Goal: Information Seeking & Learning: Learn about a topic

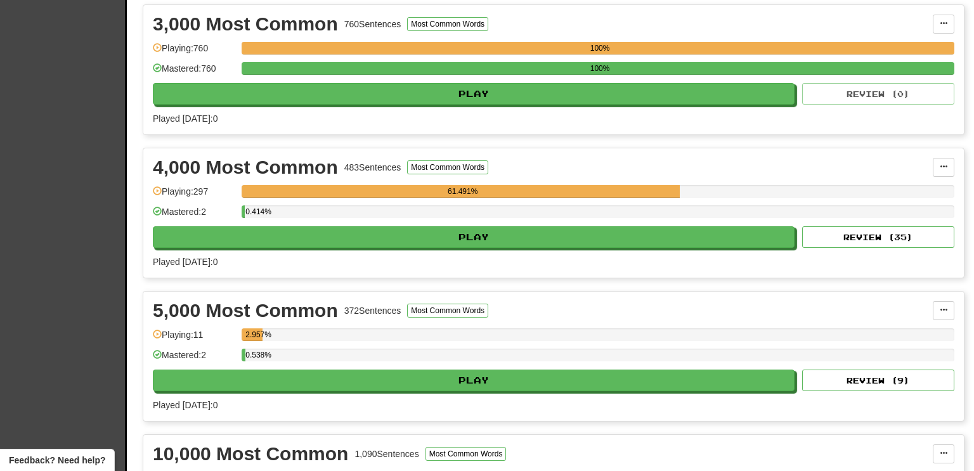
scroll to position [576, 0]
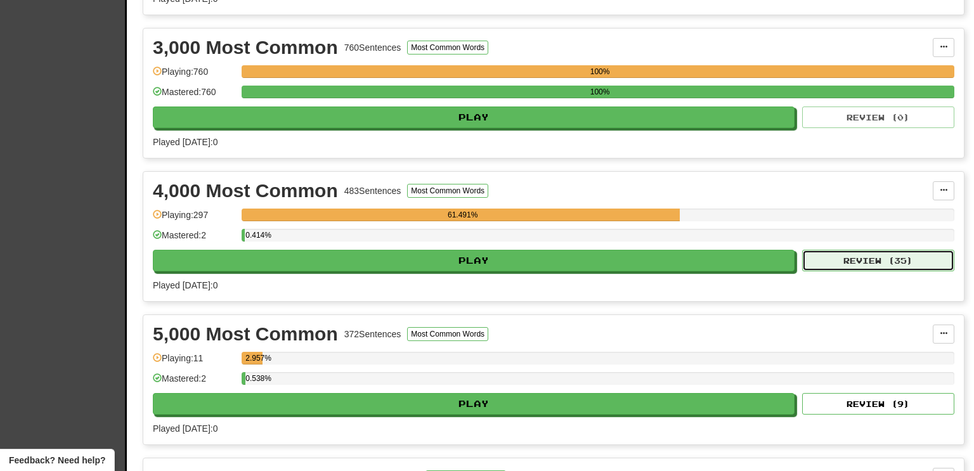
click at [802, 250] on button "Review ( 35 )" at bounding box center [878, 261] width 152 height 22
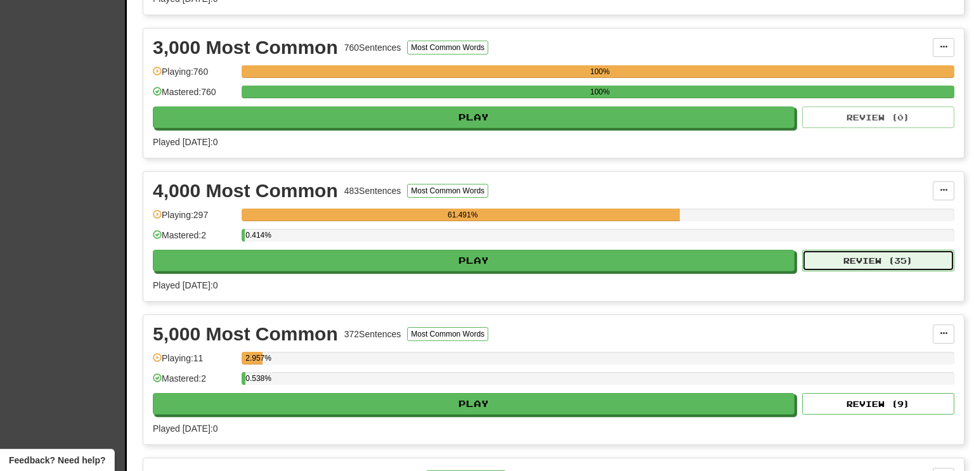
select select "**"
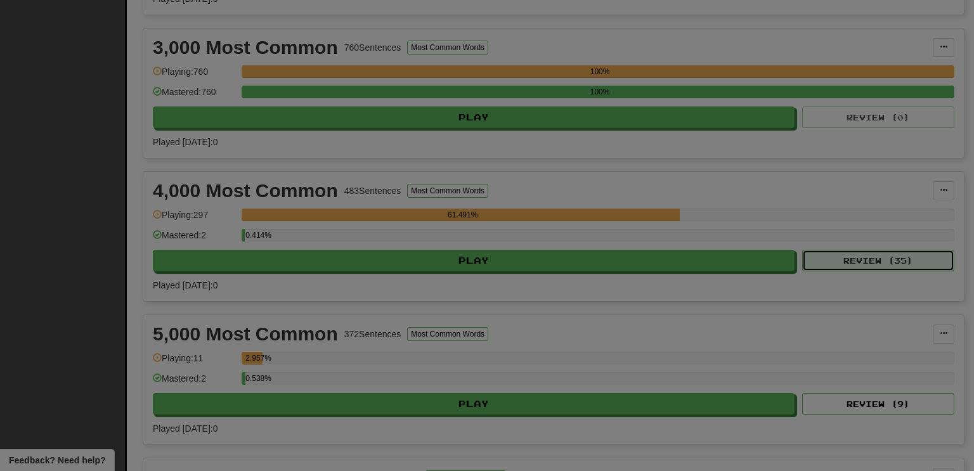
click at [802, 250] on button "Review ( 35 )" at bounding box center [878, 261] width 152 height 22
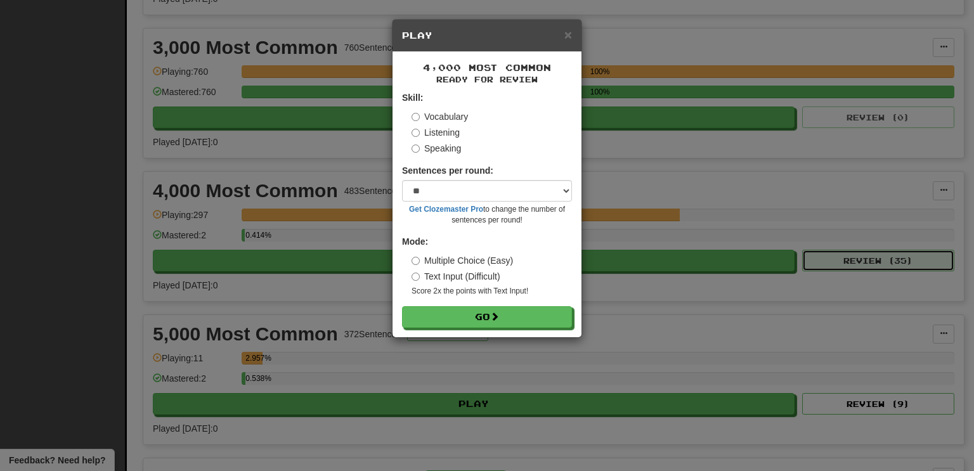
click at [802, 250] on button "Review ( 35 )" at bounding box center [878, 261] width 152 height 22
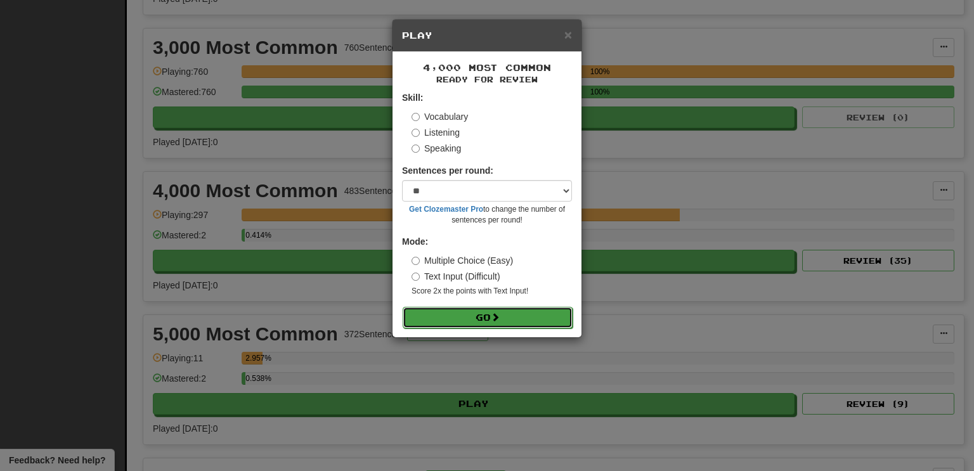
click at [403, 307] on button "Go" at bounding box center [488, 318] width 170 height 22
click at [537, 316] on button "Go" at bounding box center [488, 318] width 170 height 22
click at [403, 307] on button "Go" at bounding box center [488, 318] width 170 height 22
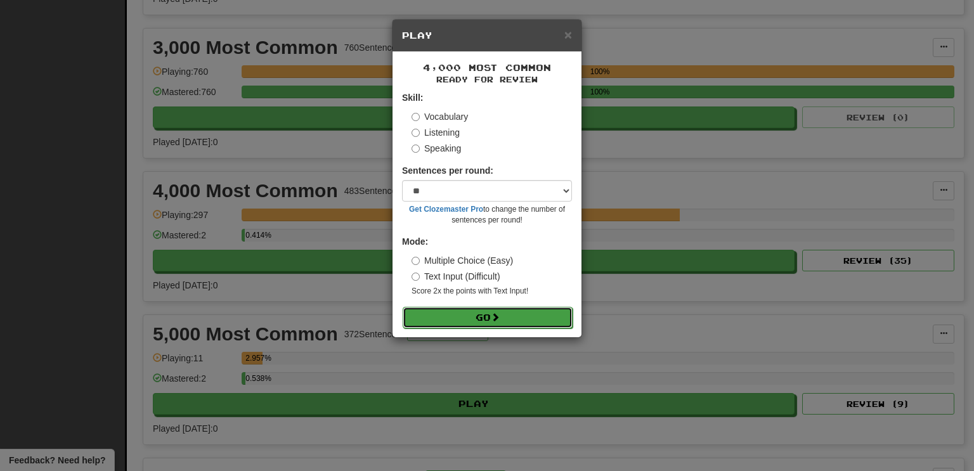
click at [403, 307] on button "Go" at bounding box center [488, 318] width 170 height 22
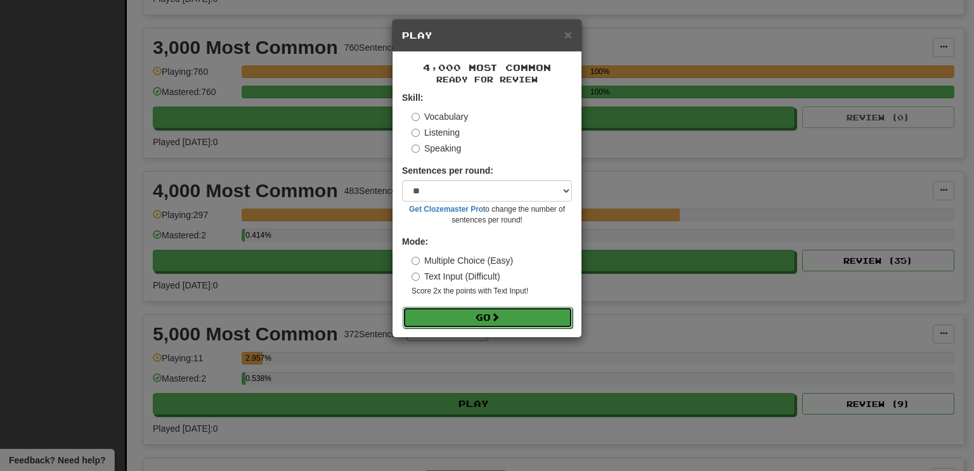
click at [403, 307] on button "Go" at bounding box center [488, 318] width 170 height 22
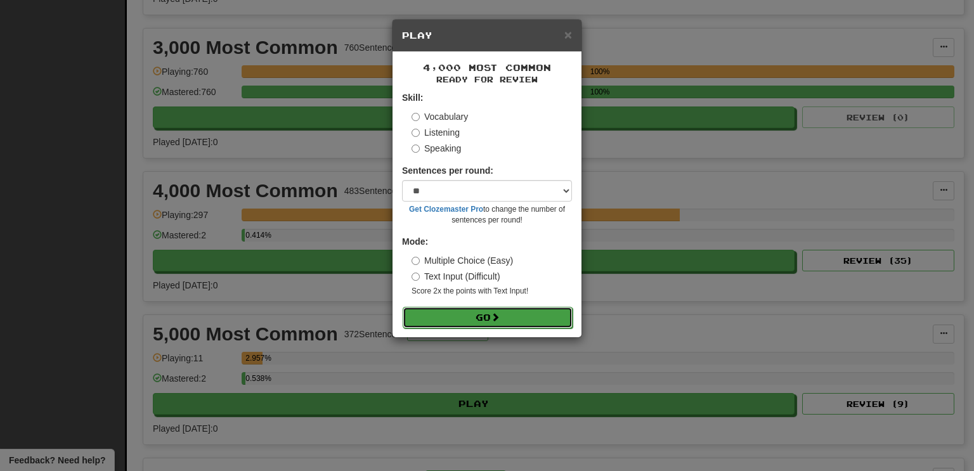
click at [403, 307] on button "Go" at bounding box center [488, 318] width 170 height 22
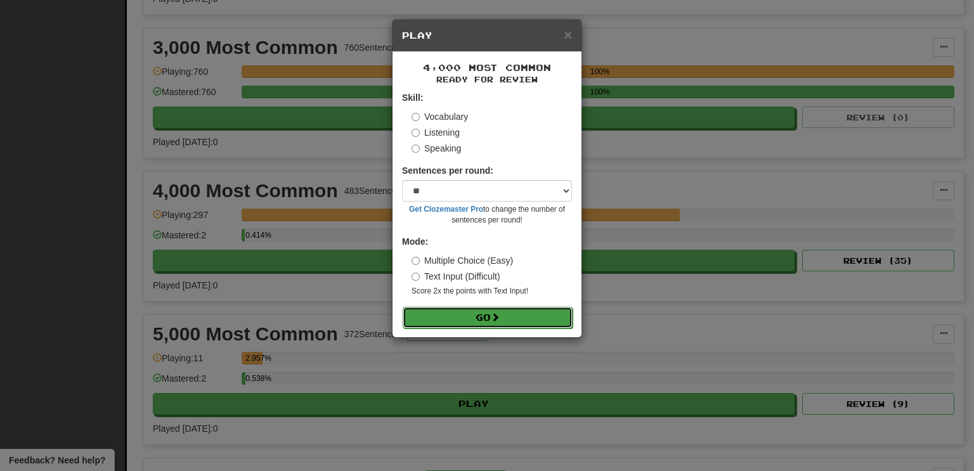
click at [403, 307] on button "Go" at bounding box center [488, 318] width 170 height 22
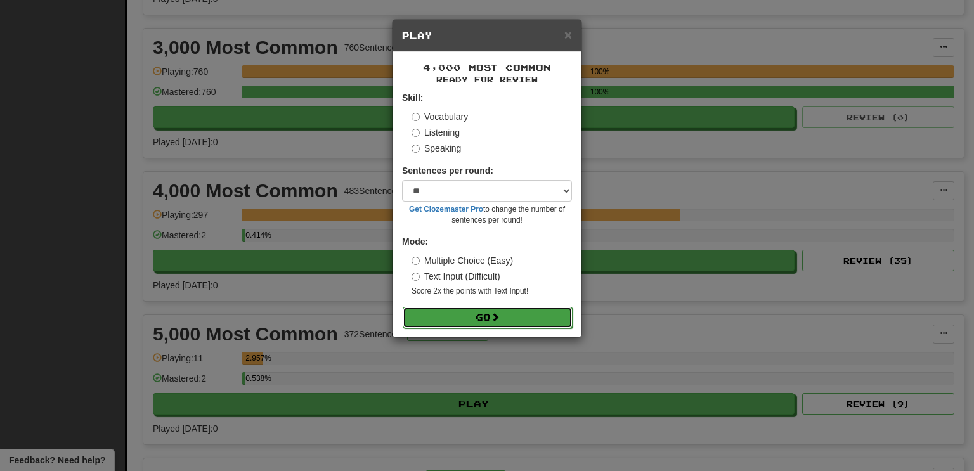
click at [403, 307] on button "Go" at bounding box center [488, 318] width 170 height 22
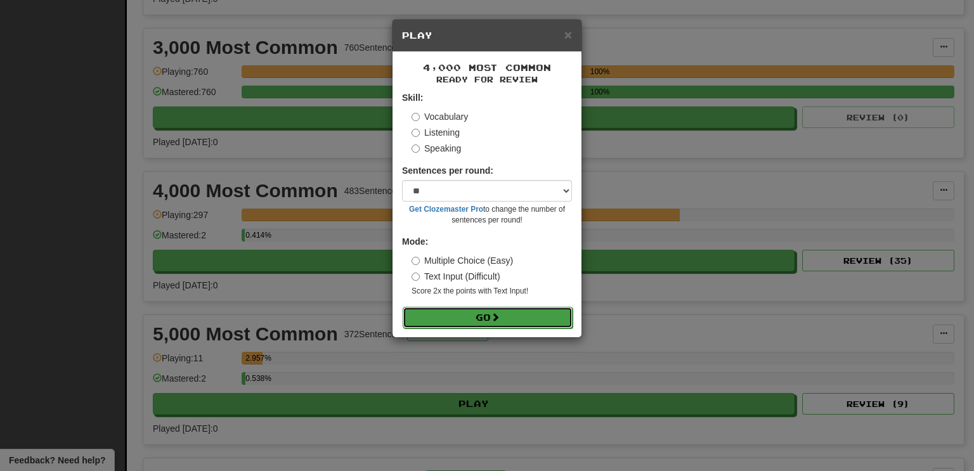
click at [403, 307] on button "Go" at bounding box center [488, 318] width 170 height 22
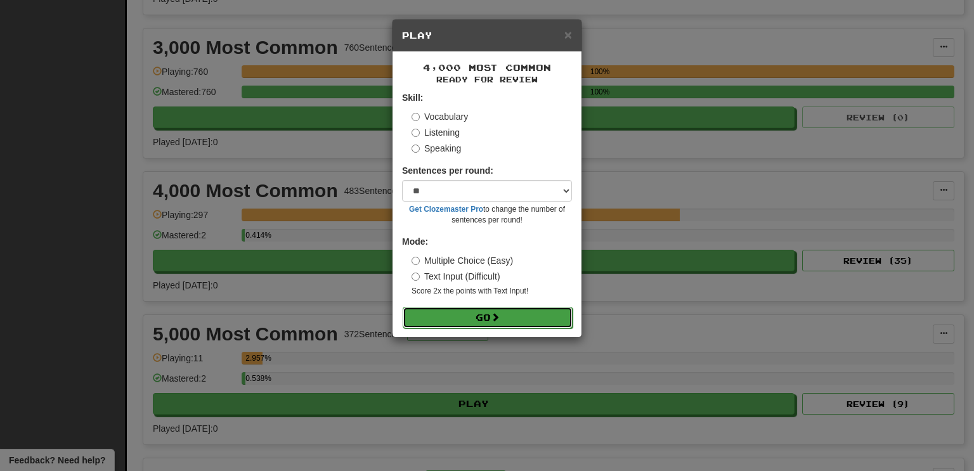
click at [403, 307] on button "Go" at bounding box center [488, 318] width 170 height 22
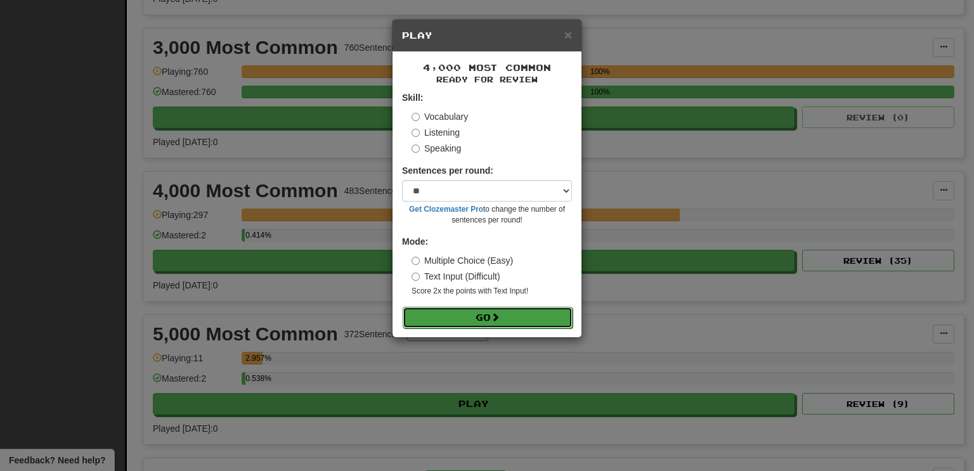
click at [403, 307] on button "Go" at bounding box center [488, 318] width 170 height 22
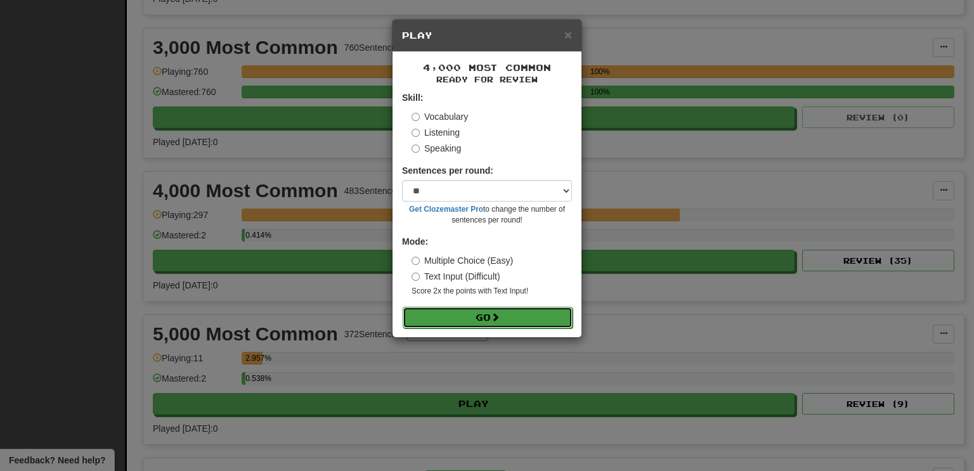
click at [403, 307] on button "Go" at bounding box center [488, 318] width 170 height 22
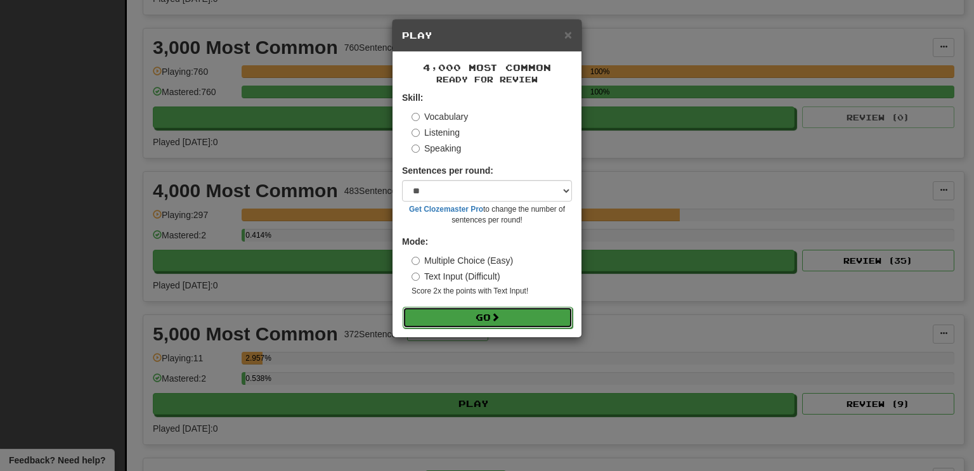
click at [403, 307] on button "Go" at bounding box center [488, 318] width 170 height 22
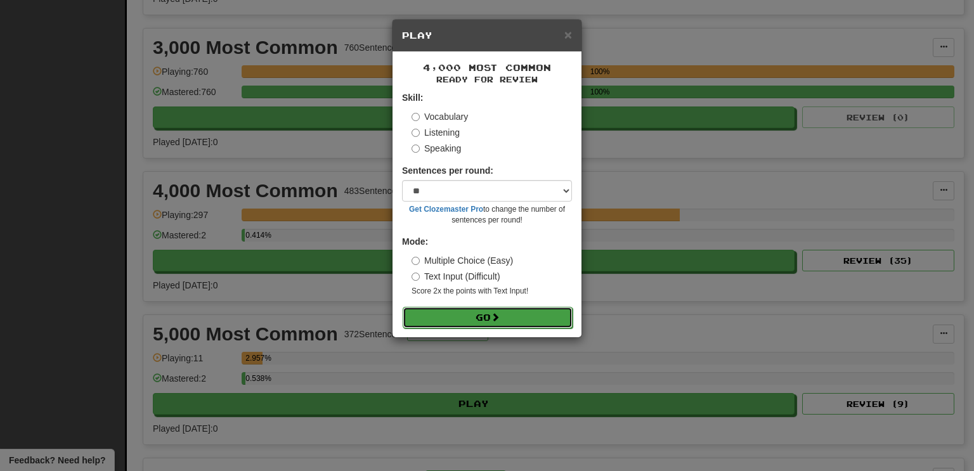
click at [403, 307] on button "Go" at bounding box center [488, 318] width 170 height 22
click at [402, 306] on button "Go" at bounding box center [487, 317] width 170 height 22
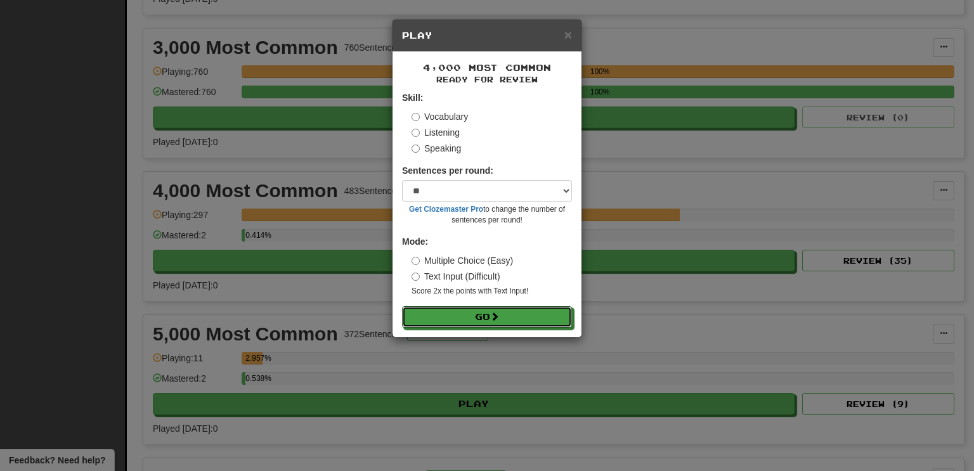
click at [402, 306] on button "Go" at bounding box center [487, 317] width 170 height 22
click at [403, 307] on button "Go" at bounding box center [488, 318] width 170 height 22
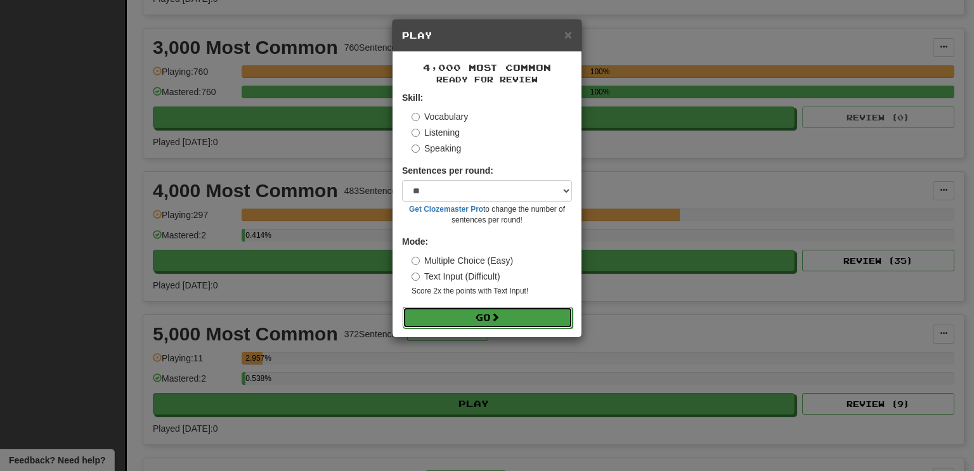
click at [403, 307] on button "Go" at bounding box center [488, 318] width 170 height 22
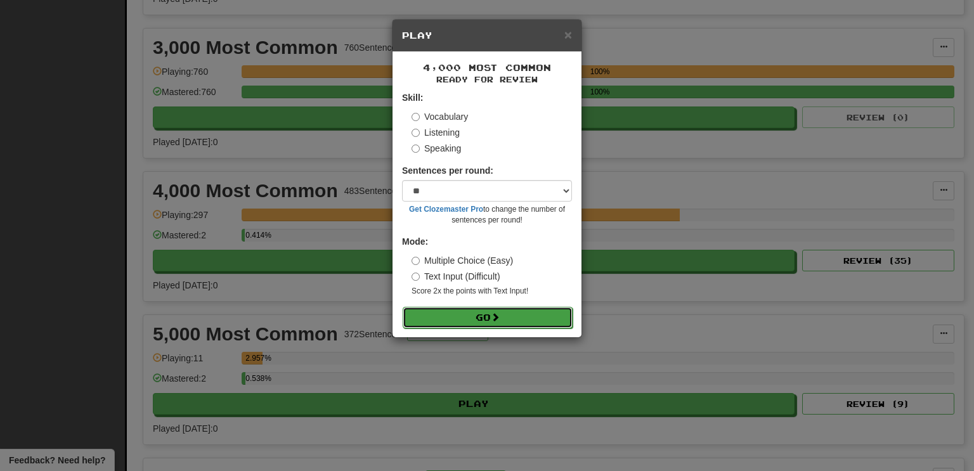
click at [403, 307] on button "Go" at bounding box center [488, 318] width 170 height 22
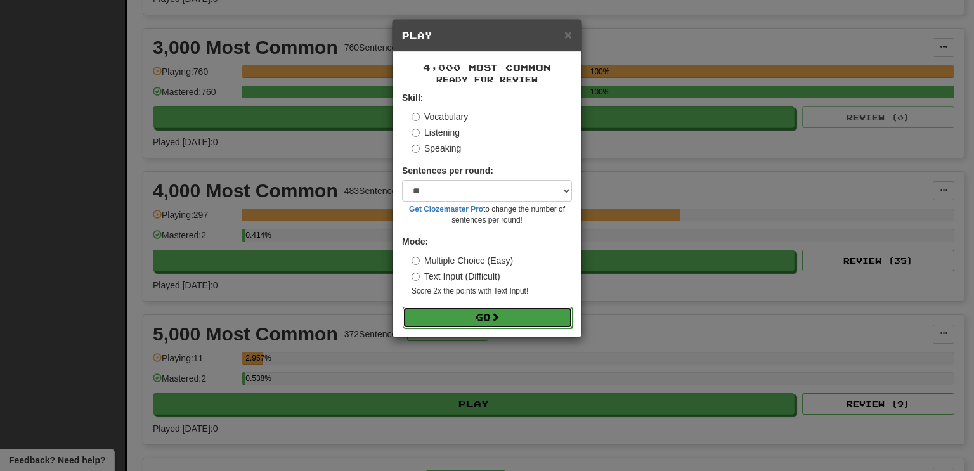
click at [403, 307] on button "Go" at bounding box center [488, 318] width 170 height 22
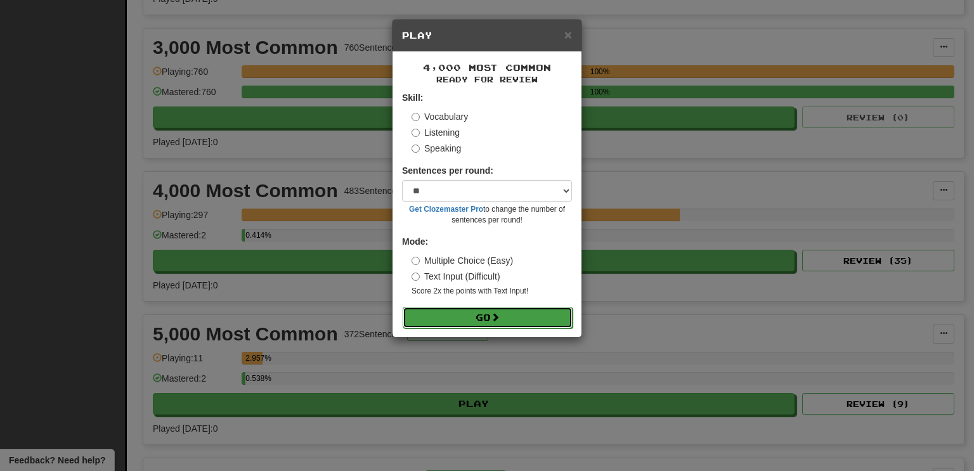
click at [403, 307] on button "Go" at bounding box center [488, 318] width 170 height 22
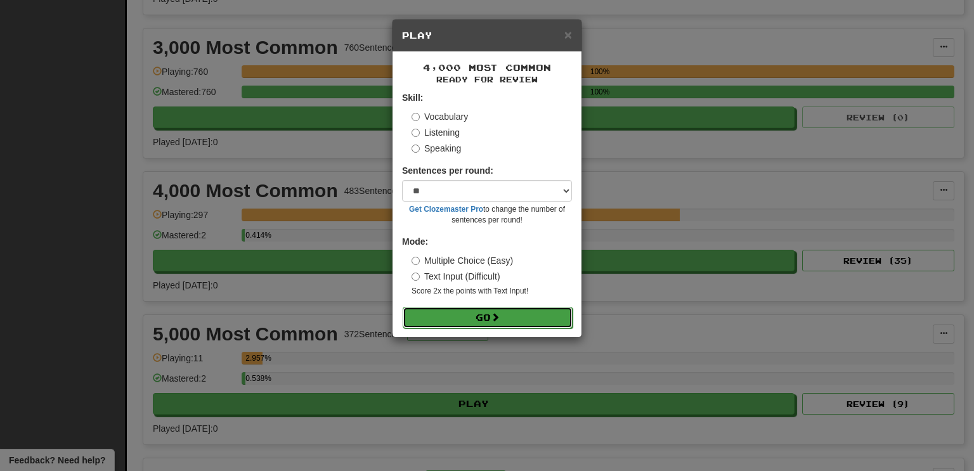
click at [403, 307] on button "Go" at bounding box center [488, 318] width 170 height 22
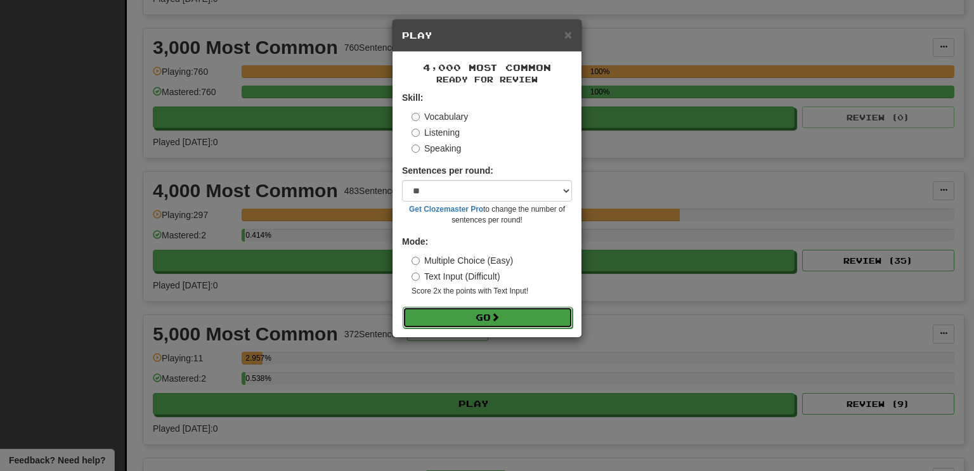
click at [403, 307] on button "Go" at bounding box center [488, 318] width 170 height 22
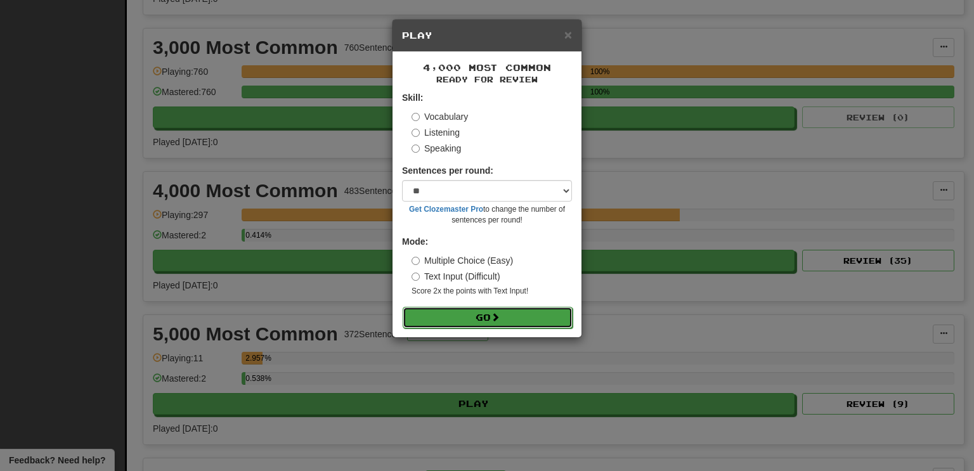
click at [403, 307] on button "Go" at bounding box center [488, 318] width 170 height 22
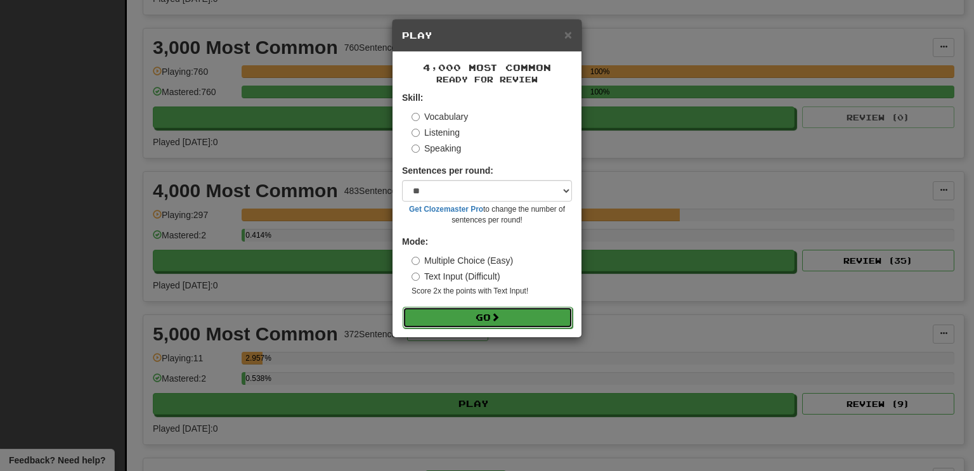
click at [403, 307] on button "Go" at bounding box center [488, 318] width 170 height 22
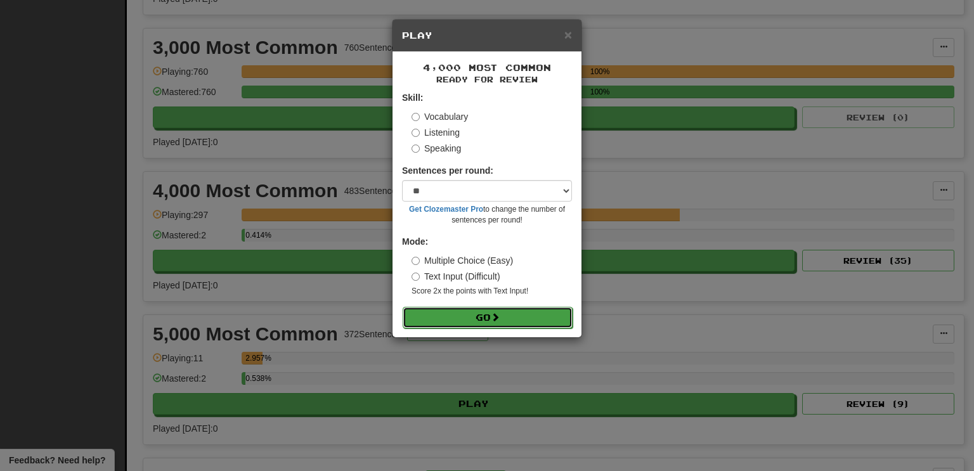
click at [403, 307] on button "Go" at bounding box center [488, 318] width 170 height 22
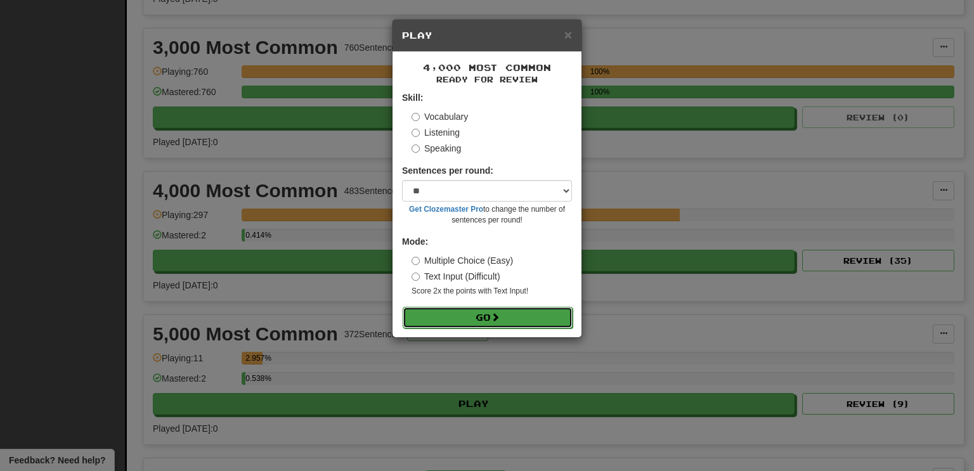
click at [403, 307] on button "Go" at bounding box center [488, 318] width 170 height 22
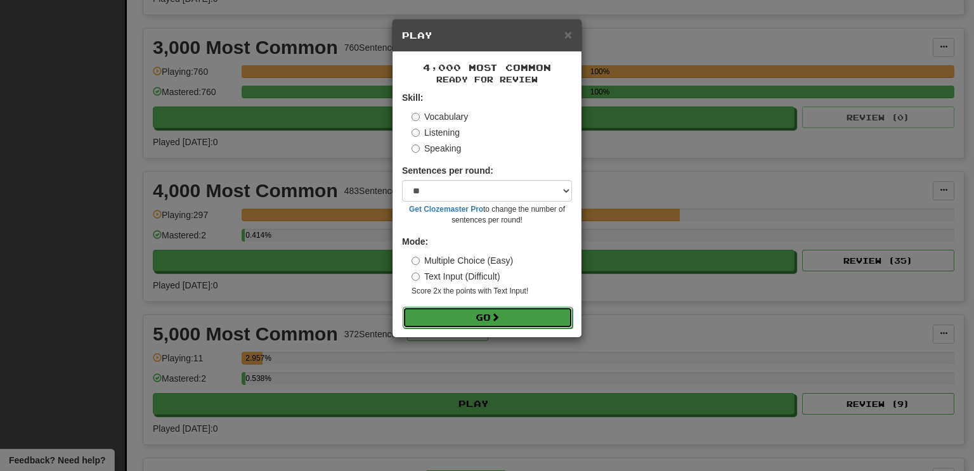
click at [403, 307] on button "Go" at bounding box center [488, 318] width 170 height 22
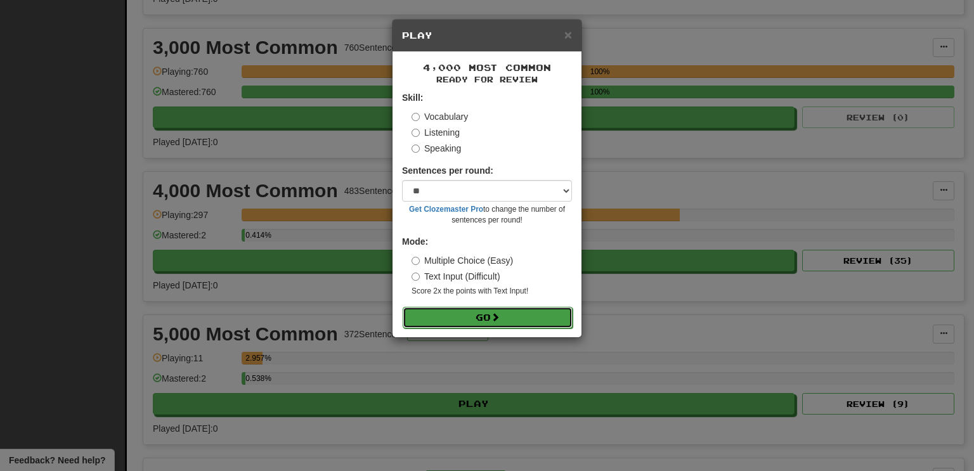
click at [403, 307] on button "Go" at bounding box center [488, 318] width 170 height 22
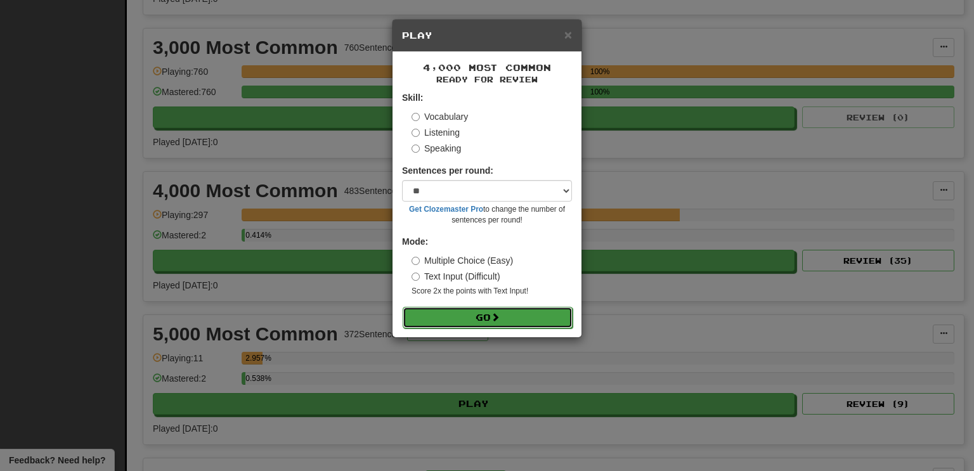
click at [403, 307] on button "Go" at bounding box center [488, 318] width 170 height 22
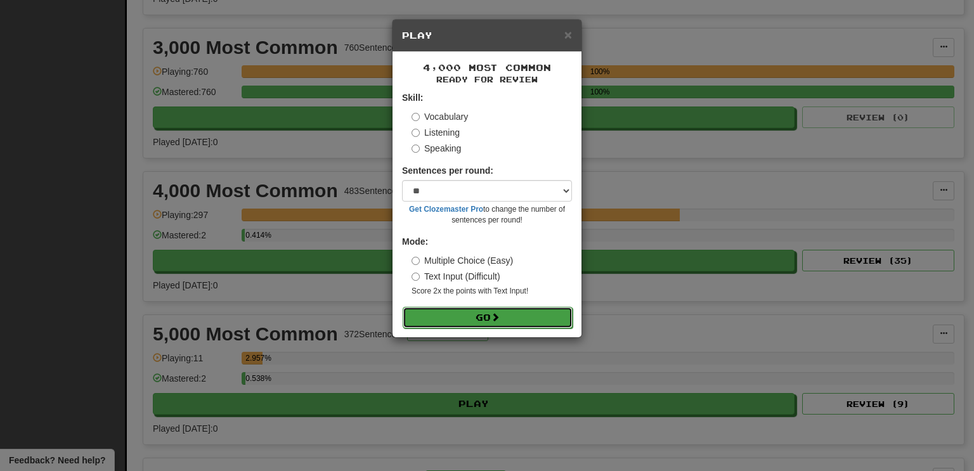
click at [403, 307] on button "Go" at bounding box center [488, 318] width 170 height 22
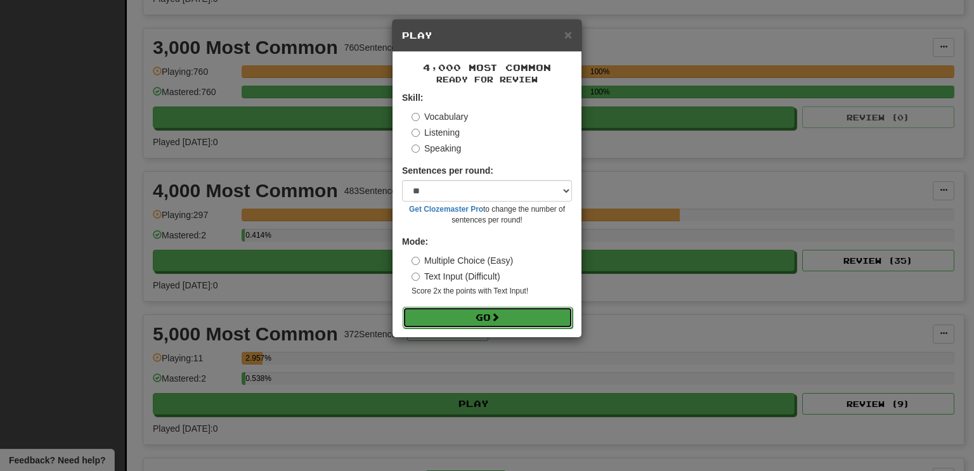
click at [403, 307] on button "Go" at bounding box center [488, 318] width 170 height 22
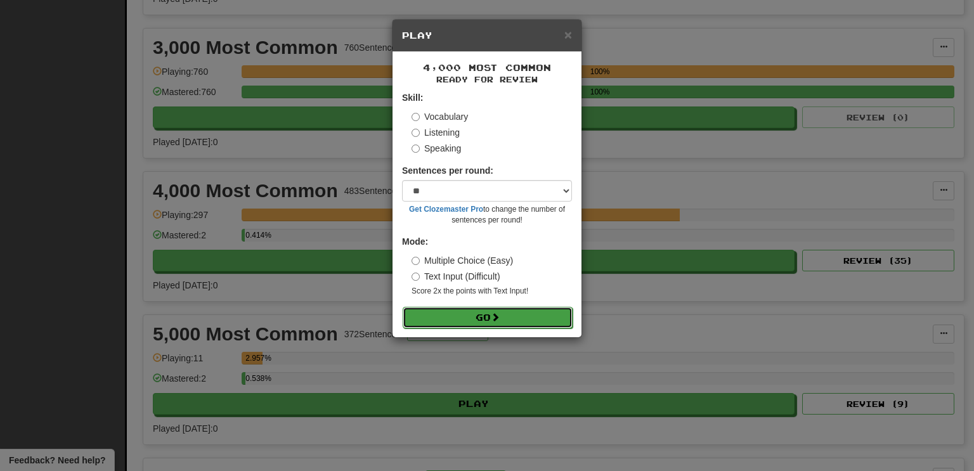
click at [403, 307] on button "Go" at bounding box center [488, 318] width 170 height 22
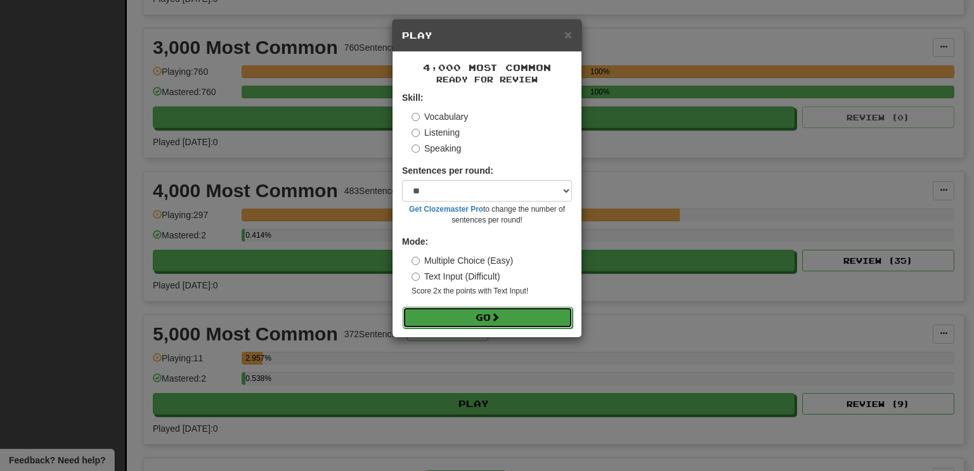
click at [403, 307] on button "Go" at bounding box center [488, 318] width 170 height 22
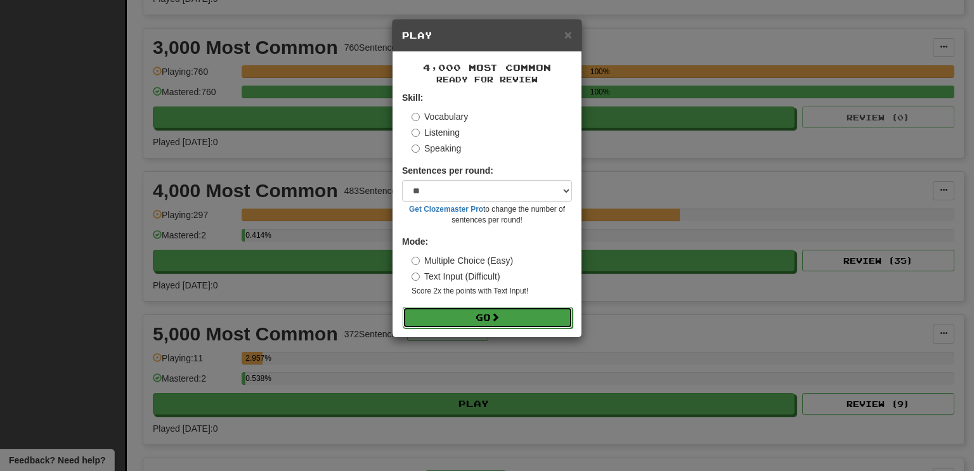
click at [403, 307] on button "Go" at bounding box center [488, 318] width 170 height 22
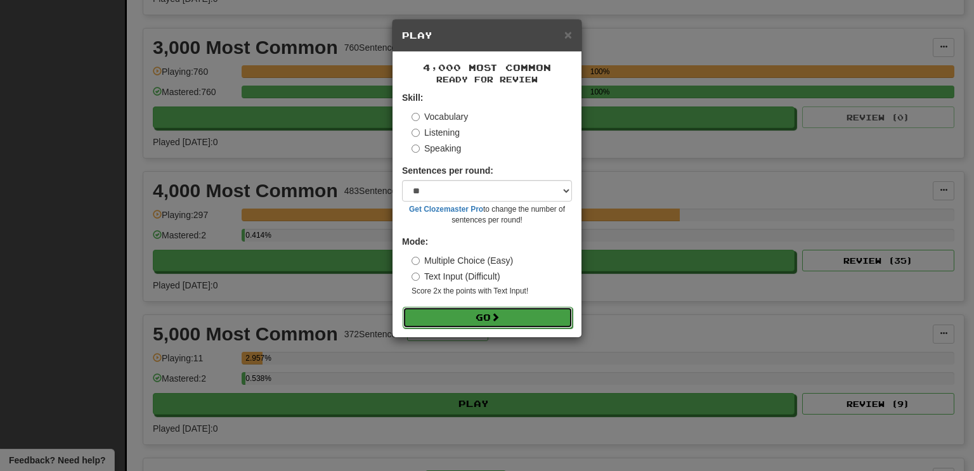
click at [403, 307] on button "Go" at bounding box center [488, 318] width 170 height 22
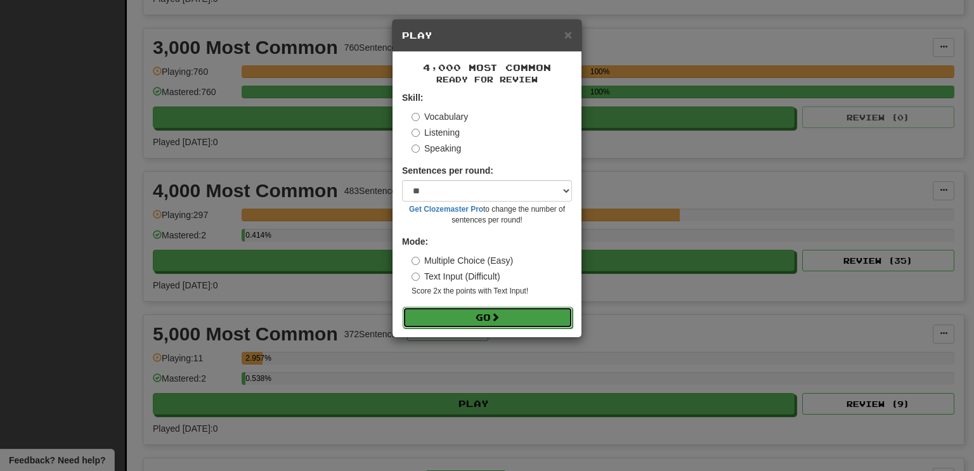
click at [403, 307] on button "Go" at bounding box center [488, 318] width 170 height 22
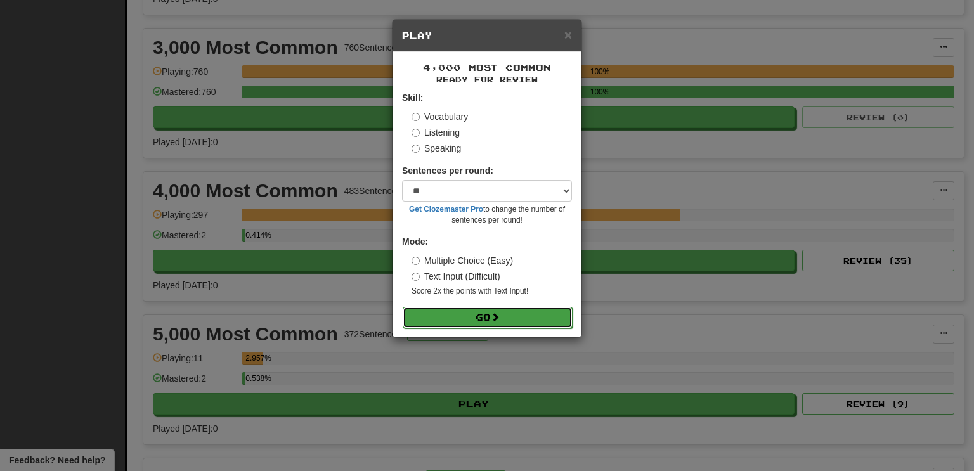
click at [403, 307] on button "Go" at bounding box center [488, 318] width 170 height 22
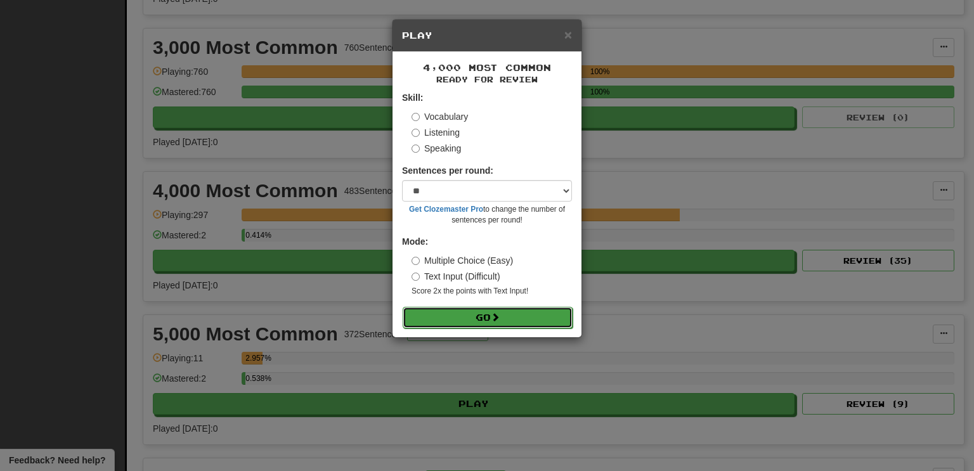
click at [403, 307] on button "Go" at bounding box center [488, 318] width 170 height 22
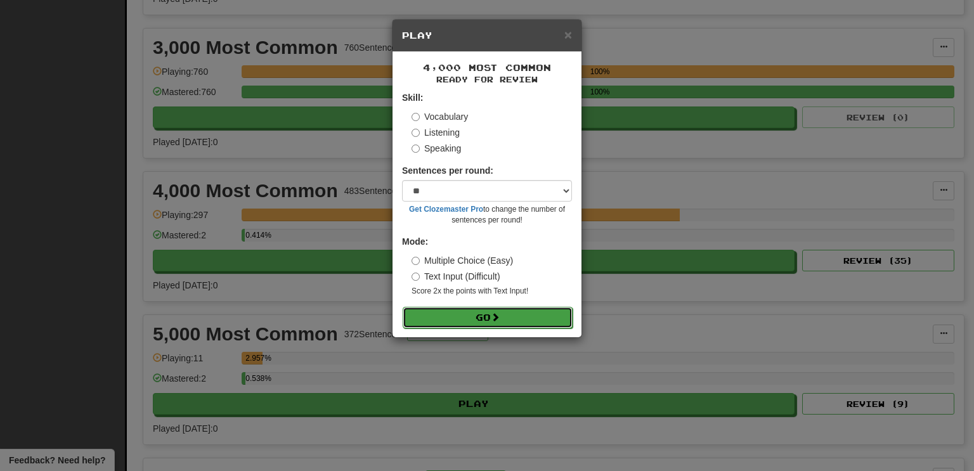
click at [403, 307] on button "Go" at bounding box center [488, 318] width 170 height 22
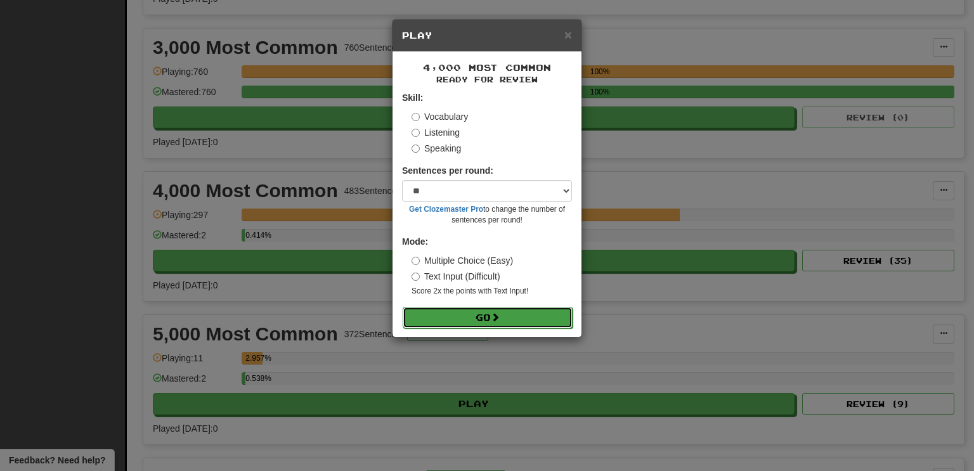
click at [403, 307] on button "Go" at bounding box center [488, 318] width 170 height 22
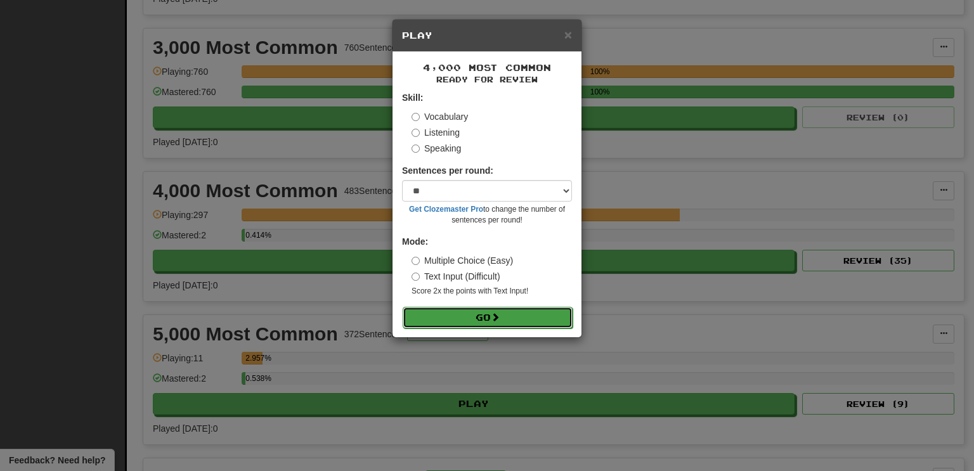
click at [403, 307] on button "Go" at bounding box center [488, 318] width 170 height 22
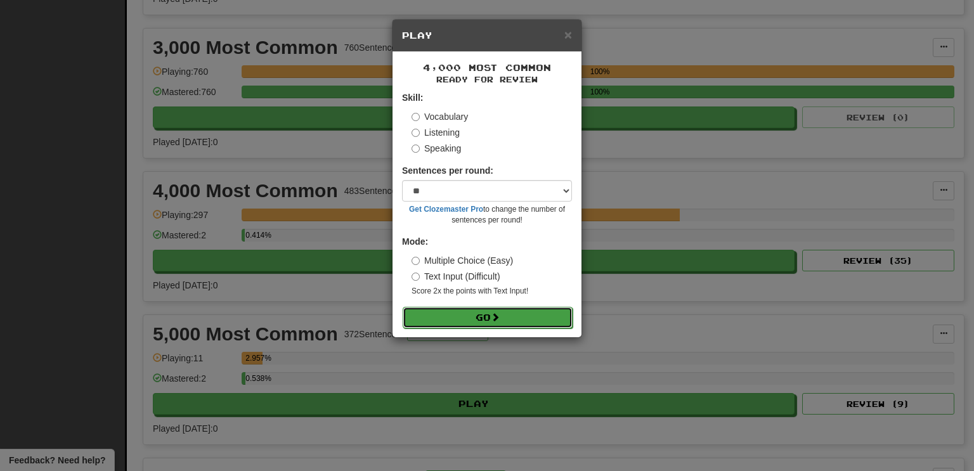
click at [403, 307] on button "Go" at bounding box center [488, 318] width 170 height 22
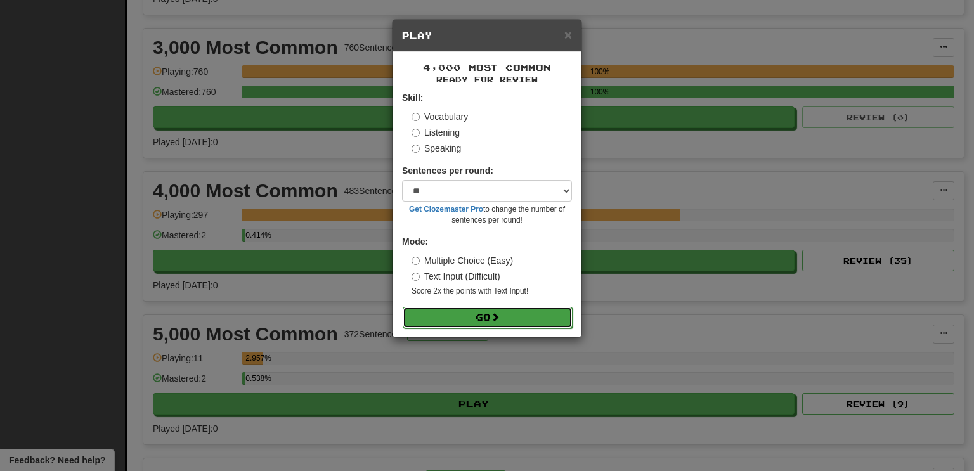
click at [403, 307] on button "Go" at bounding box center [488, 318] width 170 height 22
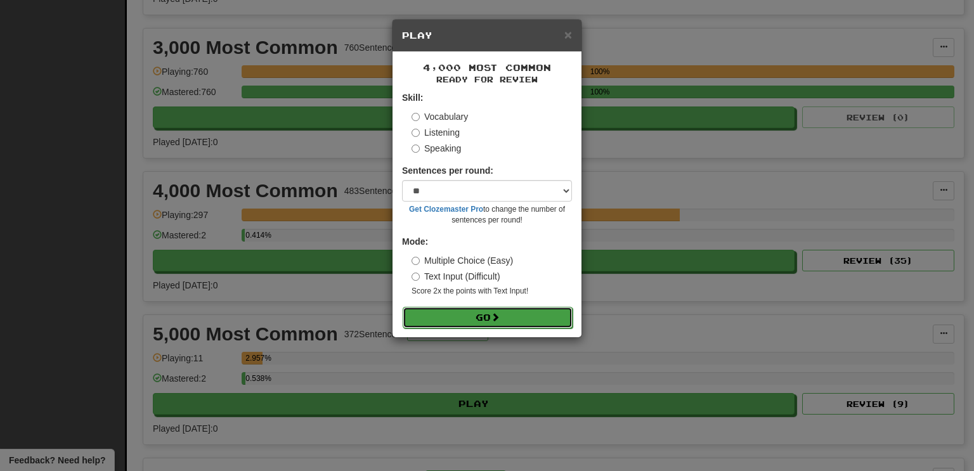
click at [403, 307] on button "Go" at bounding box center [488, 318] width 170 height 22
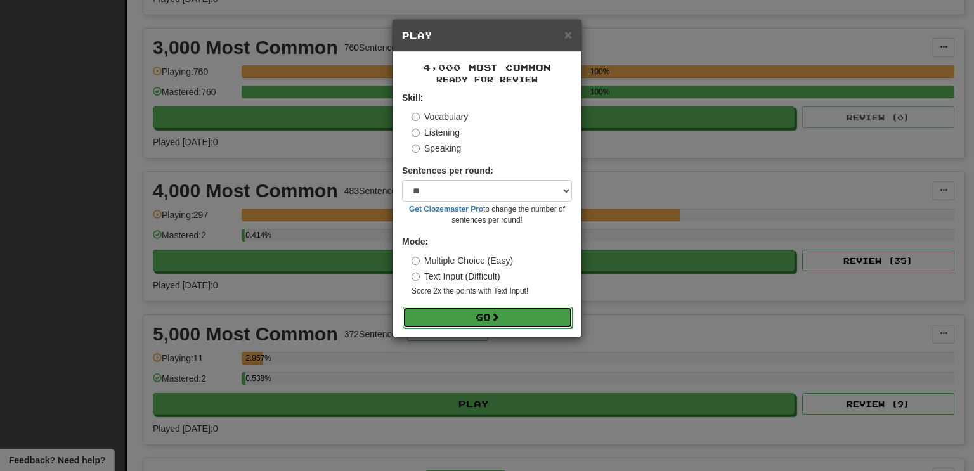
click at [403, 307] on button "Go" at bounding box center [488, 318] width 170 height 22
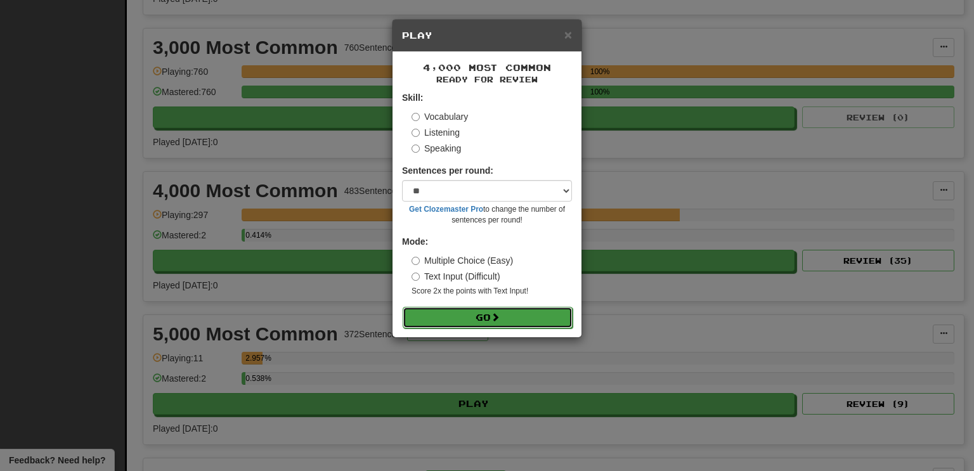
click at [403, 307] on button "Go" at bounding box center [488, 318] width 170 height 22
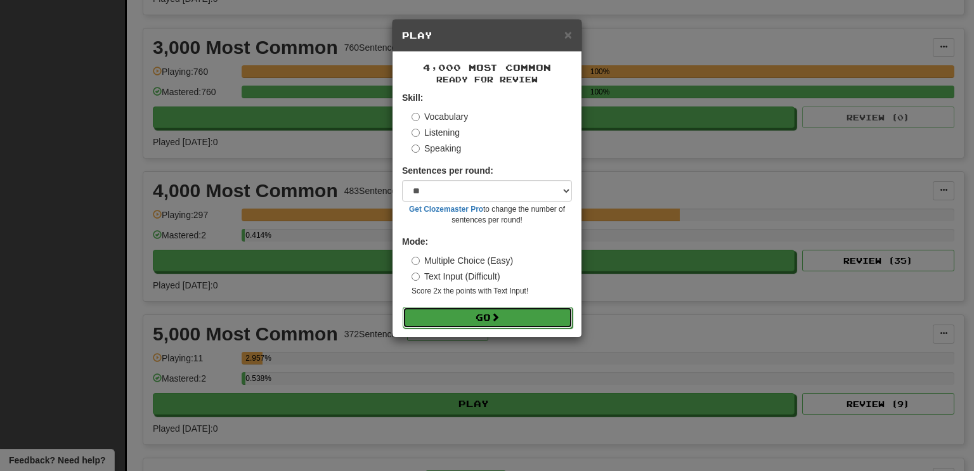
click at [403, 307] on button "Go" at bounding box center [488, 318] width 170 height 22
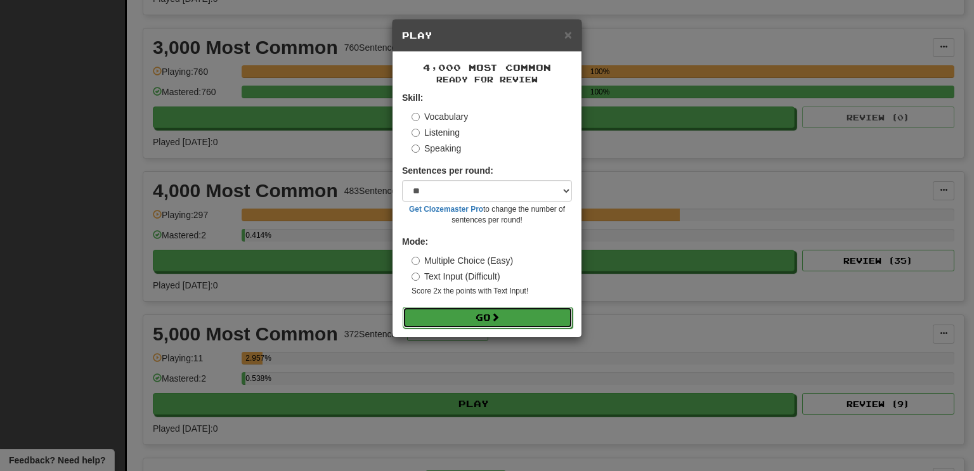
click at [403, 307] on button "Go" at bounding box center [488, 318] width 170 height 22
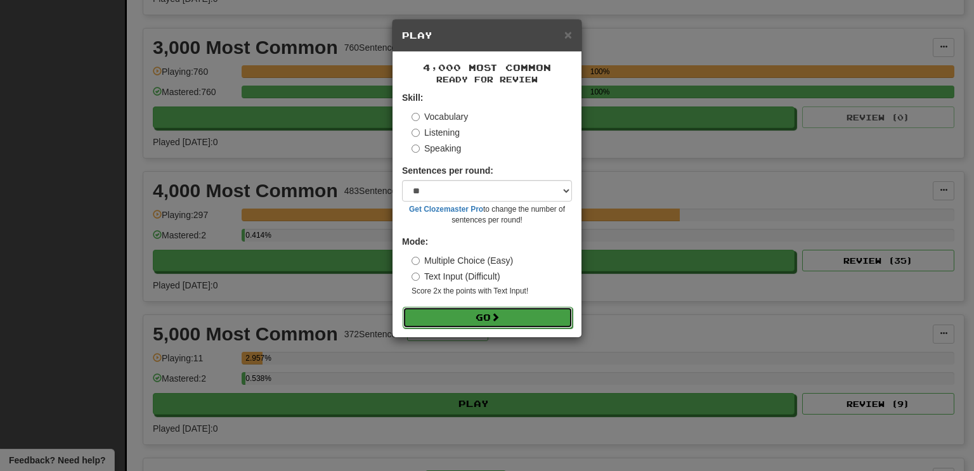
click at [403, 307] on button "Go" at bounding box center [488, 318] width 170 height 22
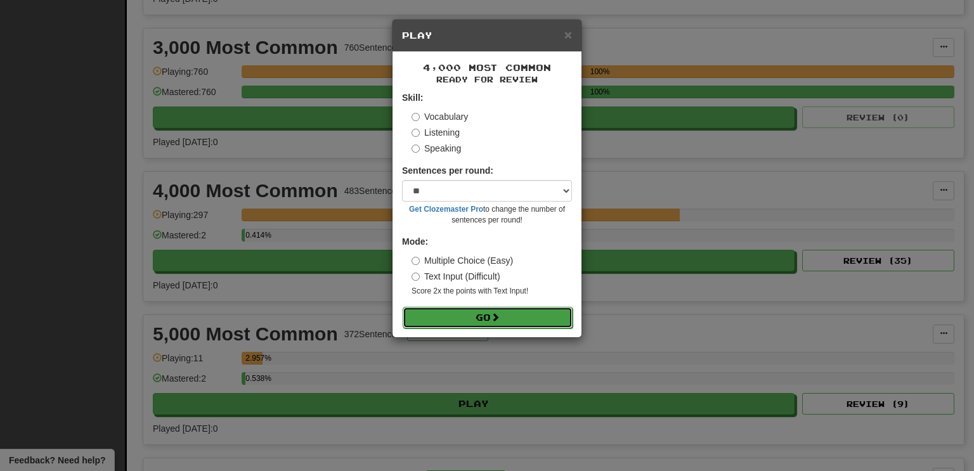
click at [403, 307] on button "Go" at bounding box center [488, 318] width 170 height 22
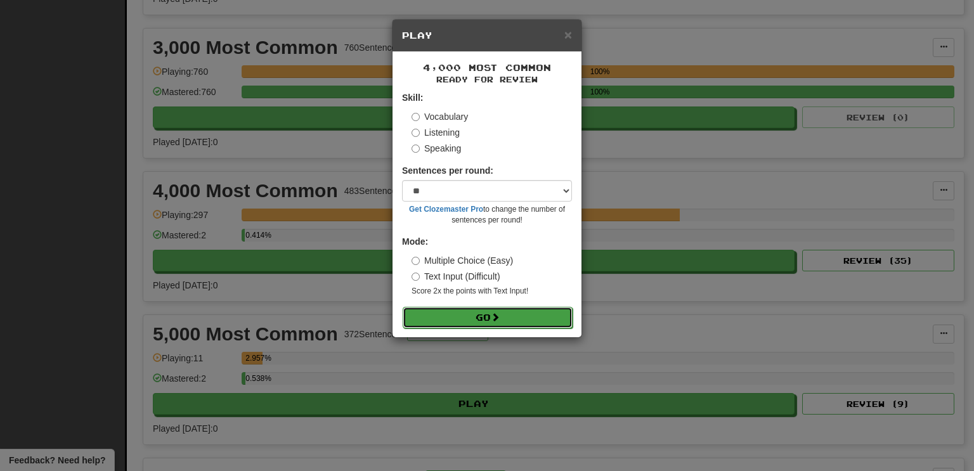
click at [403, 307] on button "Go" at bounding box center [488, 318] width 170 height 22
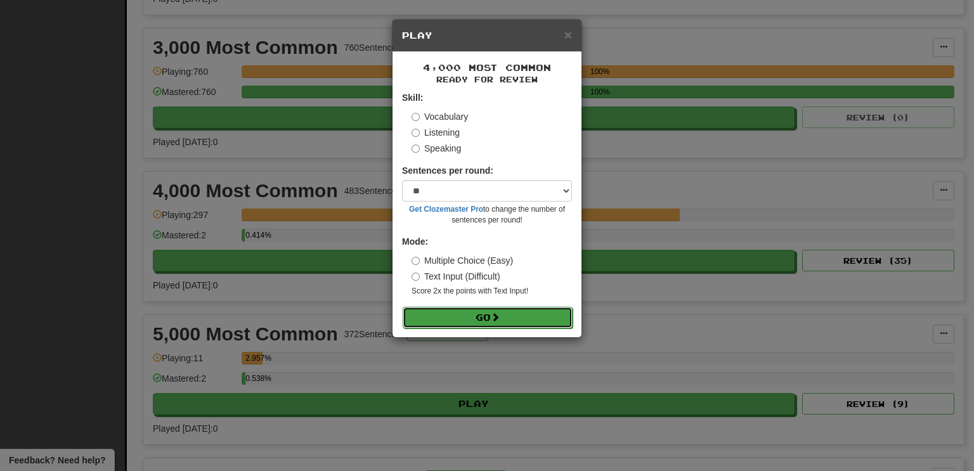
click at [403, 307] on button "Go" at bounding box center [488, 318] width 170 height 22
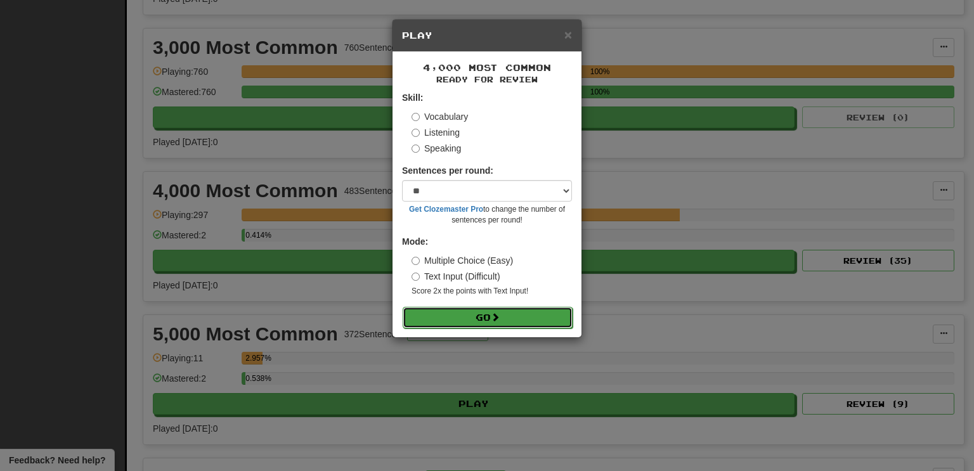
click at [403, 307] on button "Go" at bounding box center [488, 318] width 170 height 22
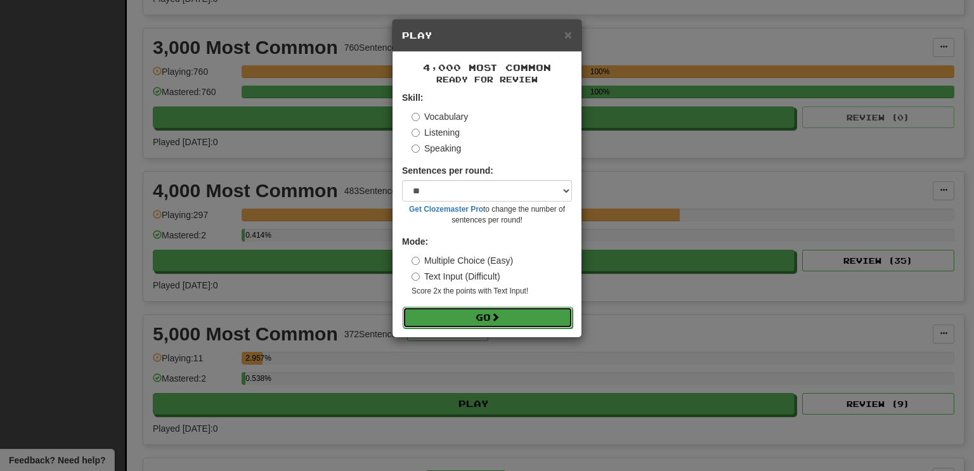
click at [403, 307] on button "Go" at bounding box center [488, 318] width 170 height 22
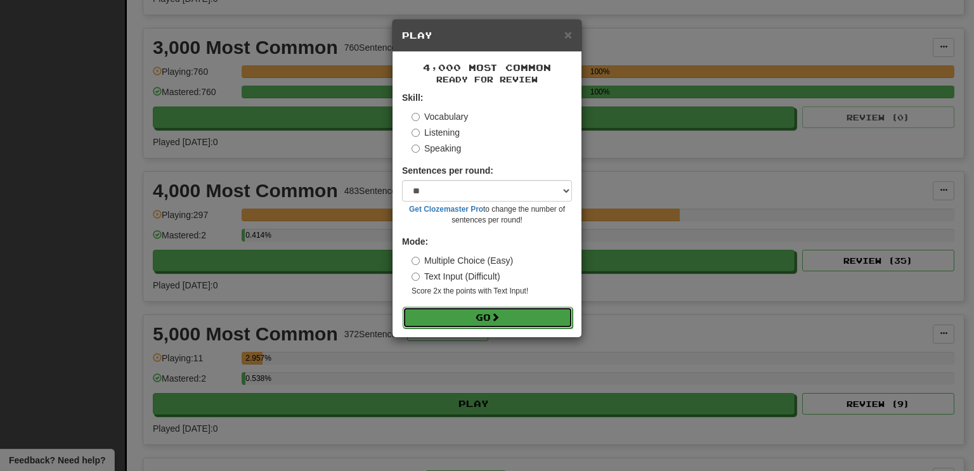
click at [403, 307] on button "Go" at bounding box center [488, 318] width 170 height 22
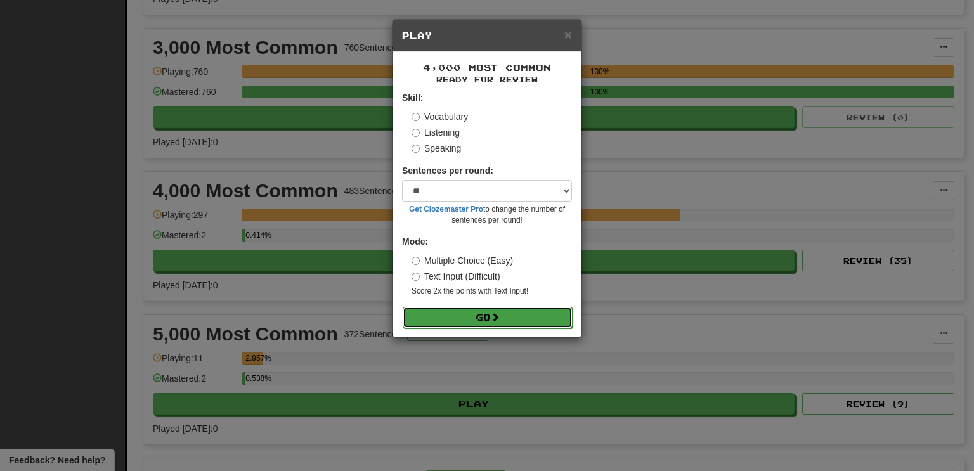
click at [403, 307] on button "Go" at bounding box center [488, 318] width 170 height 22
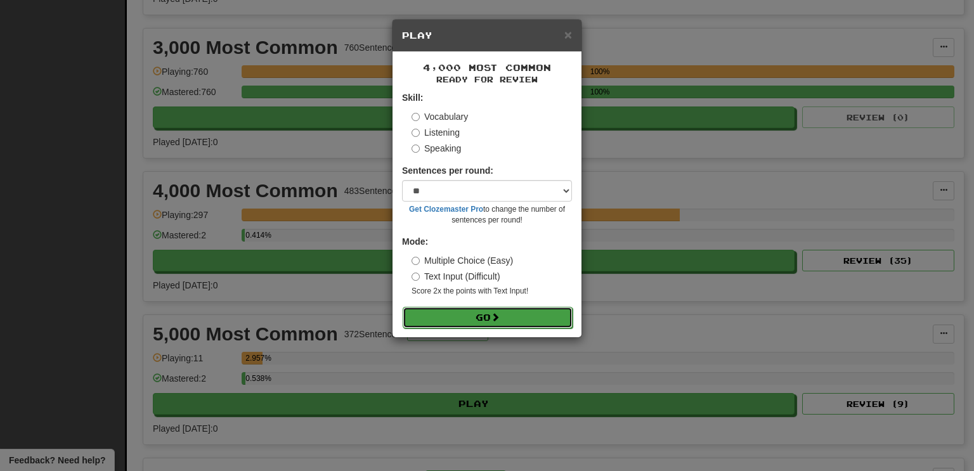
click at [403, 307] on button "Go" at bounding box center [488, 318] width 170 height 22
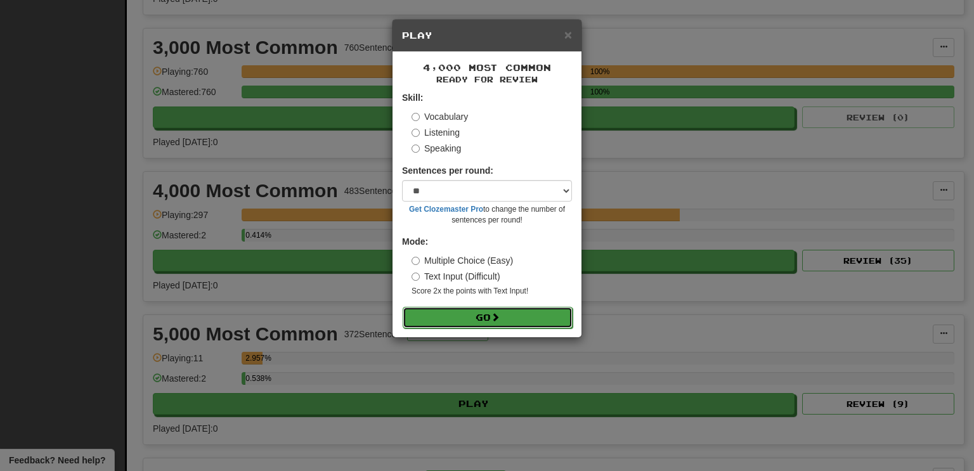
click at [403, 307] on button "Go" at bounding box center [488, 318] width 170 height 22
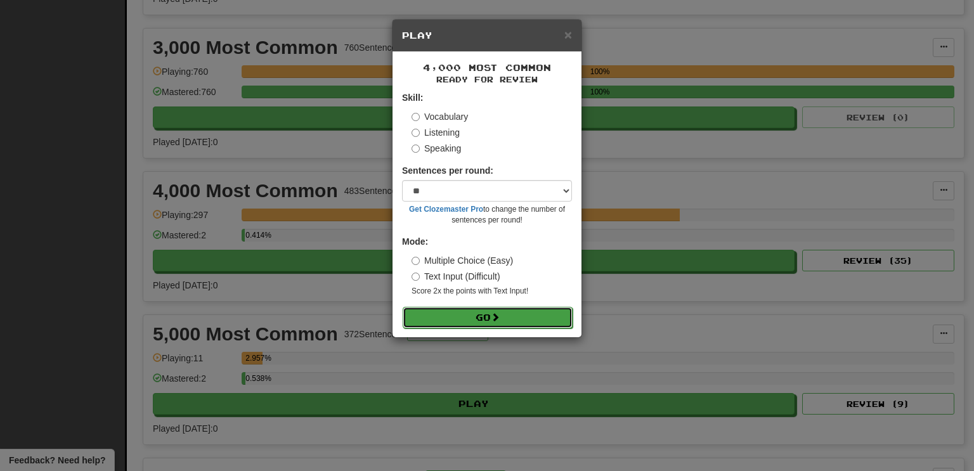
click at [403, 307] on button "Go" at bounding box center [488, 318] width 170 height 22
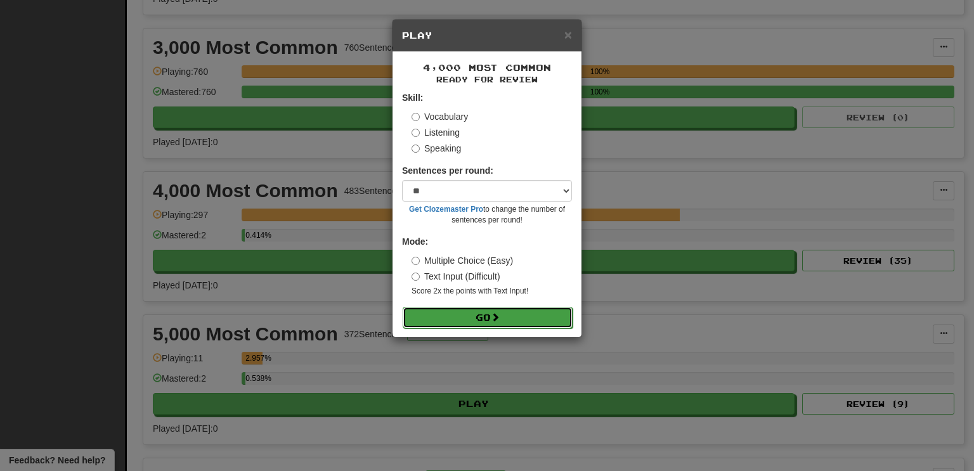
click at [403, 307] on button "Go" at bounding box center [488, 318] width 170 height 22
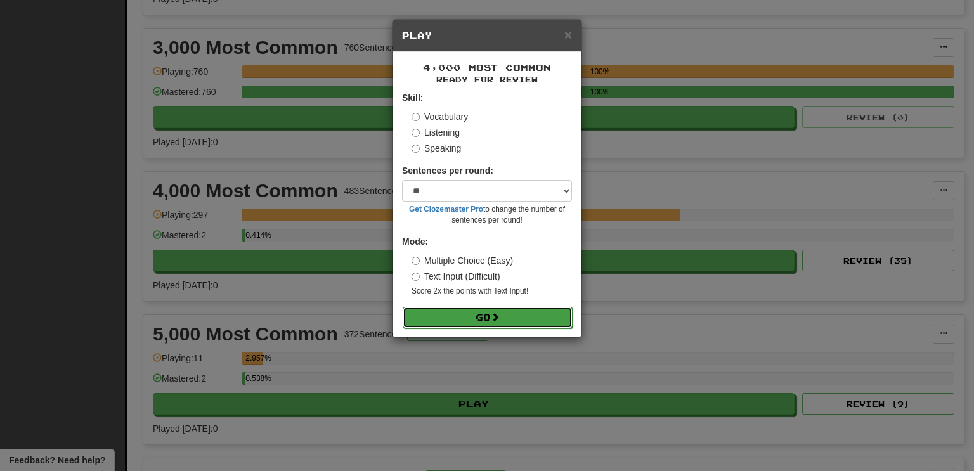
click at [403, 307] on button "Go" at bounding box center [488, 318] width 170 height 22
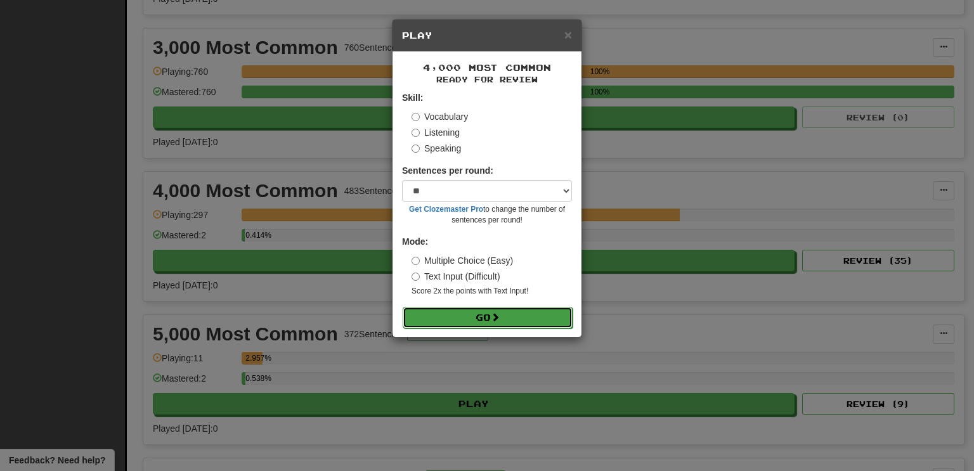
click at [403, 307] on button "Go" at bounding box center [488, 318] width 170 height 22
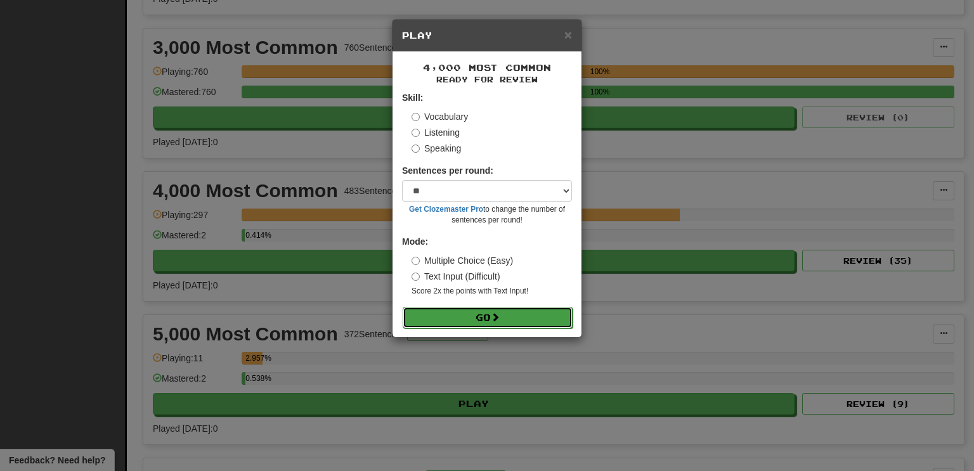
click at [403, 307] on button "Go" at bounding box center [488, 318] width 170 height 22
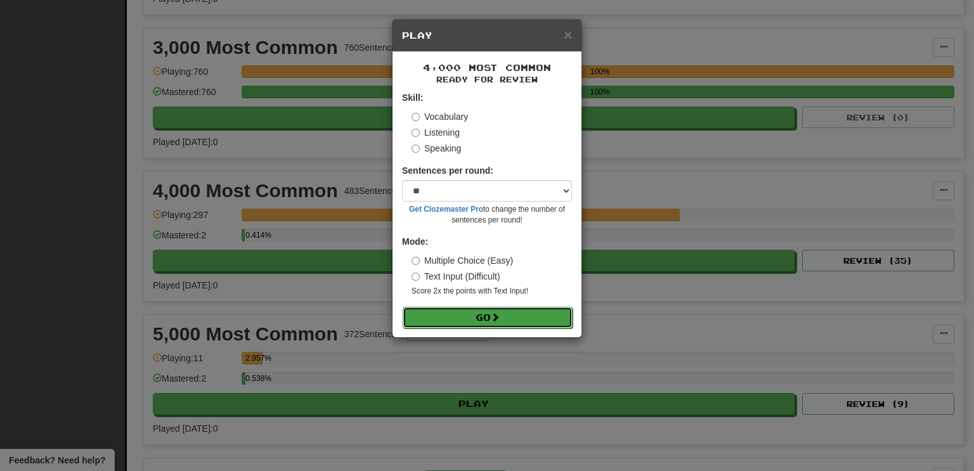
click at [403, 307] on button "Go" at bounding box center [488, 318] width 170 height 22
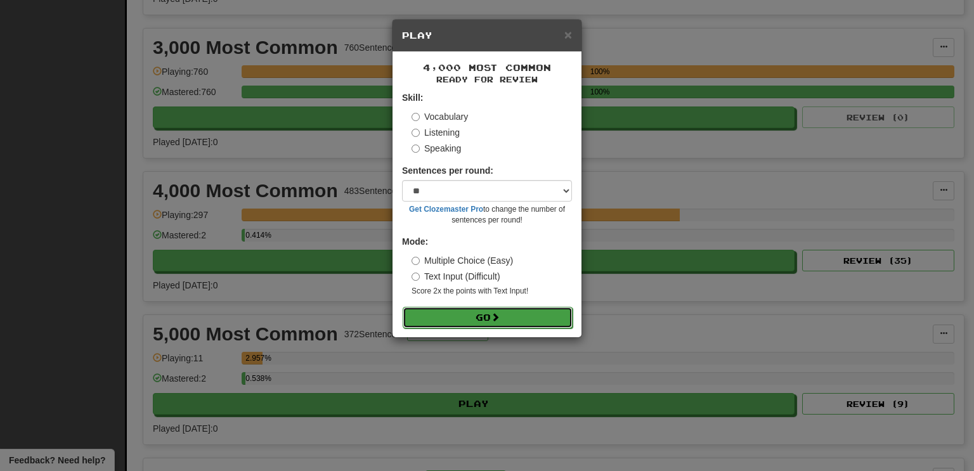
click at [403, 307] on button "Go" at bounding box center [488, 318] width 170 height 22
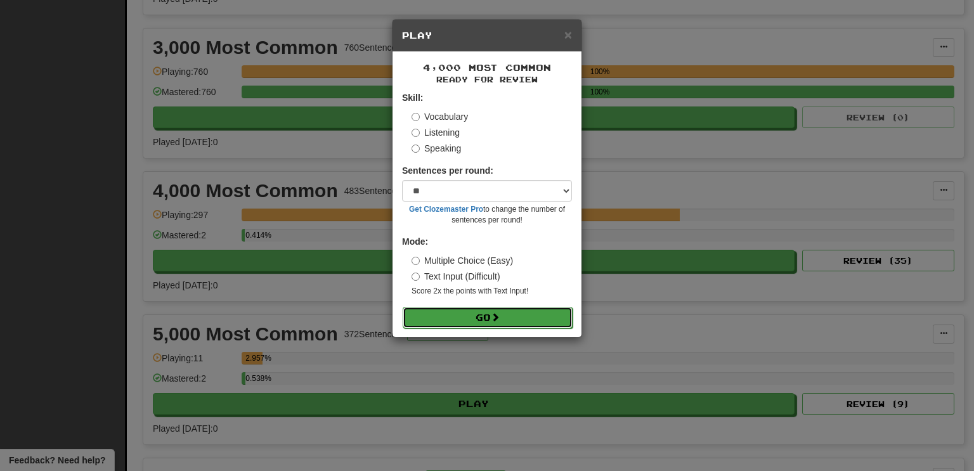
click at [403, 307] on button "Go" at bounding box center [488, 318] width 170 height 22
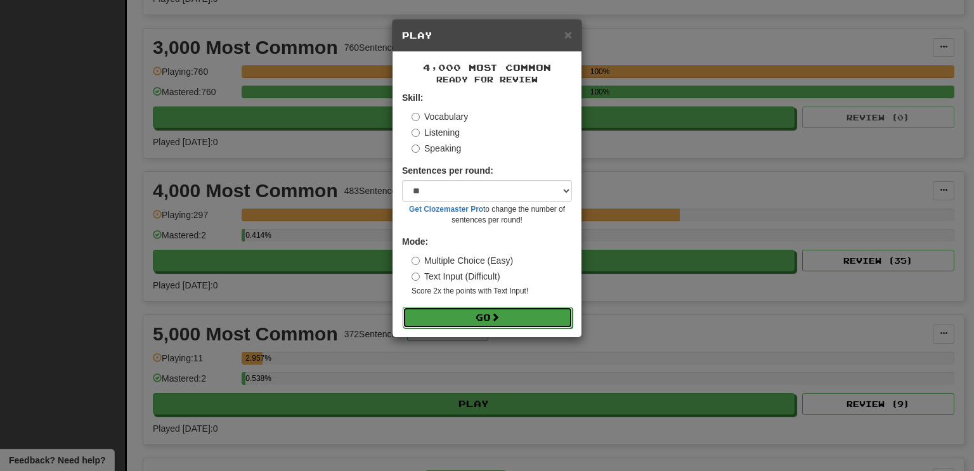
click at [403, 307] on button "Go" at bounding box center [488, 318] width 170 height 22
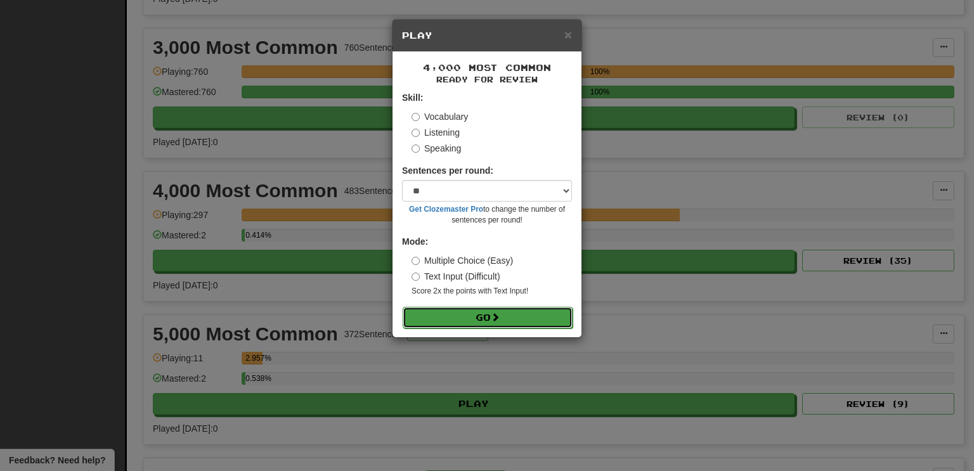
click at [403, 307] on button "Go" at bounding box center [488, 318] width 170 height 22
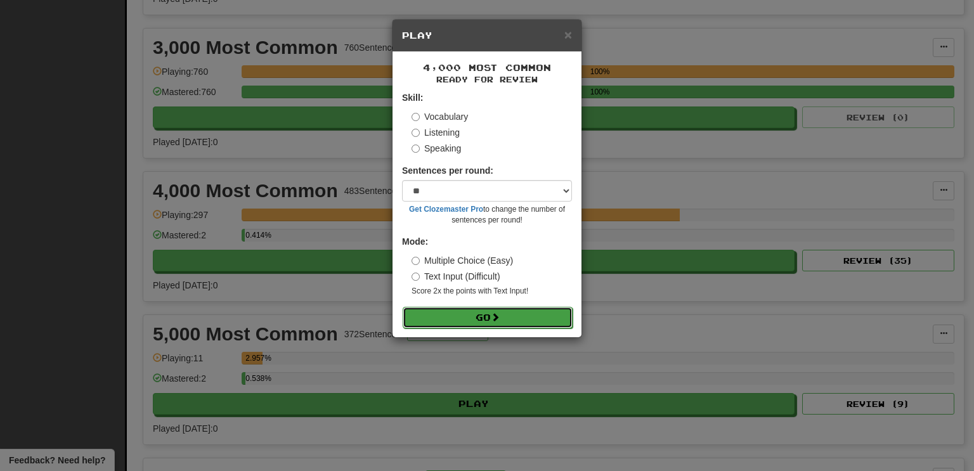
click at [403, 307] on button "Go" at bounding box center [488, 318] width 170 height 22
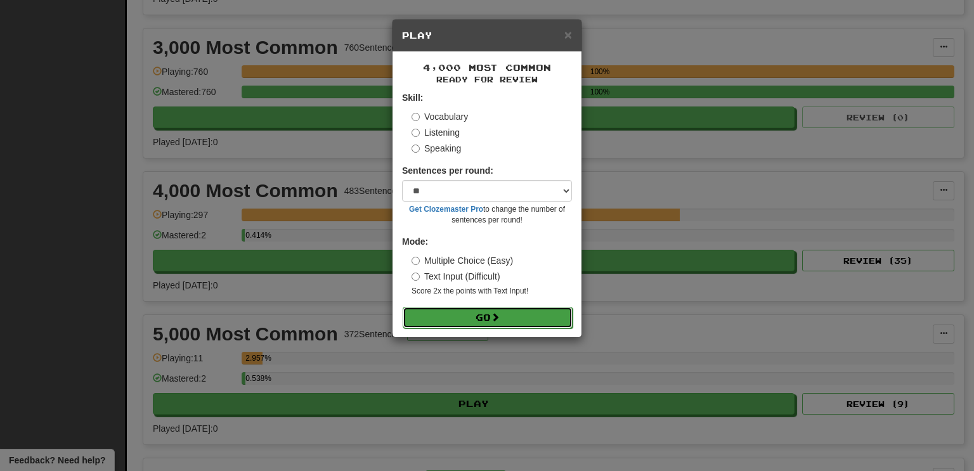
click at [403, 307] on button "Go" at bounding box center [488, 318] width 170 height 22
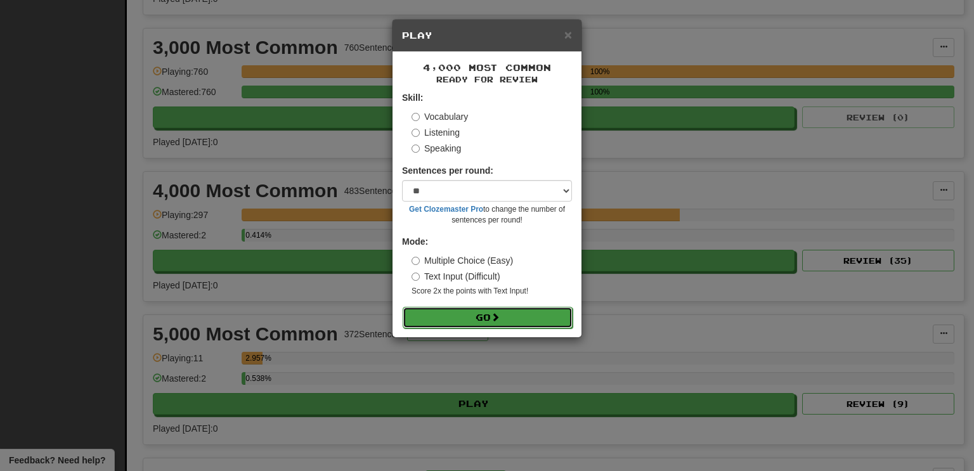
click at [403, 307] on button "Go" at bounding box center [488, 318] width 170 height 22
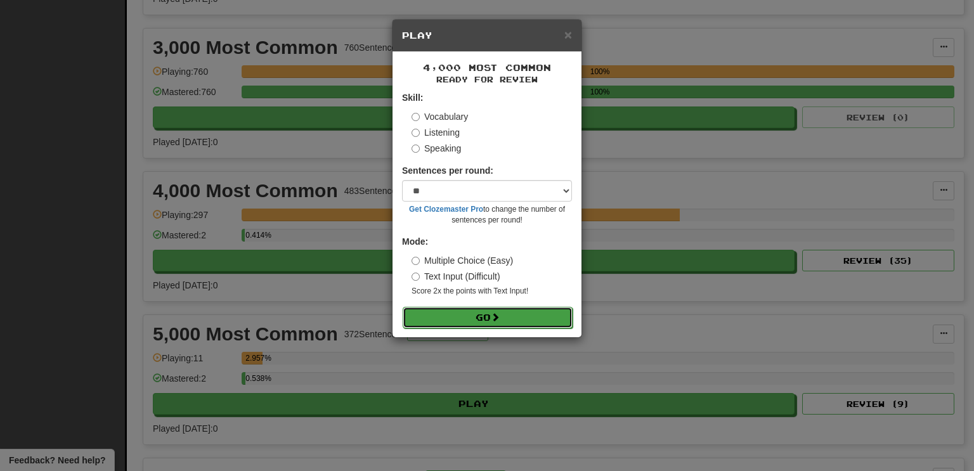
click at [403, 307] on button "Go" at bounding box center [488, 318] width 170 height 22
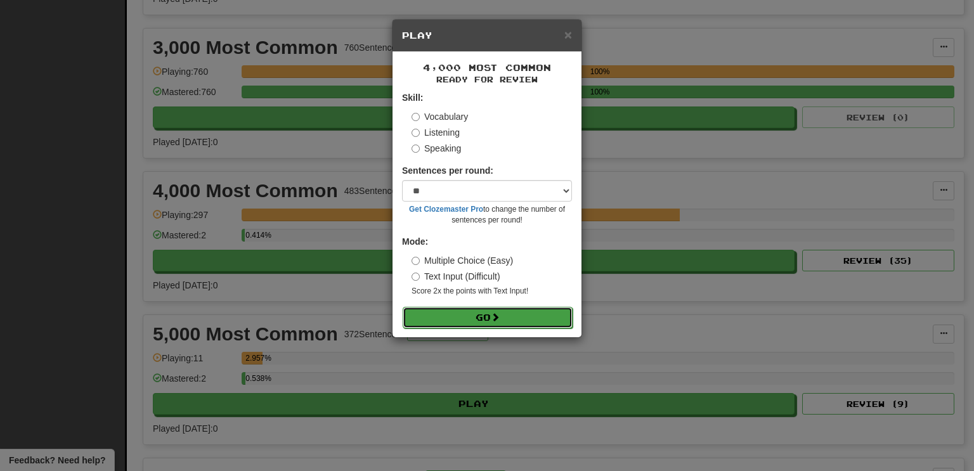
click at [403, 307] on button "Go" at bounding box center [488, 318] width 170 height 22
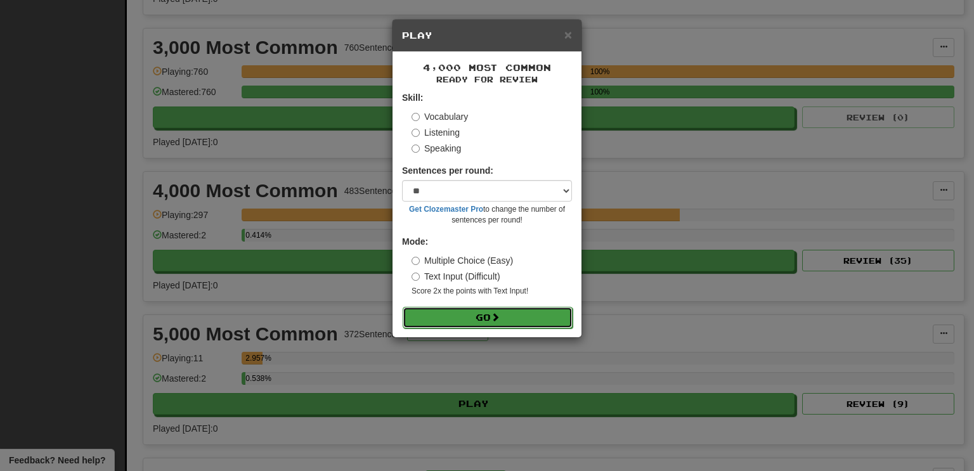
click at [403, 307] on button "Go" at bounding box center [488, 318] width 170 height 22
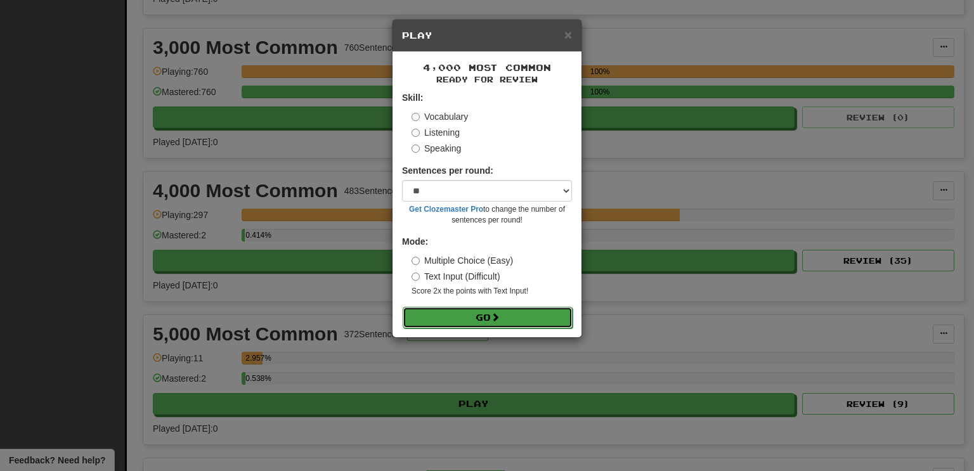
click at [403, 307] on button "Go" at bounding box center [488, 318] width 170 height 22
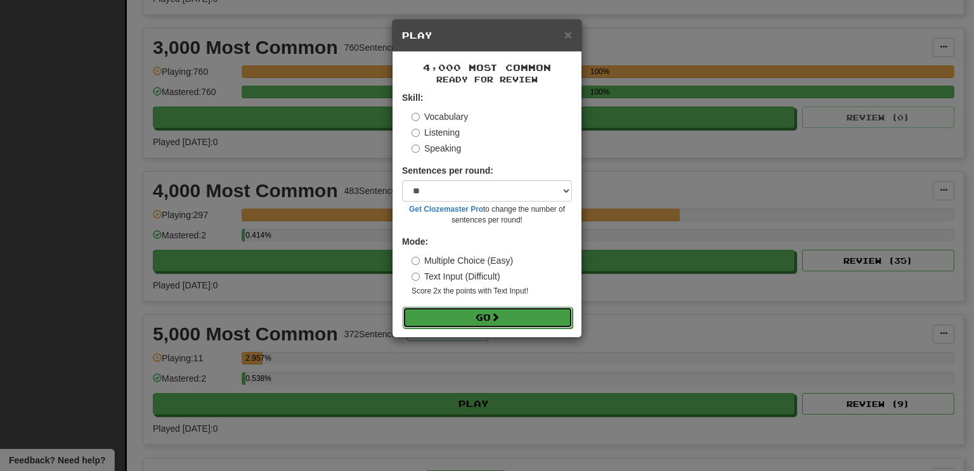
click at [403, 307] on button "Go" at bounding box center [488, 318] width 170 height 22
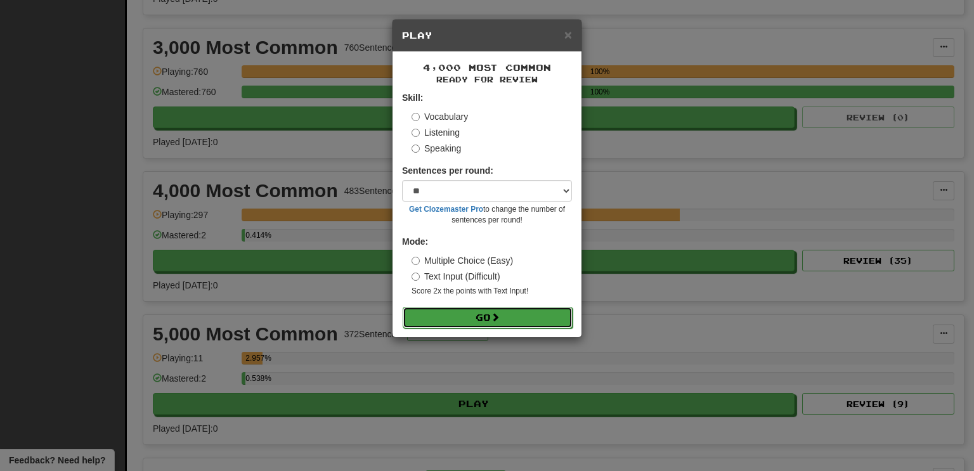
click at [403, 307] on button "Go" at bounding box center [488, 318] width 170 height 22
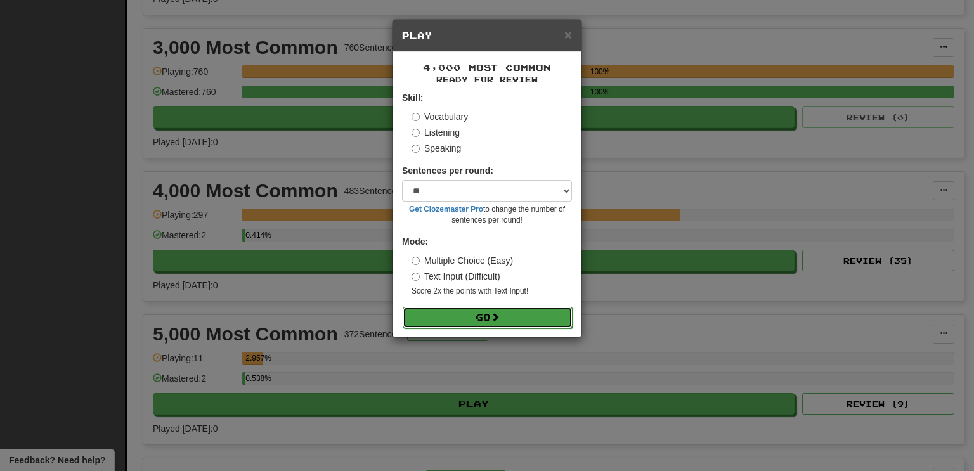
click at [403, 307] on button "Go" at bounding box center [488, 318] width 170 height 22
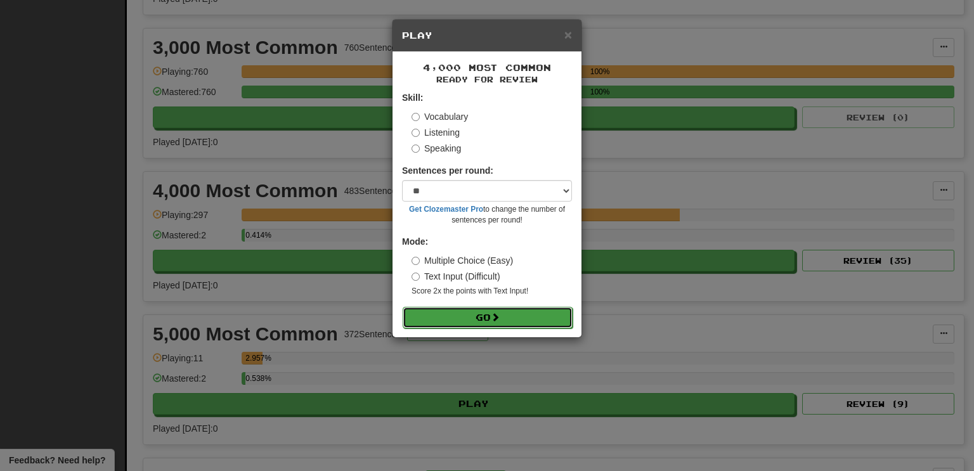
click at [403, 307] on button "Go" at bounding box center [488, 318] width 170 height 22
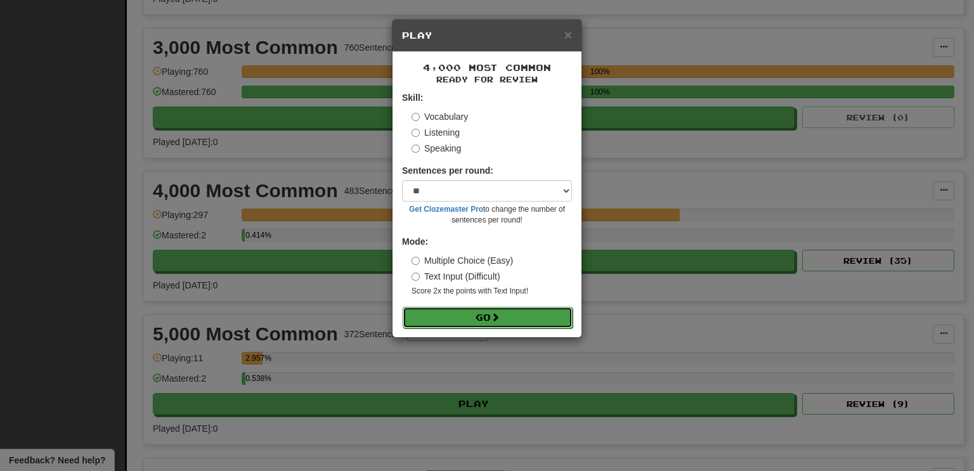
click at [403, 307] on button "Go" at bounding box center [488, 318] width 170 height 22
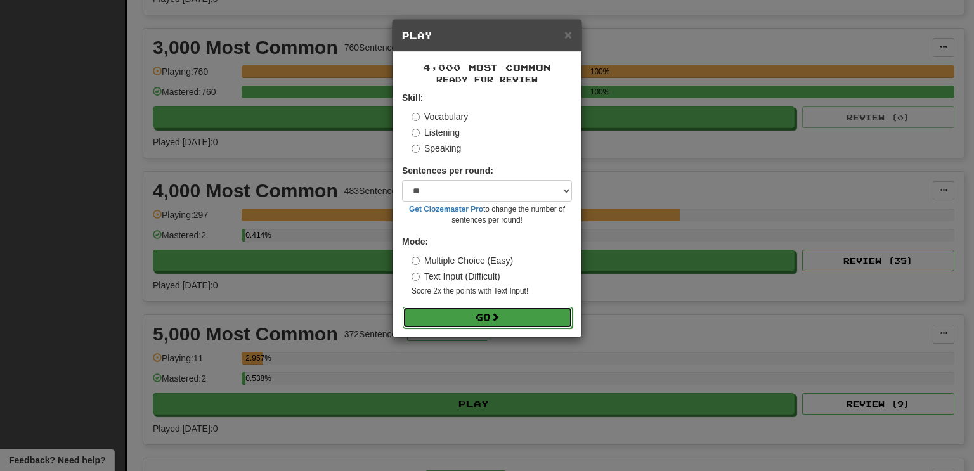
click at [403, 307] on button "Go" at bounding box center [488, 318] width 170 height 22
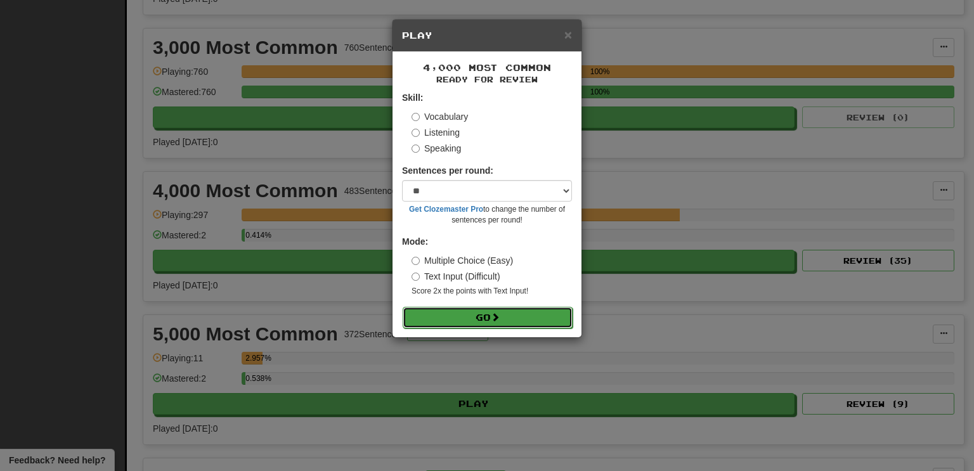
click at [403, 307] on button "Go" at bounding box center [488, 318] width 170 height 22
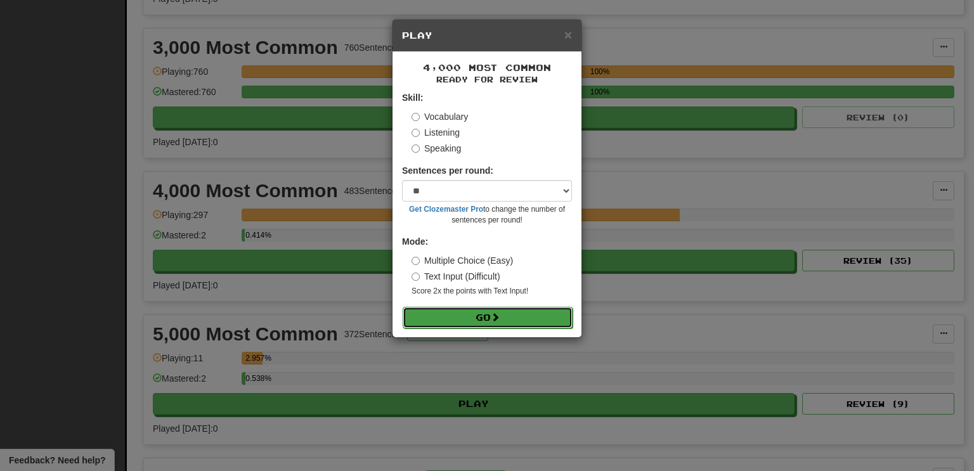
click at [403, 307] on button "Go" at bounding box center [488, 318] width 170 height 22
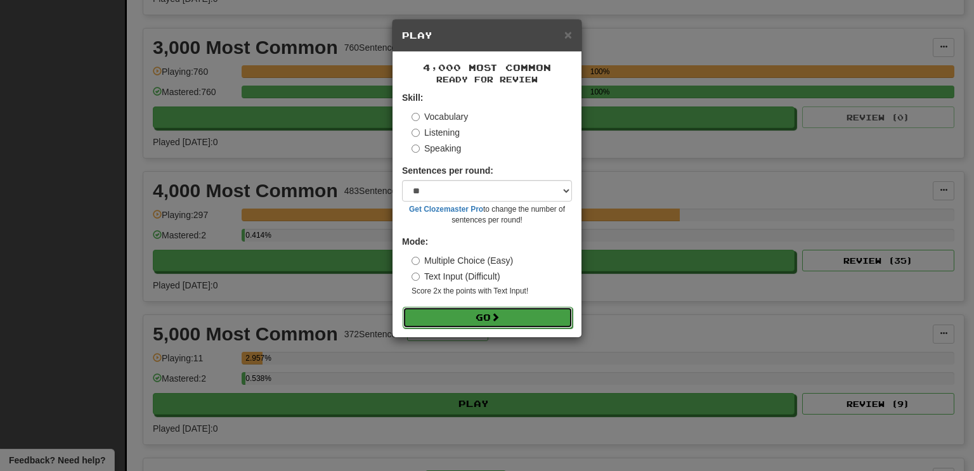
click at [403, 307] on button "Go" at bounding box center [488, 318] width 170 height 22
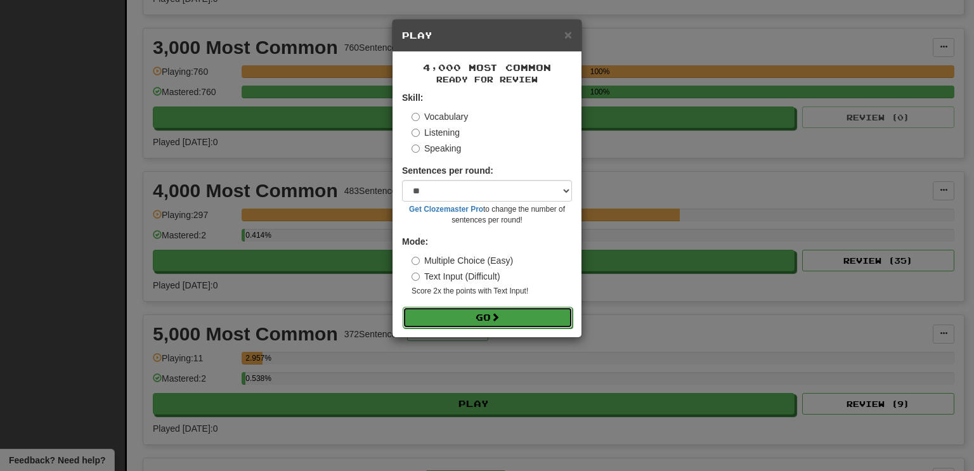
click at [403, 307] on button "Go" at bounding box center [488, 318] width 170 height 22
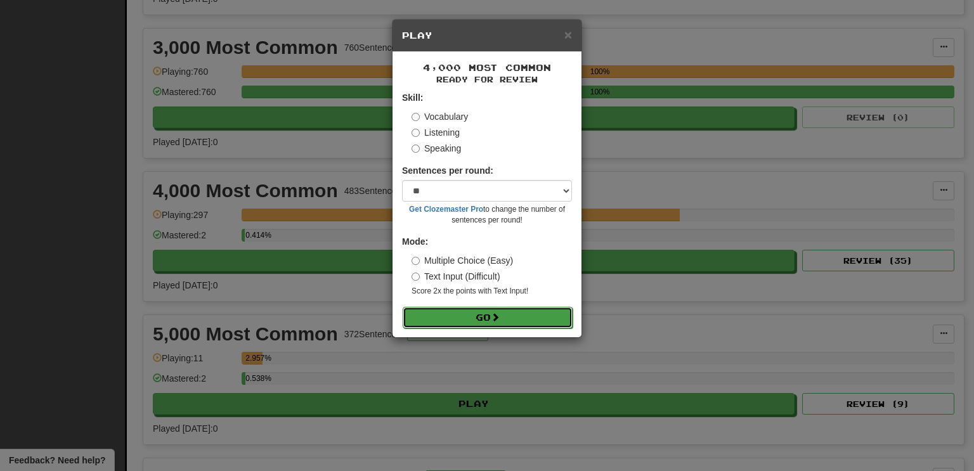
click at [403, 307] on button "Go" at bounding box center [488, 318] width 170 height 22
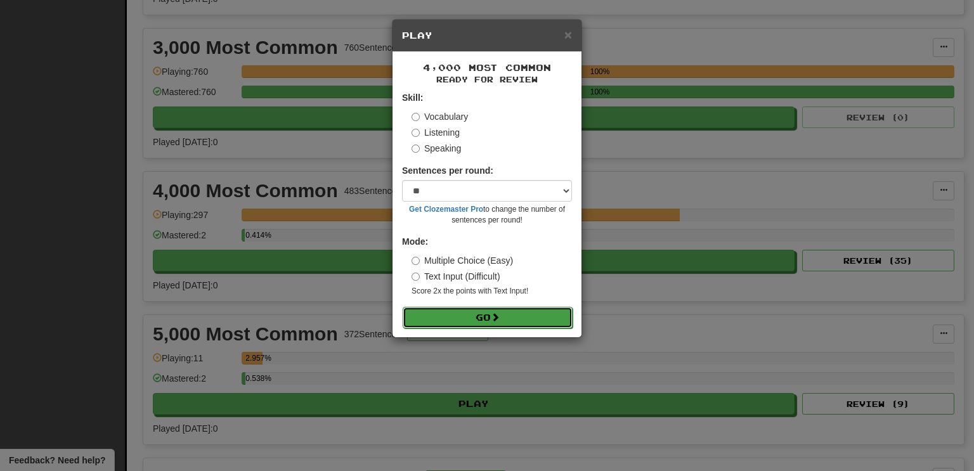
click at [403, 307] on button "Go" at bounding box center [488, 318] width 170 height 22
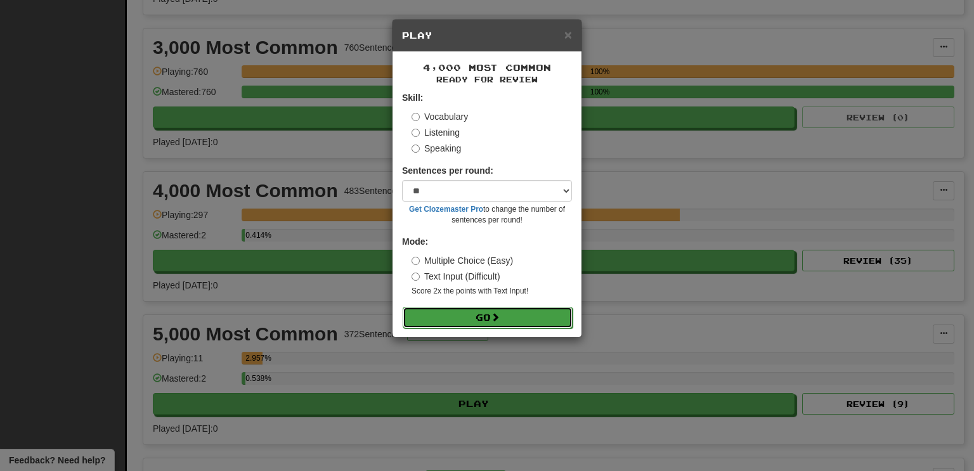
click at [403, 307] on button "Go" at bounding box center [488, 318] width 170 height 22
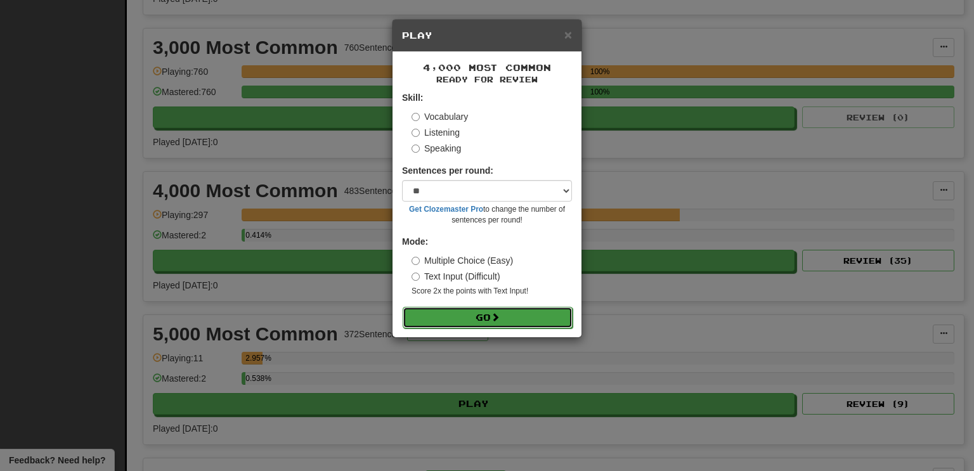
click at [403, 307] on button "Go" at bounding box center [488, 318] width 170 height 22
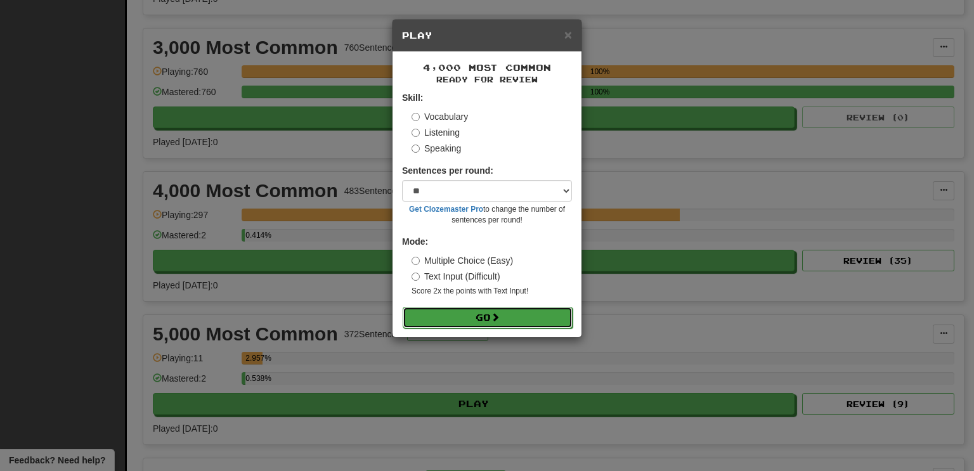
click at [403, 307] on button "Go" at bounding box center [488, 318] width 170 height 22
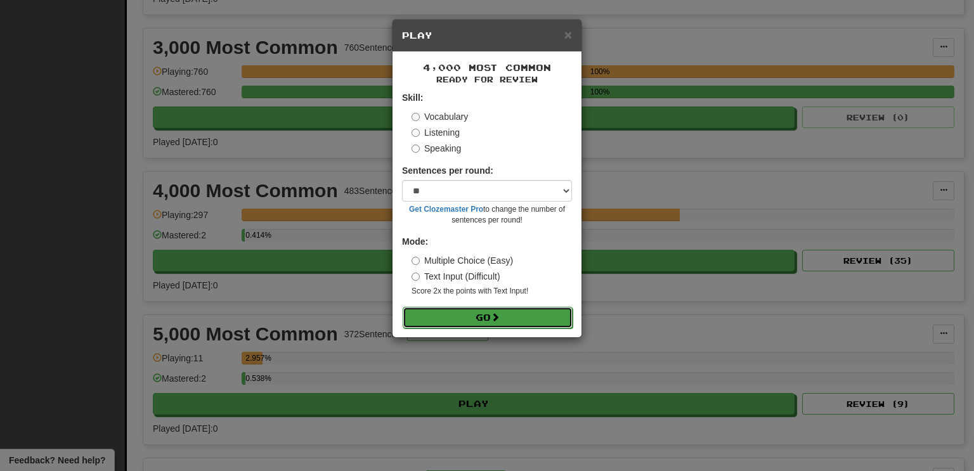
click at [403, 307] on button "Go" at bounding box center [488, 318] width 170 height 22
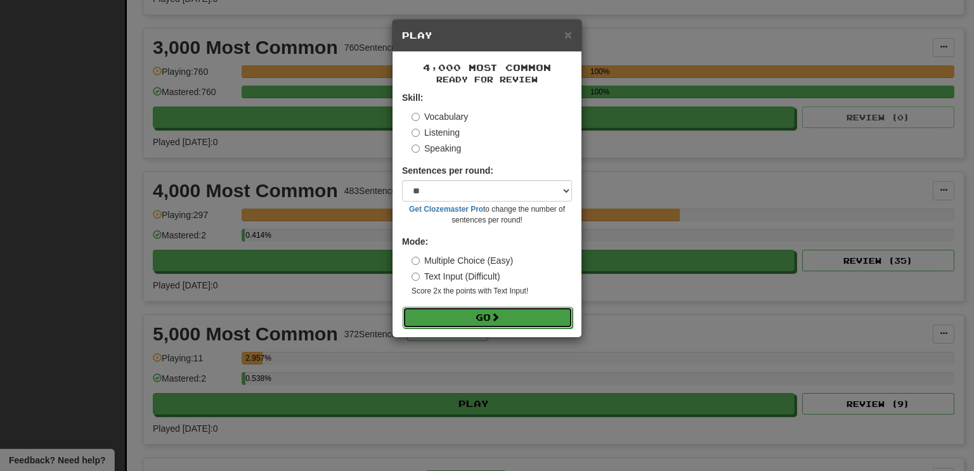
click at [403, 307] on button "Go" at bounding box center [488, 318] width 170 height 22
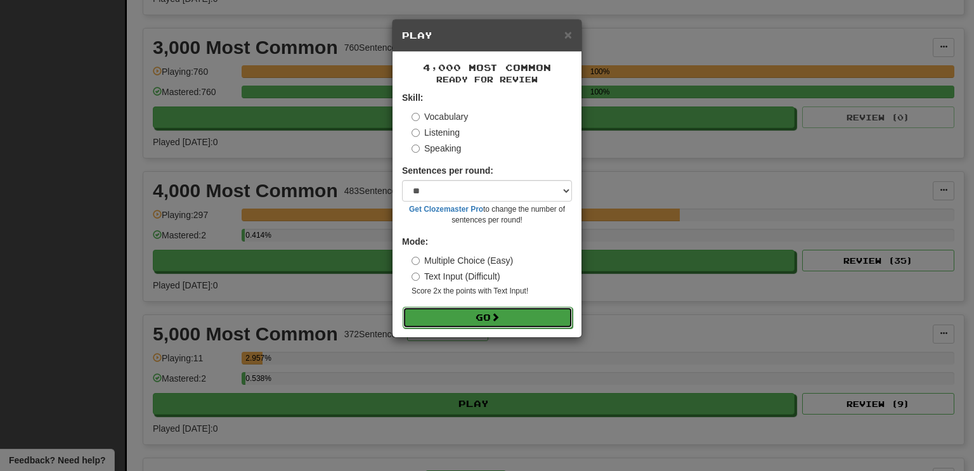
click at [403, 307] on button "Go" at bounding box center [488, 318] width 170 height 22
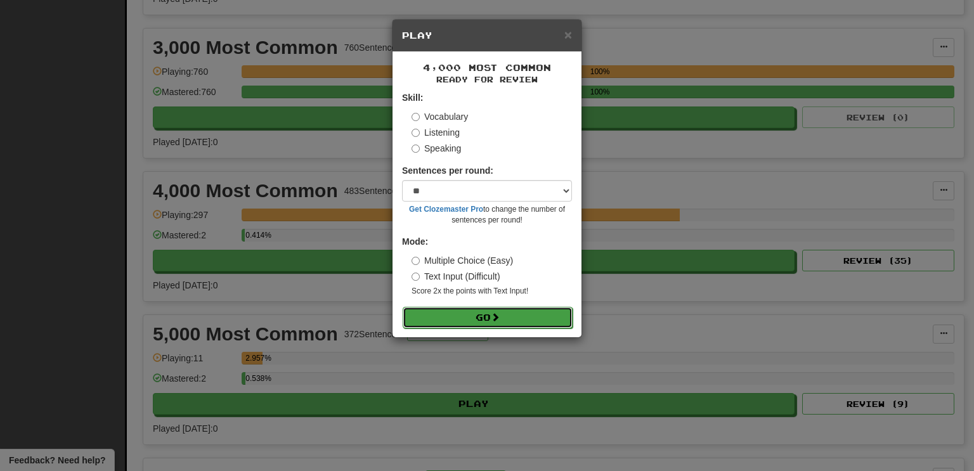
click at [403, 307] on button "Go" at bounding box center [488, 318] width 170 height 22
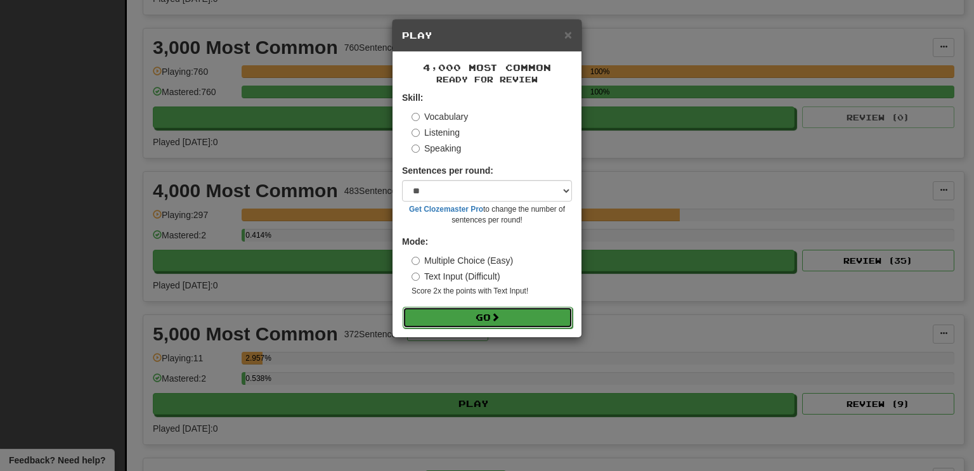
click at [403, 307] on button "Go" at bounding box center [488, 318] width 170 height 22
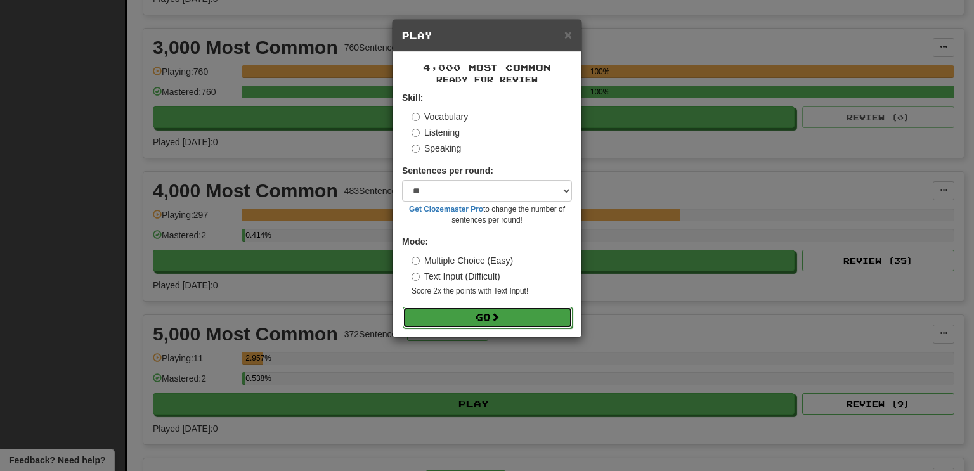
click at [403, 307] on button "Go" at bounding box center [488, 318] width 170 height 22
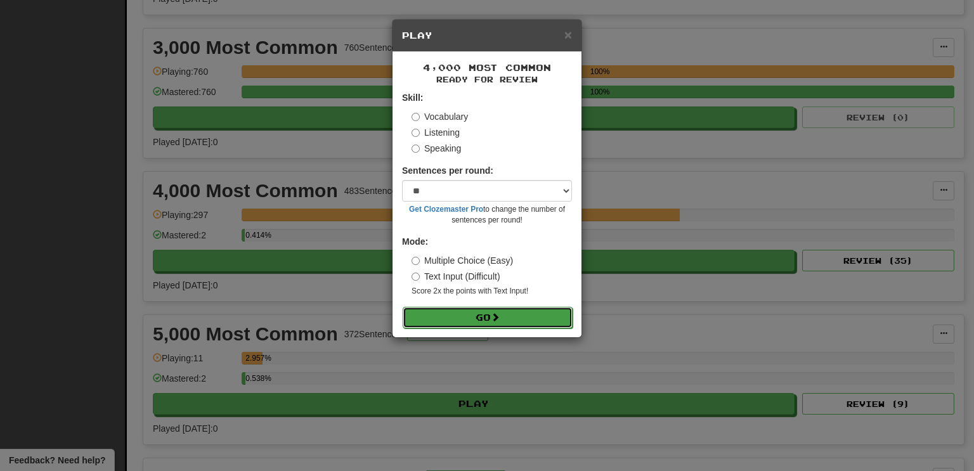
click at [403, 307] on button "Go" at bounding box center [488, 318] width 170 height 22
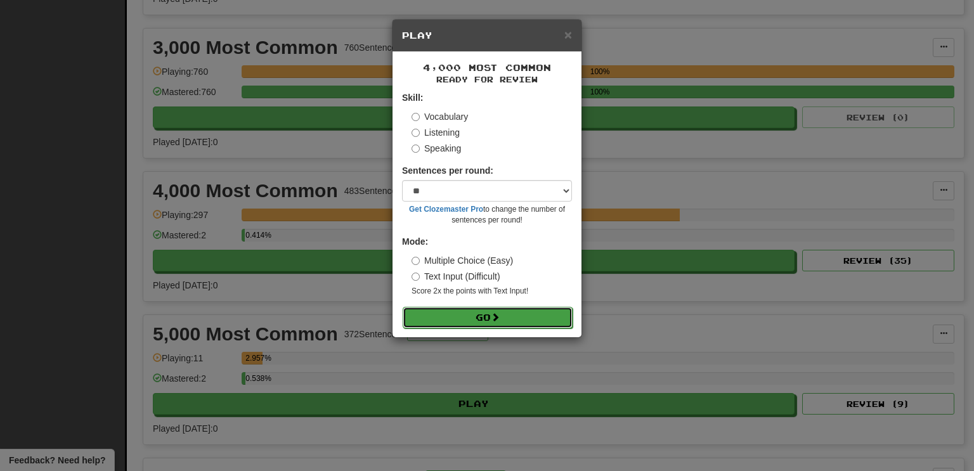
click at [403, 307] on button "Go" at bounding box center [488, 318] width 170 height 22
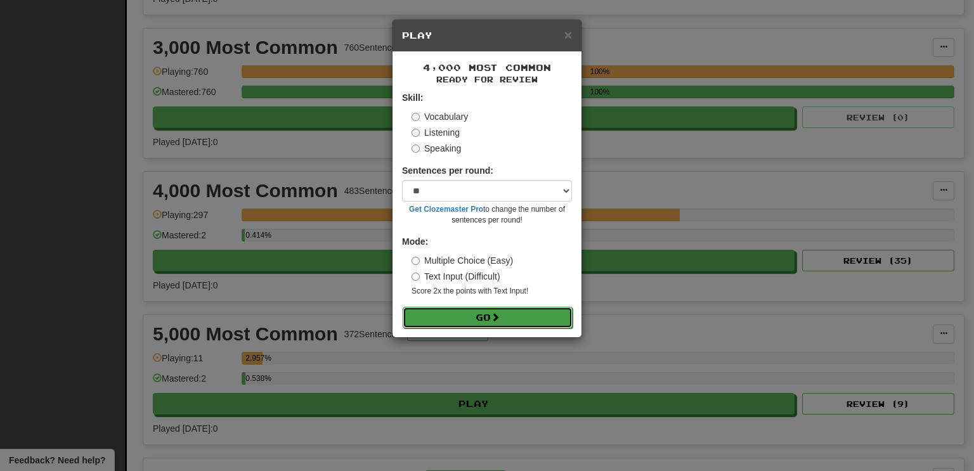
click at [403, 307] on button "Go" at bounding box center [488, 318] width 170 height 22
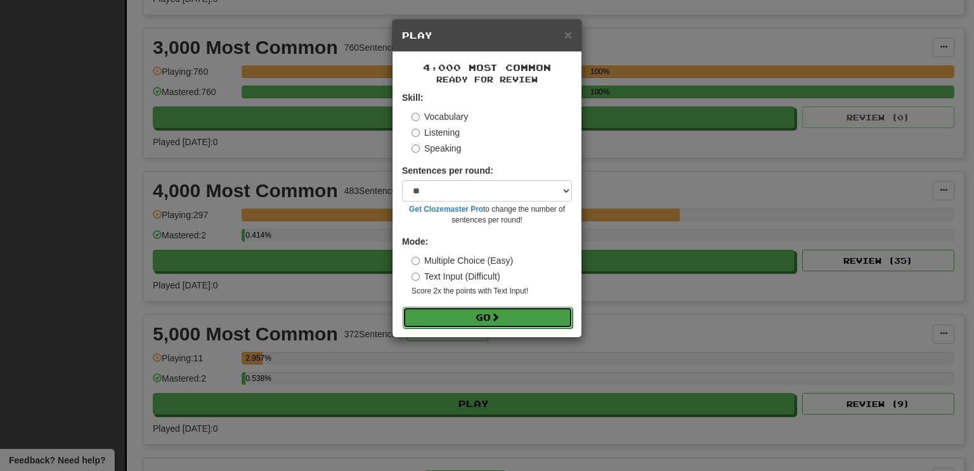
click at [403, 307] on button "Go" at bounding box center [488, 318] width 170 height 22
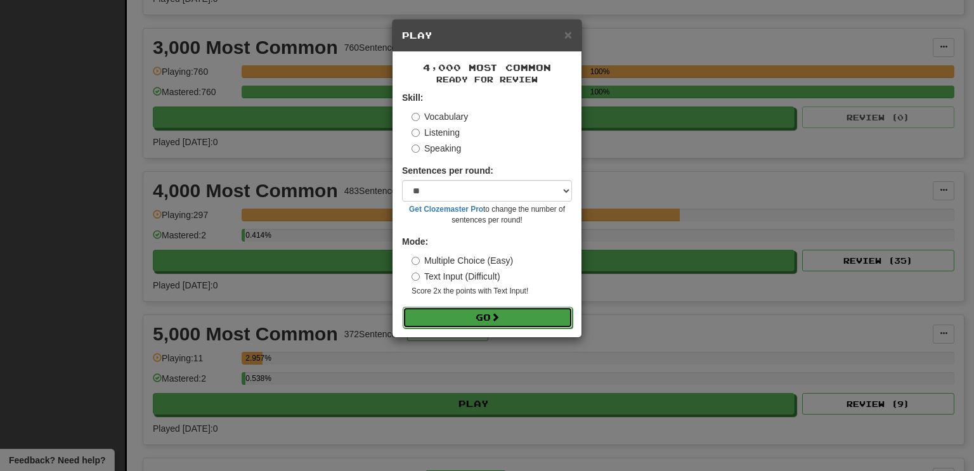
click at [403, 307] on button "Go" at bounding box center [488, 318] width 170 height 22
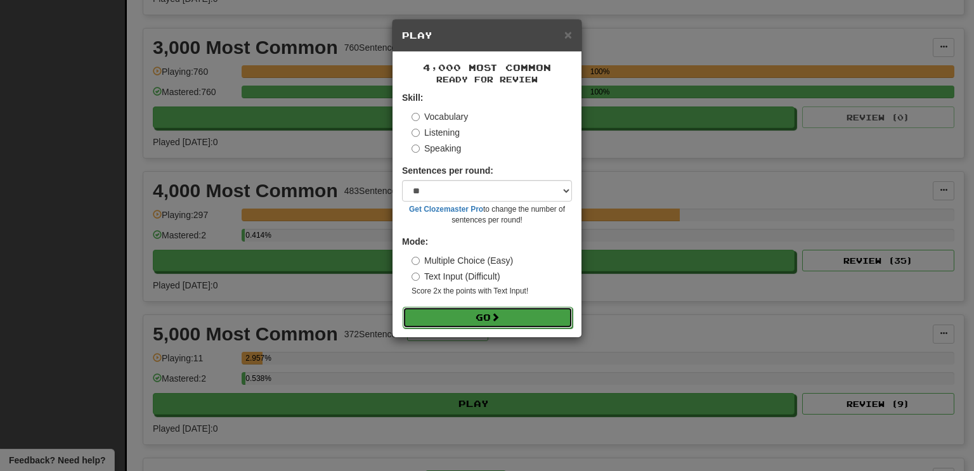
click at [403, 307] on button "Go" at bounding box center [488, 318] width 170 height 22
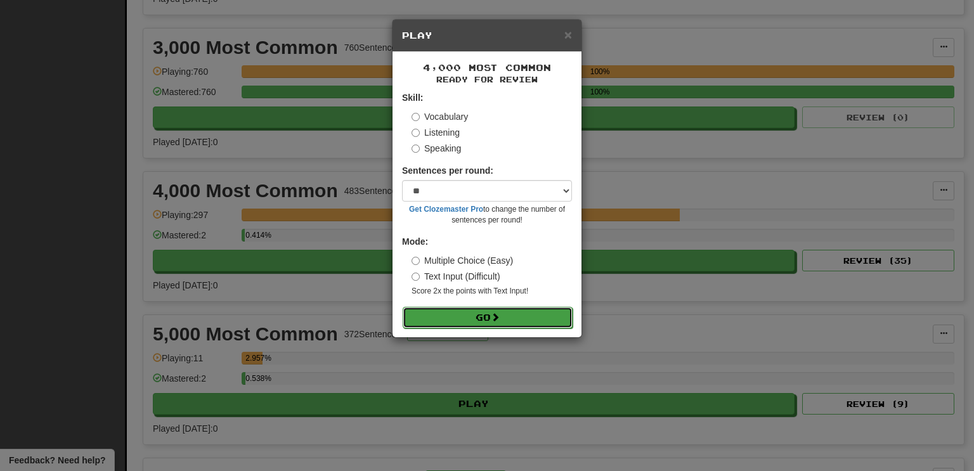
click at [403, 307] on button "Go" at bounding box center [488, 318] width 170 height 22
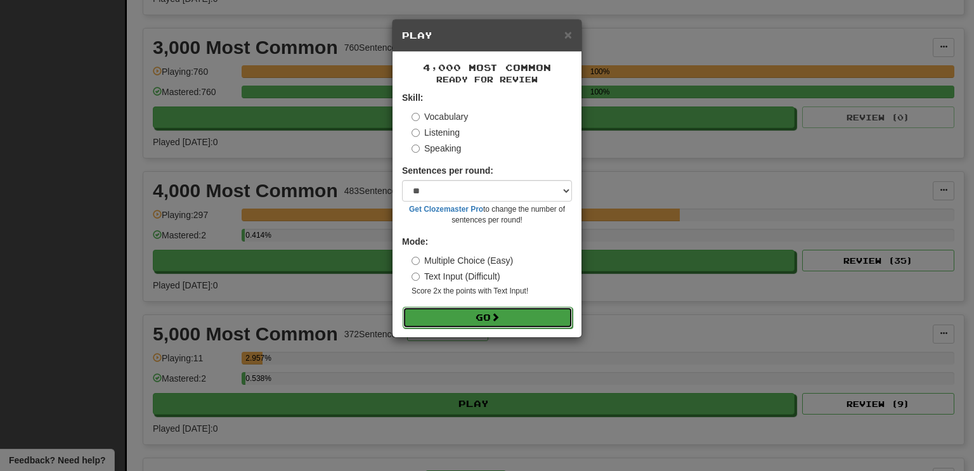
click at [403, 307] on button "Go" at bounding box center [488, 318] width 170 height 22
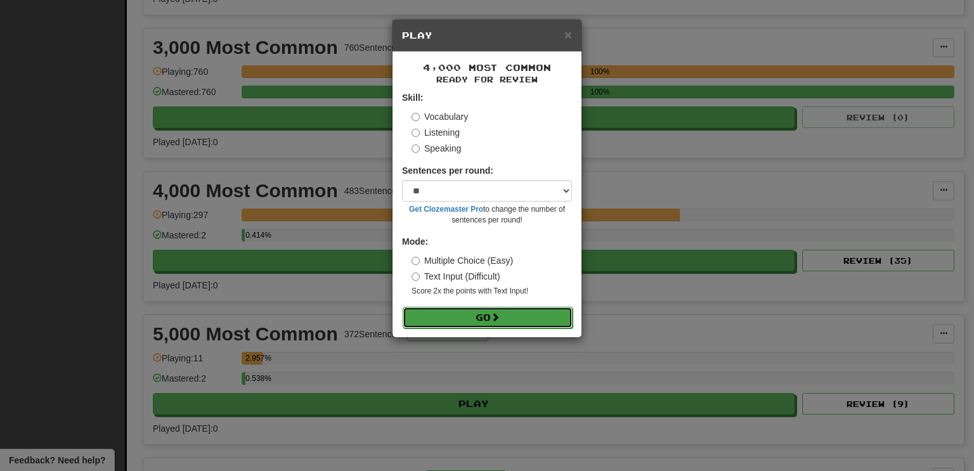
click at [403, 307] on button "Go" at bounding box center [488, 318] width 170 height 22
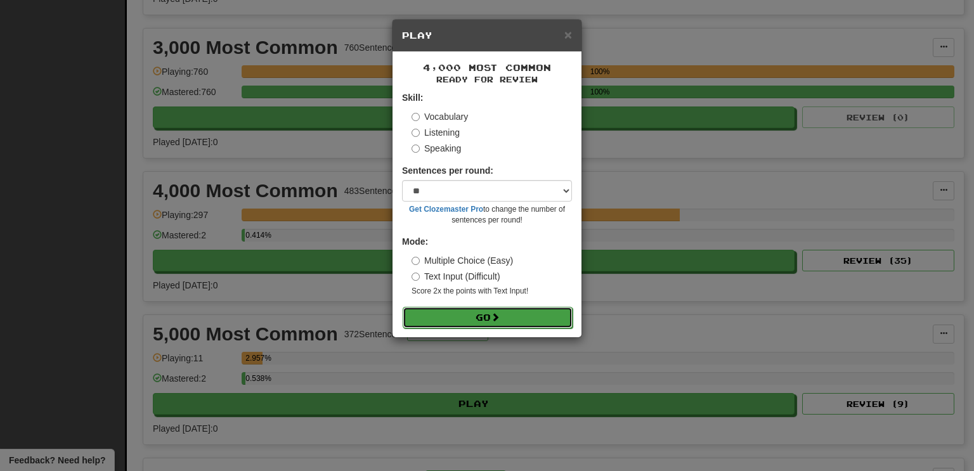
click at [403, 307] on button "Go" at bounding box center [488, 318] width 170 height 22
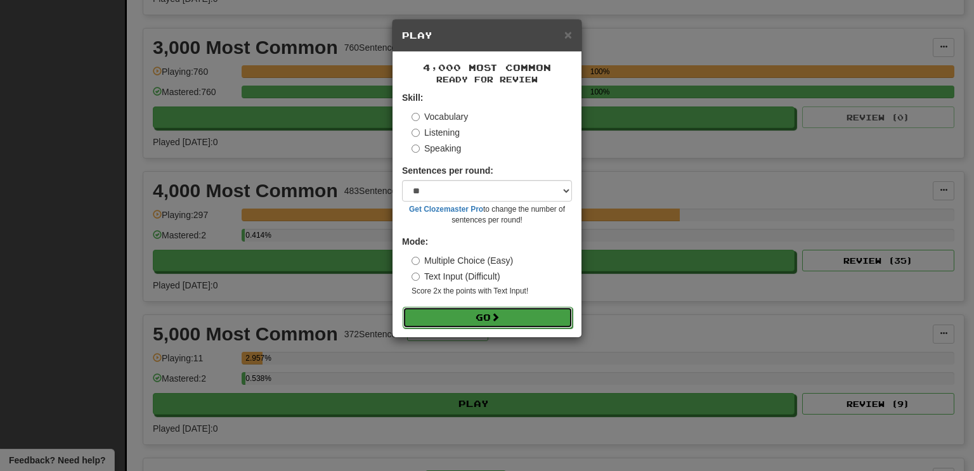
click at [403, 307] on button "Go" at bounding box center [488, 318] width 170 height 22
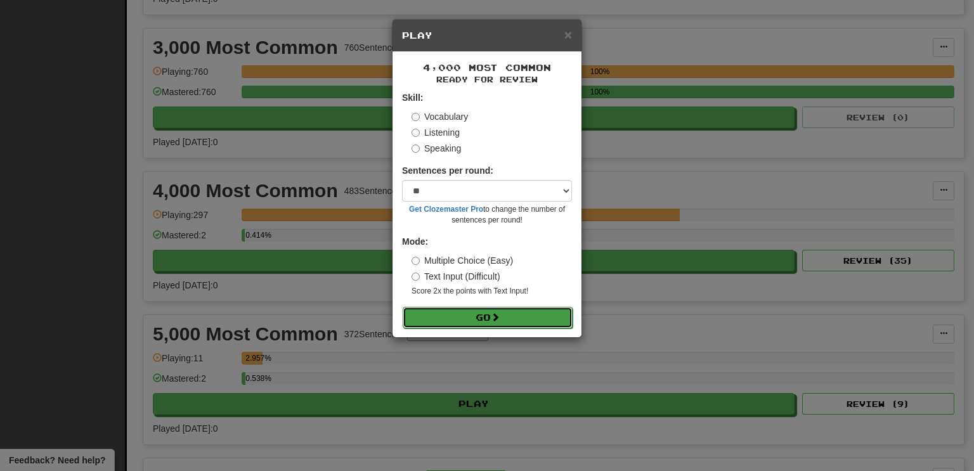
click at [403, 307] on button "Go" at bounding box center [488, 318] width 170 height 22
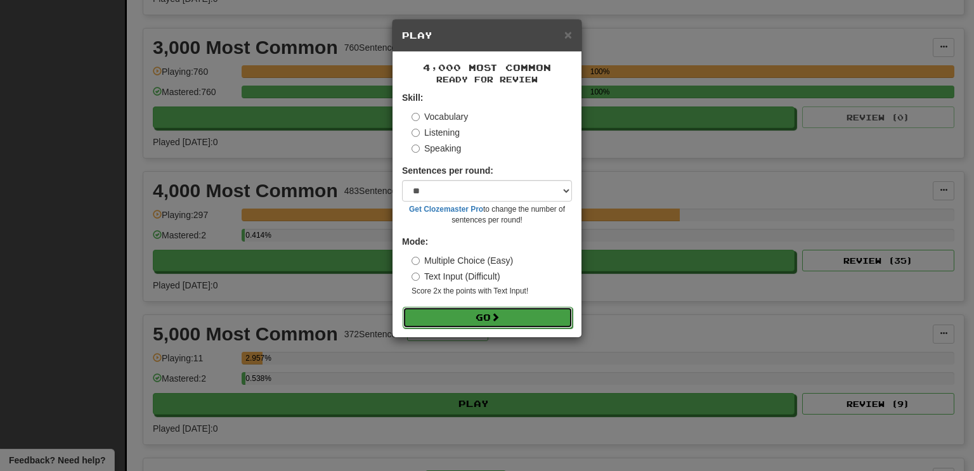
click at [403, 307] on button "Go" at bounding box center [488, 318] width 170 height 22
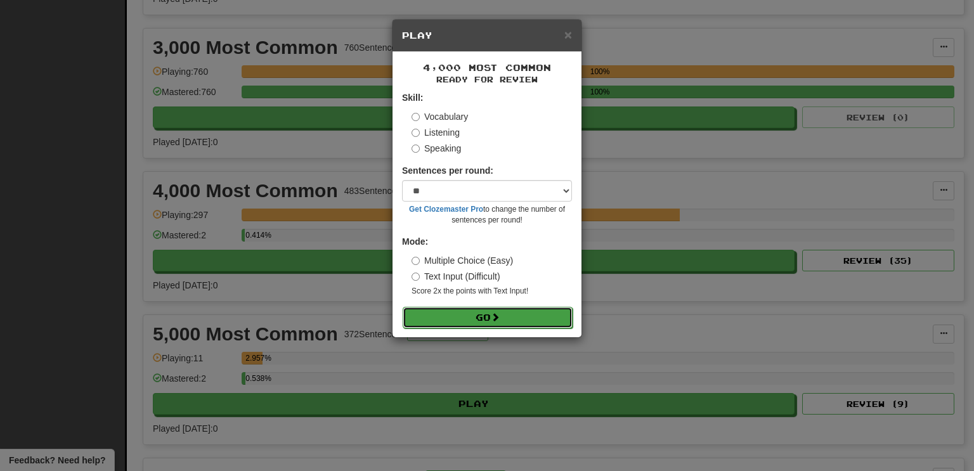
click at [403, 307] on button "Go" at bounding box center [488, 318] width 170 height 22
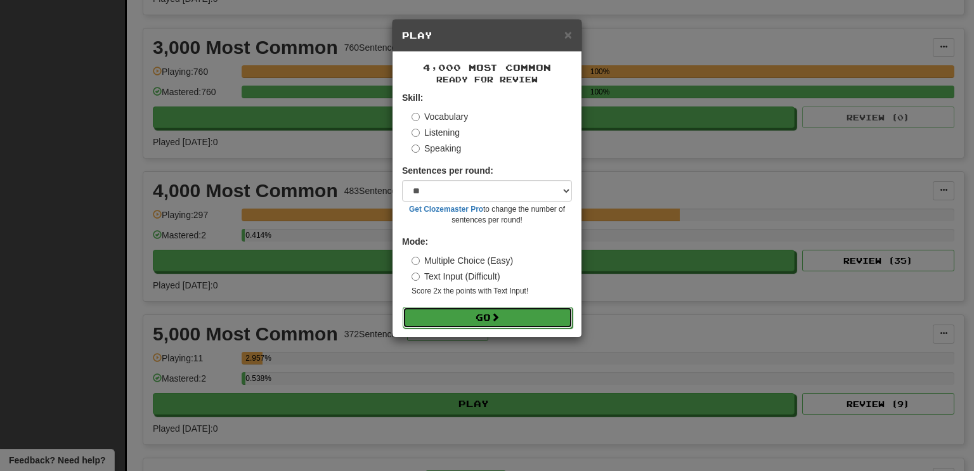
click at [403, 307] on button "Go" at bounding box center [488, 318] width 170 height 22
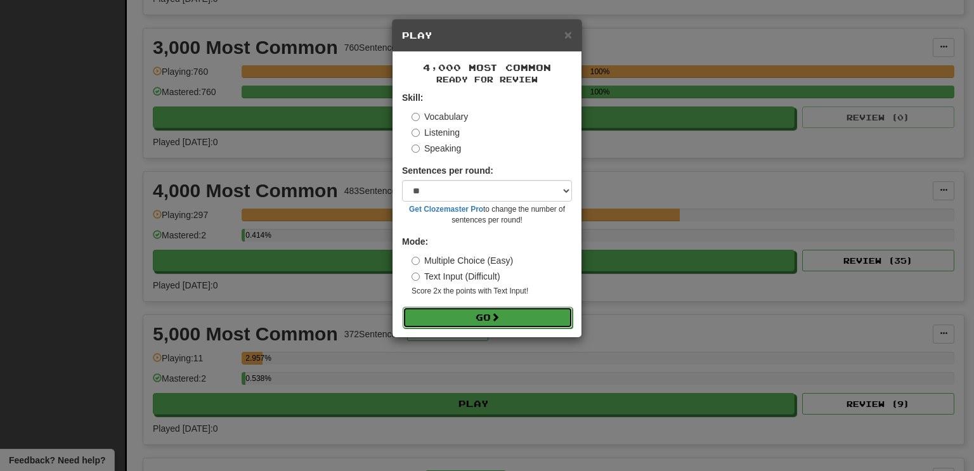
click at [403, 307] on button "Go" at bounding box center [488, 318] width 170 height 22
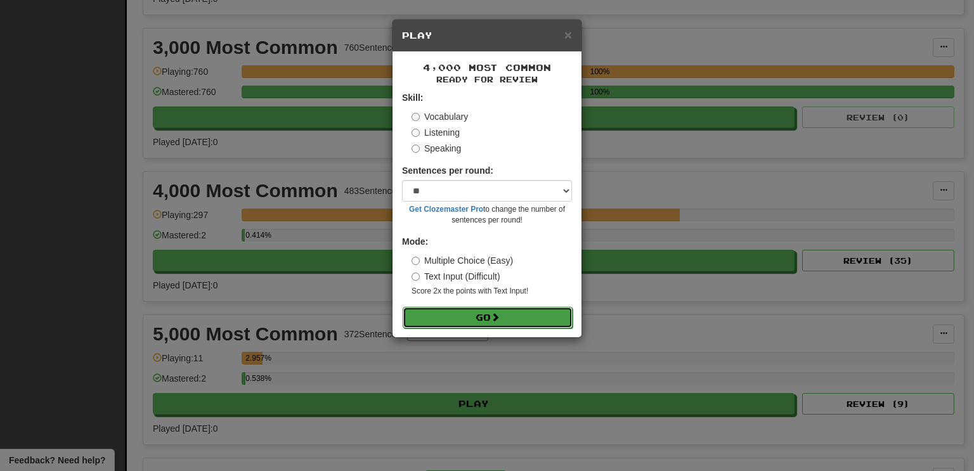
click at [403, 307] on button "Go" at bounding box center [488, 318] width 170 height 22
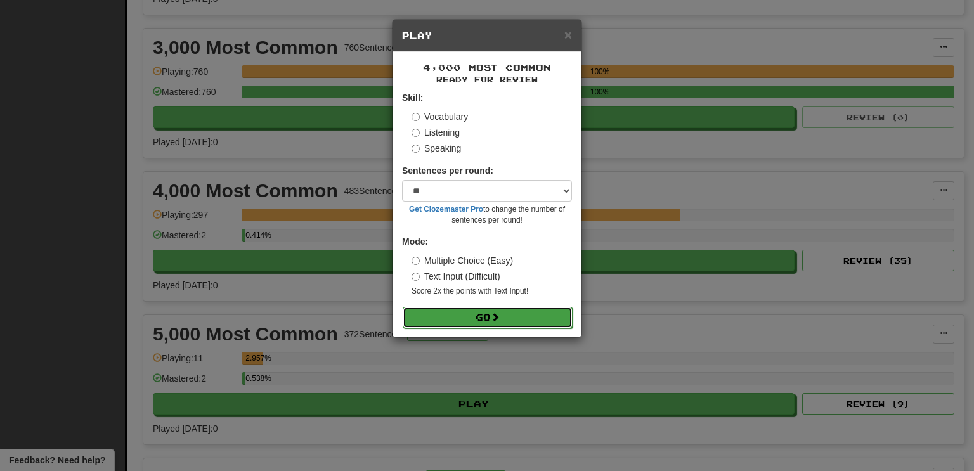
click at [403, 307] on button "Go" at bounding box center [488, 318] width 170 height 22
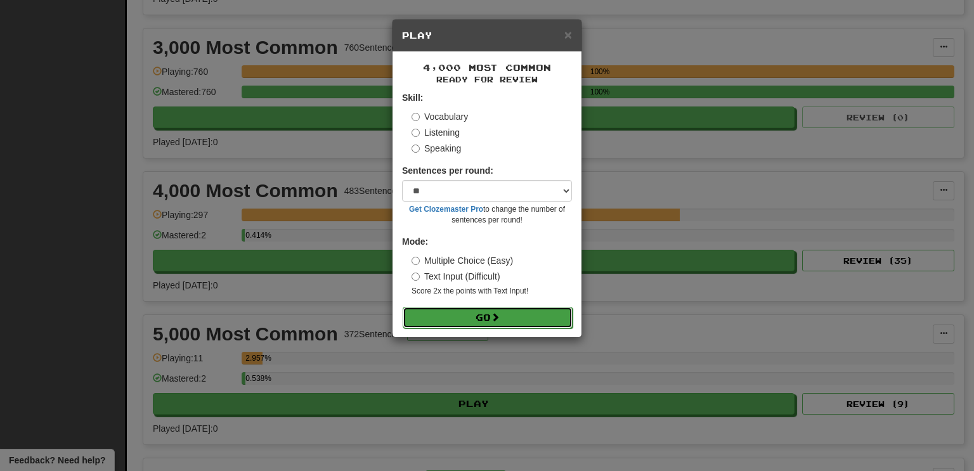
click at [403, 307] on button "Go" at bounding box center [488, 318] width 170 height 22
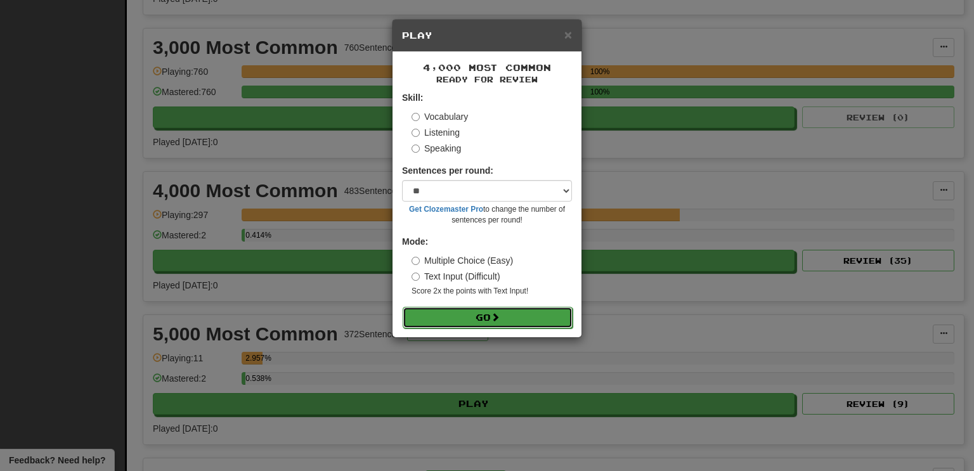
click at [403, 307] on button "Go" at bounding box center [488, 318] width 170 height 22
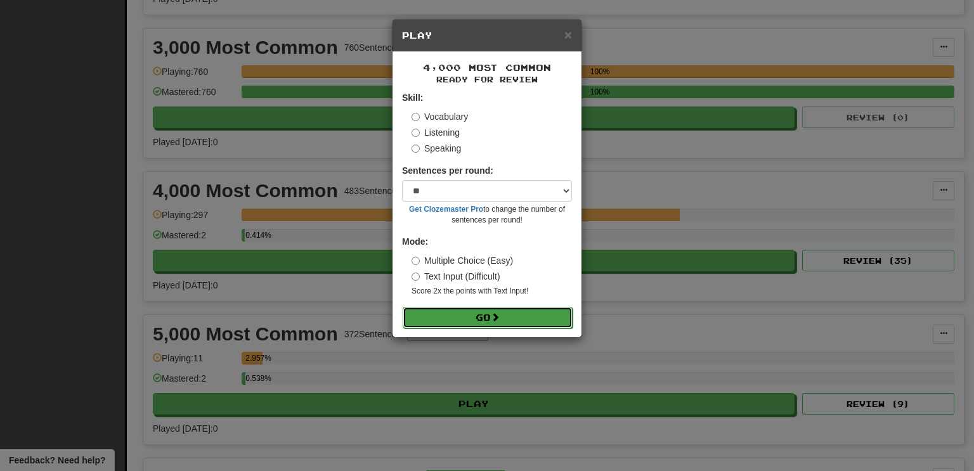
click at [403, 307] on button "Go" at bounding box center [488, 318] width 170 height 22
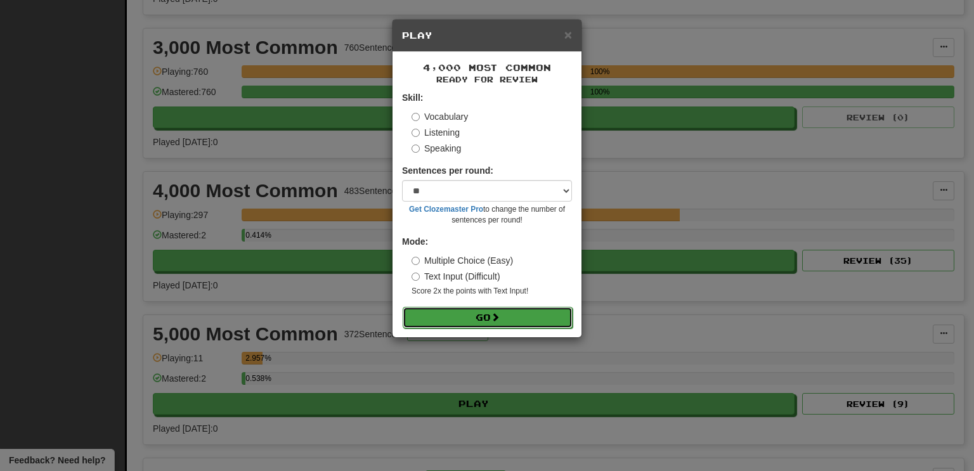
click at [403, 307] on button "Go" at bounding box center [488, 318] width 170 height 22
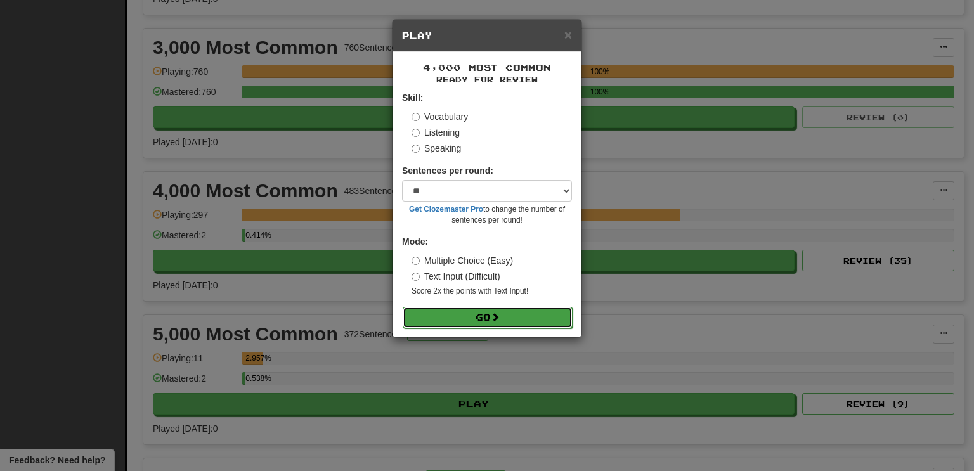
click at [403, 307] on button "Go" at bounding box center [488, 318] width 170 height 22
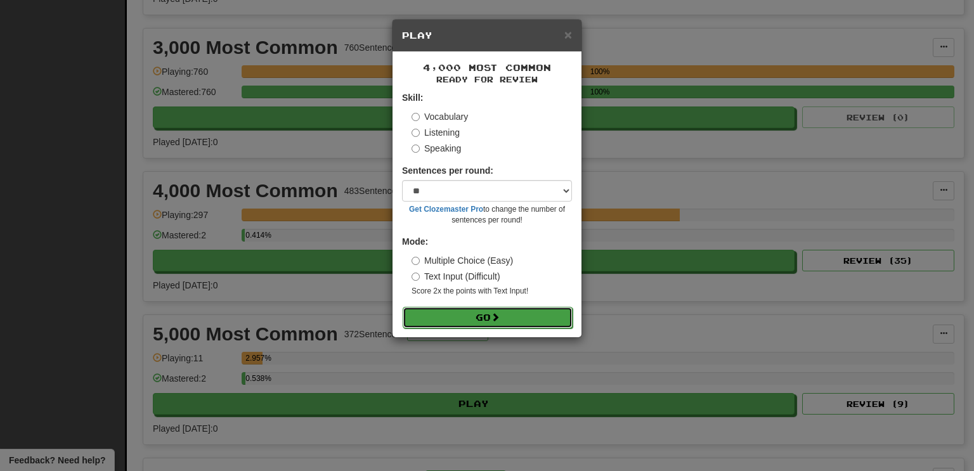
click at [403, 307] on button "Go" at bounding box center [488, 318] width 170 height 22
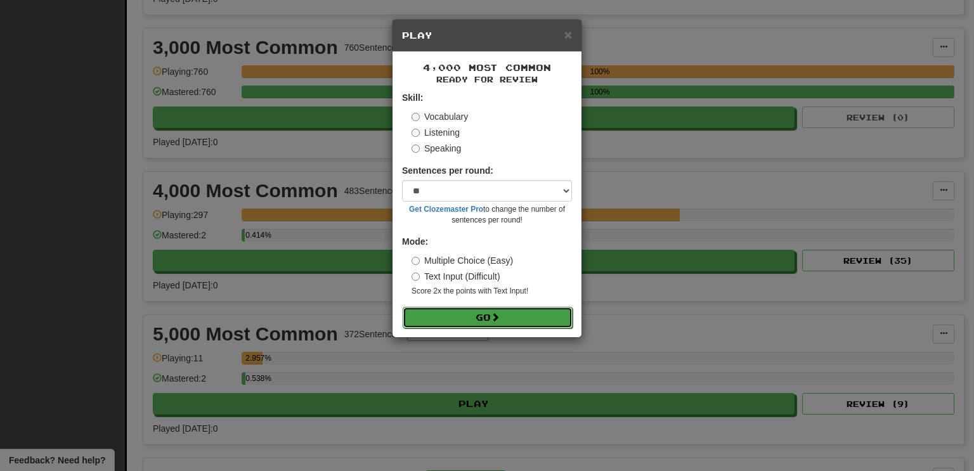
click at [403, 307] on button "Go" at bounding box center [488, 318] width 170 height 22
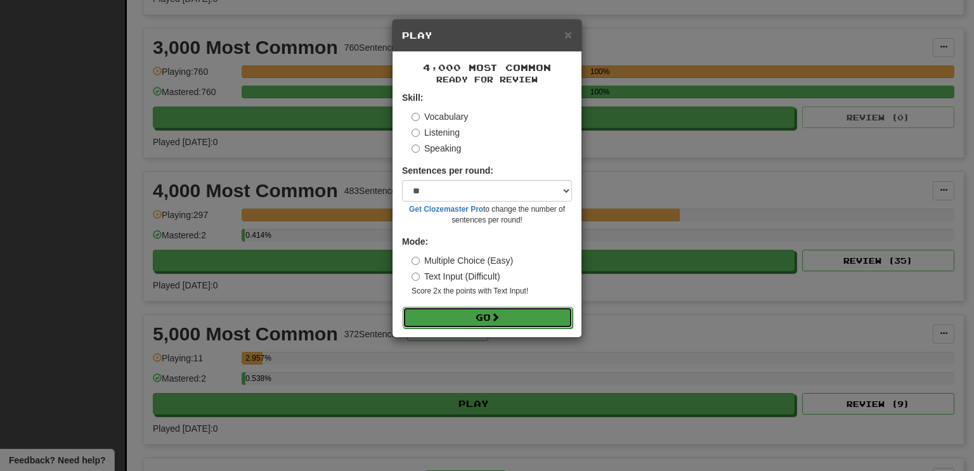
click at [403, 307] on button "Go" at bounding box center [488, 318] width 170 height 22
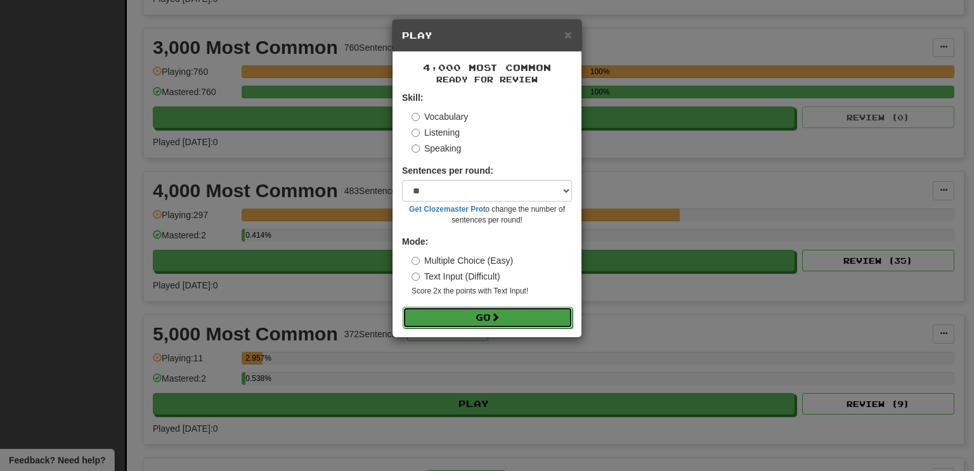
click at [403, 307] on button "Go" at bounding box center [488, 318] width 170 height 22
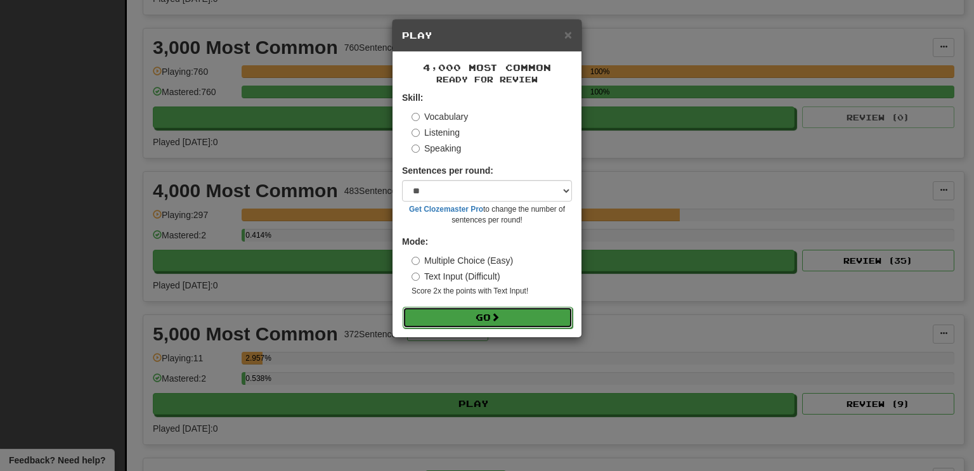
click at [403, 307] on button "Go" at bounding box center [488, 318] width 170 height 22
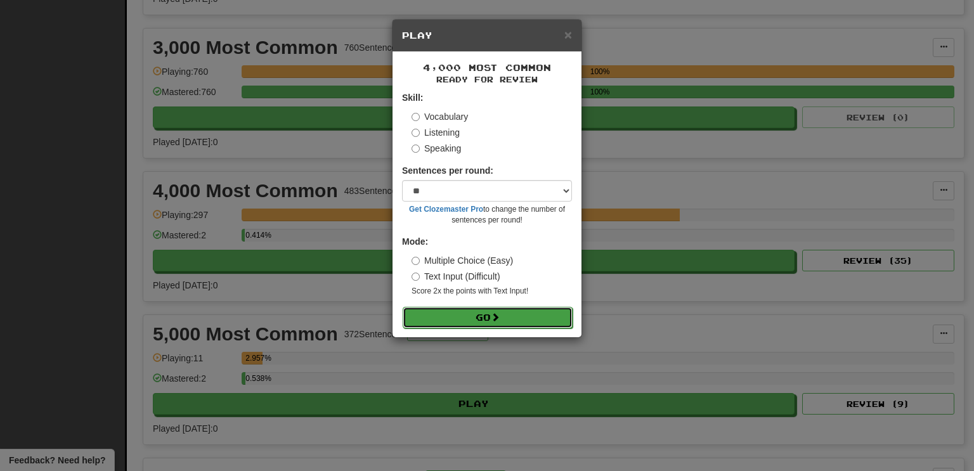
click at [403, 307] on button "Go" at bounding box center [488, 318] width 170 height 22
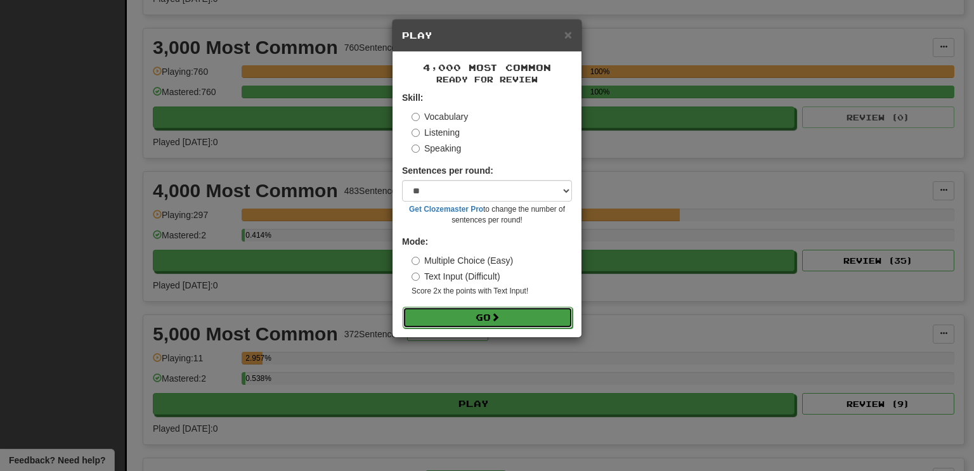
click at [403, 307] on button "Go" at bounding box center [488, 318] width 170 height 22
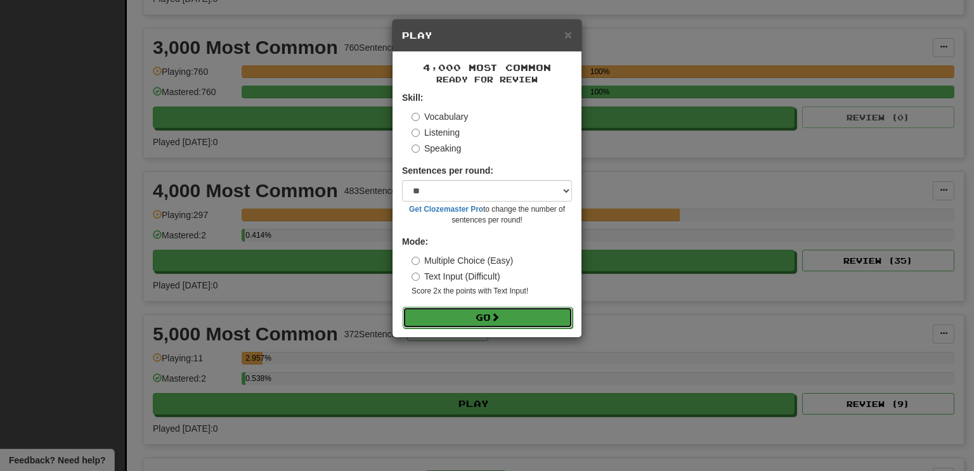
click at [403, 307] on button "Go" at bounding box center [488, 318] width 170 height 22
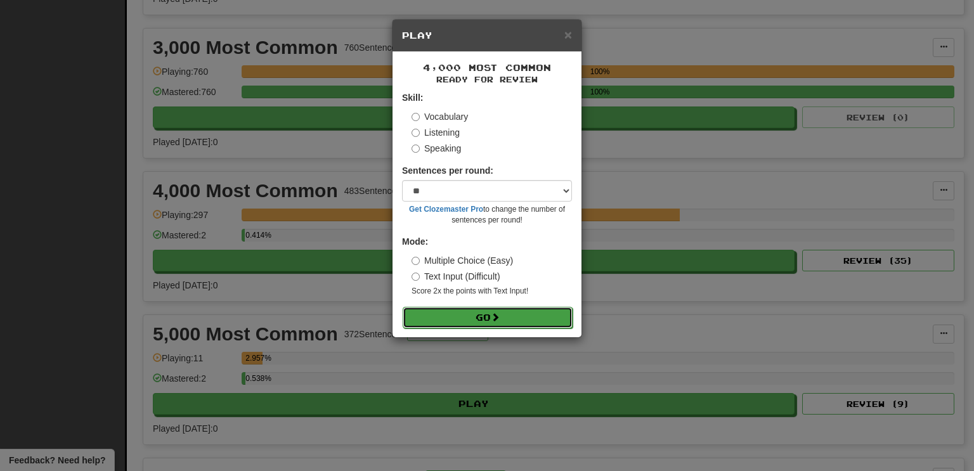
click at [403, 307] on button "Go" at bounding box center [488, 318] width 170 height 22
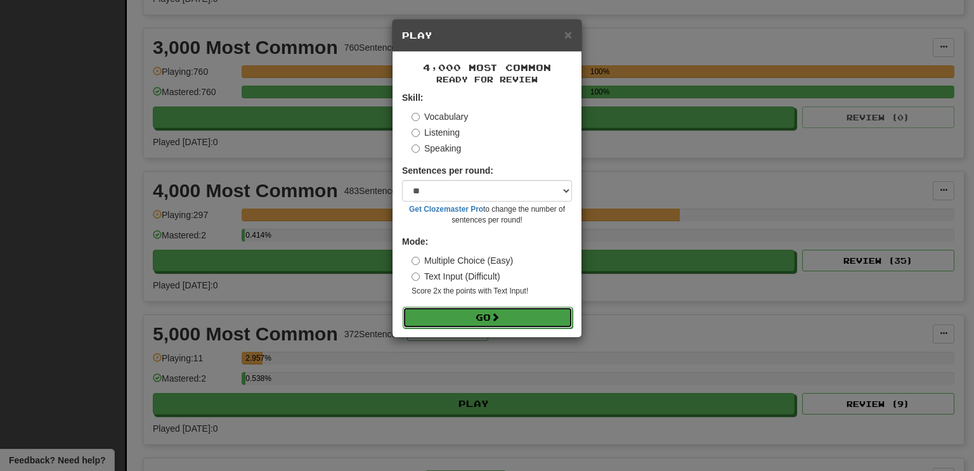
click at [403, 307] on button "Go" at bounding box center [488, 318] width 170 height 22
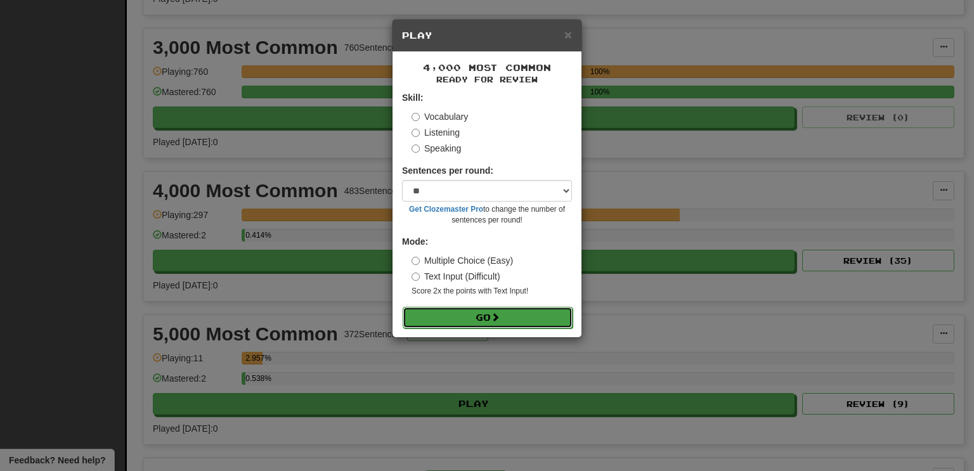
click at [403, 307] on button "Go" at bounding box center [488, 318] width 170 height 22
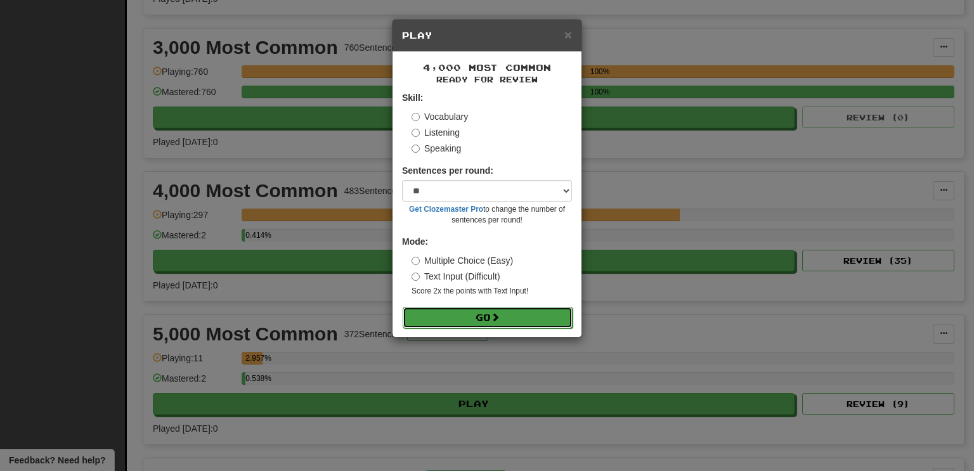
click at [403, 307] on button "Go" at bounding box center [488, 318] width 170 height 22
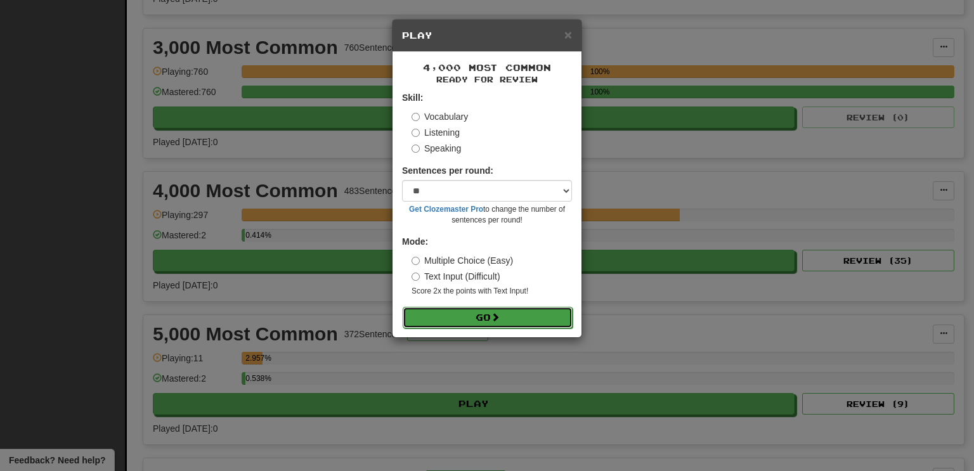
click at [403, 307] on button "Go" at bounding box center [488, 318] width 170 height 22
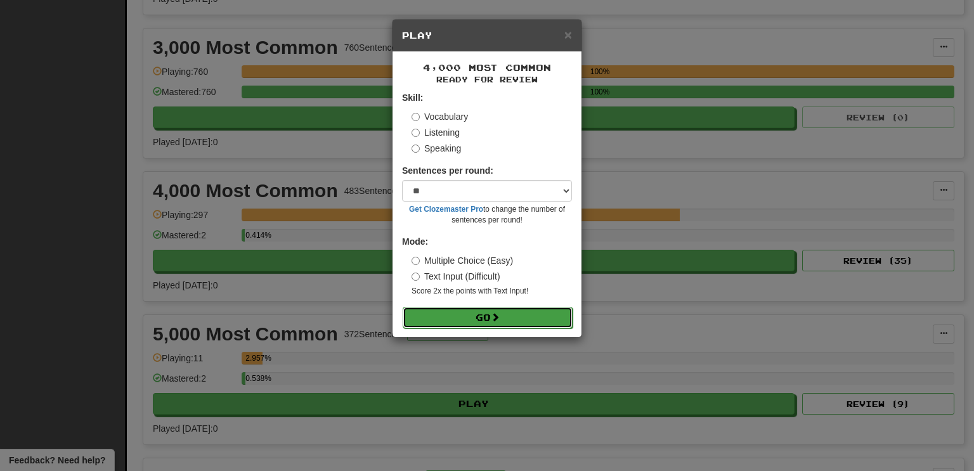
click at [403, 307] on button "Go" at bounding box center [488, 318] width 170 height 22
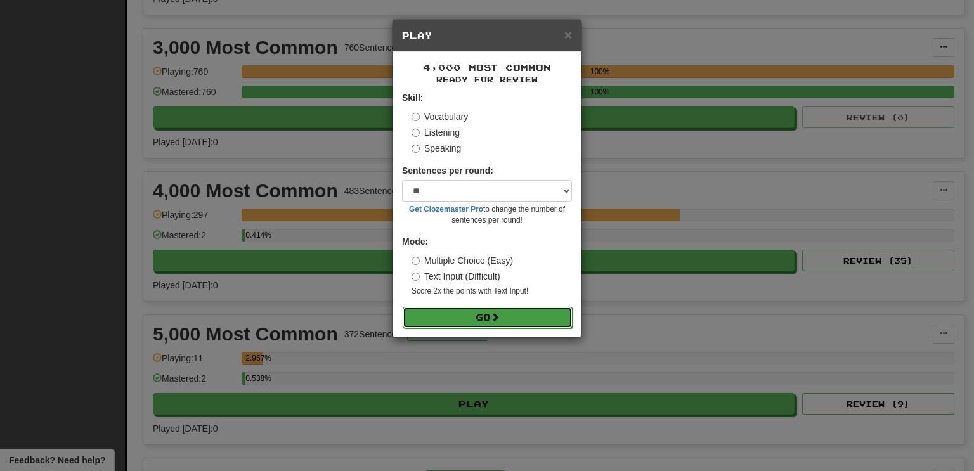
click at [403, 307] on button "Go" at bounding box center [488, 318] width 170 height 22
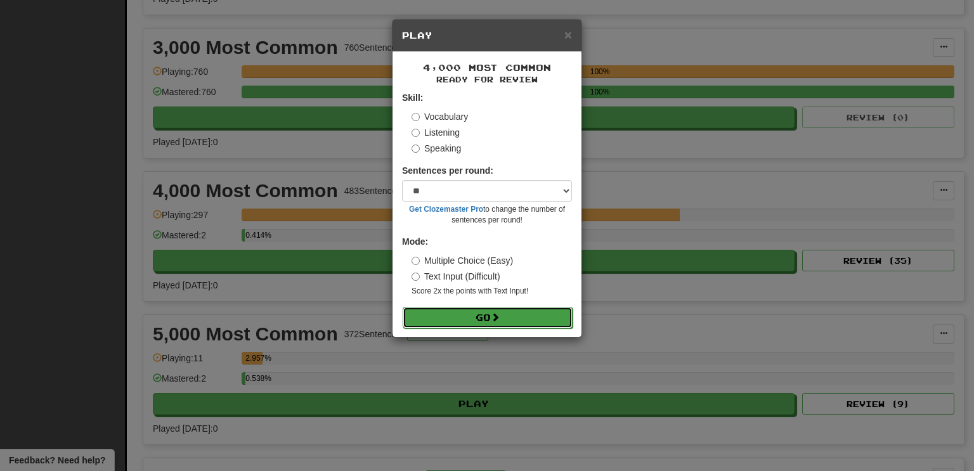
click at [403, 307] on button "Go" at bounding box center [488, 318] width 170 height 22
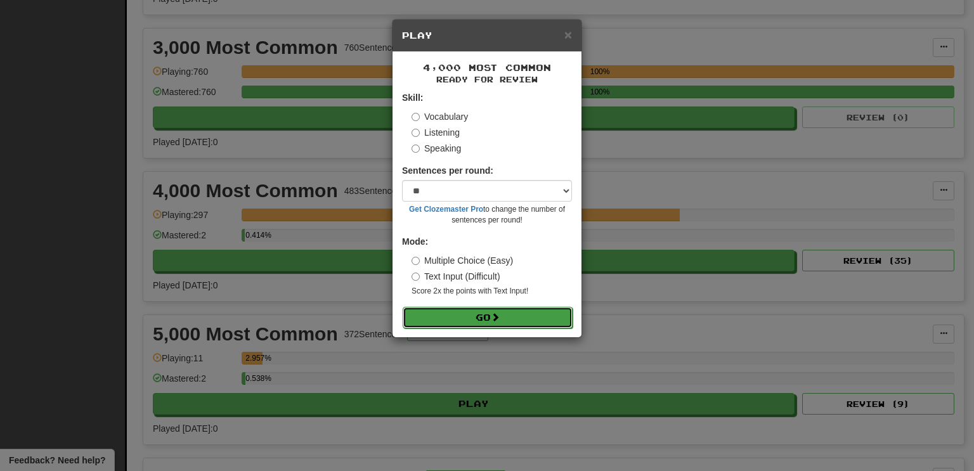
click at [403, 307] on button "Go" at bounding box center [488, 318] width 170 height 22
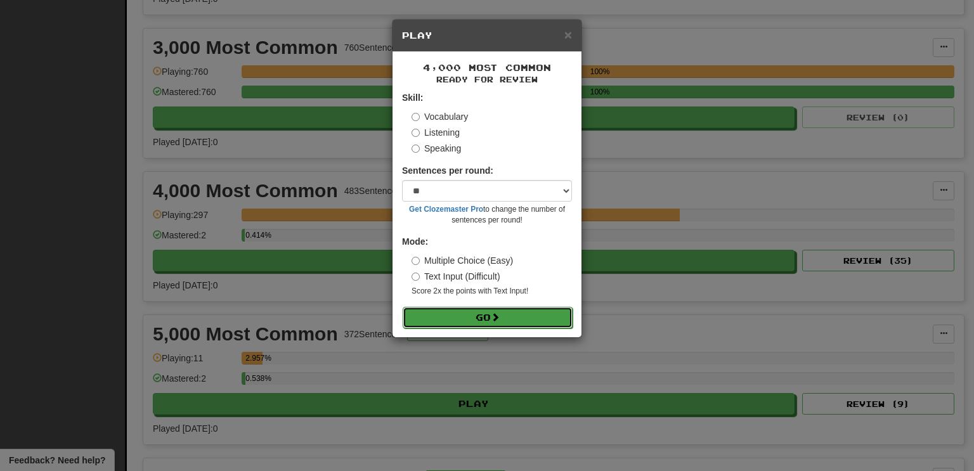
click at [403, 307] on button "Go" at bounding box center [488, 318] width 170 height 22
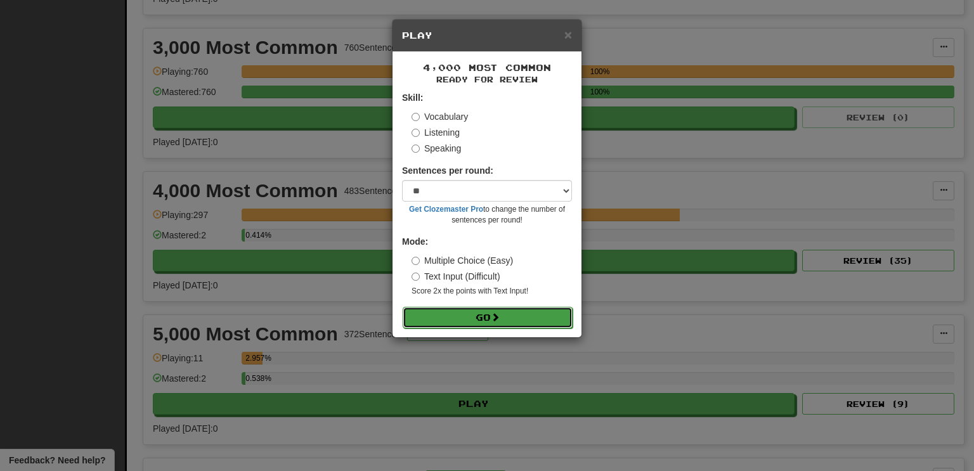
click at [403, 307] on button "Go" at bounding box center [488, 318] width 170 height 22
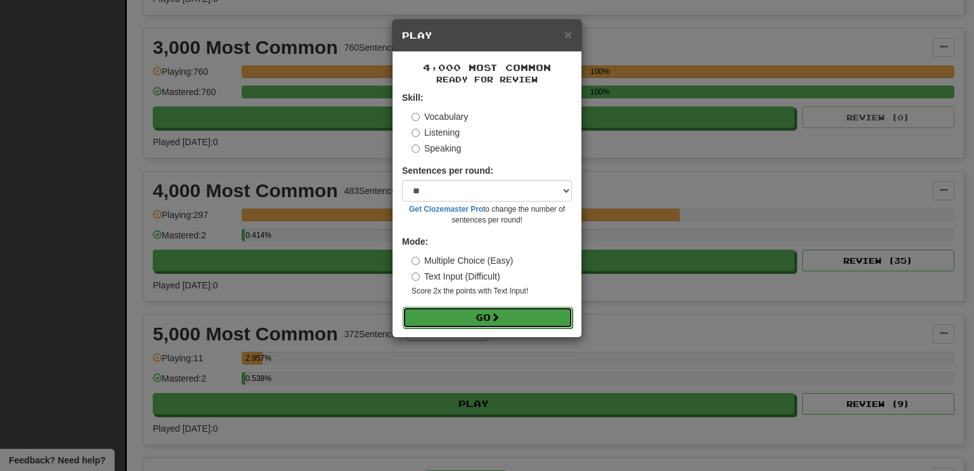
click at [403, 307] on button "Go" at bounding box center [488, 318] width 170 height 22
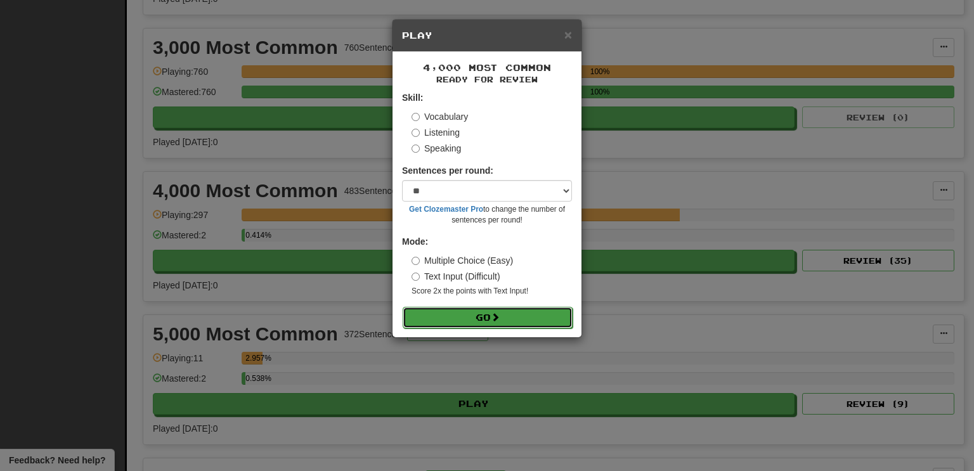
click at [403, 307] on button "Go" at bounding box center [488, 318] width 170 height 22
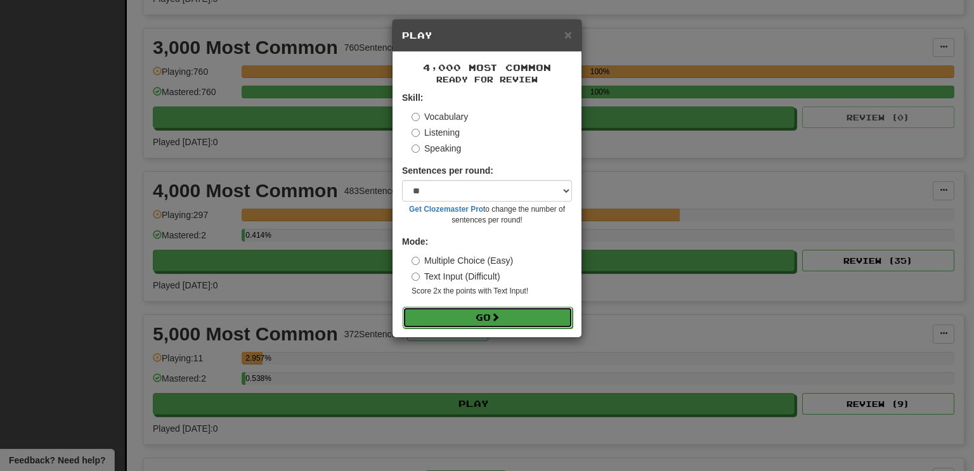
click at [403, 307] on button "Go" at bounding box center [488, 318] width 170 height 22
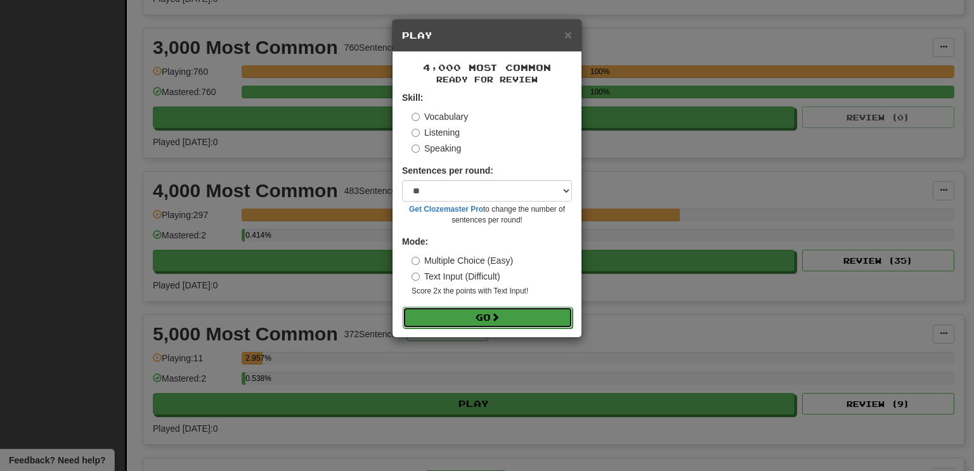
click at [403, 307] on button "Go" at bounding box center [488, 318] width 170 height 22
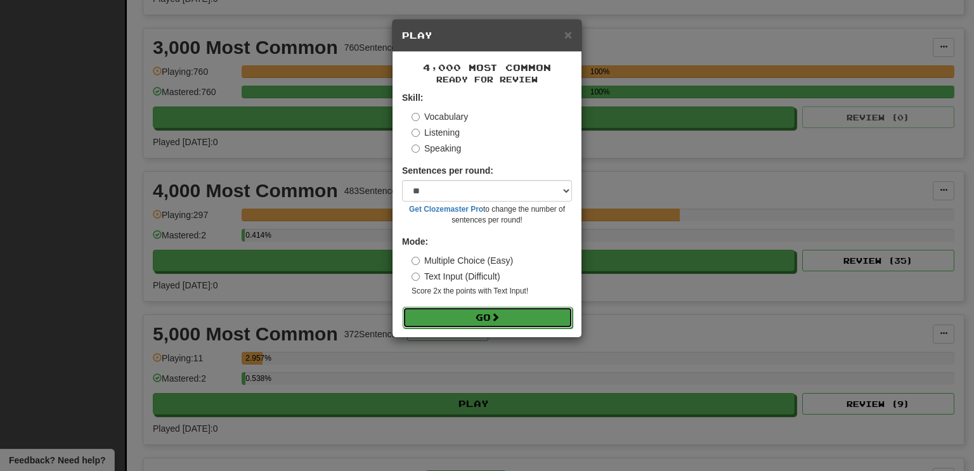
click at [403, 307] on button "Go" at bounding box center [488, 318] width 170 height 22
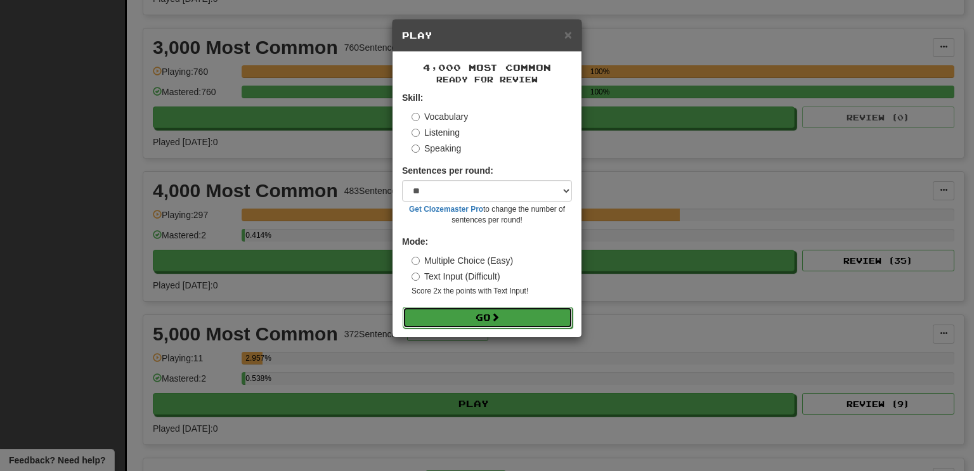
click at [403, 307] on button "Go" at bounding box center [488, 318] width 170 height 22
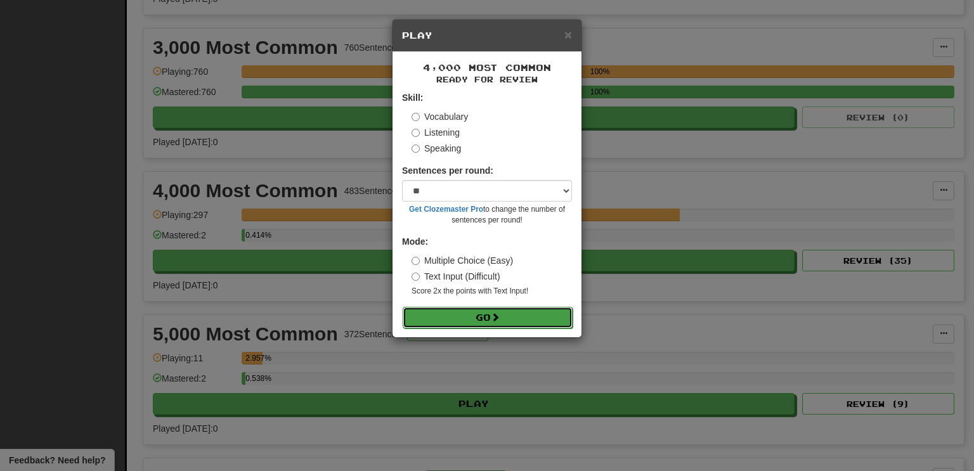
click at [403, 307] on button "Go" at bounding box center [488, 318] width 170 height 22
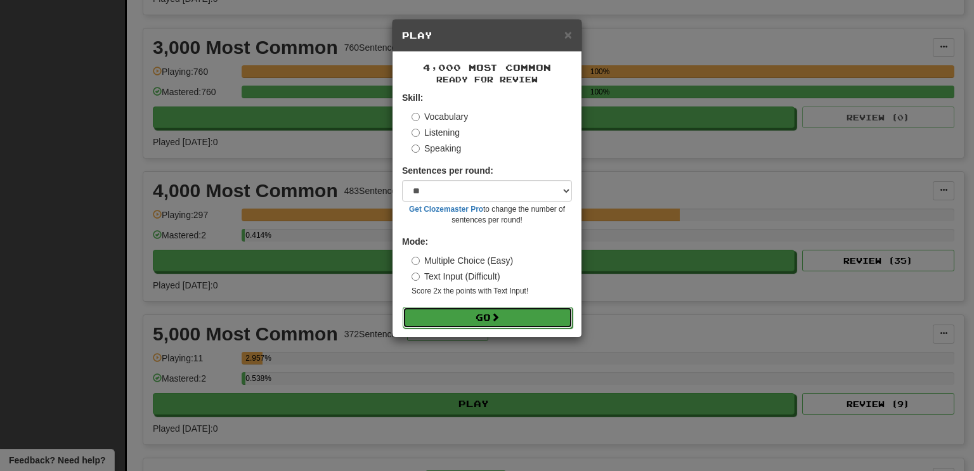
click at [403, 307] on button "Go" at bounding box center [488, 318] width 170 height 22
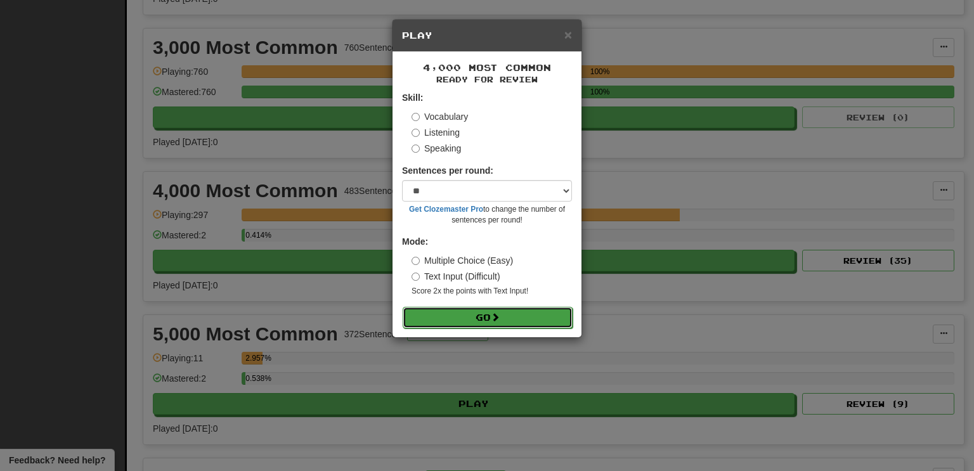
click at [403, 307] on button "Go" at bounding box center [488, 318] width 170 height 22
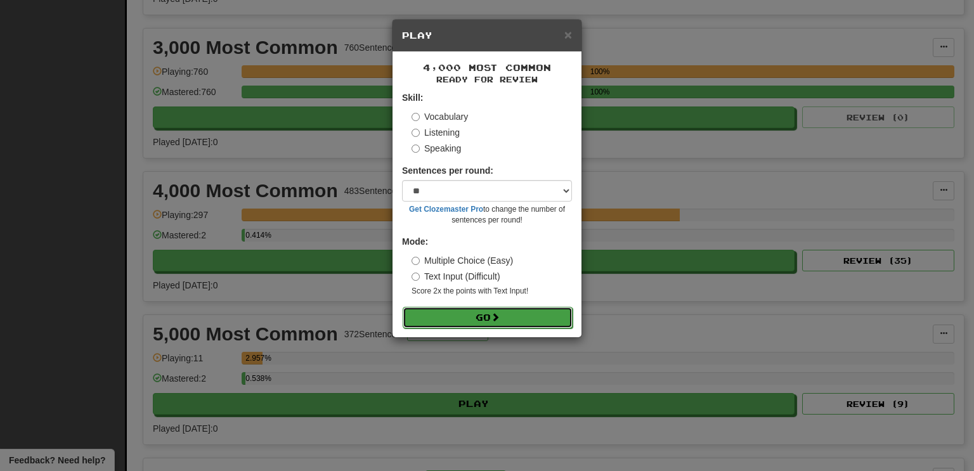
click at [403, 307] on button "Go" at bounding box center [488, 318] width 170 height 22
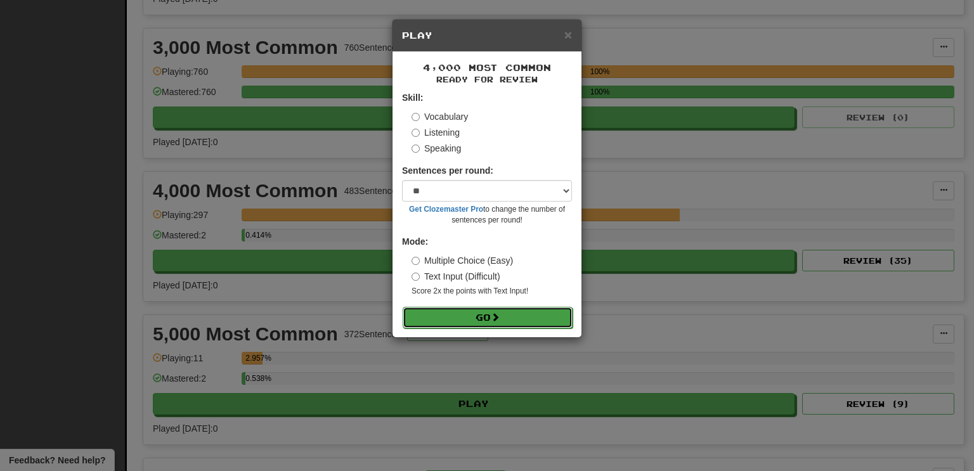
click at [403, 307] on button "Go" at bounding box center [488, 318] width 170 height 22
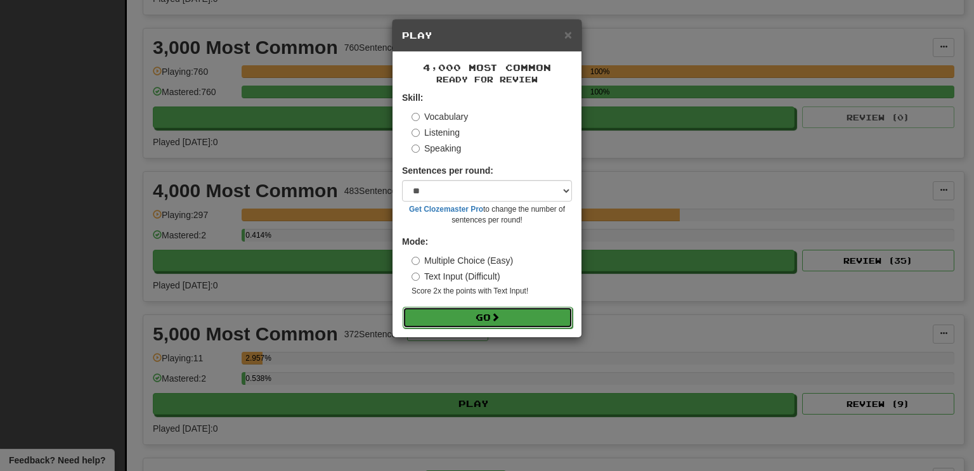
click at [403, 307] on button "Go" at bounding box center [488, 318] width 170 height 22
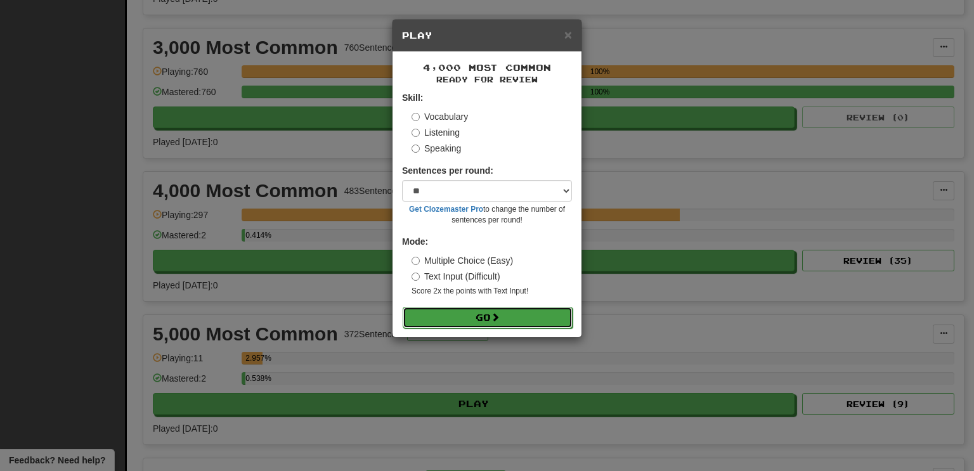
click at [403, 307] on button "Go" at bounding box center [488, 318] width 170 height 22
click
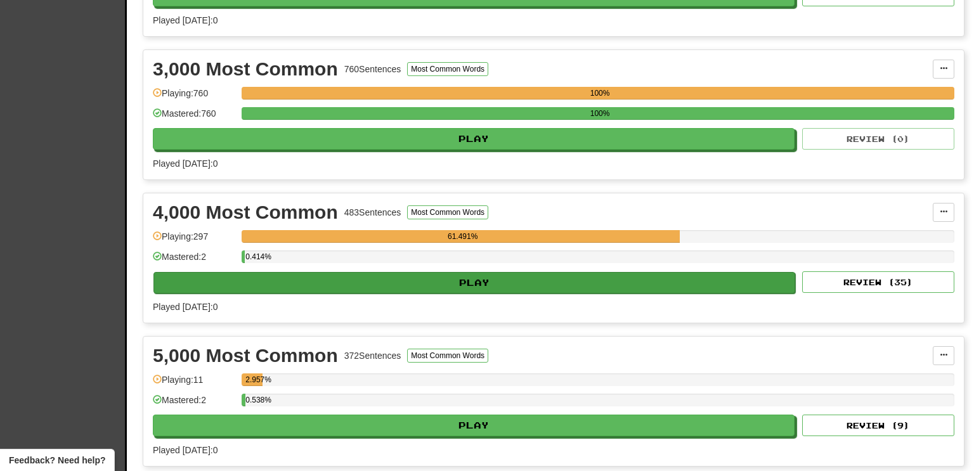
scroll to position [561, 0]
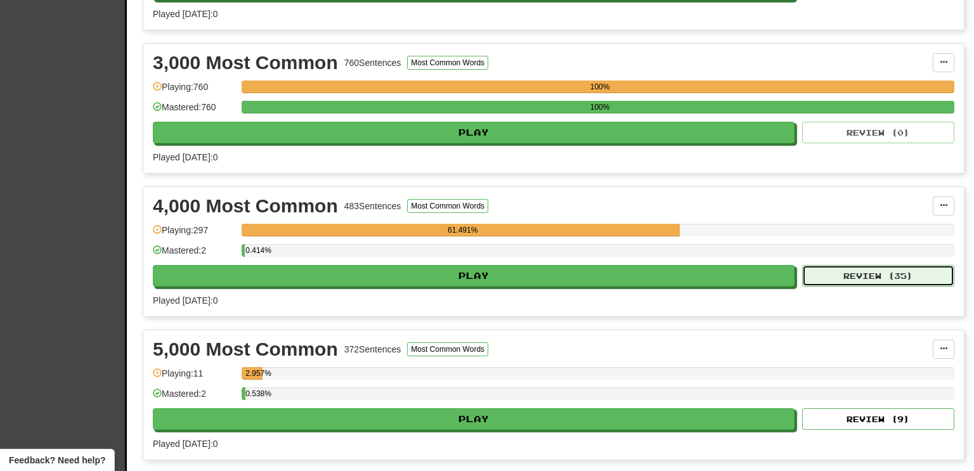
click at [802, 265] on button "Review ( 35 )" at bounding box center [878, 276] width 152 height 22
select select "**"
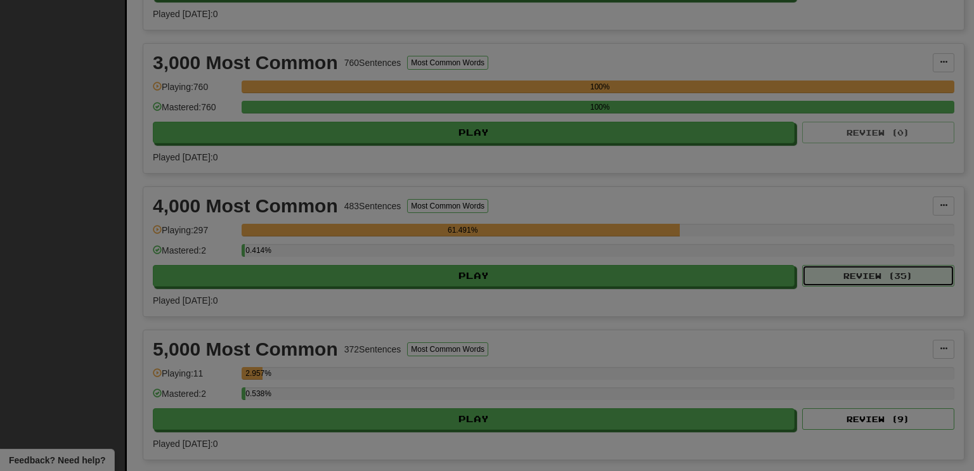
click at [802, 265] on button "Review ( 35 )" at bounding box center [878, 276] width 152 height 22
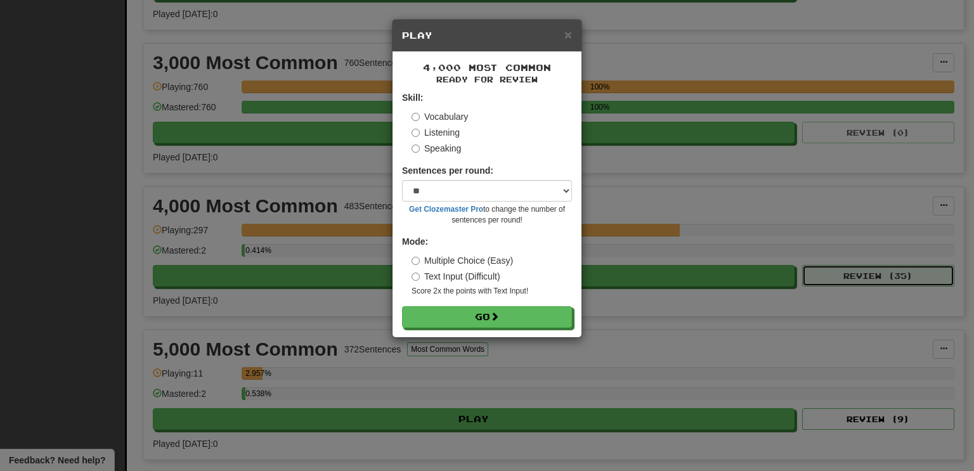
click at [802, 265] on button "Review ( 35 )" at bounding box center [878, 276] width 152 height 22
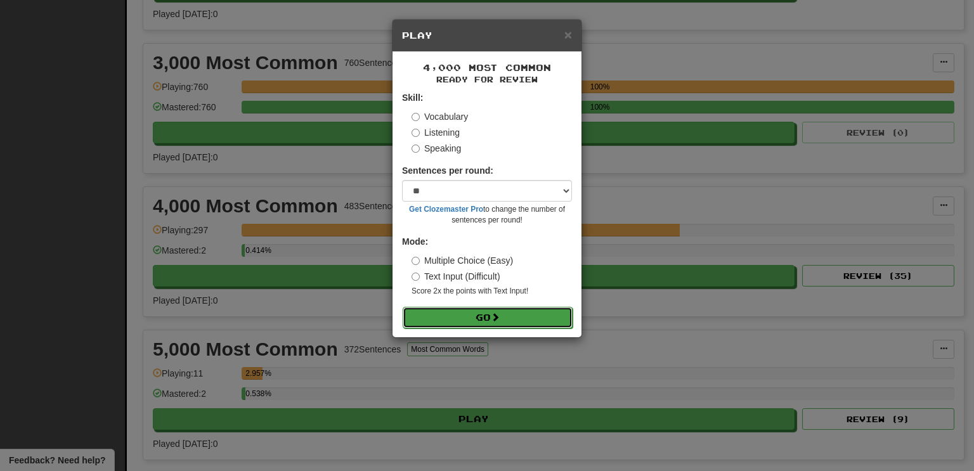
click at [403, 307] on button "Go" at bounding box center [488, 318] width 170 height 22
click at [524, 318] on button "Go" at bounding box center [488, 318] width 170 height 22
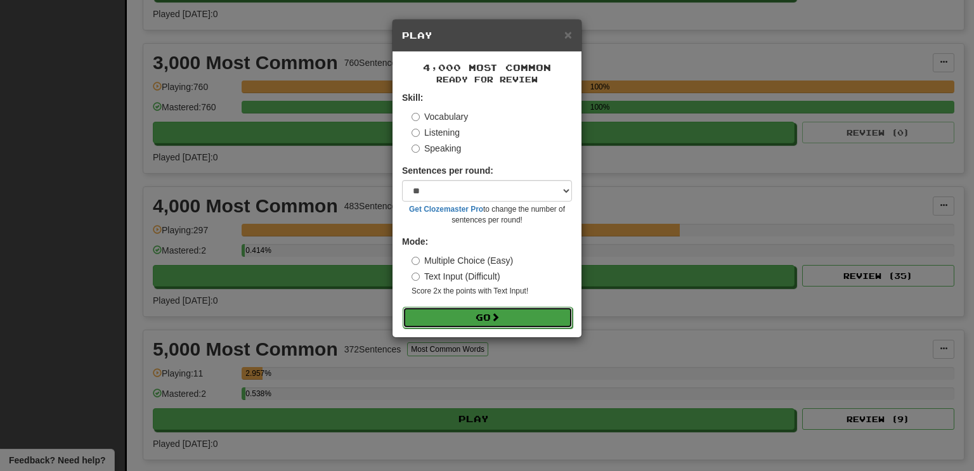
click at [403, 307] on button "Go" at bounding box center [488, 318] width 170 height 22
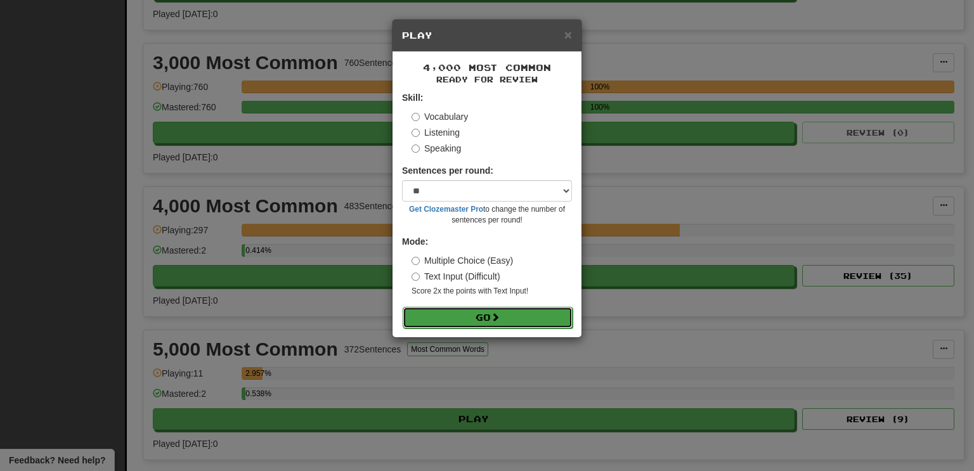
click at [403, 307] on button "Go" at bounding box center [488, 318] width 170 height 22
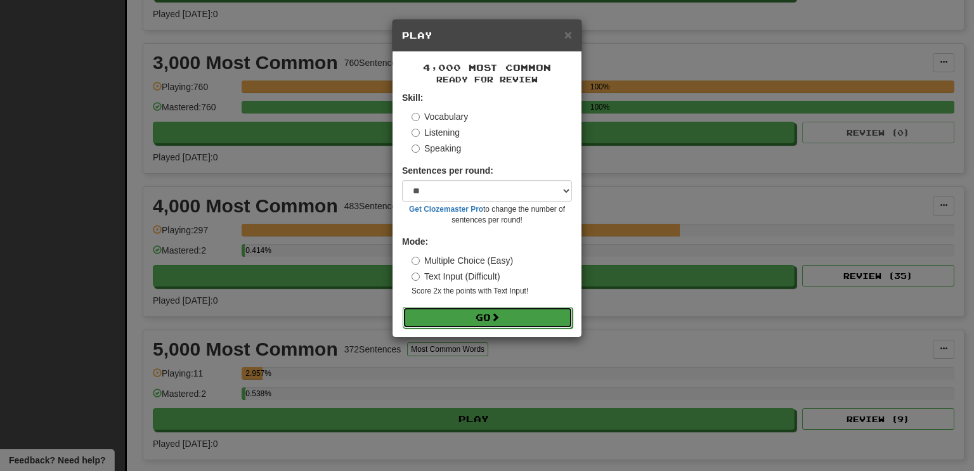
click at [403, 307] on button "Go" at bounding box center [488, 318] width 170 height 22
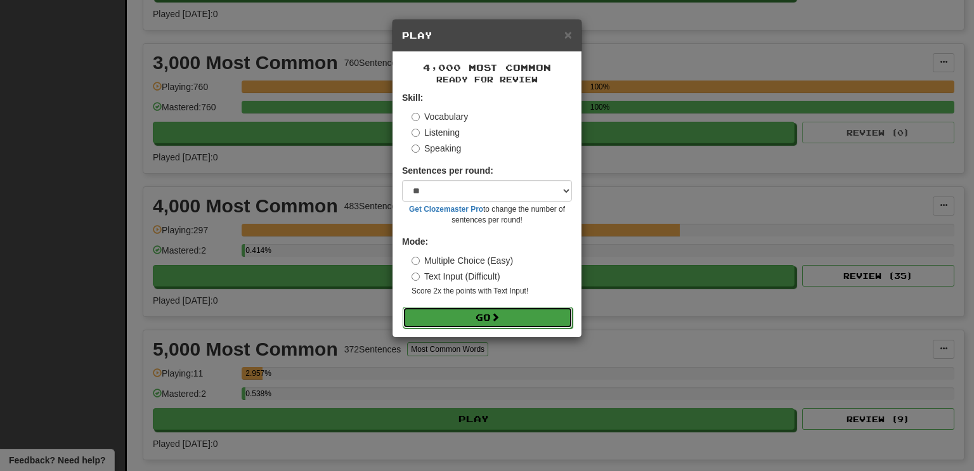
click at [403, 307] on button "Go" at bounding box center [488, 318] width 170 height 22
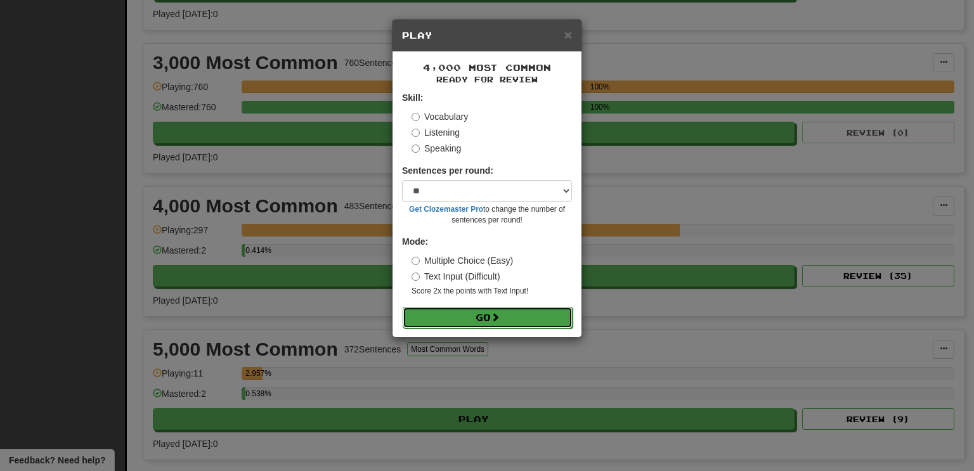
click at [403, 307] on button "Go" at bounding box center [488, 318] width 170 height 22
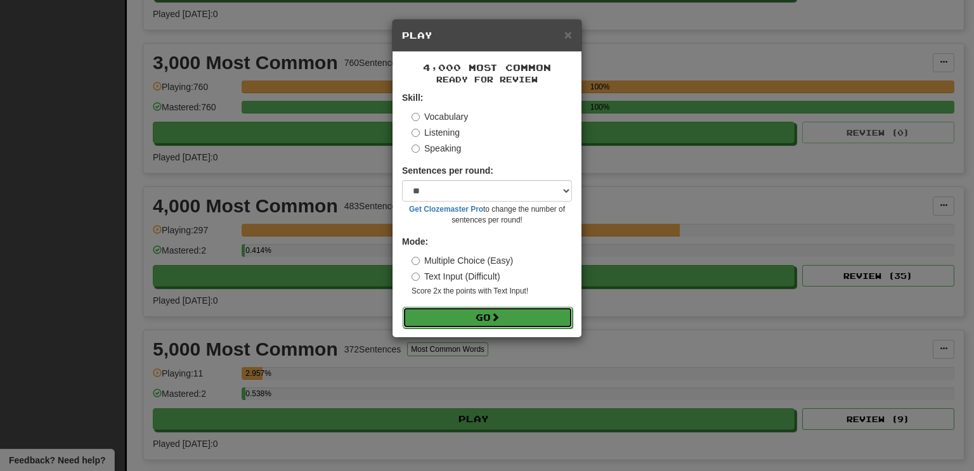
click at [403, 307] on button "Go" at bounding box center [488, 318] width 170 height 22
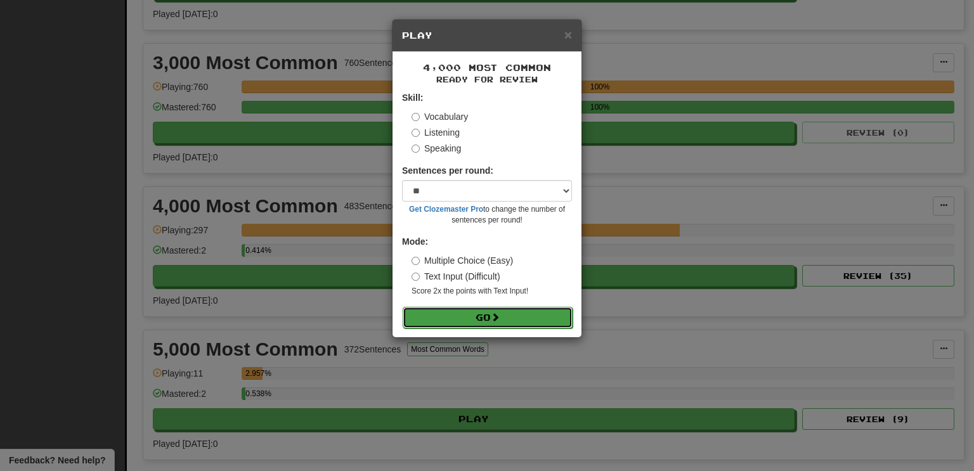
click at [403, 307] on button "Go" at bounding box center [488, 318] width 170 height 22
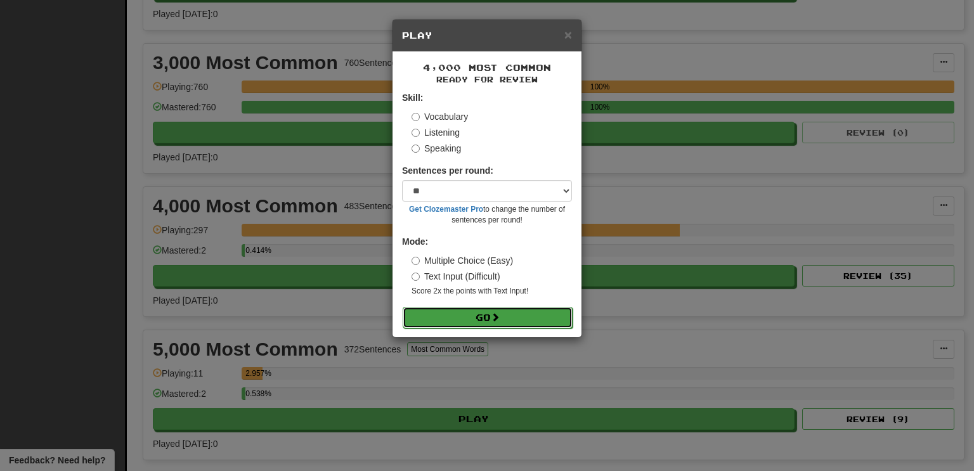
click at [403, 307] on button "Go" at bounding box center [488, 318] width 170 height 22
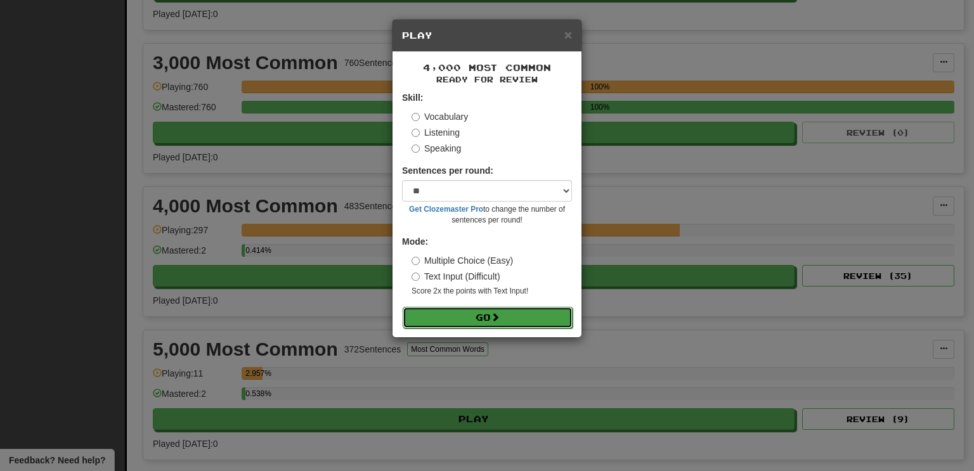
click at [403, 307] on button "Go" at bounding box center [488, 318] width 170 height 22
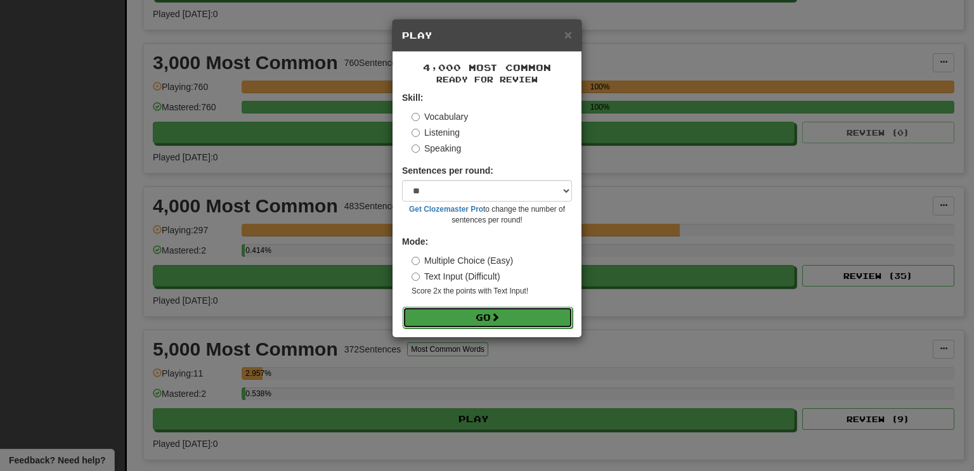
click at [403, 307] on button "Go" at bounding box center [488, 318] width 170 height 22
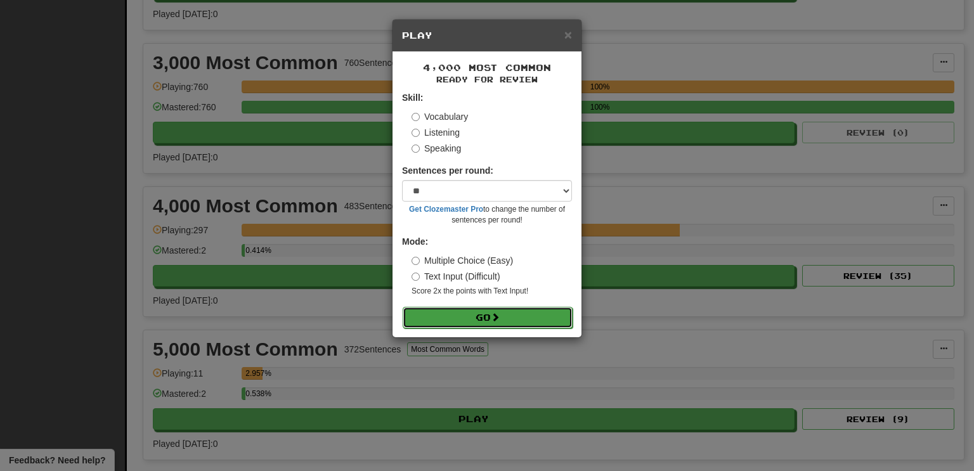
click at [403, 307] on button "Go" at bounding box center [488, 318] width 170 height 22
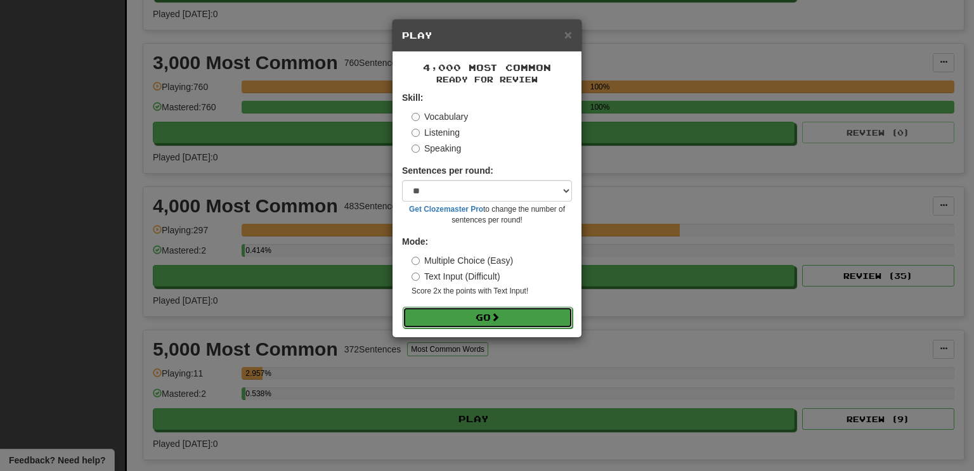
click at [403, 307] on button "Go" at bounding box center [488, 318] width 170 height 22
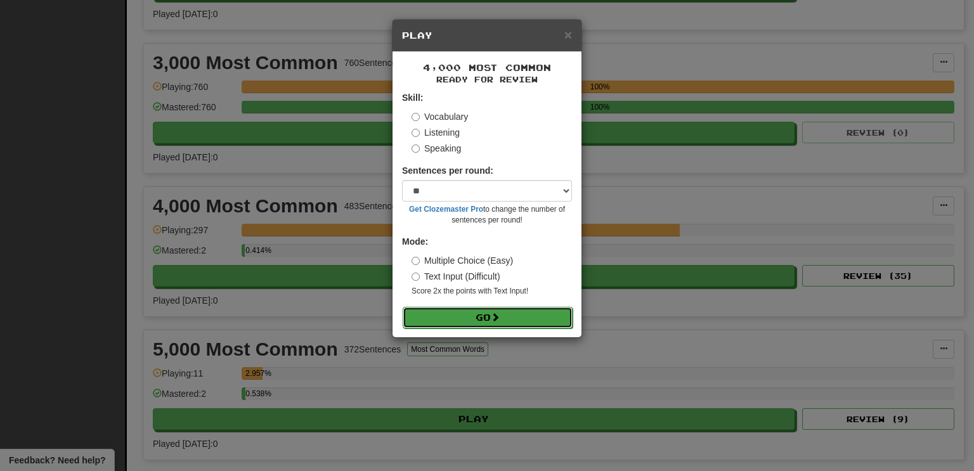
click at [403, 307] on button "Go" at bounding box center [488, 318] width 170 height 22
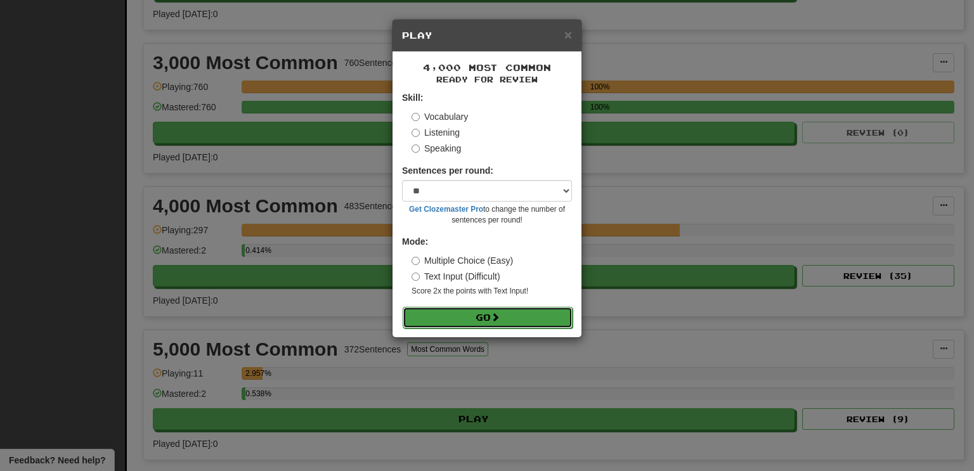
click at [403, 307] on button "Go" at bounding box center [488, 318] width 170 height 22
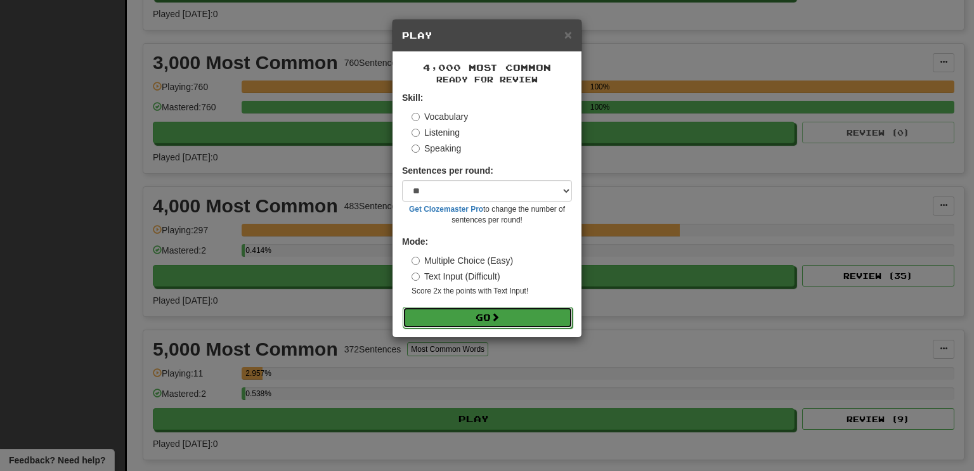
click at [403, 307] on button "Go" at bounding box center [488, 318] width 170 height 22
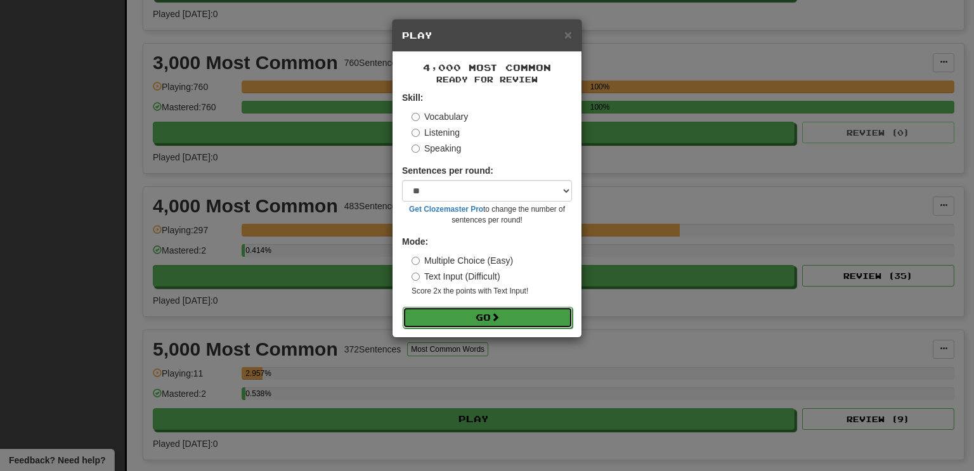
click at [403, 307] on button "Go" at bounding box center [488, 318] width 170 height 22
click at [493, 314] on button "Go" at bounding box center [488, 318] width 170 height 22
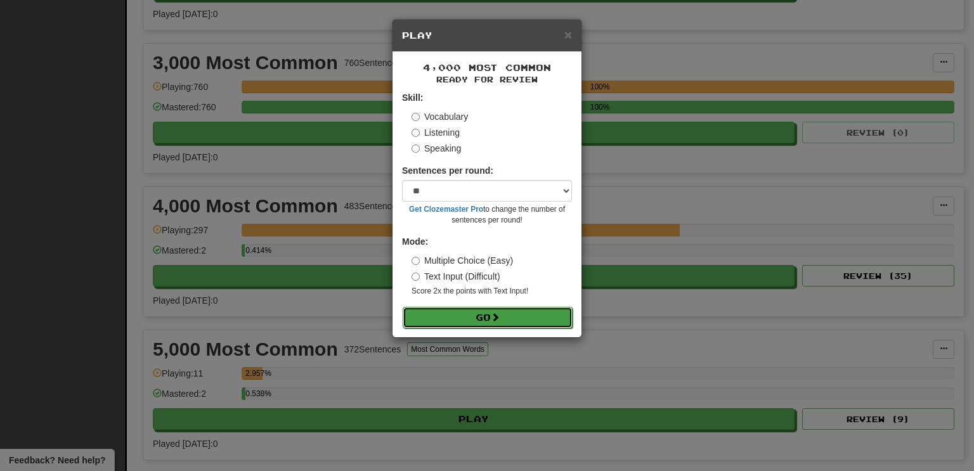
click at [403, 307] on button "Go" at bounding box center [488, 318] width 170 height 22
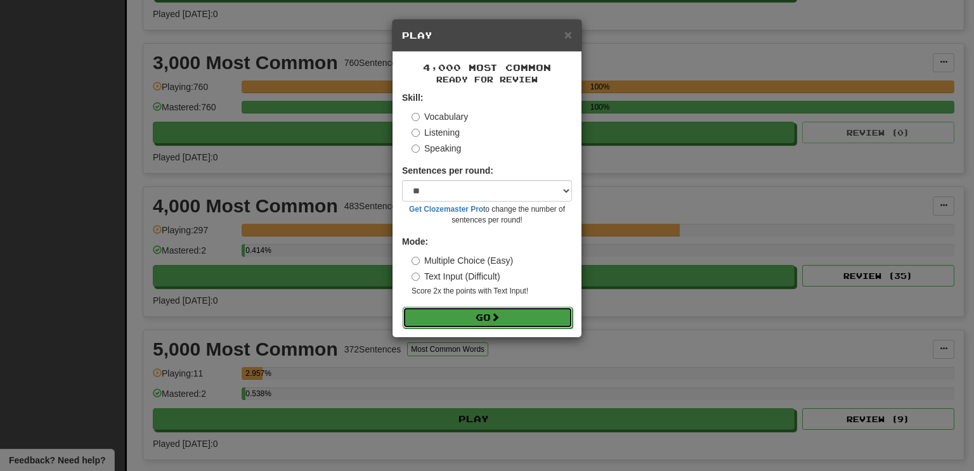
click at [403, 307] on button "Go" at bounding box center [488, 318] width 170 height 22
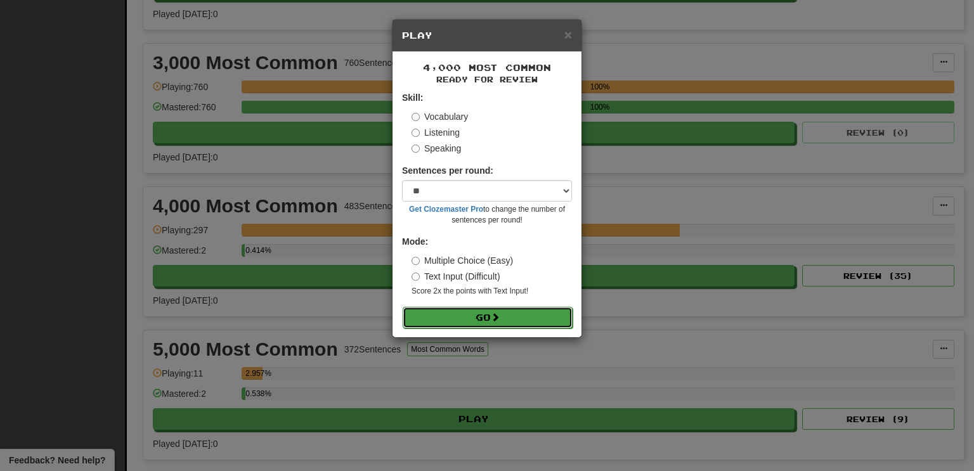
click at [403, 307] on button "Go" at bounding box center [488, 318] width 170 height 22
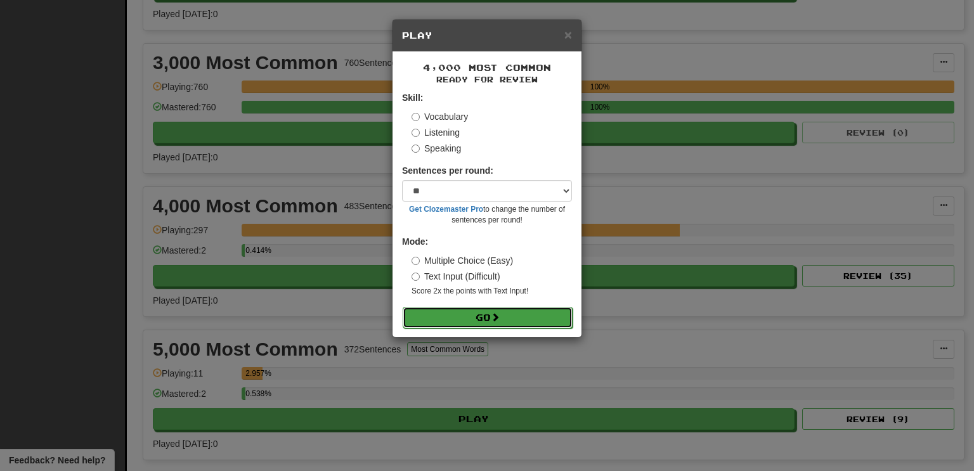
click at [403, 307] on button "Go" at bounding box center [488, 318] width 170 height 22
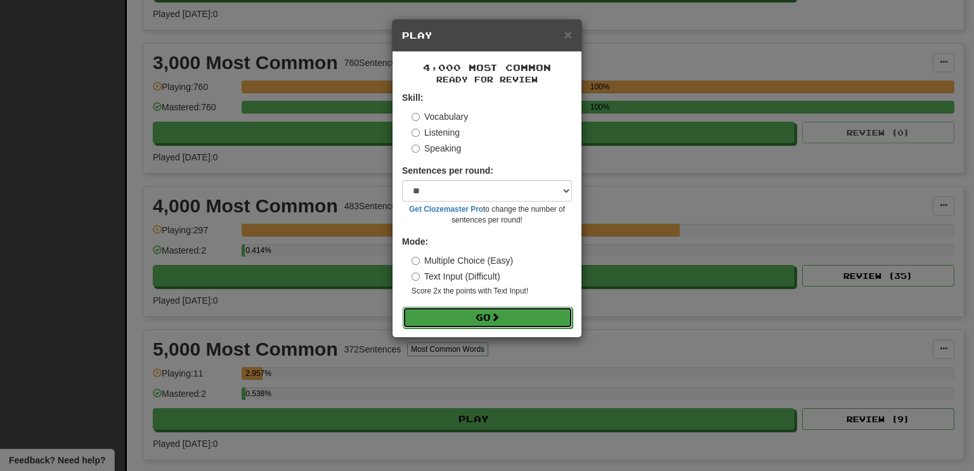
click at [403, 307] on button "Go" at bounding box center [488, 318] width 170 height 22
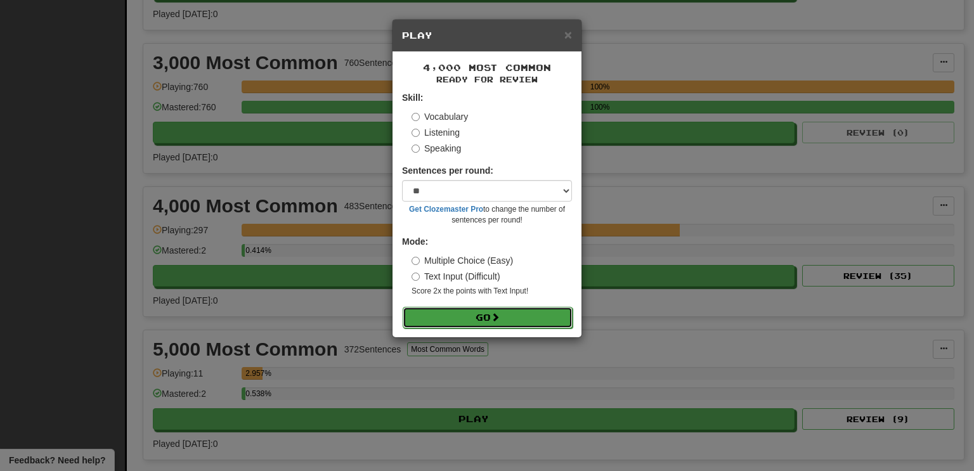
click at [403, 307] on button "Go" at bounding box center [488, 318] width 170 height 22
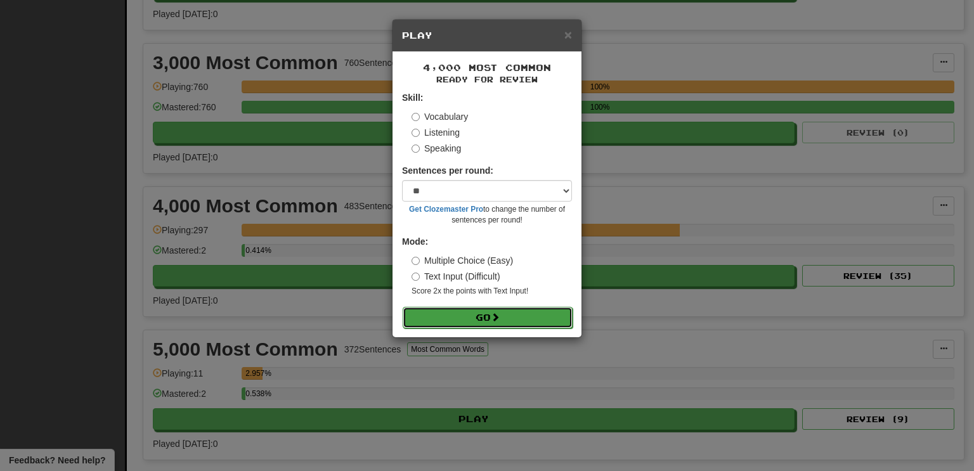
click at [403, 307] on button "Go" at bounding box center [488, 318] width 170 height 22
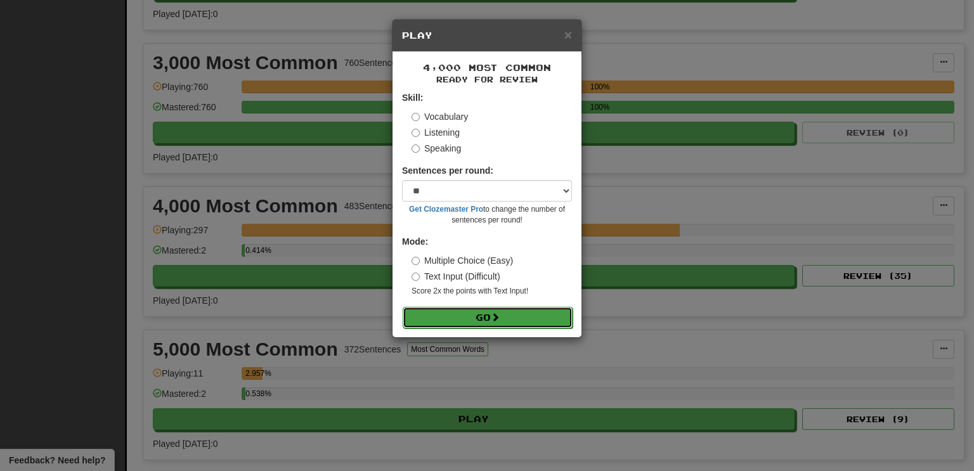
click at [403, 307] on button "Go" at bounding box center [488, 318] width 170 height 22
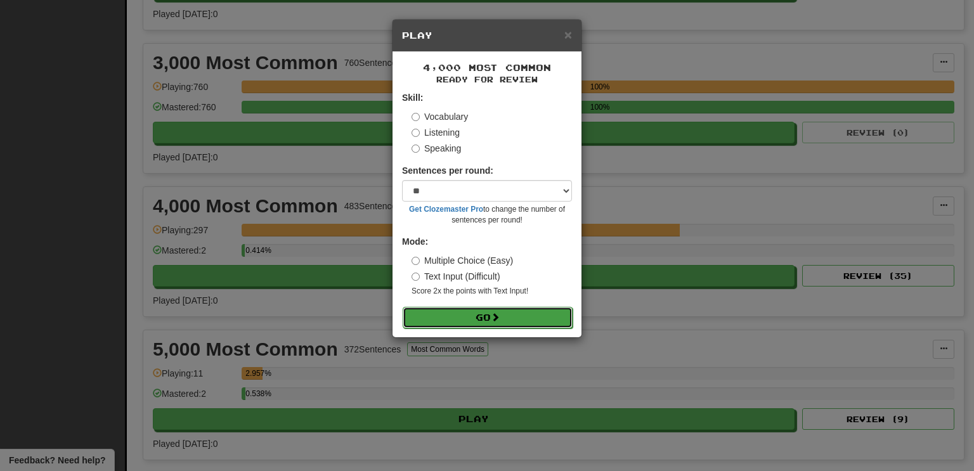
click at [403, 307] on button "Go" at bounding box center [488, 318] width 170 height 22
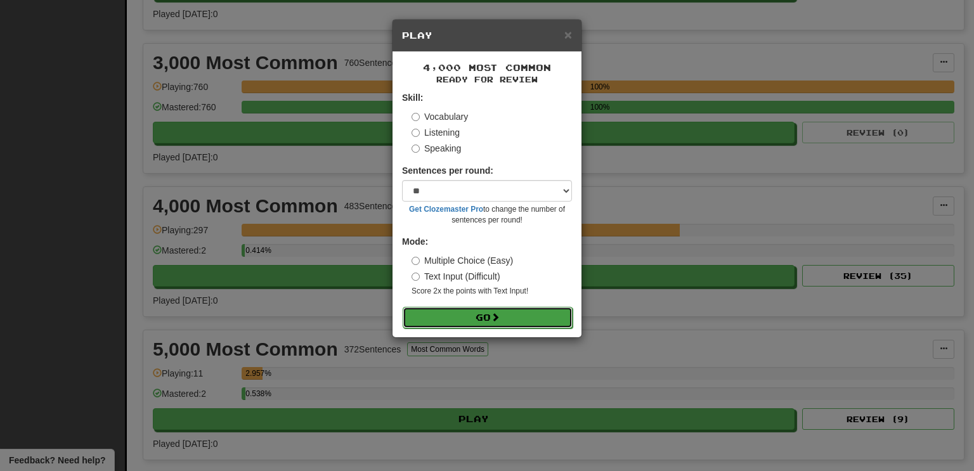
click at [403, 307] on button "Go" at bounding box center [488, 318] width 170 height 22
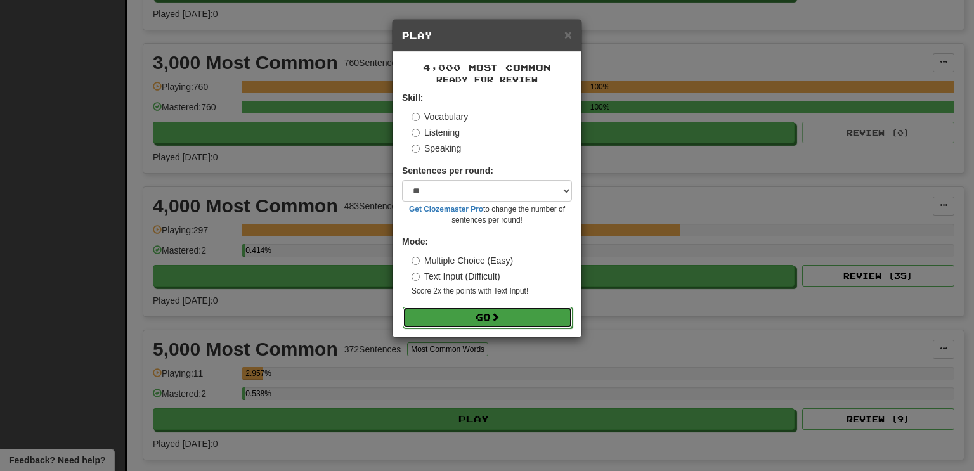
click at [403, 307] on button "Go" at bounding box center [488, 318] width 170 height 22
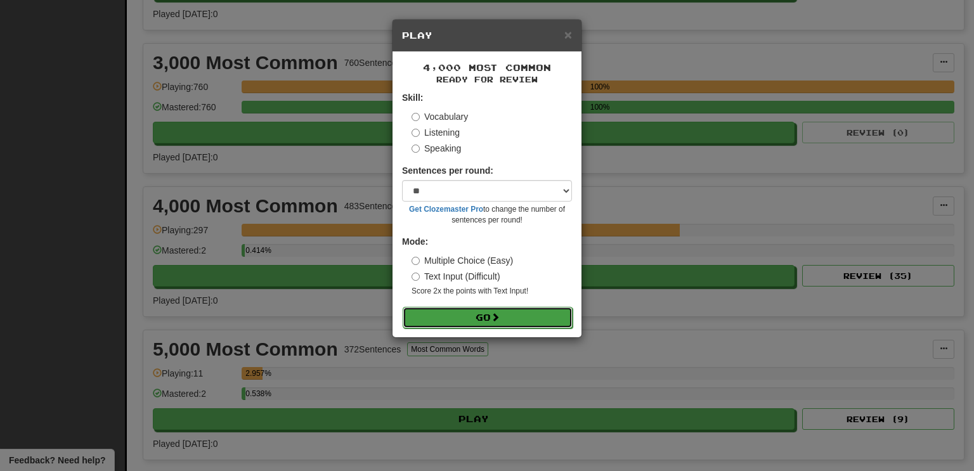
click at [403, 307] on button "Go" at bounding box center [488, 318] width 170 height 22
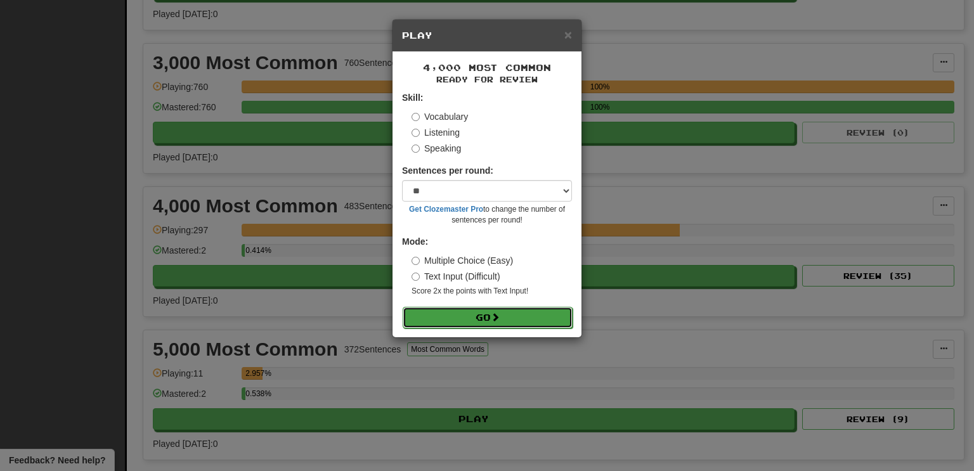
click at [403, 307] on button "Go" at bounding box center [488, 318] width 170 height 22
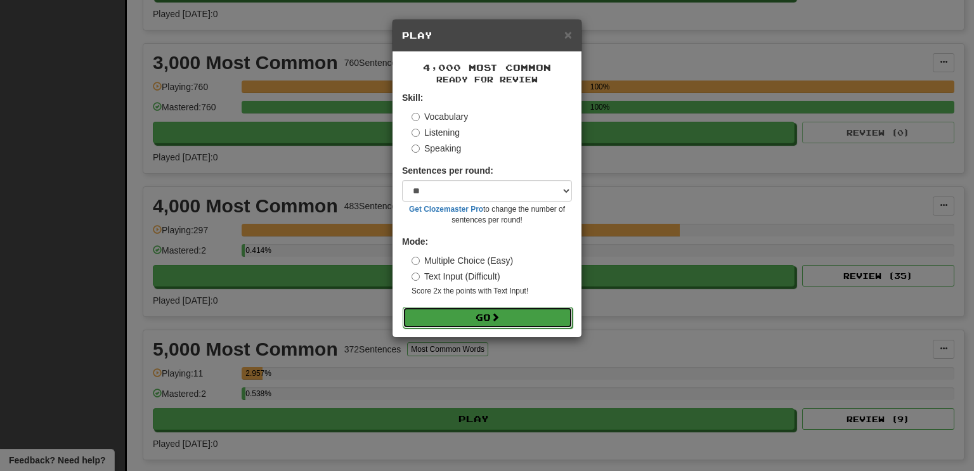
click at [403, 307] on button "Go" at bounding box center [488, 318] width 170 height 22
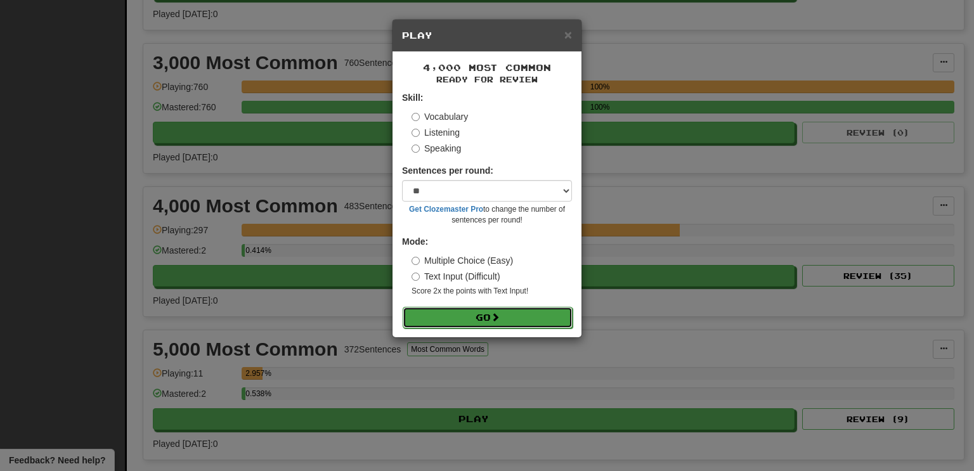
click at [403, 307] on button "Go" at bounding box center [488, 318] width 170 height 22
click at [402, 306] on button "Go" at bounding box center [487, 317] width 170 height 22
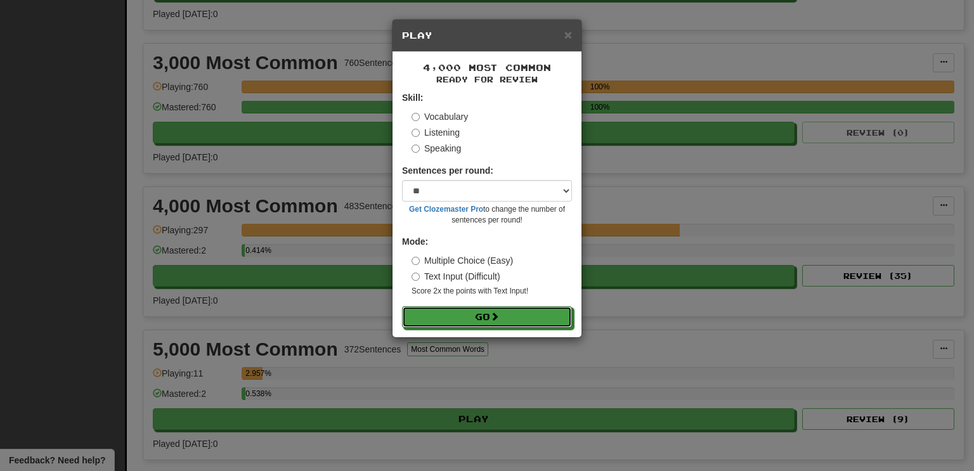
click at [402, 306] on button "Go" at bounding box center [487, 317] width 170 height 22
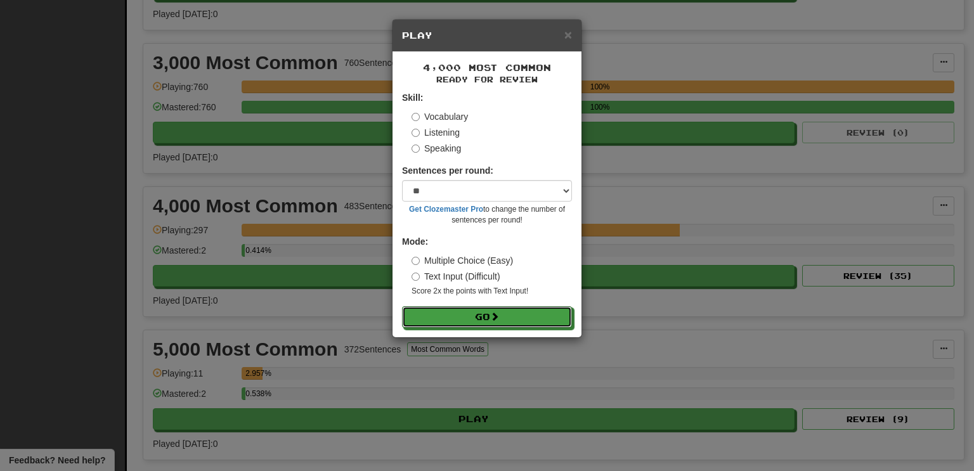
click at [402, 306] on button "Go" at bounding box center [487, 317] width 170 height 22
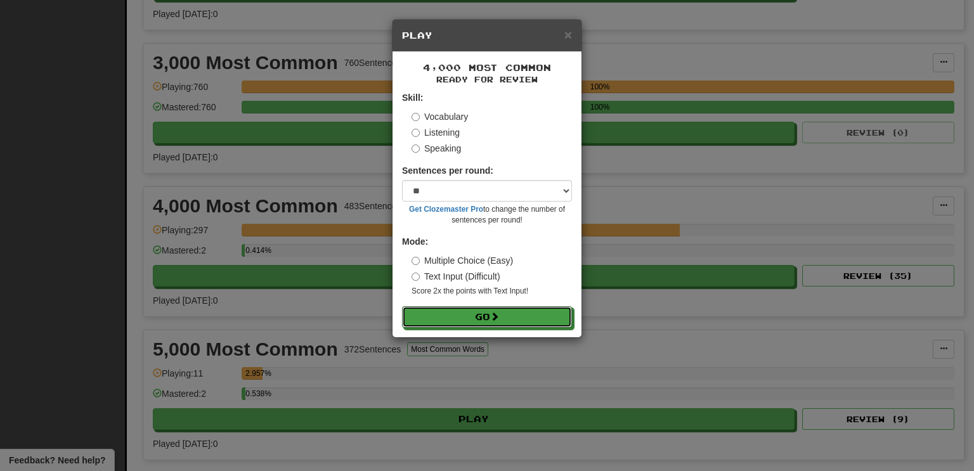
click at [402, 306] on button "Go" at bounding box center [487, 317] width 170 height 22
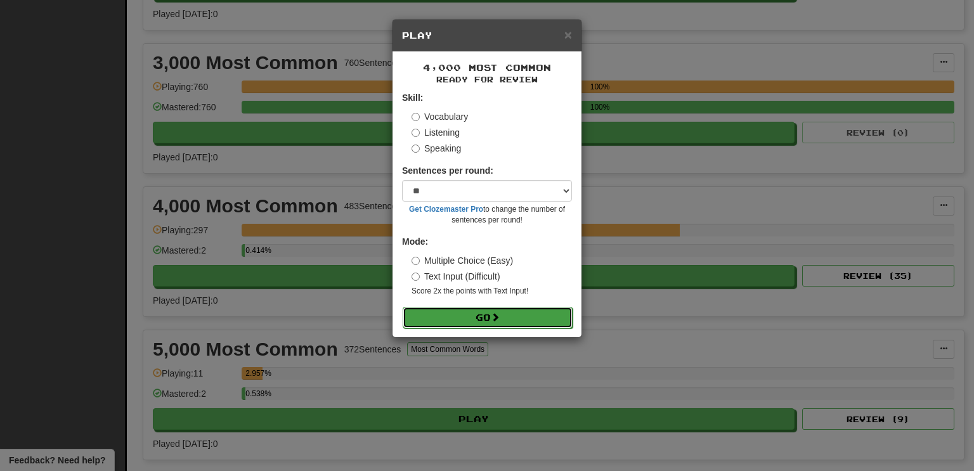
click at [403, 307] on button "Go" at bounding box center [488, 318] width 170 height 22
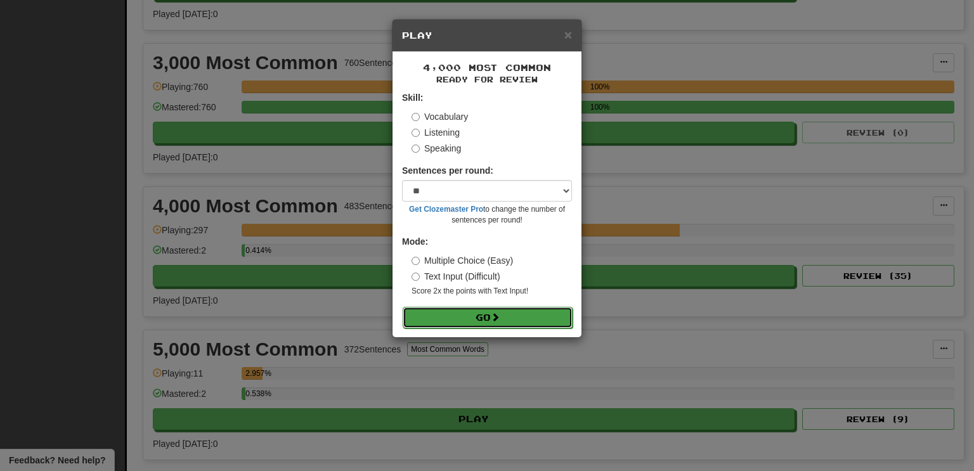
click at [403, 307] on button "Go" at bounding box center [488, 318] width 170 height 22
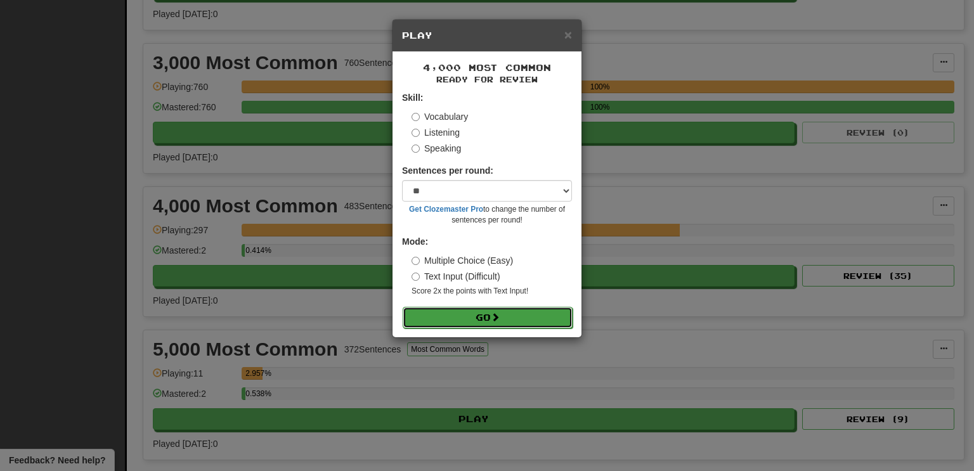
click at [403, 307] on button "Go" at bounding box center [488, 318] width 170 height 22
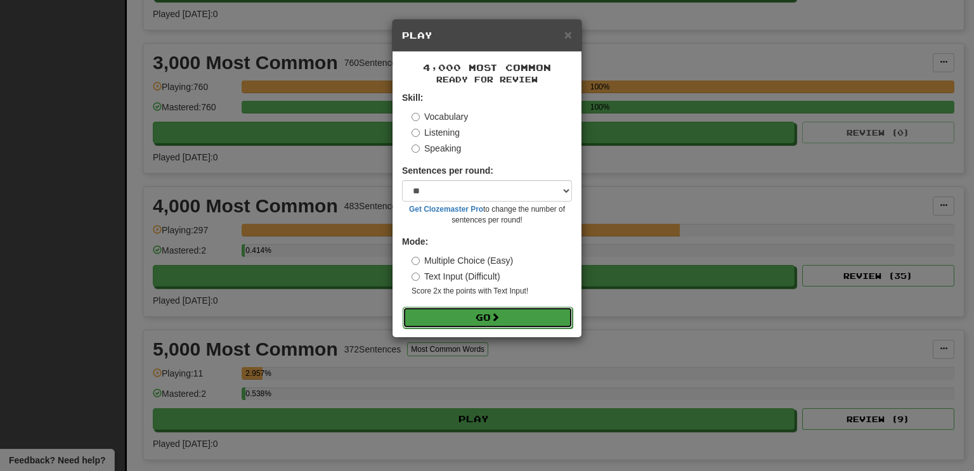
click at [403, 307] on button "Go" at bounding box center [488, 318] width 170 height 22
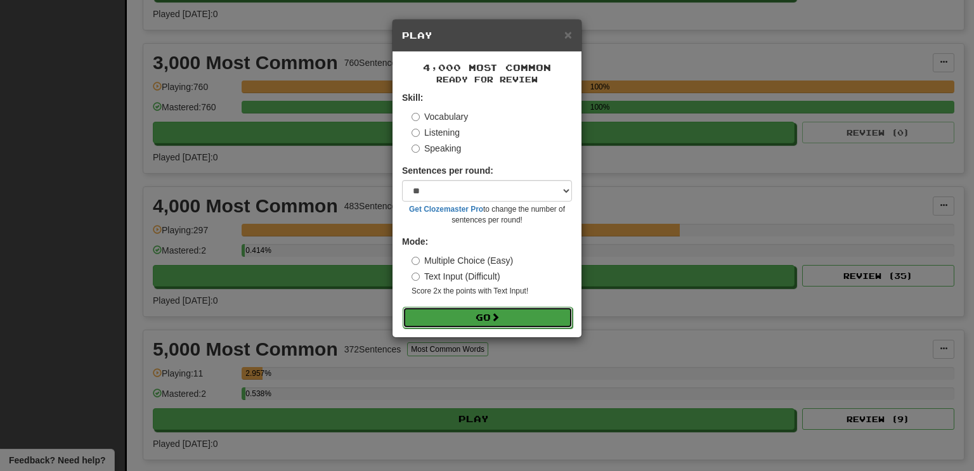
click at [403, 307] on button "Go" at bounding box center [488, 318] width 170 height 22
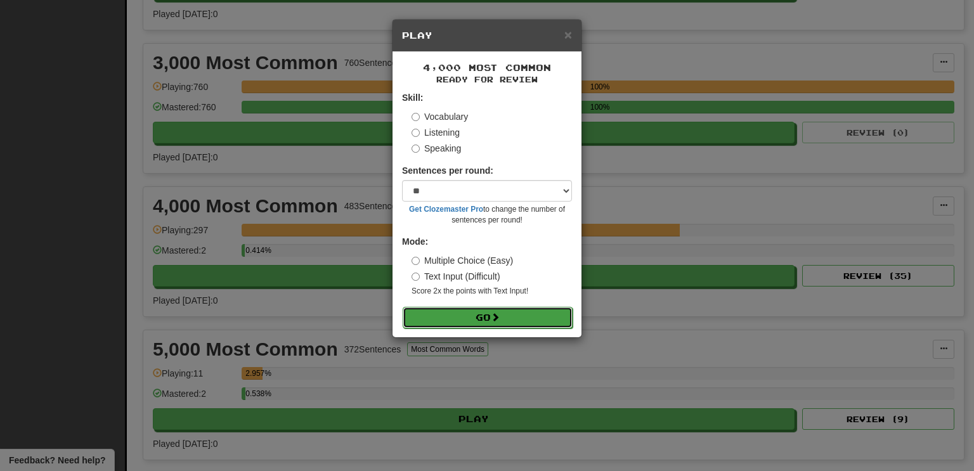
click at [403, 307] on button "Go" at bounding box center [488, 318] width 170 height 22
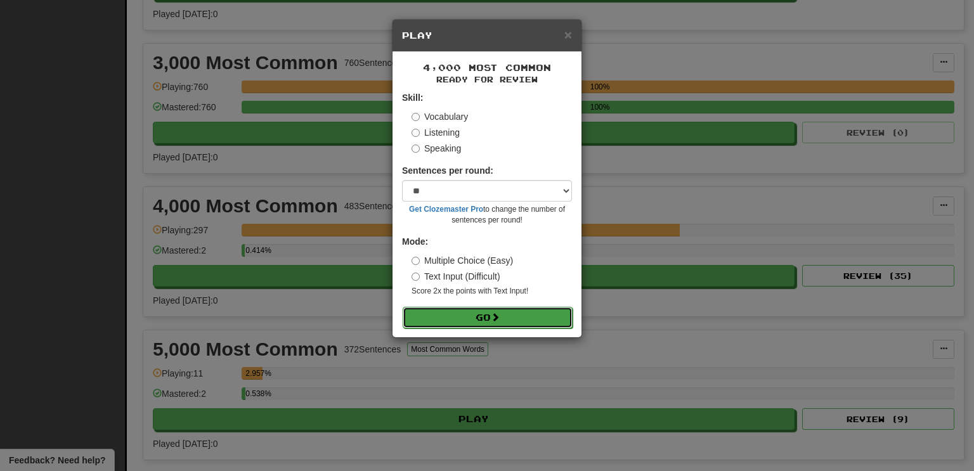
click at [403, 307] on button "Go" at bounding box center [488, 318] width 170 height 22
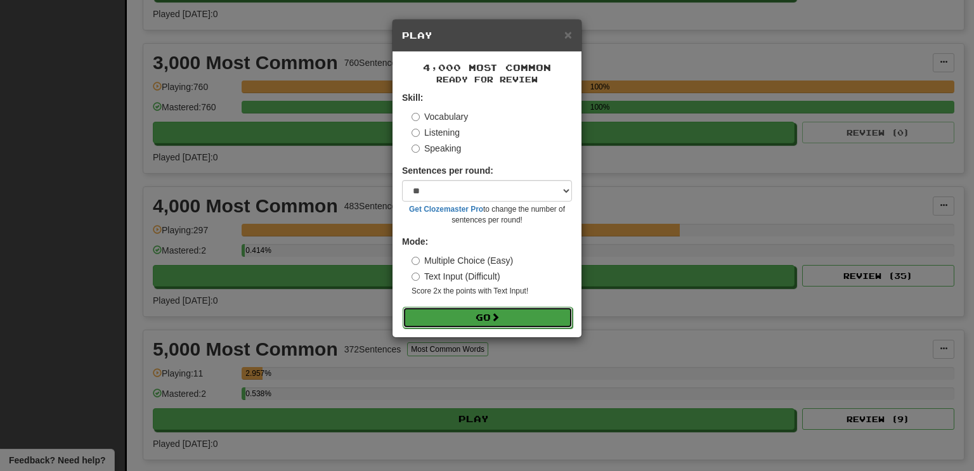
click at [403, 307] on button "Go" at bounding box center [488, 318] width 170 height 22
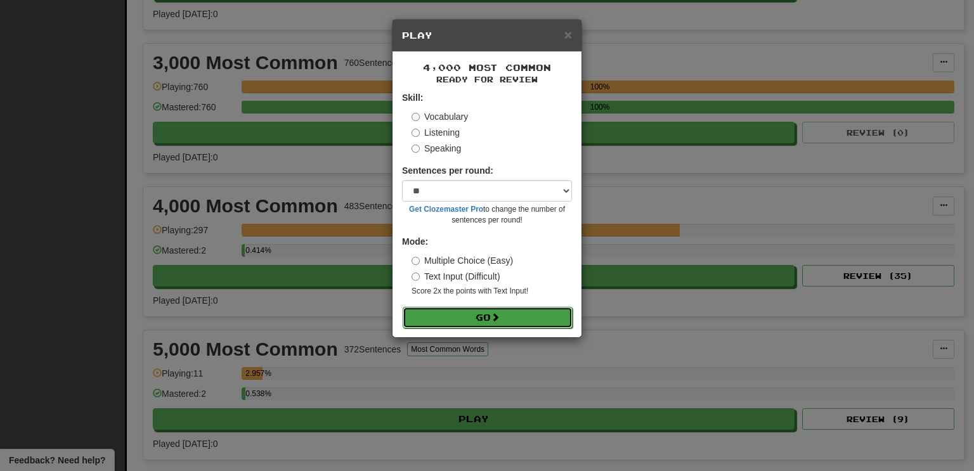
click at [403, 307] on button "Go" at bounding box center [488, 318] width 170 height 22
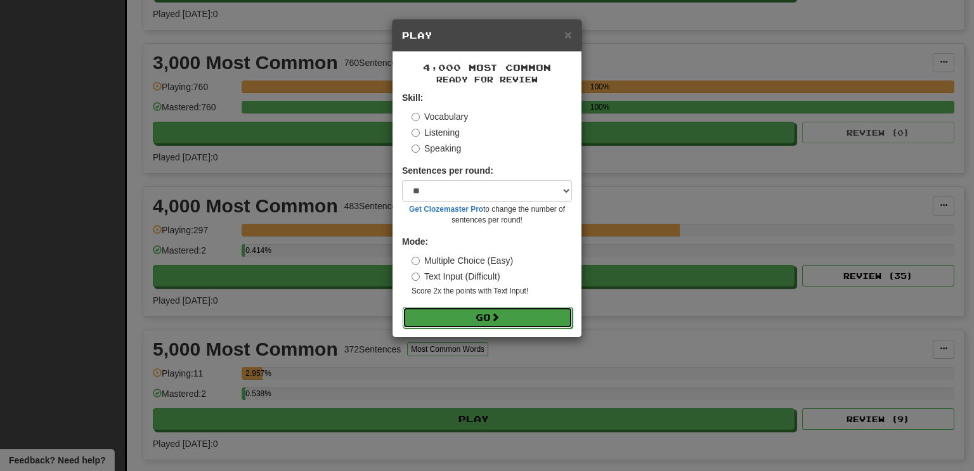
click at [403, 307] on button "Go" at bounding box center [488, 318] width 170 height 22
click at [493, 307] on button "Go" at bounding box center [488, 318] width 170 height 22
click at [403, 307] on button "Go" at bounding box center [488, 318] width 170 height 22
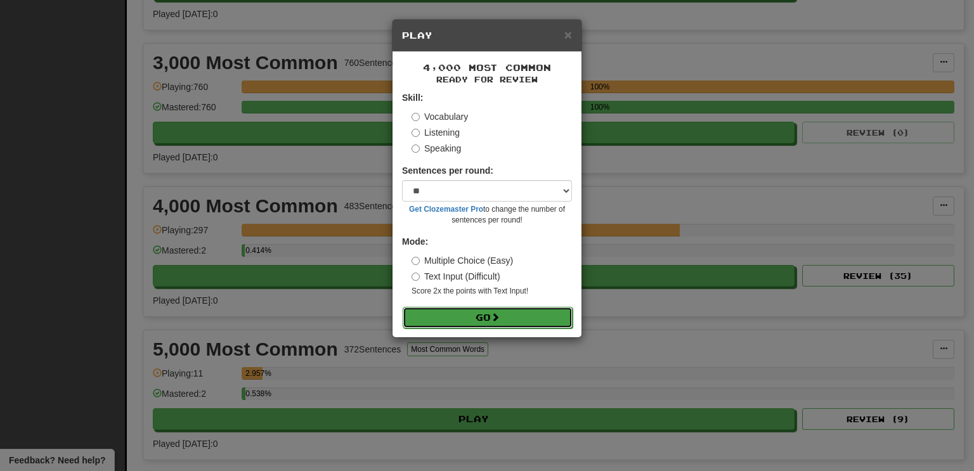
click at [403, 307] on button "Go" at bounding box center [488, 318] width 170 height 22
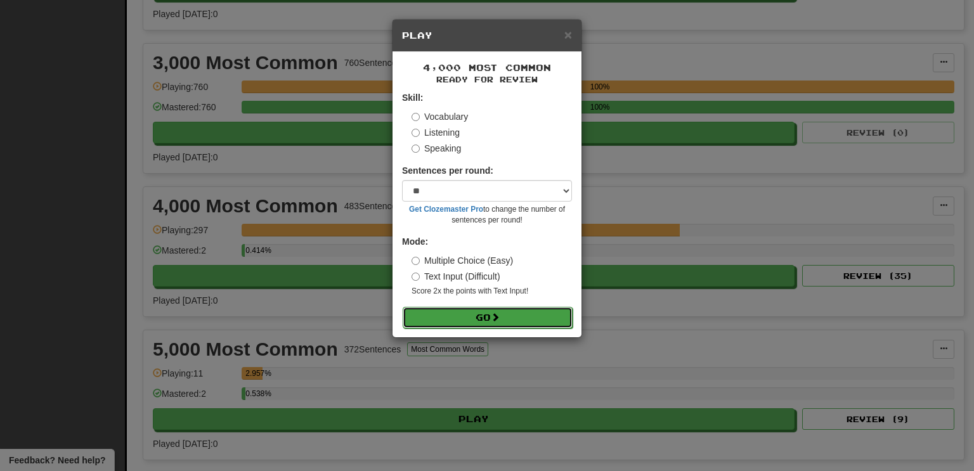
click at [403, 307] on button "Go" at bounding box center [488, 318] width 170 height 22
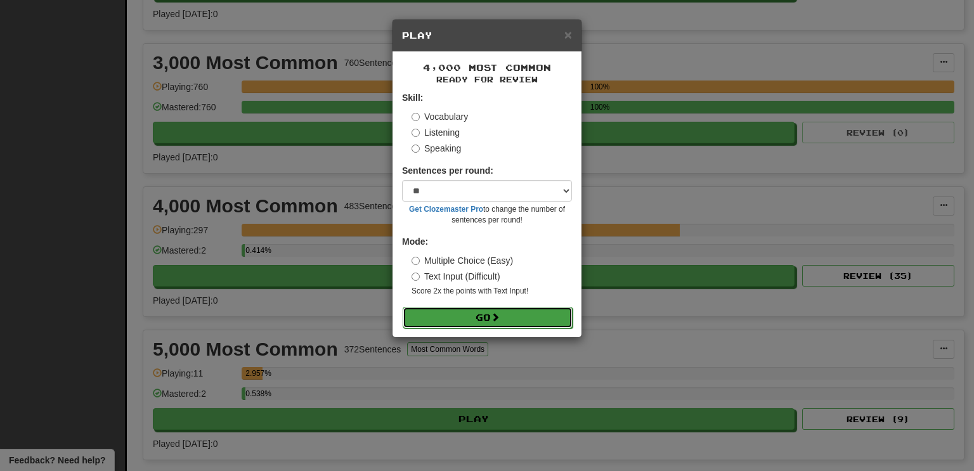
click at [403, 307] on button "Go" at bounding box center [488, 318] width 170 height 22
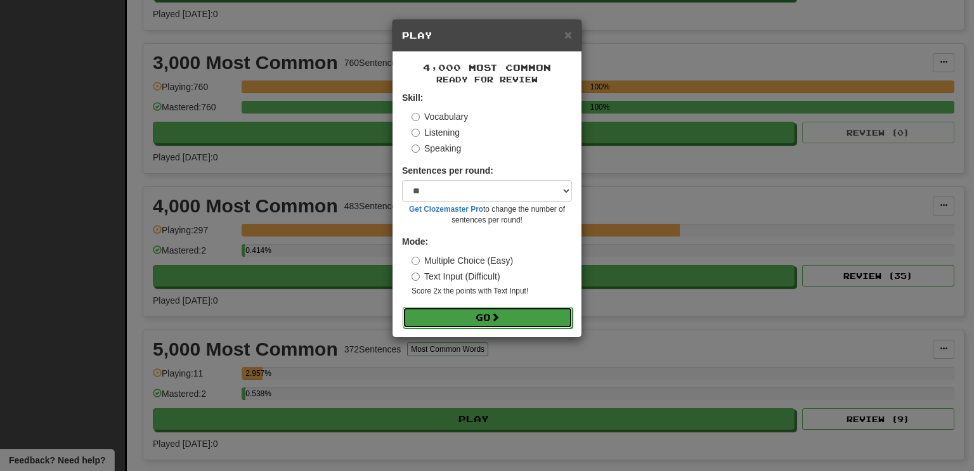
click at [493, 308] on button "Go" at bounding box center [488, 318] width 170 height 22
click at [403, 307] on button "Go" at bounding box center [488, 318] width 170 height 22
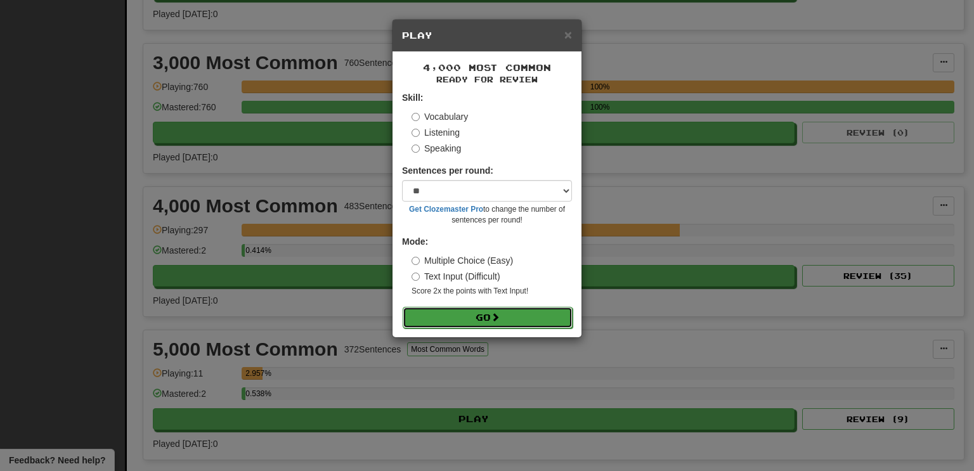
click at [403, 307] on button "Go" at bounding box center [488, 318] width 170 height 22
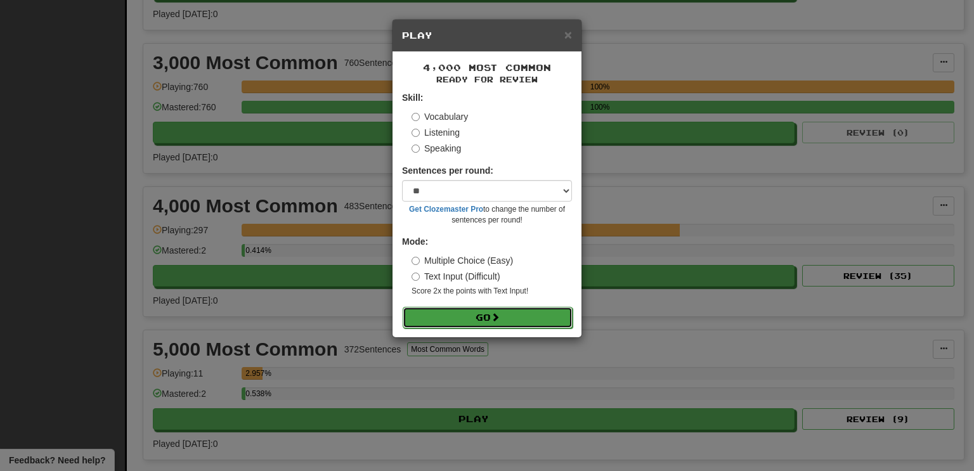
click at [403, 307] on button "Go" at bounding box center [488, 318] width 170 height 22
click at [402, 306] on button "Go" at bounding box center [487, 317] width 170 height 22
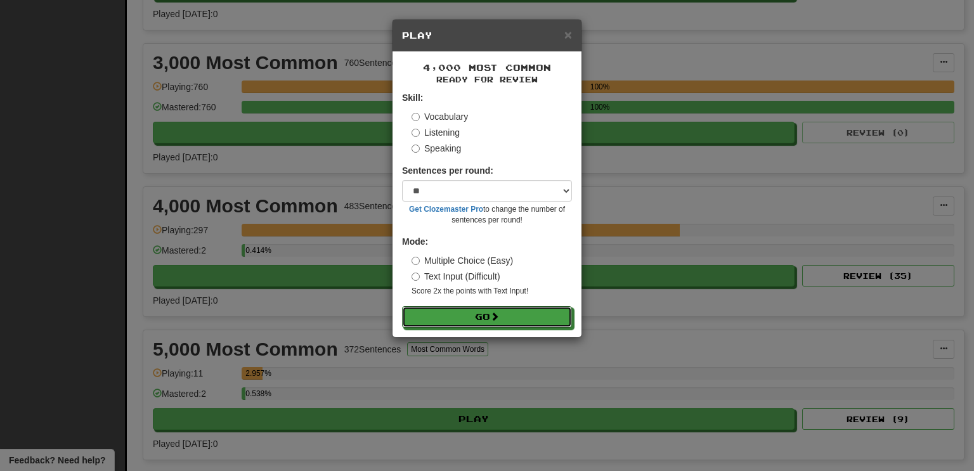
click at [402, 306] on button "Go" at bounding box center [487, 317] width 170 height 22
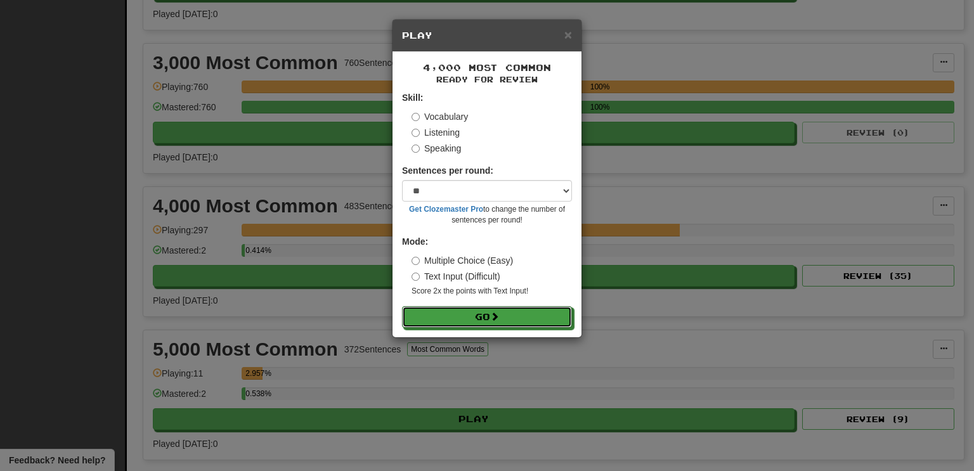
click at [402, 306] on button "Go" at bounding box center [487, 317] width 170 height 22
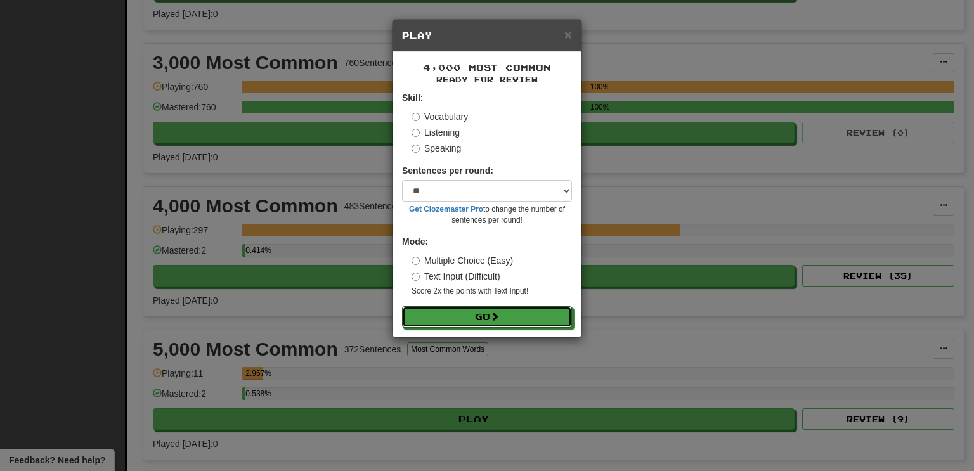
click at [402, 306] on button "Go" at bounding box center [487, 317] width 170 height 22
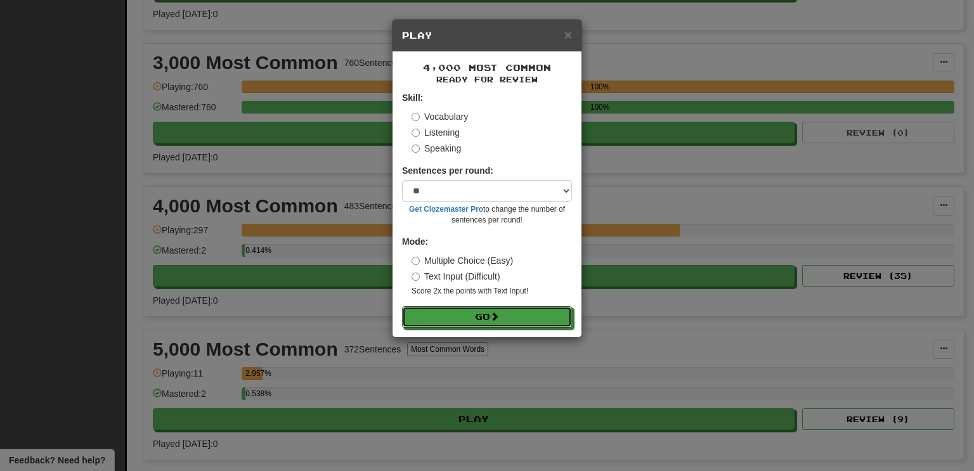
click at [402, 306] on button "Go" at bounding box center [487, 317] width 170 height 22
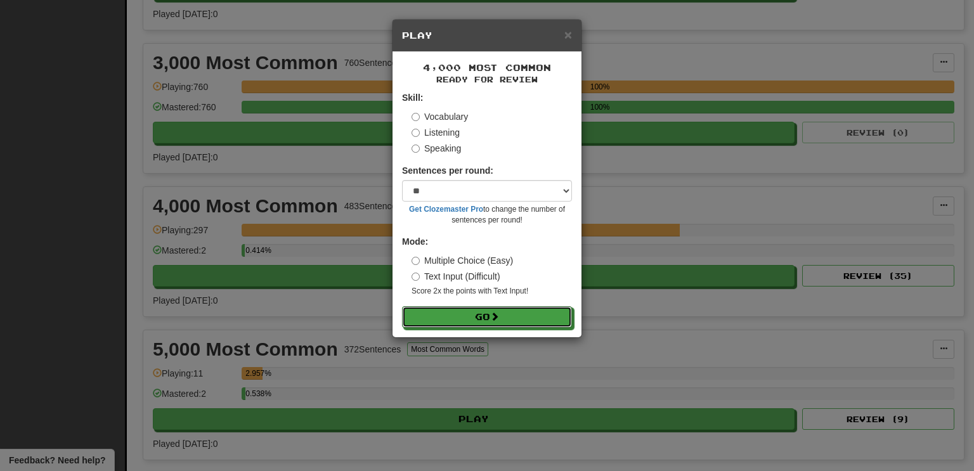
click at [402, 306] on button "Go" at bounding box center [487, 317] width 170 height 22
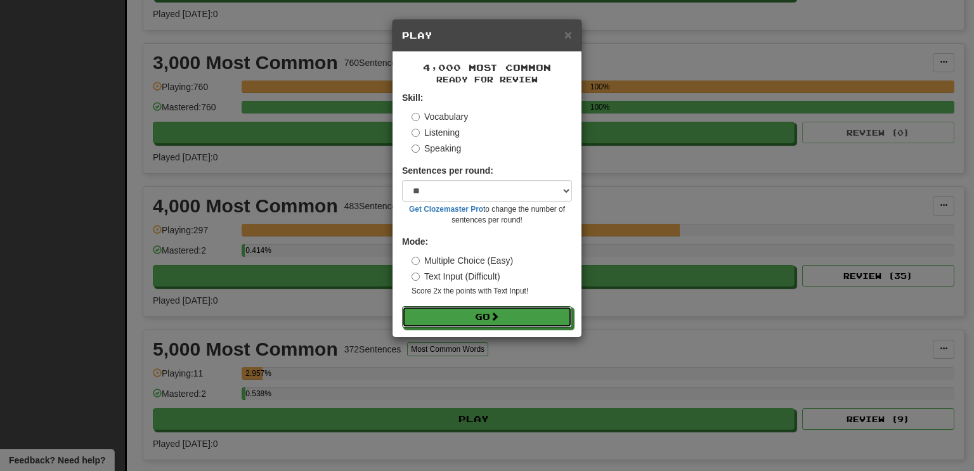
click at [402, 306] on button "Go" at bounding box center [487, 317] width 170 height 22
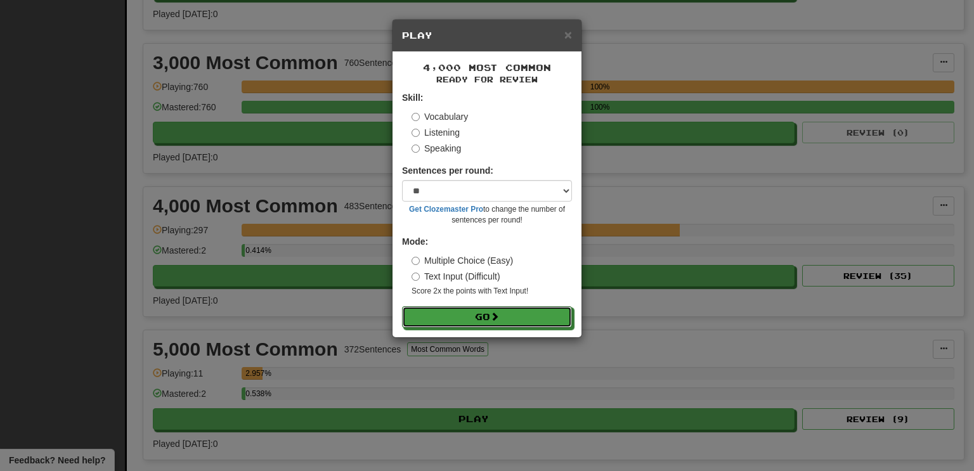
click at [402, 306] on button "Go" at bounding box center [487, 317] width 170 height 22
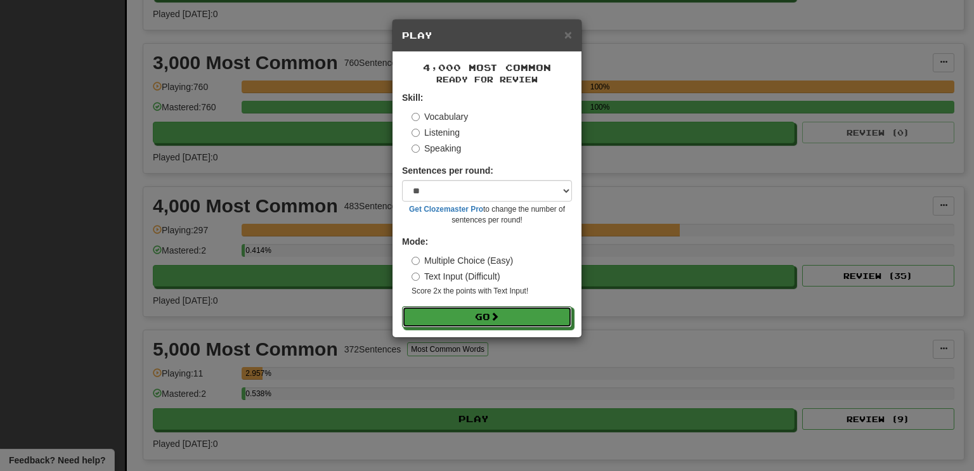
click at [402, 306] on button "Go" at bounding box center [487, 317] width 170 height 22
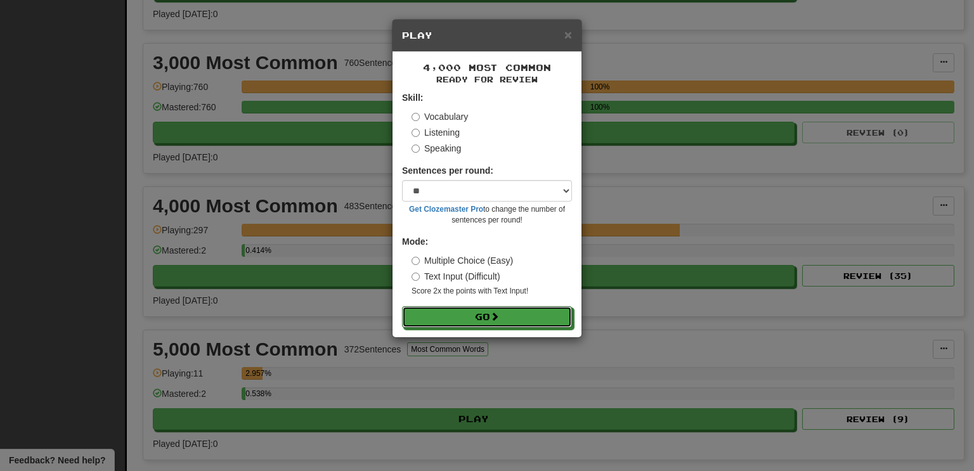
click at [402, 306] on button "Go" at bounding box center [487, 317] width 170 height 22
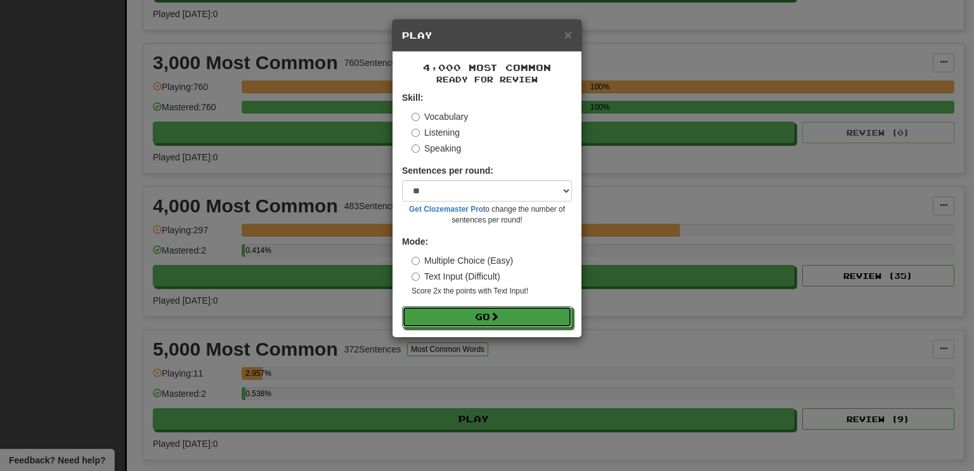
click at [402, 306] on button "Go" at bounding box center [487, 317] width 170 height 22
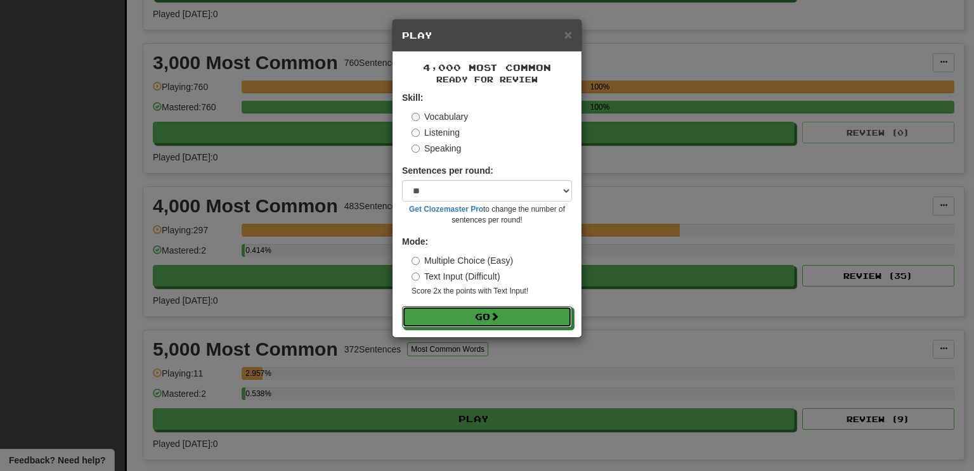
click at [402, 306] on button "Go" at bounding box center [487, 317] width 170 height 22
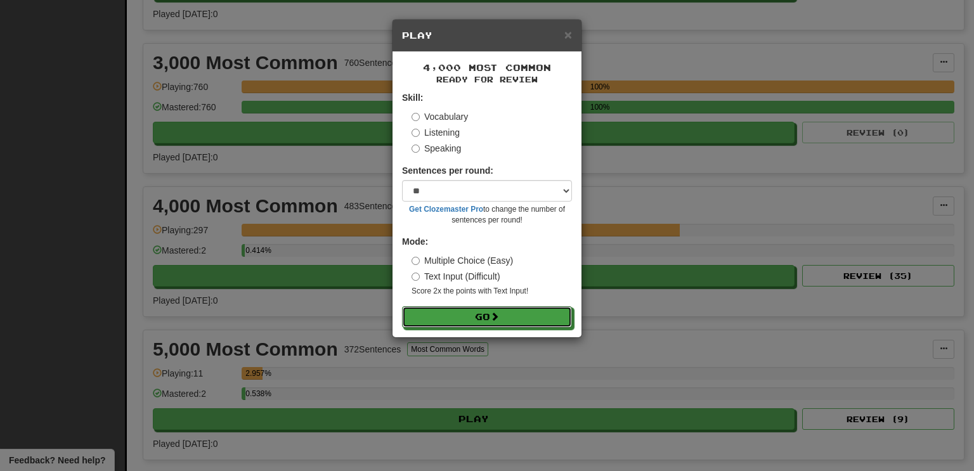
click at [402, 306] on button "Go" at bounding box center [487, 317] width 170 height 22
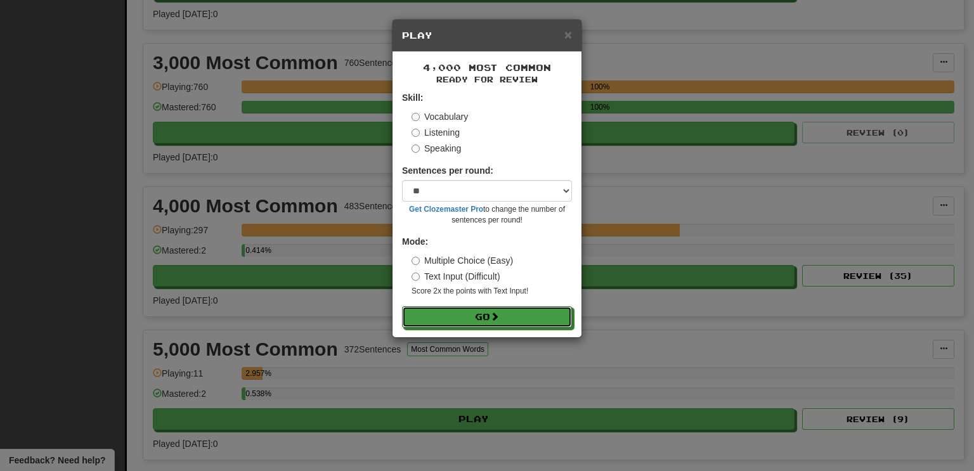
click at [402, 306] on button "Go" at bounding box center [487, 317] width 170 height 22
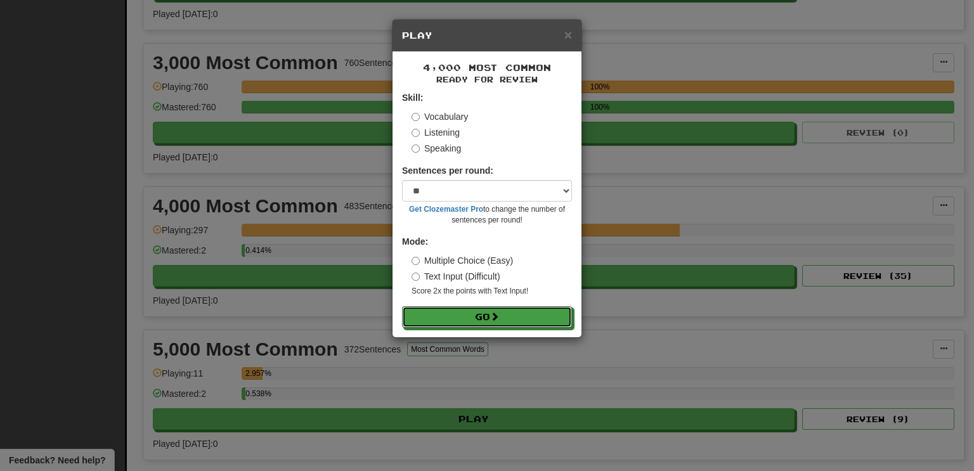
click at [402, 306] on button "Go" at bounding box center [487, 317] width 170 height 22
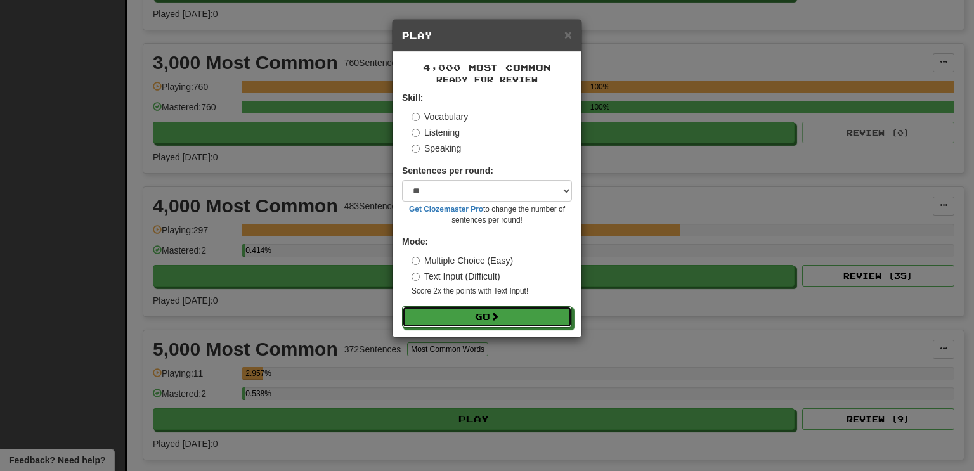
click at [402, 306] on button "Go" at bounding box center [487, 317] width 170 height 22
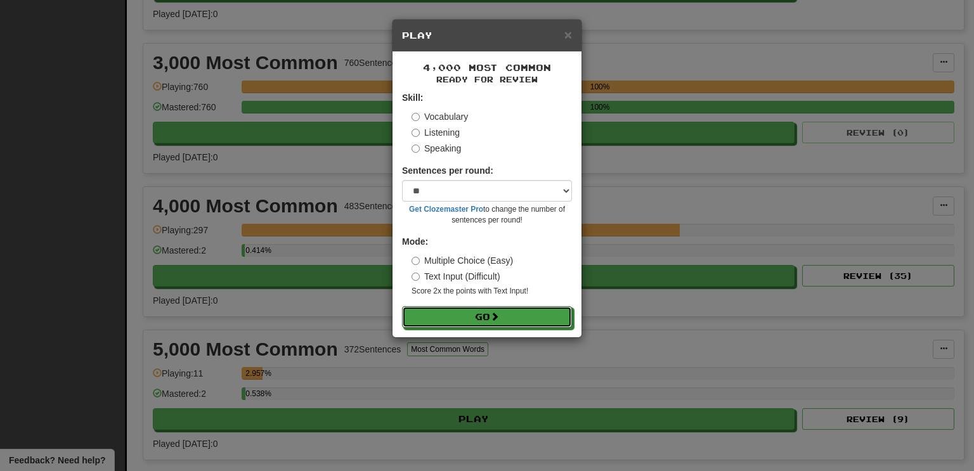
click at [402, 306] on button "Go" at bounding box center [487, 317] width 170 height 22
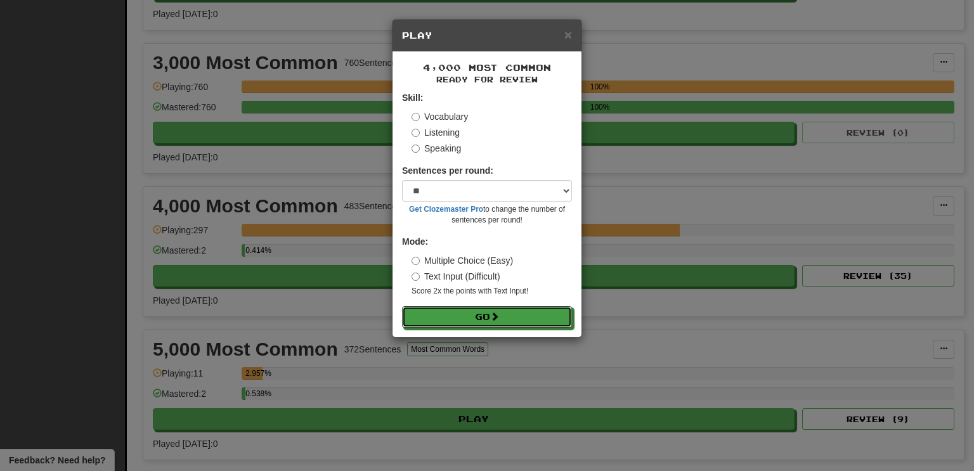
click at [402, 306] on button "Go" at bounding box center [487, 317] width 170 height 22
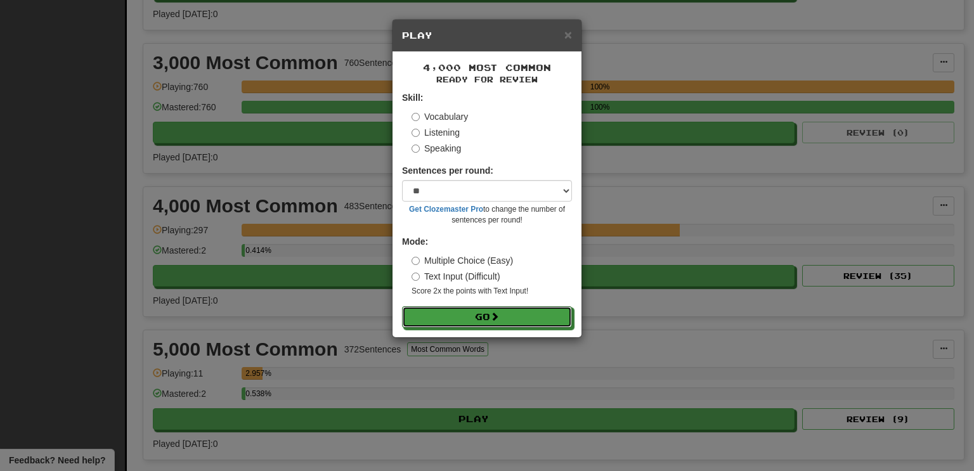
click at [402, 306] on button "Go" at bounding box center [487, 317] width 170 height 22
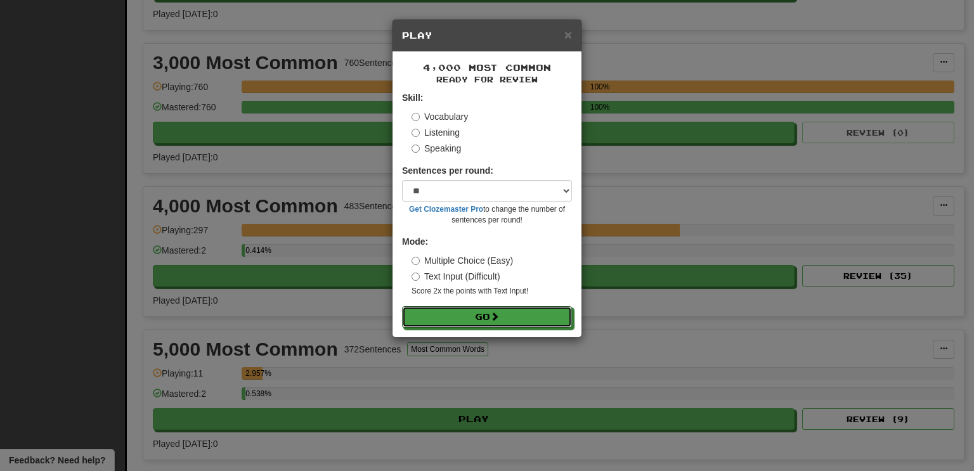
click at [402, 306] on button "Go" at bounding box center [487, 317] width 170 height 22
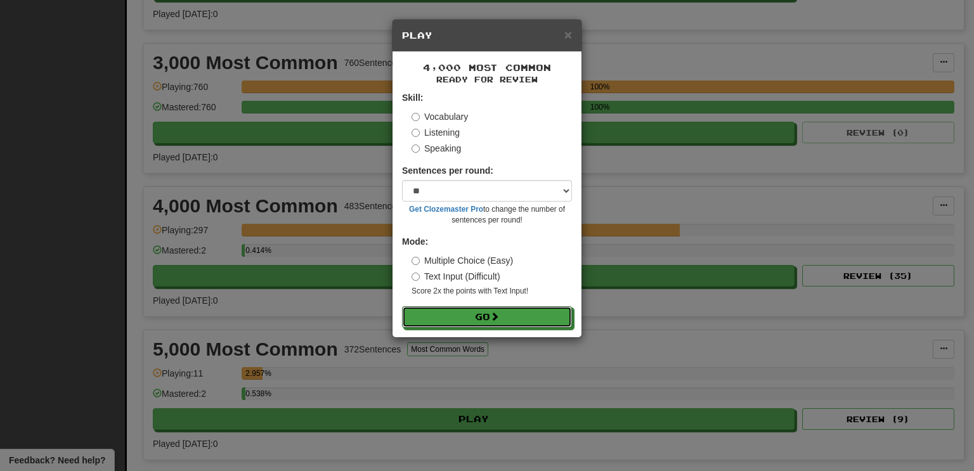
click at [402, 306] on button "Go" at bounding box center [487, 317] width 170 height 22
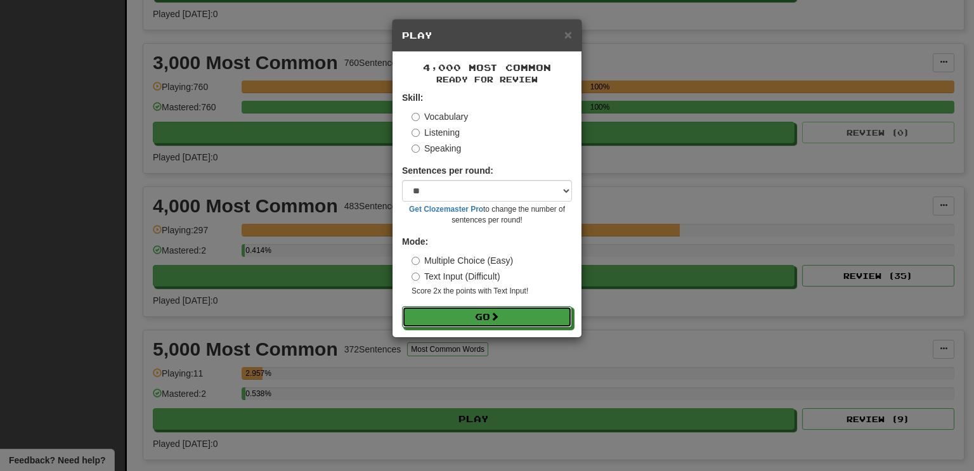
click at [402, 306] on button "Go" at bounding box center [487, 317] width 170 height 22
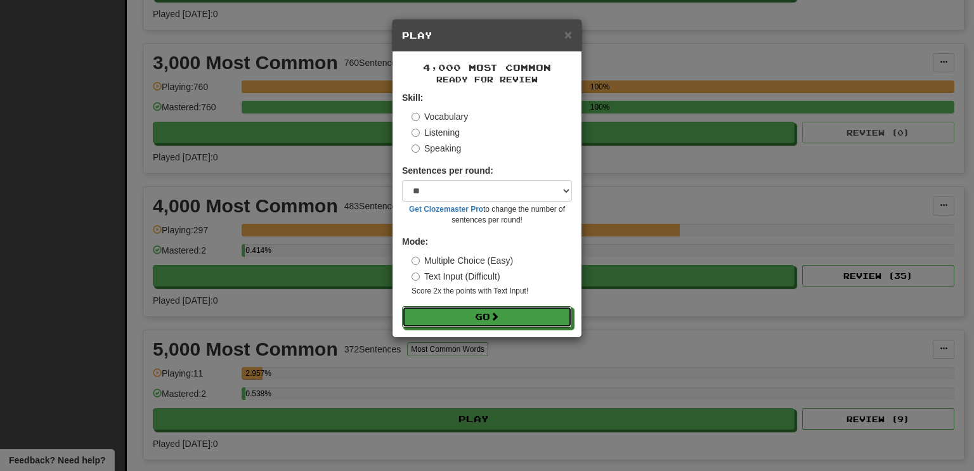
click at [402, 306] on button "Go" at bounding box center [487, 317] width 170 height 22
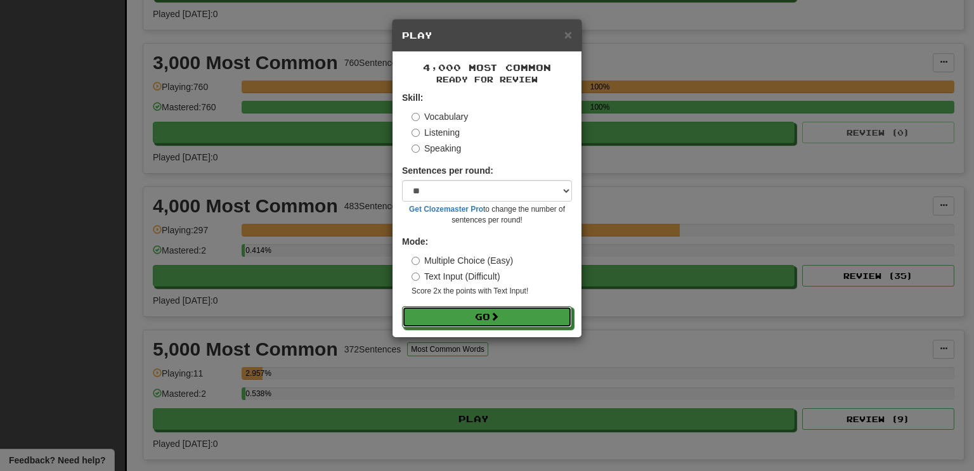
click at [402, 306] on button "Go" at bounding box center [487, 317] width 170 height 22
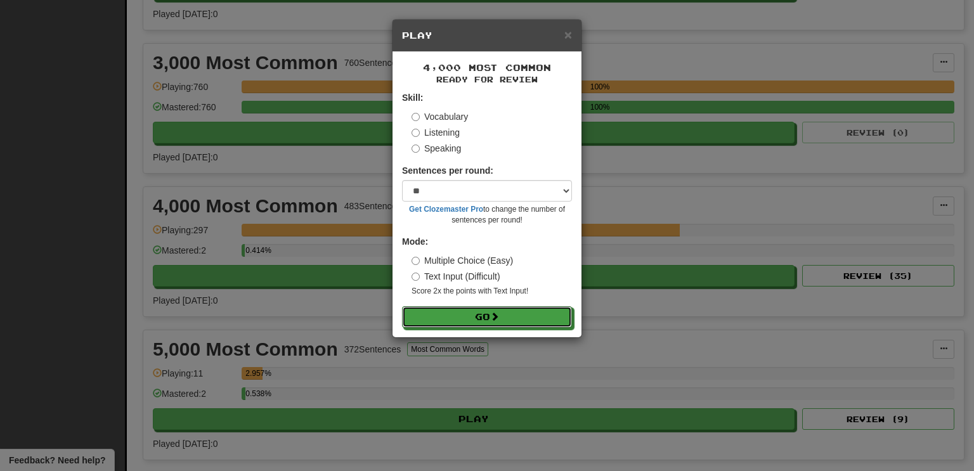
click at [402, 306] on button "Go" at bounding box center [487, 317] width 170 height 22
click at [403, 307] on button "Go" at bounding box center [488, 318] width 170 height 22
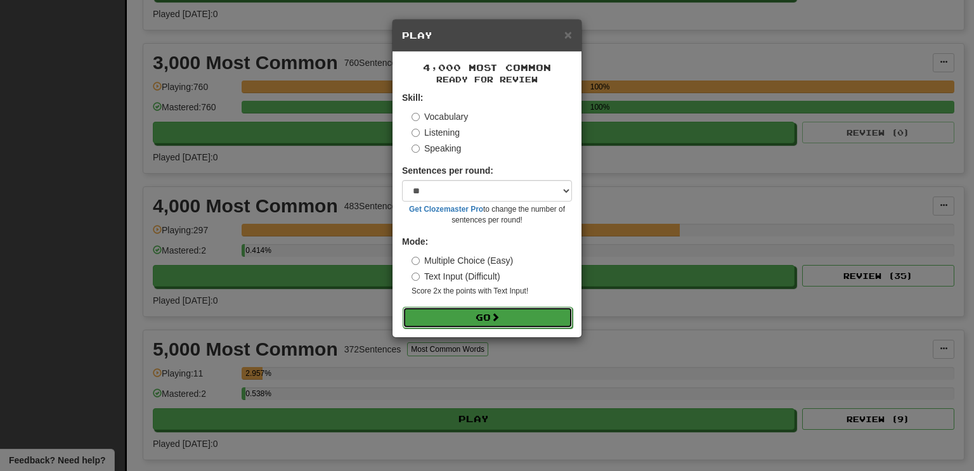
click at [403, 307] on button "Go" at bounding box center [488, 318] width 170 height 22
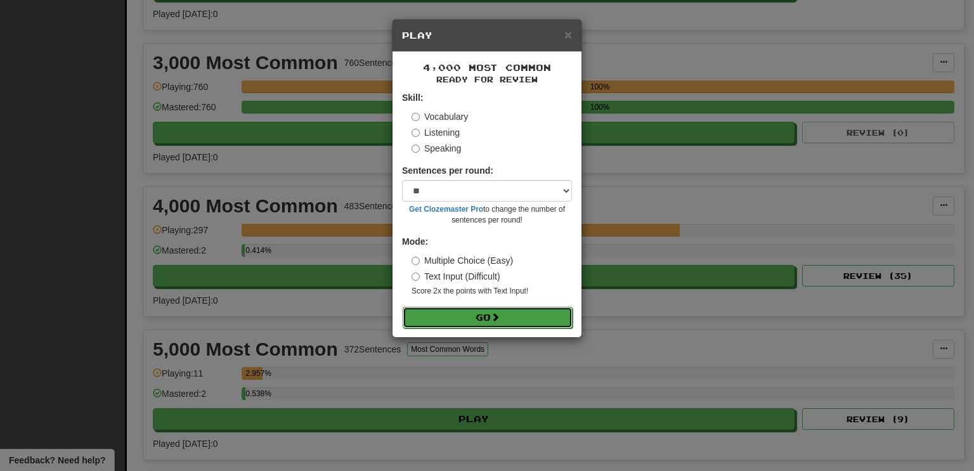
click at [403, 307] on button "Go" at bounding box center [488, 318] width 170 height 22
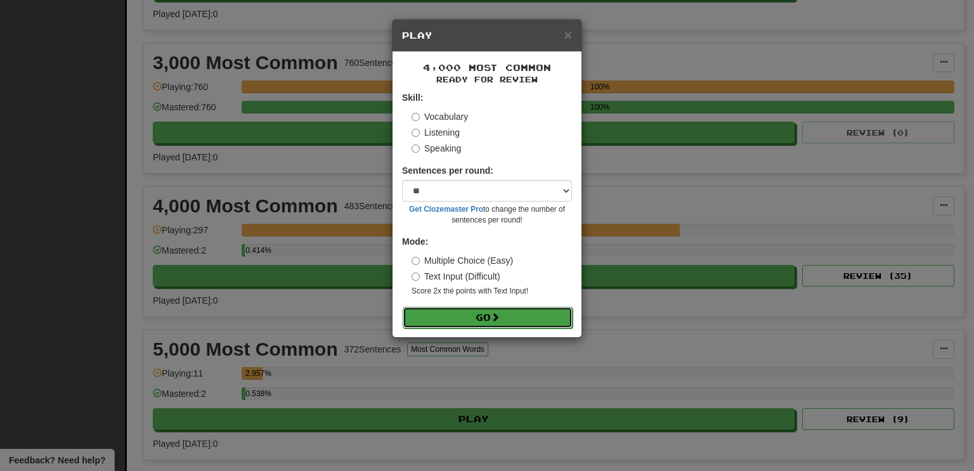
click at [403, 307] on button "Go" at bounding box center [488, 318] width 170 height 22
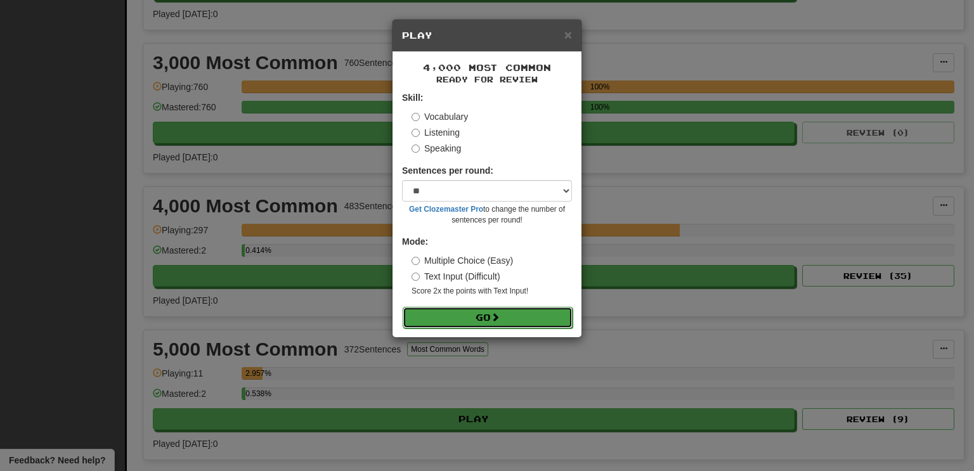
click at [403, 307] on button "Go" at bounding box center [488, 318] width 170 height 22
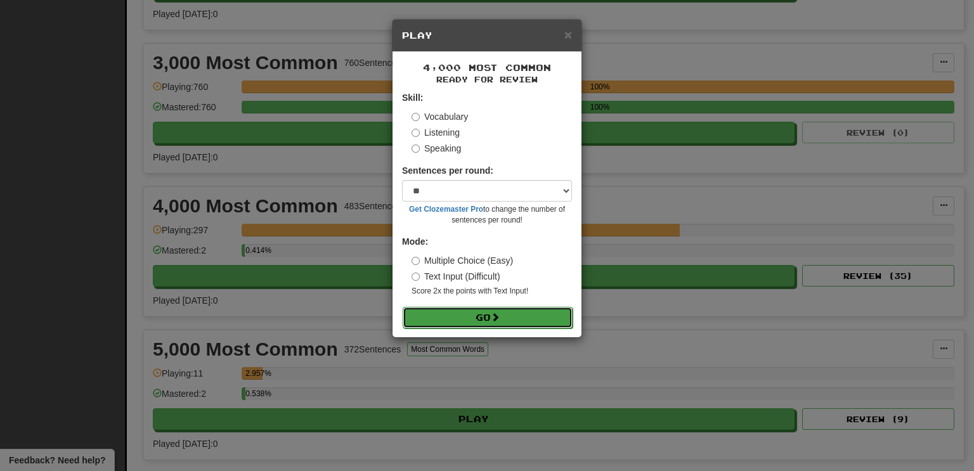
click at [403, 307] on button "Go" at bounding box center [488, 318] width 170 height 22
click at [494, 313] on span at bounding box center [495, 317] width 9 height 9
click at [403, 307] on button "Go" at bounding box center [488, 318] width 170 height 22
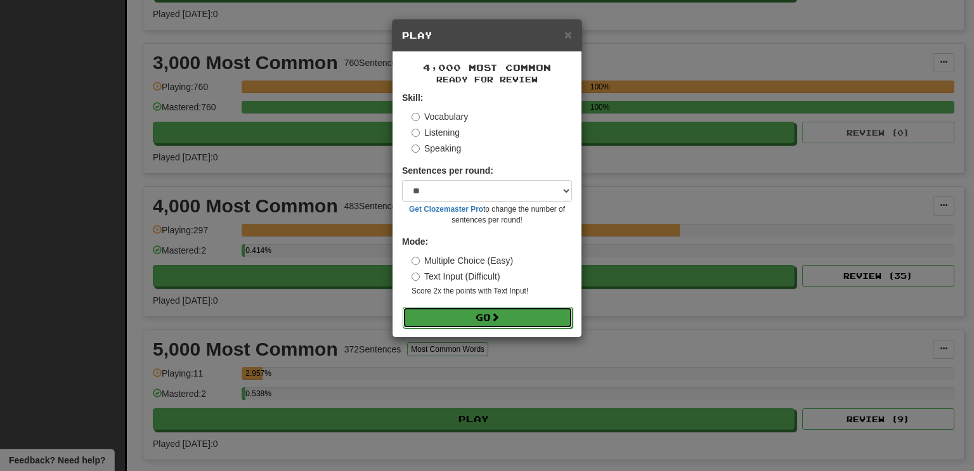
click at [403, 307] on button "Go" at bounding box center [488, 318] width 170 height 22
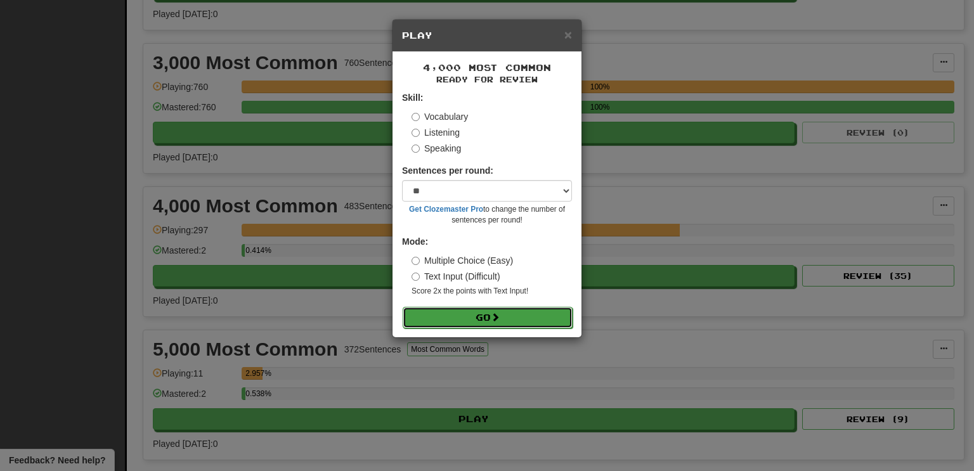
click at [403, 307] on button "Go" at bounding box center [488, 318] width 170 height 22
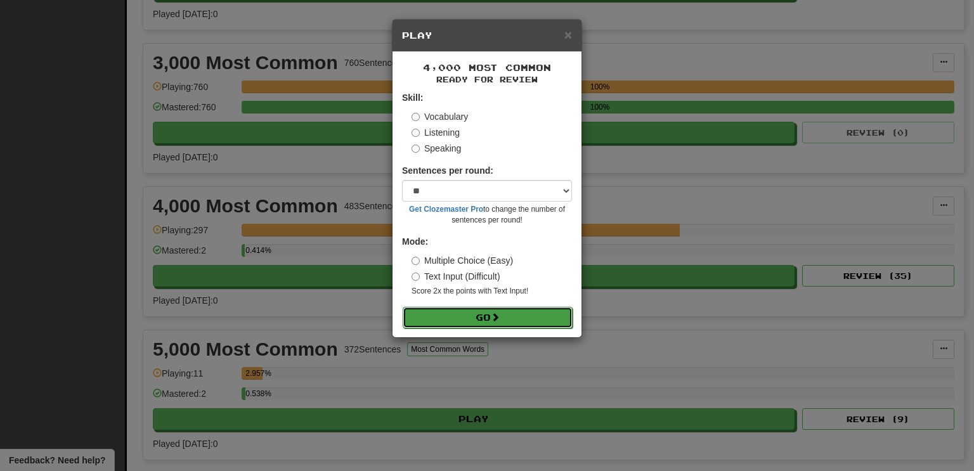
click at [403, 307] on button "Go" at bounding box center [488, 318] width 170 height 22
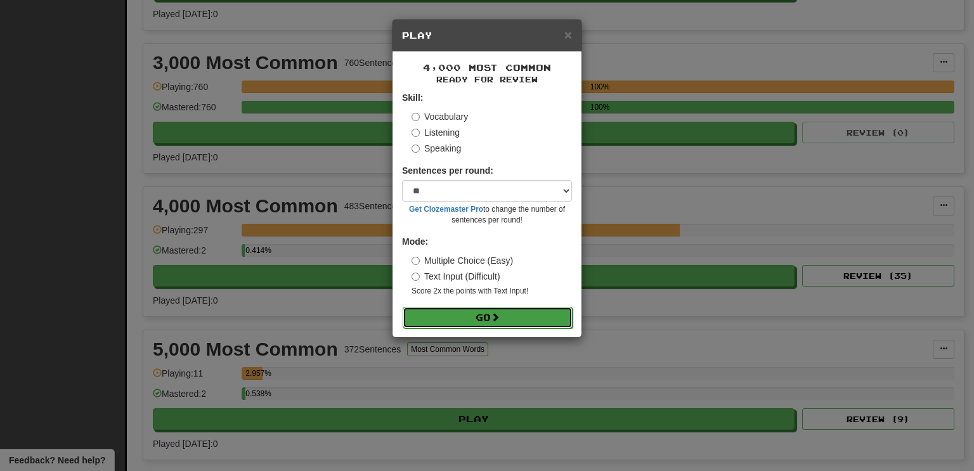
click at [403, 307] on button "Go" at bounding box center [488, 318] width 170 height 22
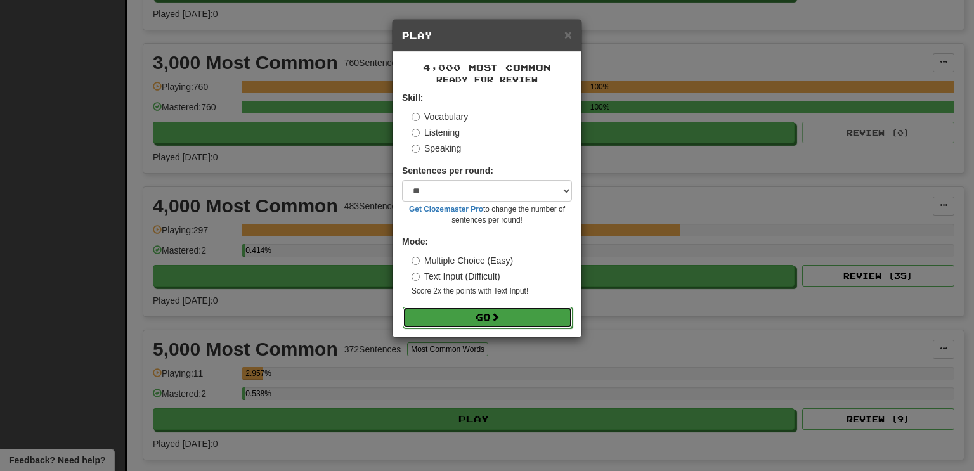
click at [495, 313] on span at bounding box center [495, 317] width 9 height 9
click at [403, 307] on button "Go" at bounding box center [488, 318] width 170 height 22
click at [402, 306] on button "Go" at bounding box center [487, 317] width 170 height 22
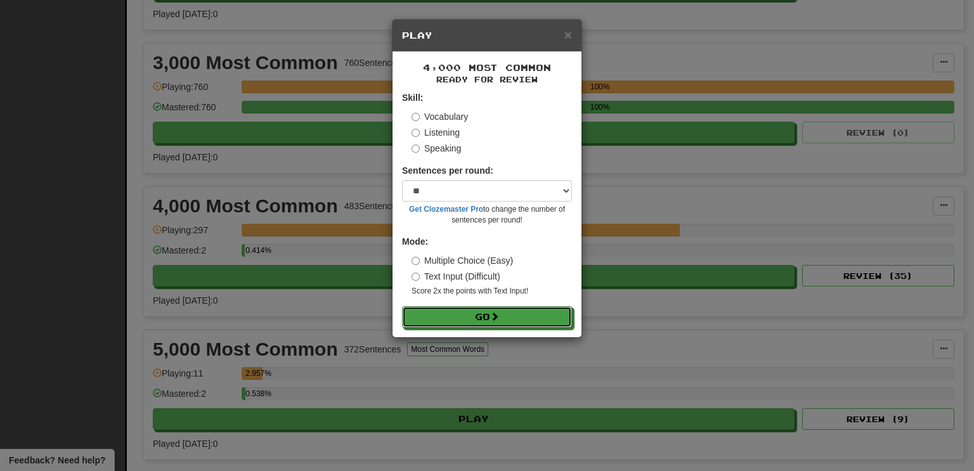
click at [402, 306] on button "Go" at bounding box center [487, 317] width 170 height 22
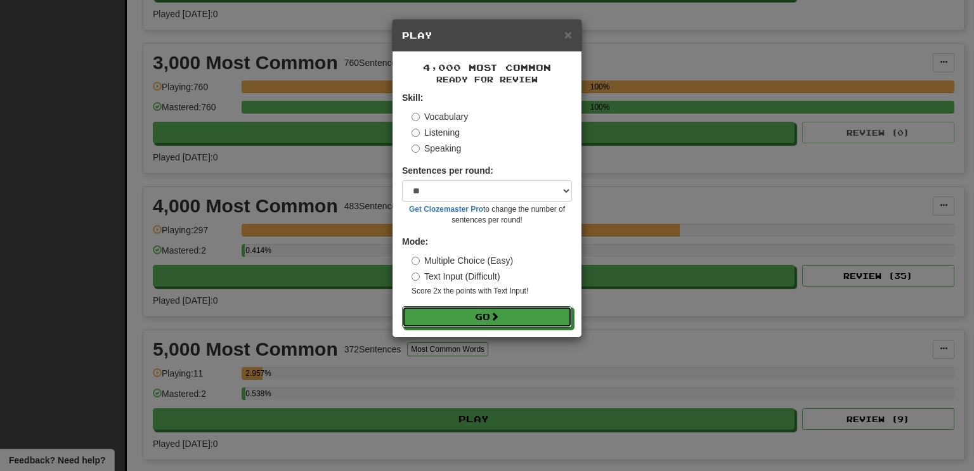
click at [402, 306] on button "Go" at bounding box center [487, 317] width 170 height 22
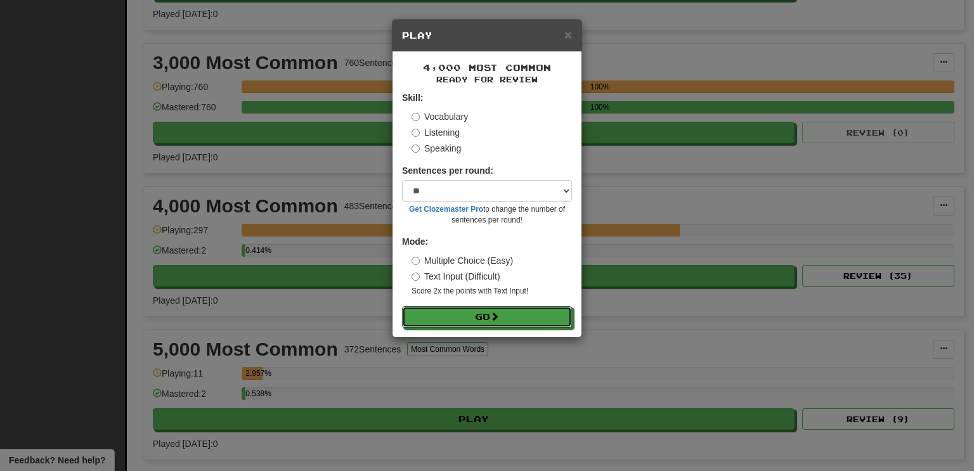
click at [402, 306] on button "Go" at bounding box center [487, 317] width 170 height 22
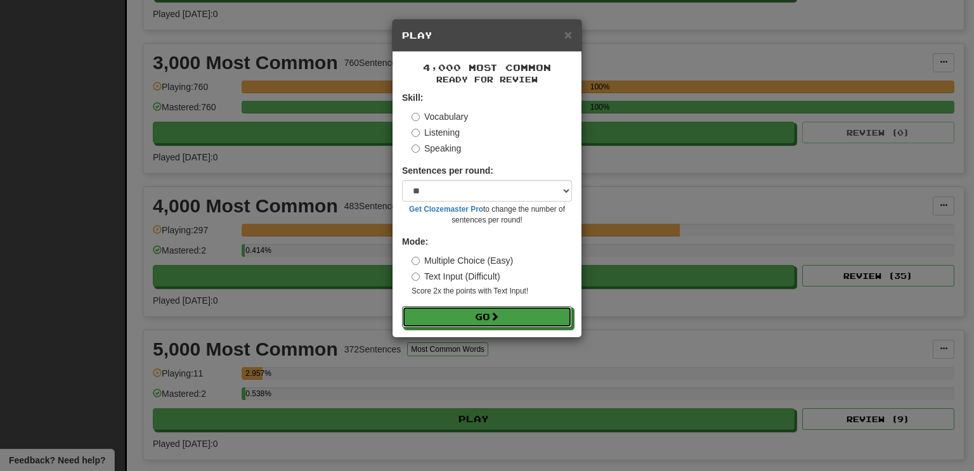
click at [402, 306] on button "Go" at bounding box center [487, 317] width 170 height 22
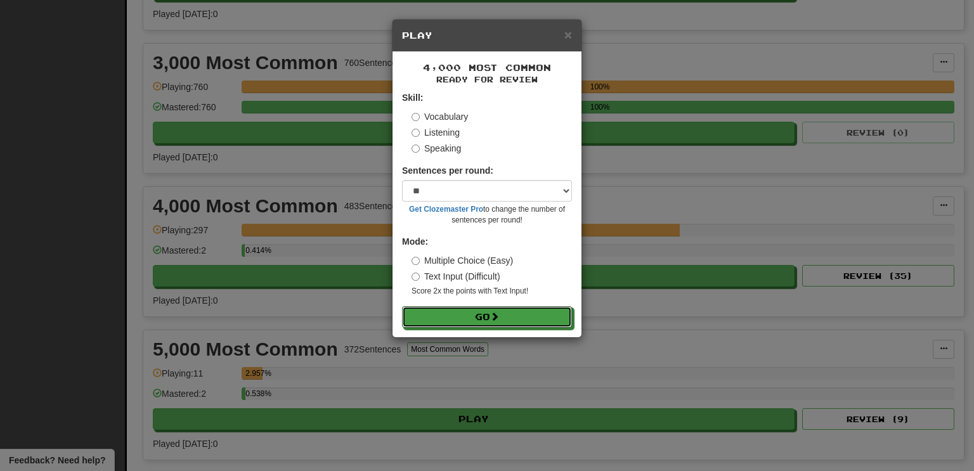
click at [402, 306] on button "Go" at bounding box center [487, 317] width 170 height 22
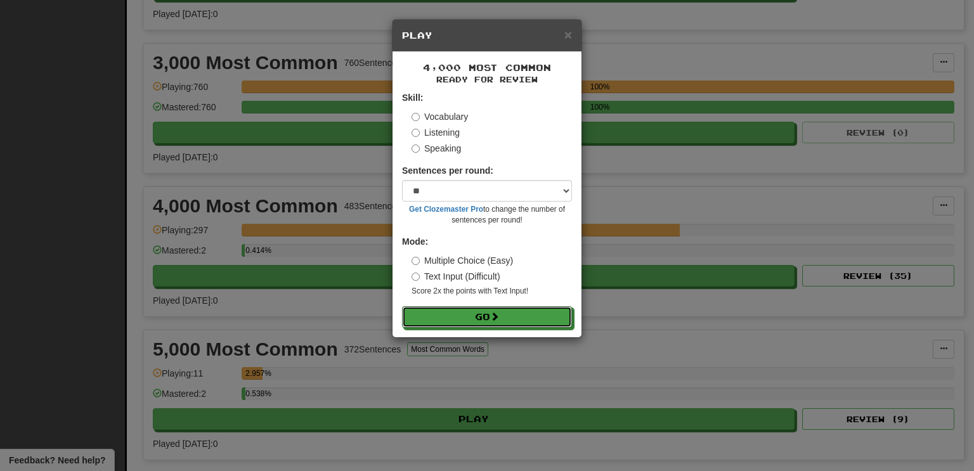
click at [402, 306] on button "Go" at bounding box center [487, 317] width 170 height 22
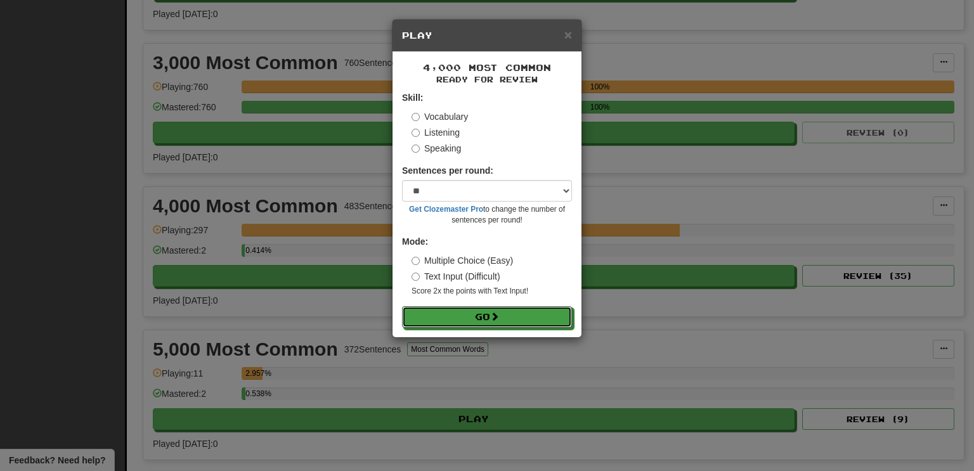
click at [402, 306] on button "Go" at bounding box center [487, 317] width 170 height 22
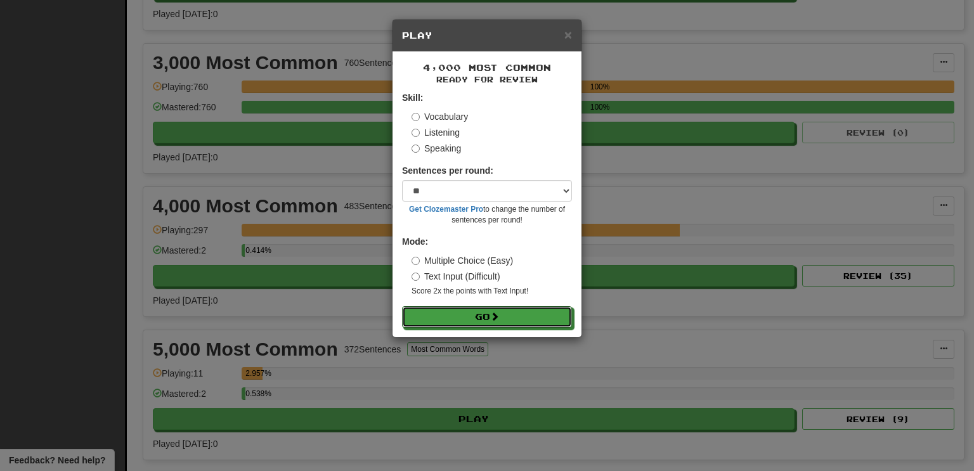
click at [402, 306] on button "Go" at bounding box center [487, 317] width 170 height 22
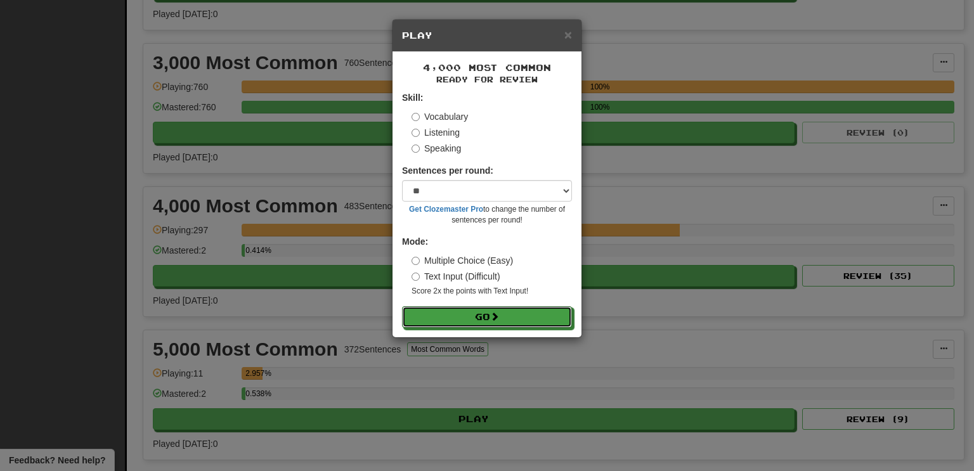
click at [402, 306] on button "Go" at bounding box center [487, 317] width 170 height 22
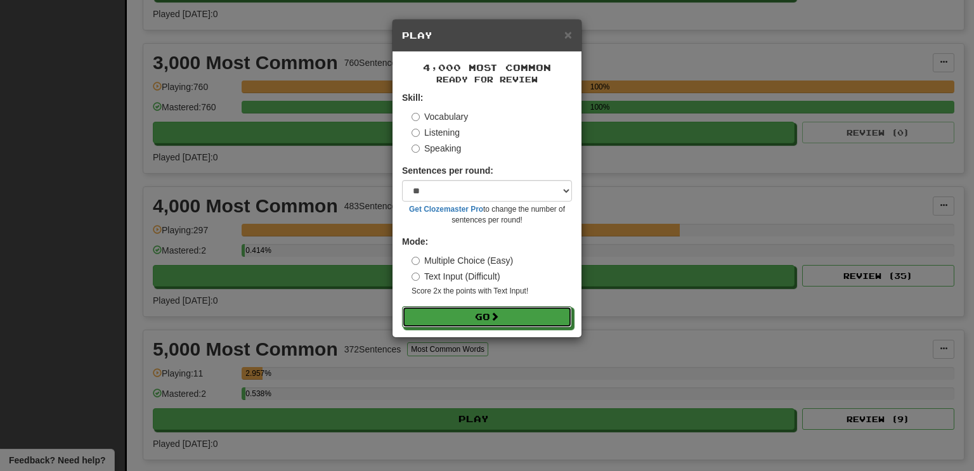
click at [402, 306] on button "Go" at bounding box center [487, 317] width 170 height 22
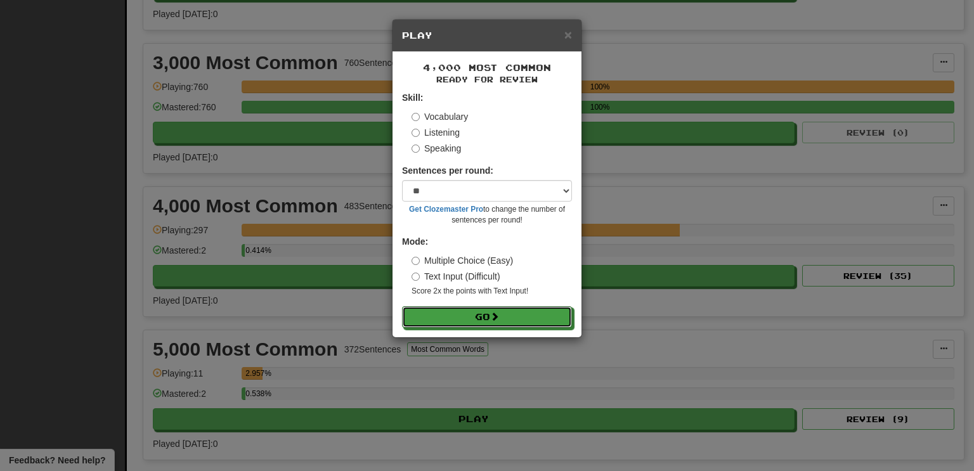
click at [402, 306] on button "Go" at bounding box center [487, 317] width 170 height 22
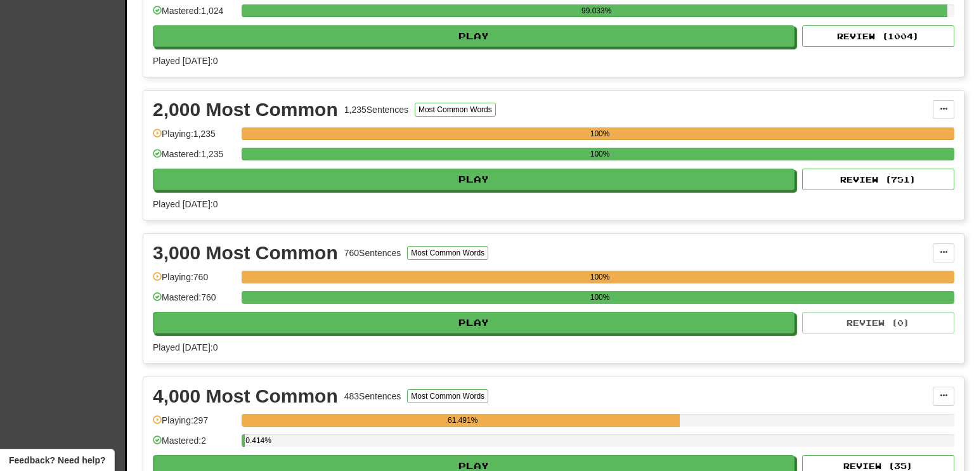
scroll to position [454, 0]
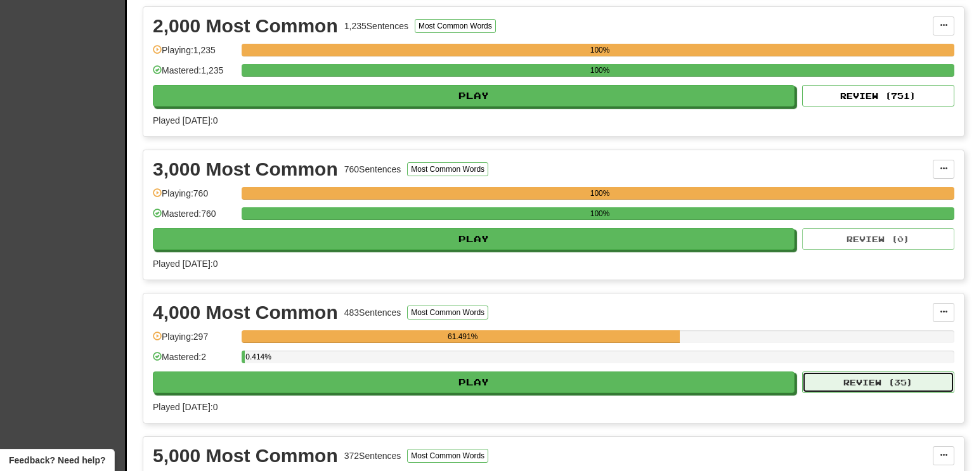
click at [840, 378] on button "Review ( 35 )" at bounding box center [878, 383] width 152 height 22
select select "**"
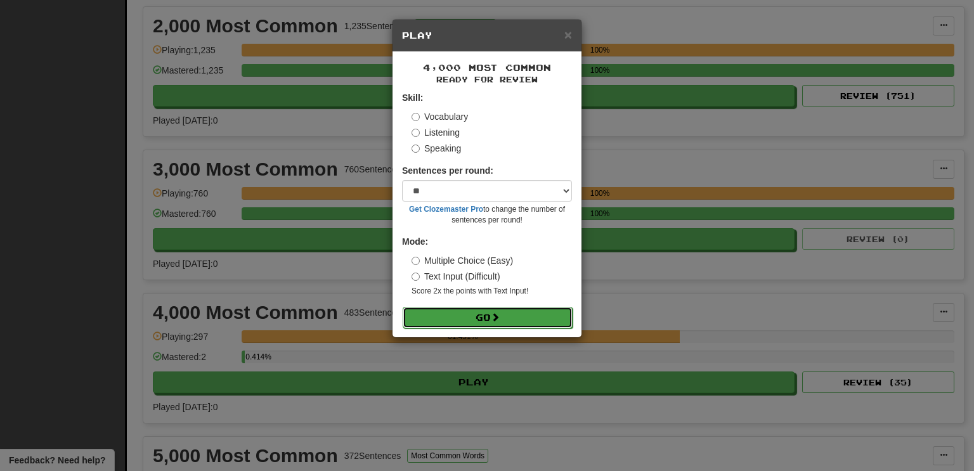
click at [499, 318] on span at bounding box center [495, 317] width 9 height 9
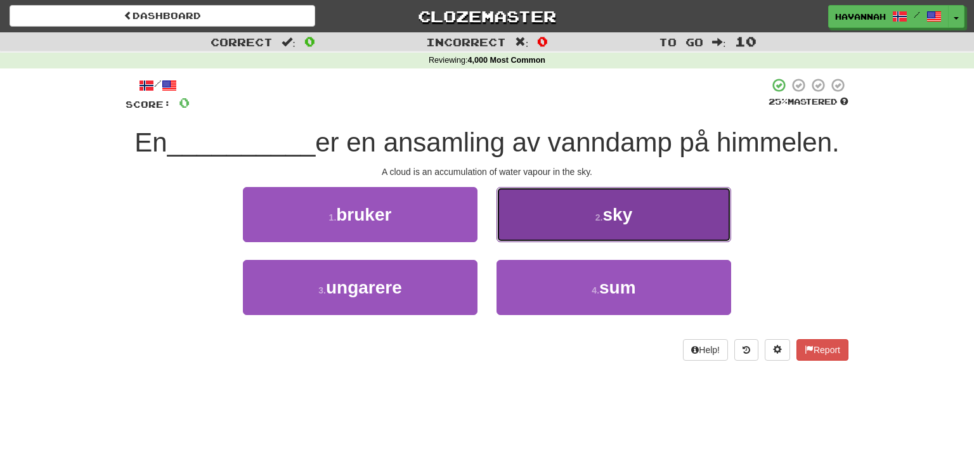
click at [601, 204] on button "2 . sky" at bounding box center [614, 214] width 235 height 55
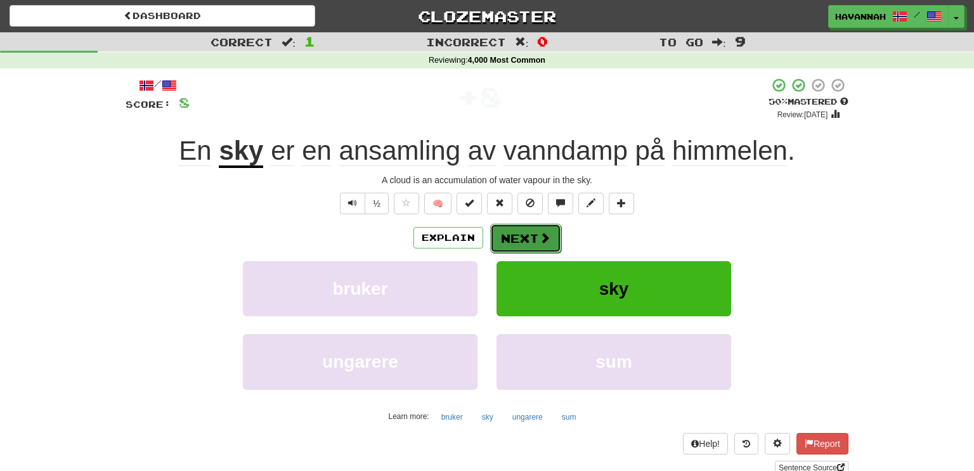
click at [534, 234] on button "Next" at bounding box center [525, 238] width 71 height 29
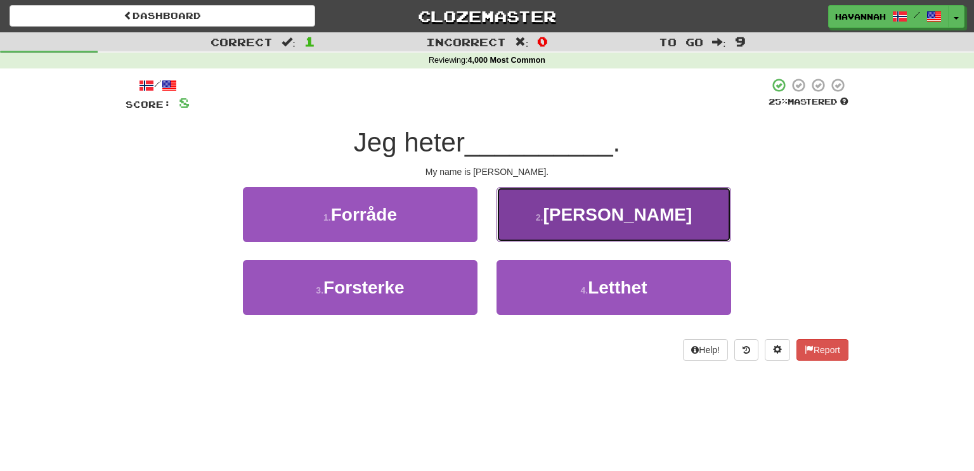
click at [576, 227] on button "2 . Sally" at bounding box center [614, 214] width 235 height 55
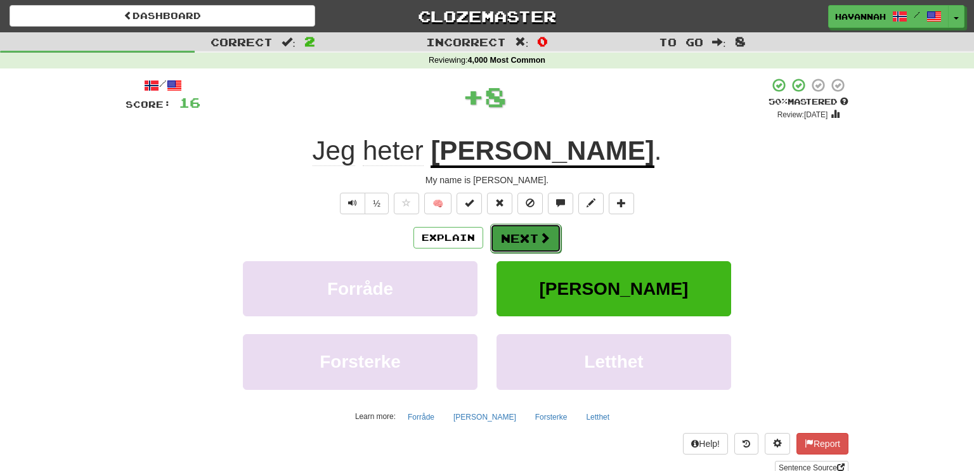
click at [531, 241] on button "Next" at bounding box center [525, 238] width 71 height 29
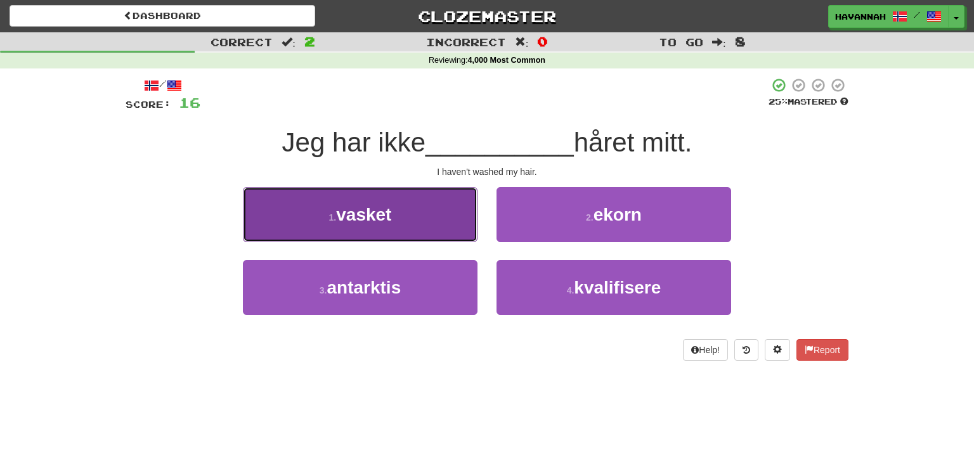
click at [419, 230] on button "1 . vasket" at bounding box center [360, 214] width 235 height 55
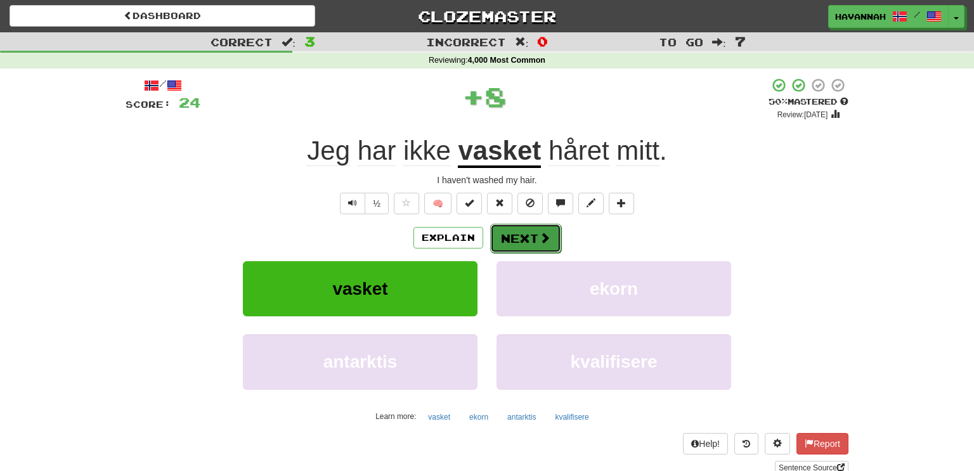
click at [521, 238] on button "Next" at bounding box center [525, 238] width 71 height 29
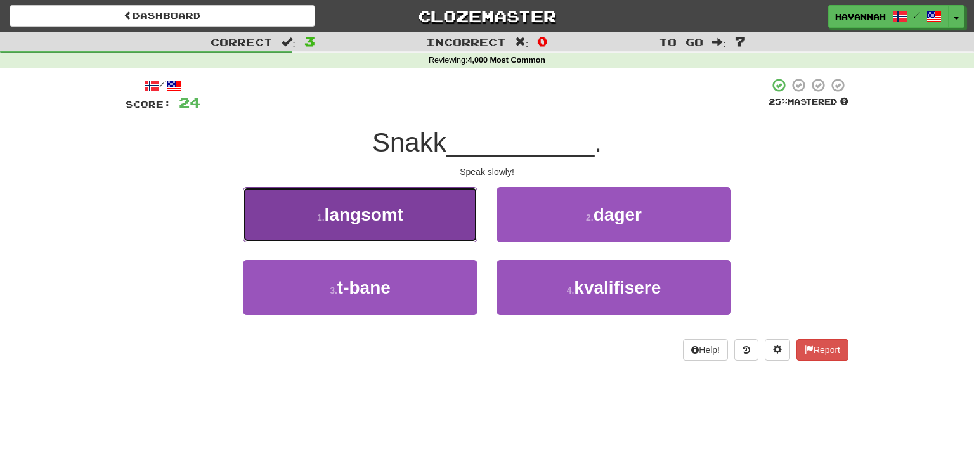
click at [415, 225] on button "1 . langsomt" at bounding box center [360, 214] width 235 height 55
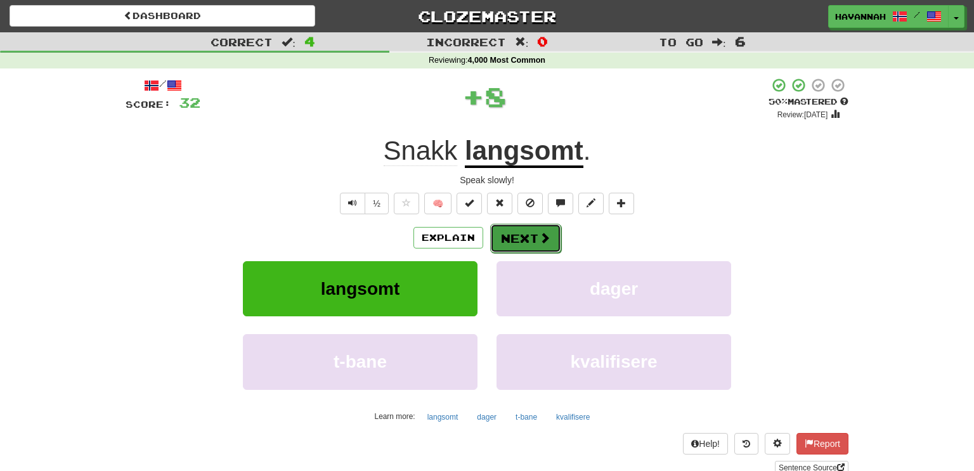
click at [514, 240] on button "Next" at bounding box center [525, 238] width 71 height 29
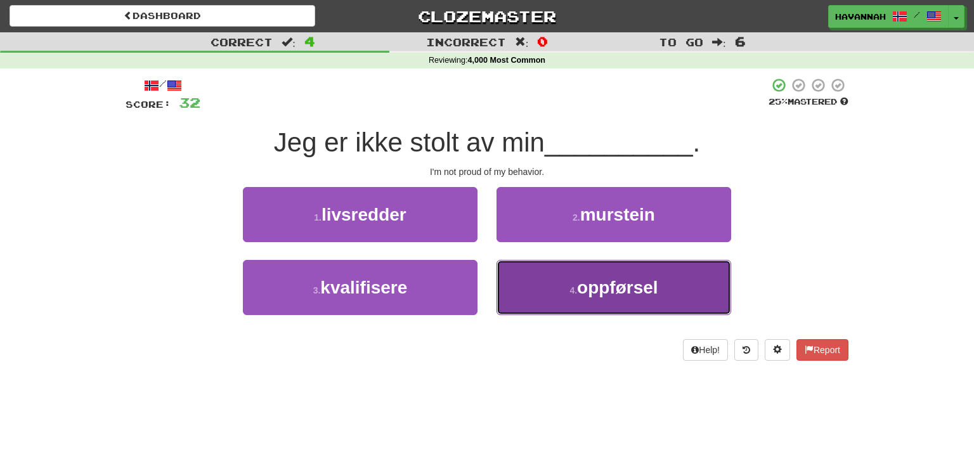
click at [596, 294] on span "oppførsel" at bounding box center [617, 288] width 81 height 20
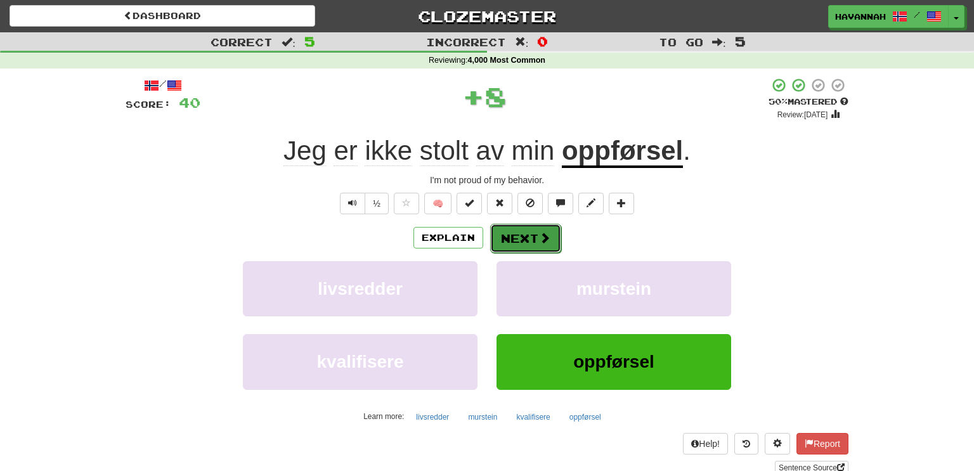
click at [530, 234] on button "Next" at bounding box center [525, 238] width 71 height 29
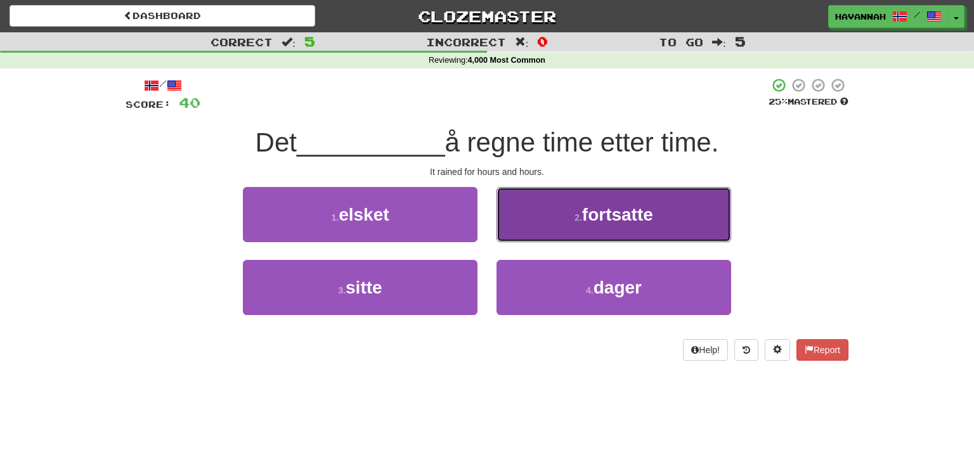
click at [543, 228] on button "2 . fortsatte" at bounding box center [614, 214] width 235 height 55
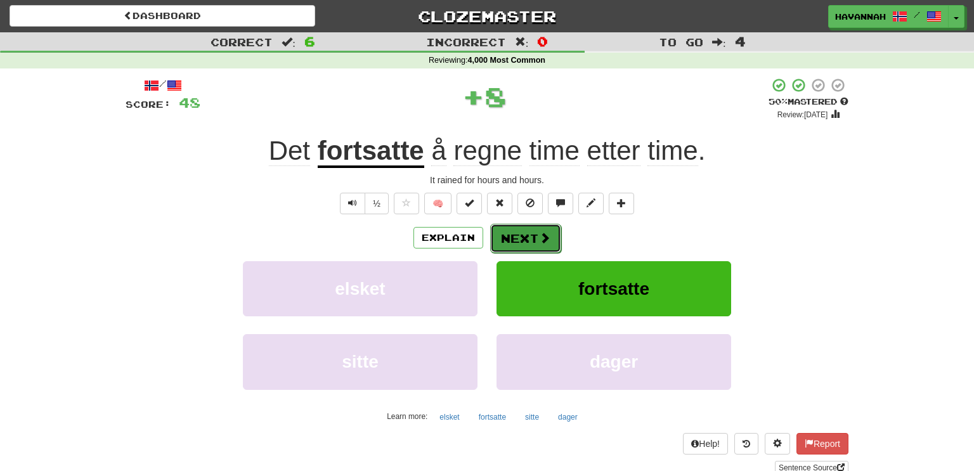
click at [512, 234] on button "Next" at bounding box center [525, 238] width 71 height 29
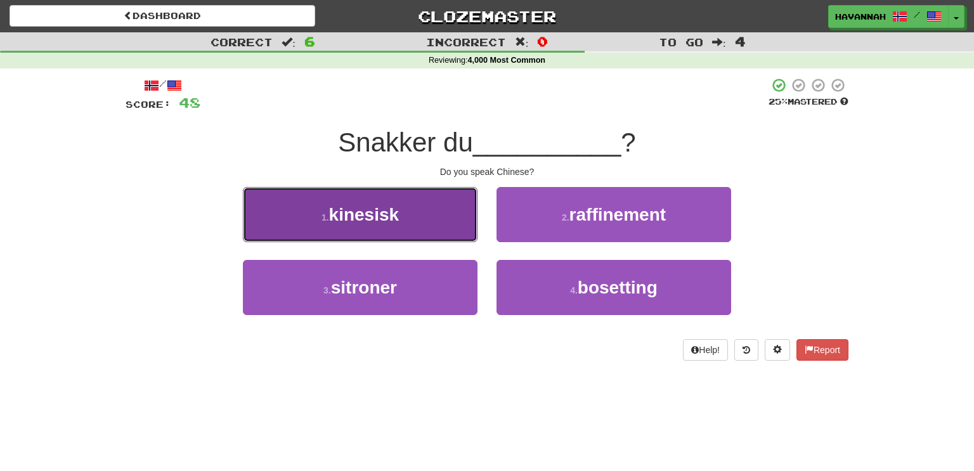
click at [446, 232] on button "1 . kinesisk" at bounding box center [360, 214] width 235 height 55
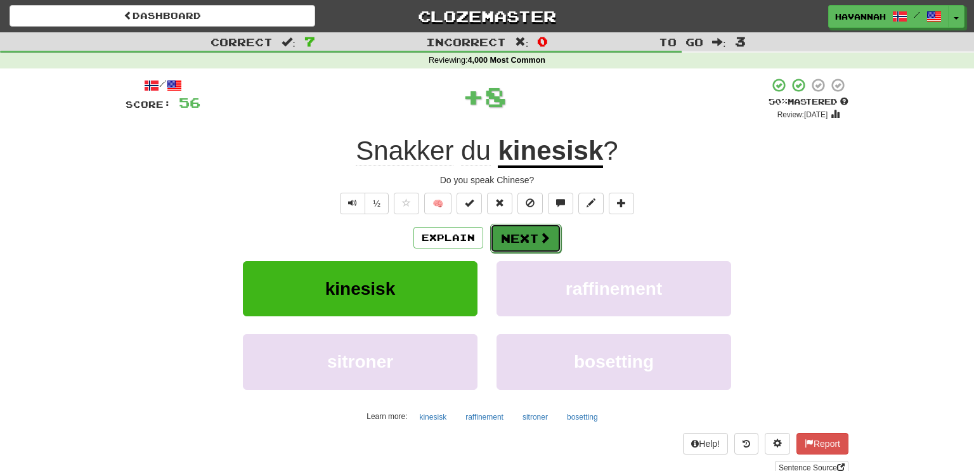
click at [526, 235] on button "Next" at bounding box center [525, 238] width 71 height 29
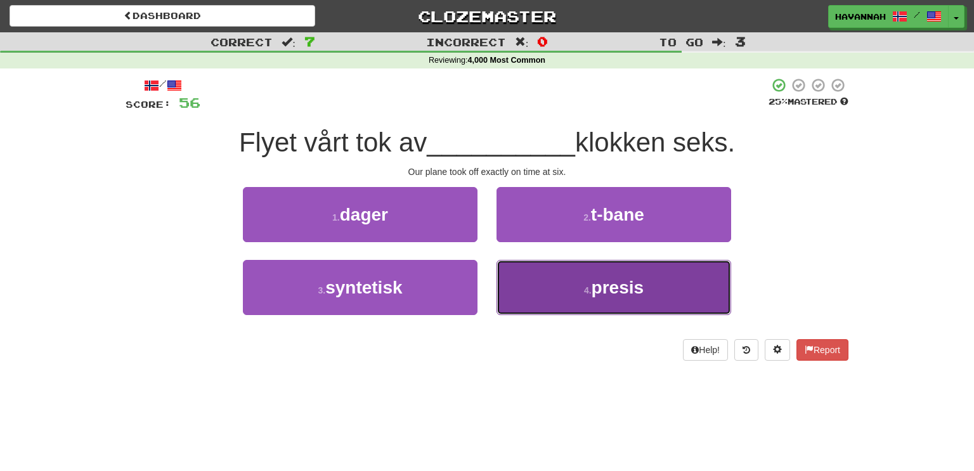
click at [563, 284] on button "4 . presis" at bounding box center [614, 287] width 235 height 55
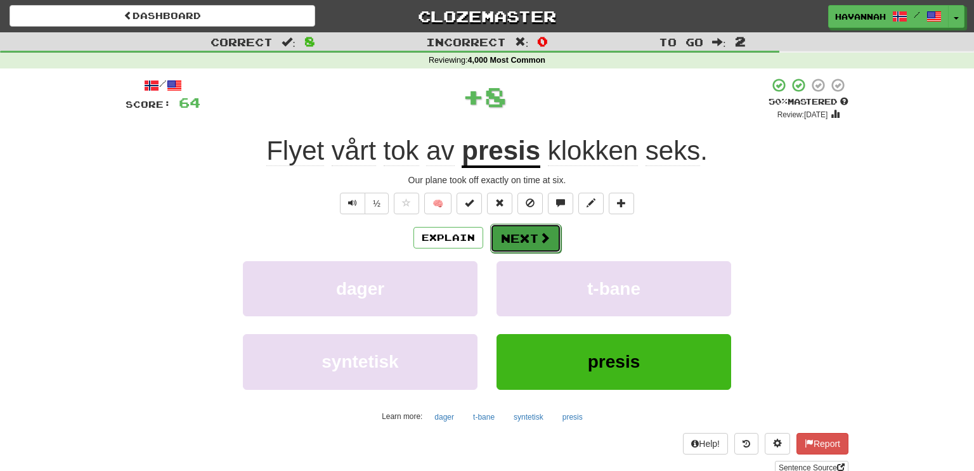
click at [542, 243] on span at bounding box center [544, 237] width 11 height 11
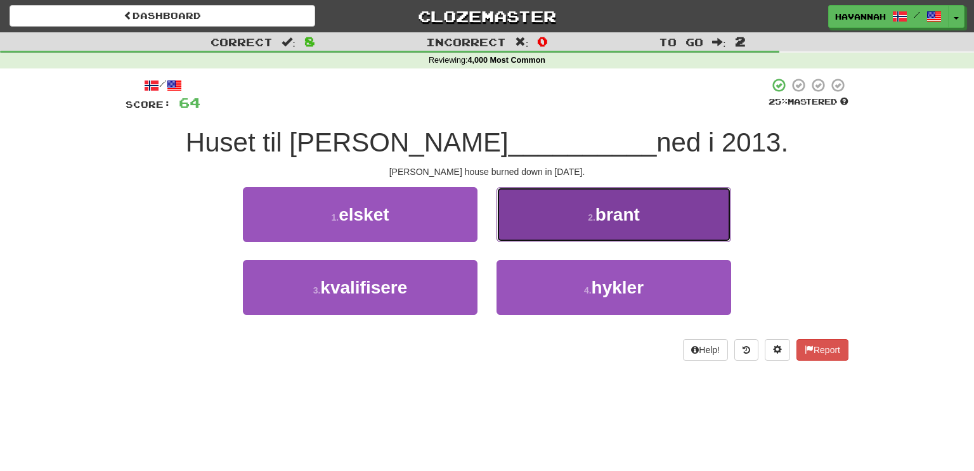
click at [568, 225] on button "2 . brant" at bounding box center [614, 214] width 235 height 55
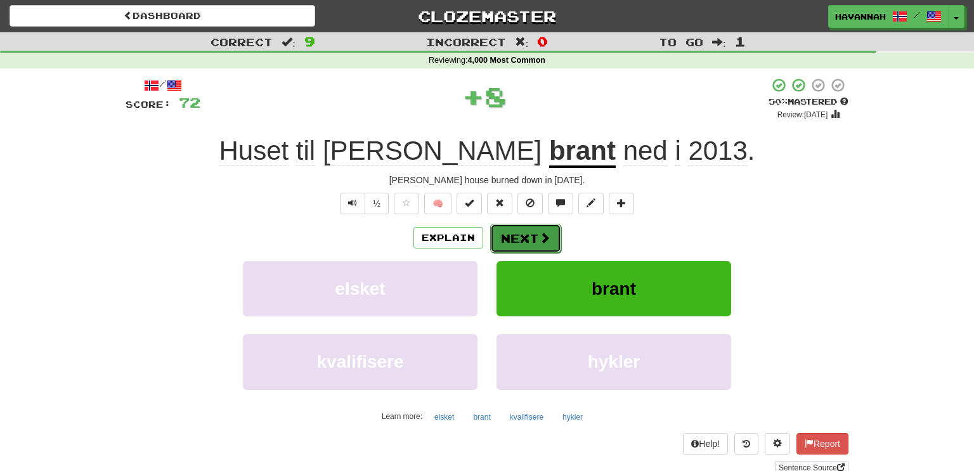
click at [552, 236] on button "Next" at bounding box center [525, 238] width 71 height 29
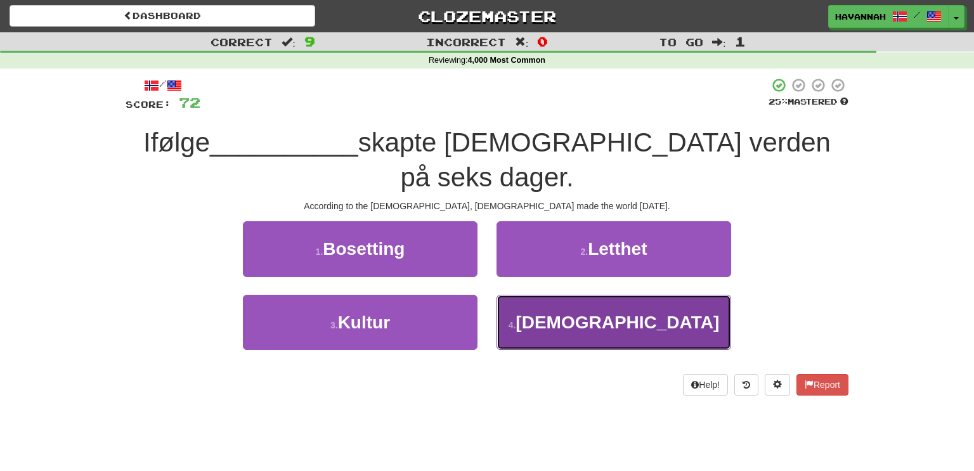
click at [628, 313] on span "Bibelen" at bounding box center [618, 323] width 204 height 20
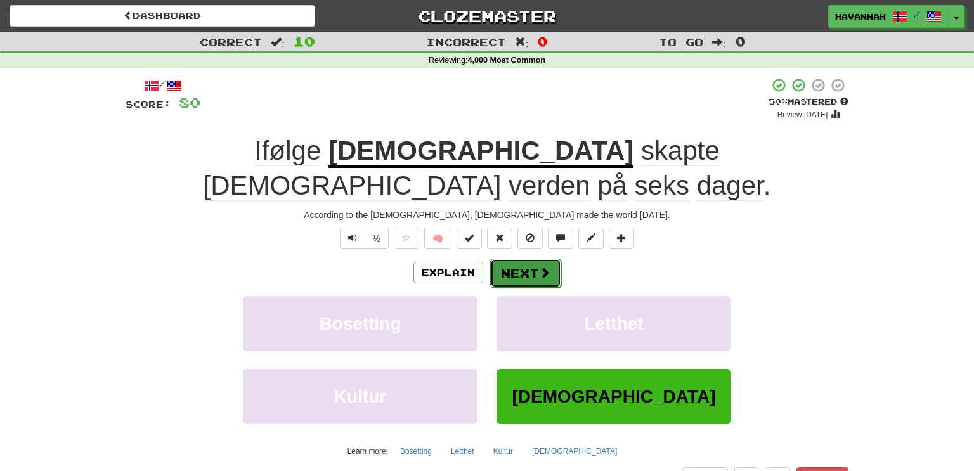
click at [530, 259] on button "Next" at bounding box center [525, 273] width 71 height 29
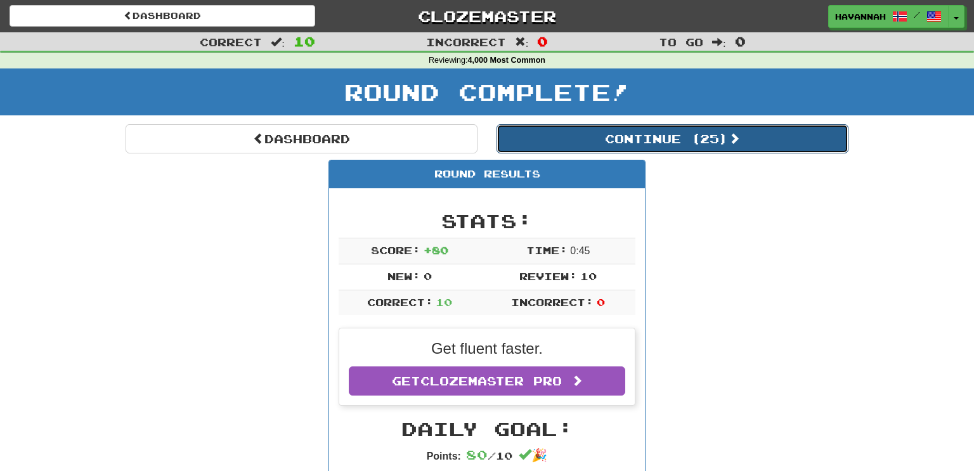
click at [669, 136] on button "Continue ( 25 )" at bounding box center [673, 138] width 352 height 29
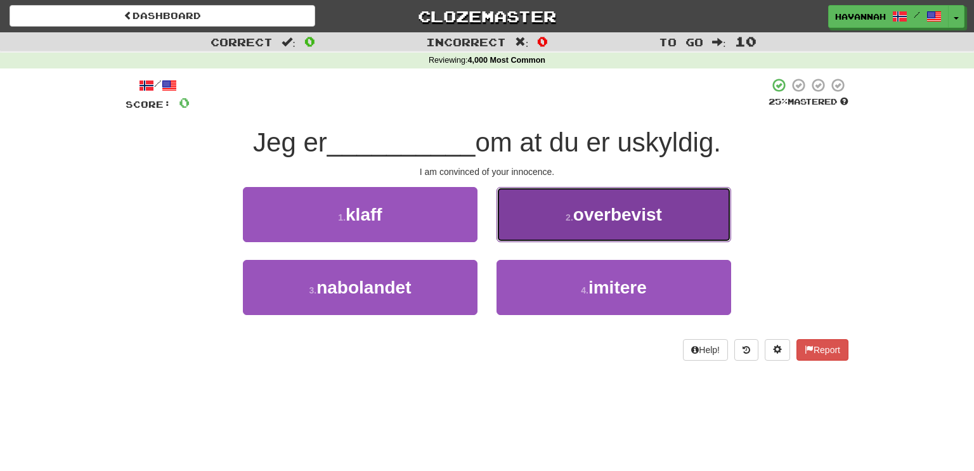
click at [637, 224] on button "2 . overbevist" at bounding box center [614, 214] width 235 height 55
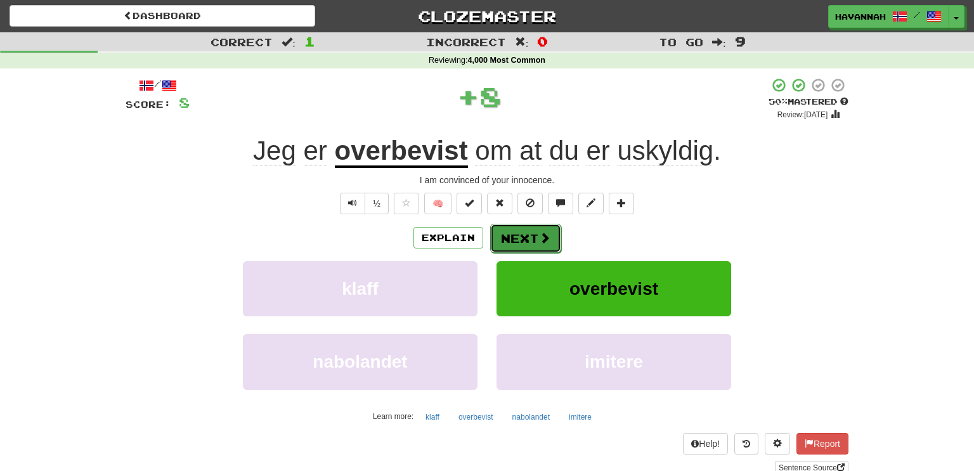
click at [548, 235] on span at bounding box center [544, 237] width 11 height 11
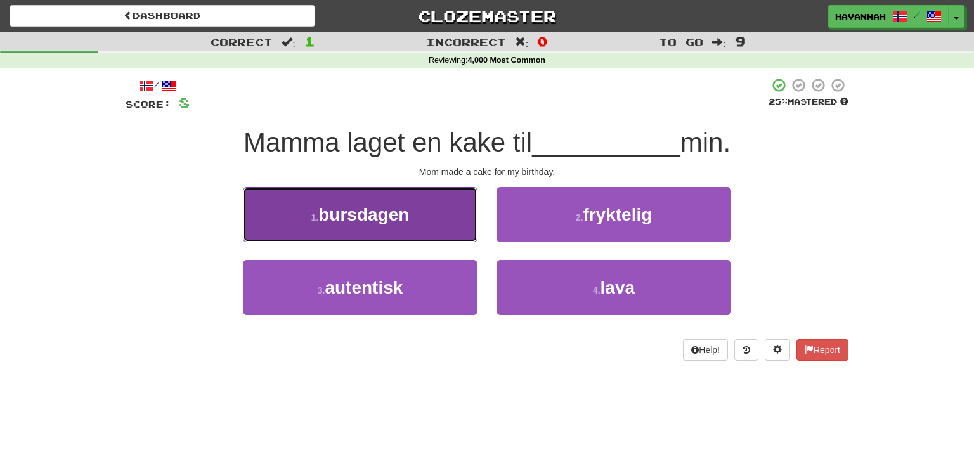
click at [435, 230] on button "1 . bursdagen" at bounding box center [360, 214] width 235 height 55
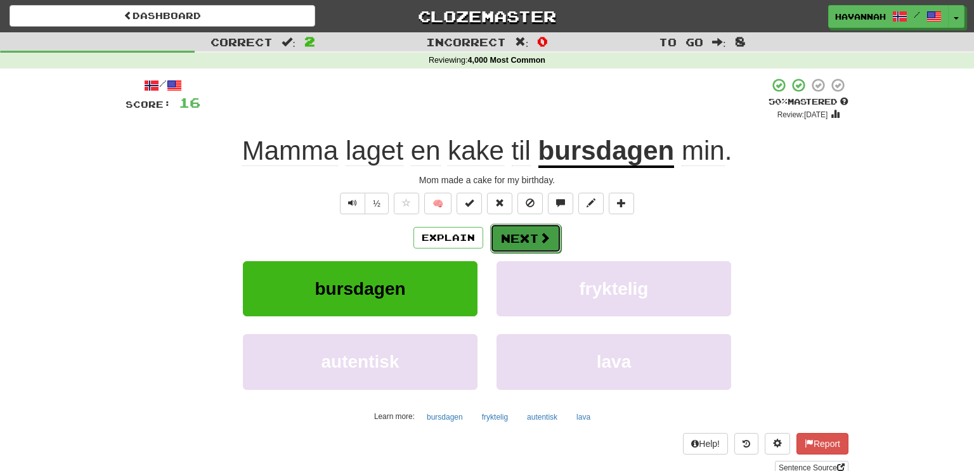
click at [531, 233] on button "Next" at bounding box center [525, 238] width 71 height 29
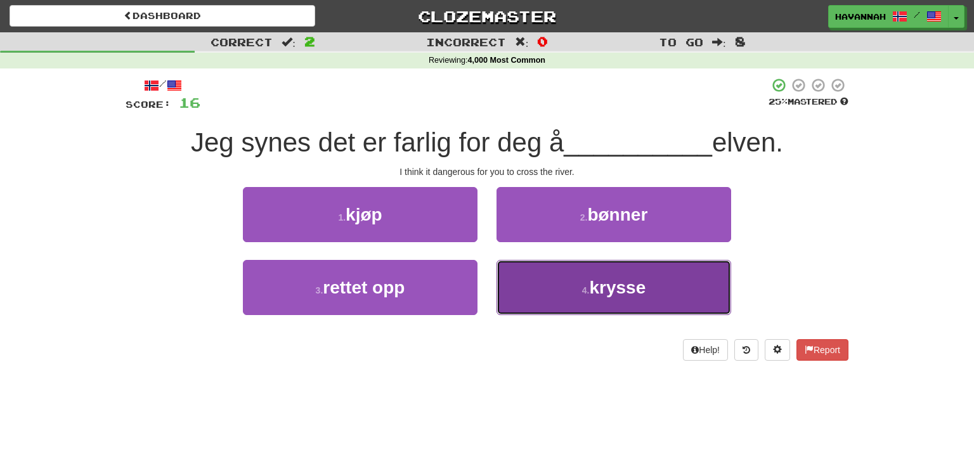
click at [652, 299] on button "4 . krysse" at bounding box center [614, 287] width 235 height 55
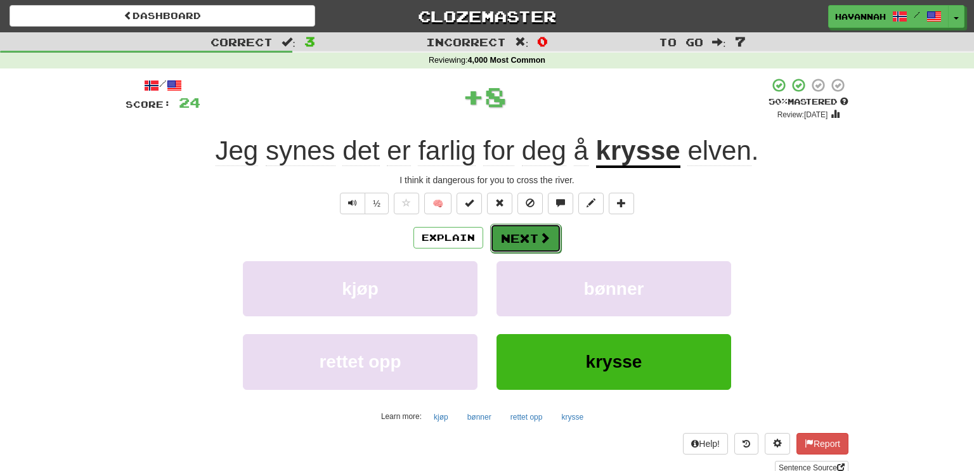
click at [523, 239] on button "Next" at bounding box center [525, 238] width 71 height 29
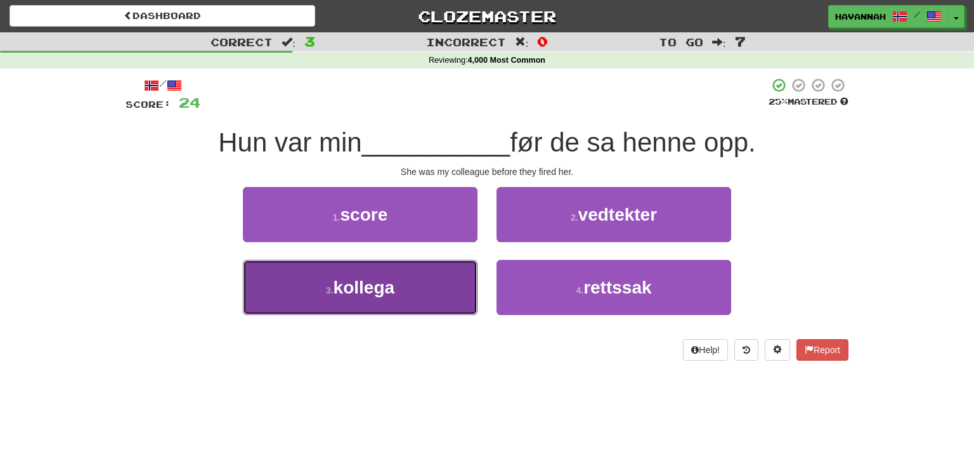
click at [447, 294] on button "3 . kollega" at bounding box center [360, 287] width 235 height 55
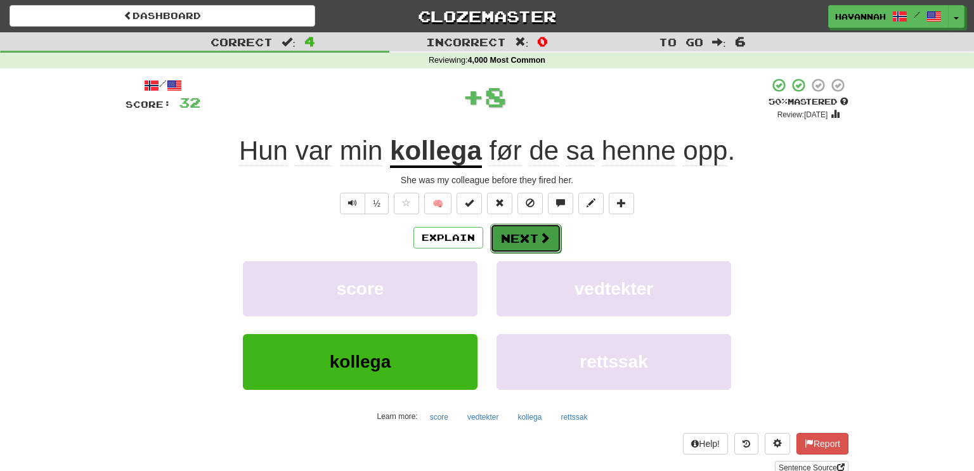
click at [541, 239] on span at bounding box center [544, 237] width 11 height 11
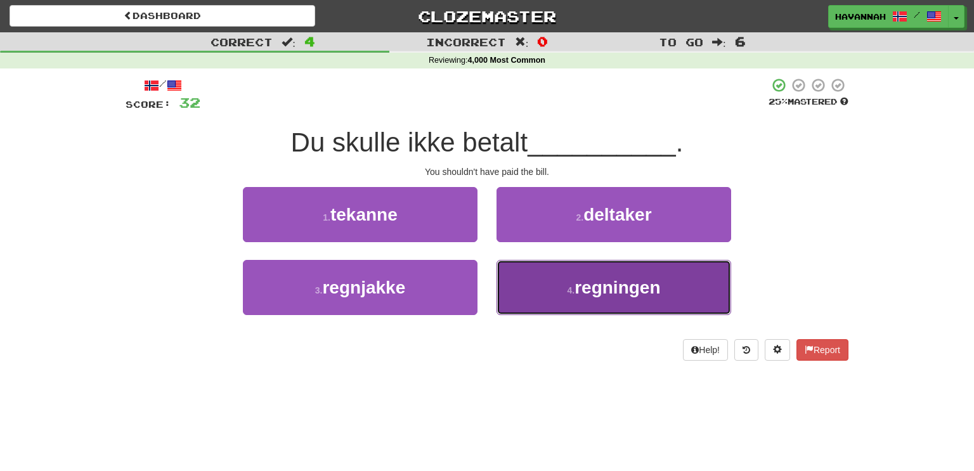
click at [570, 281] on button "4 . regningen" at bounding box center [614, 287] width 235 height 55
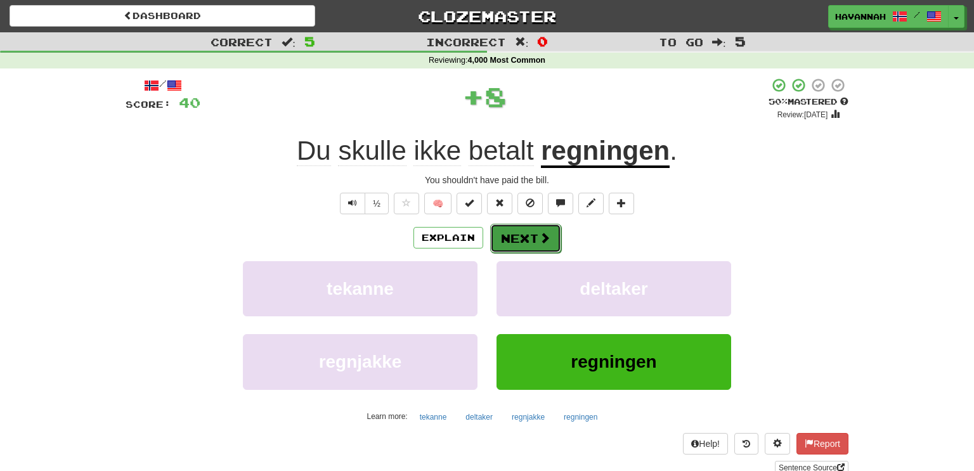
click at [525, 235] on button "Next" at bounding box center [525, 238] width 71 height 29
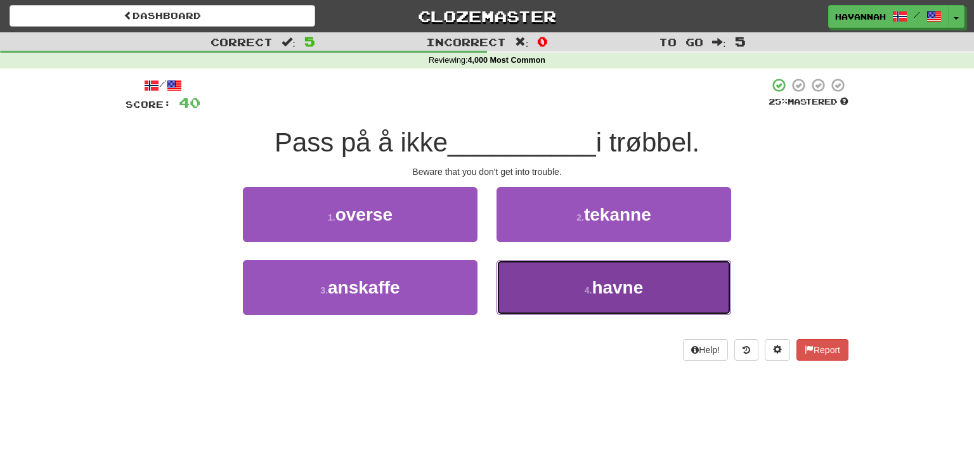
click at [636, 289] on span "havne" at bounding box center [617, 288] width 51 height 20
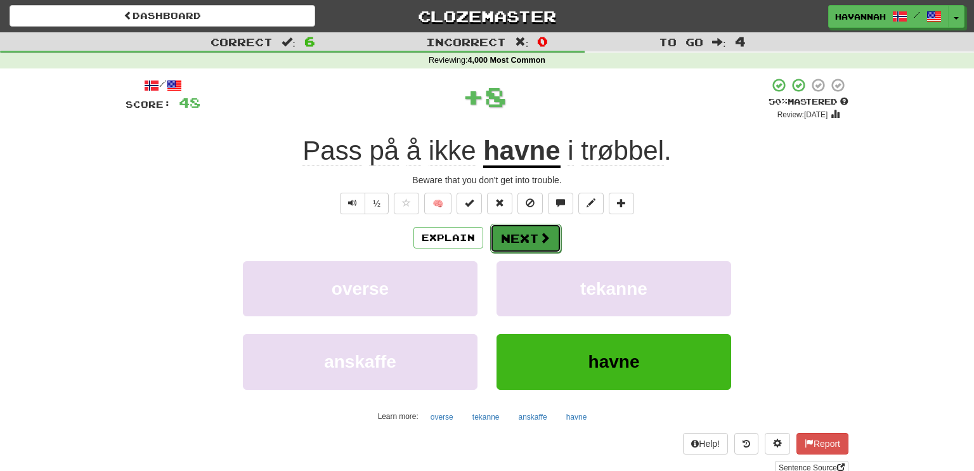
click at [539, 237] on span at bounding box center [544, 237] width 11 height 11
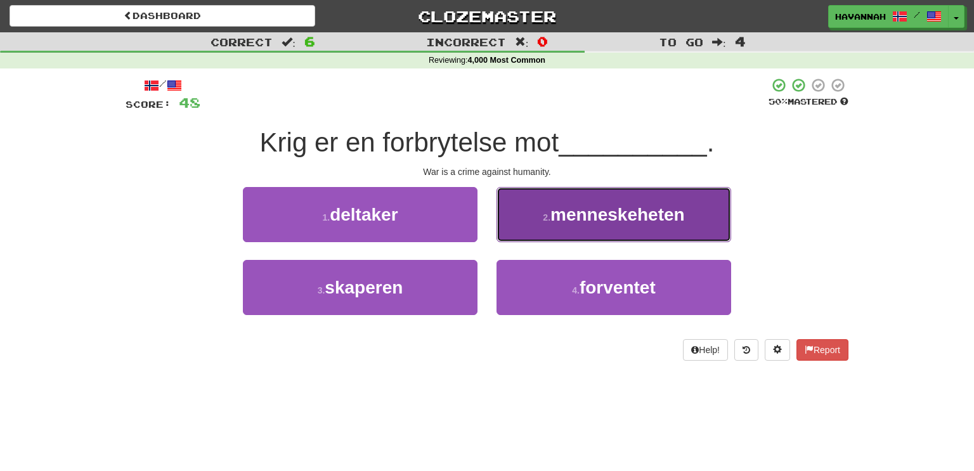
click at [647, 214] on span "menneskeheten" at bounding box center [618, 215] width 134 height 20
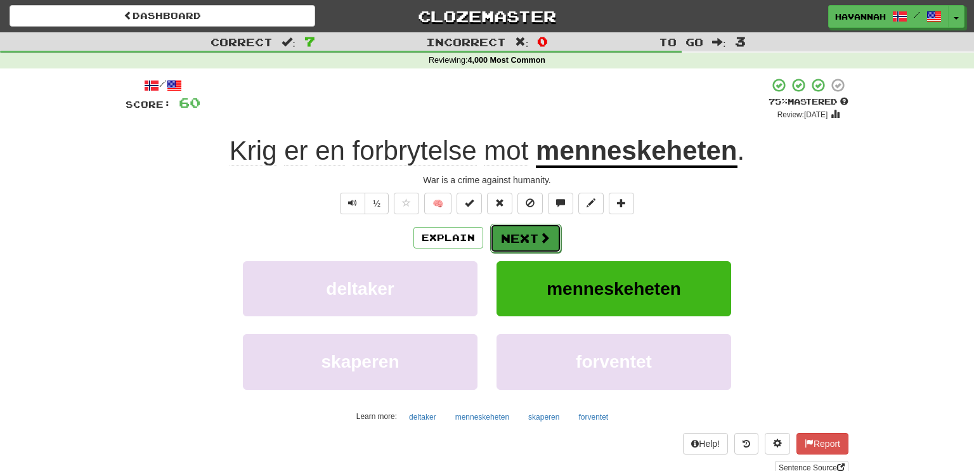
click at [509, 235] on button "Next" at bounding box center [525, 238] width 71 height 29
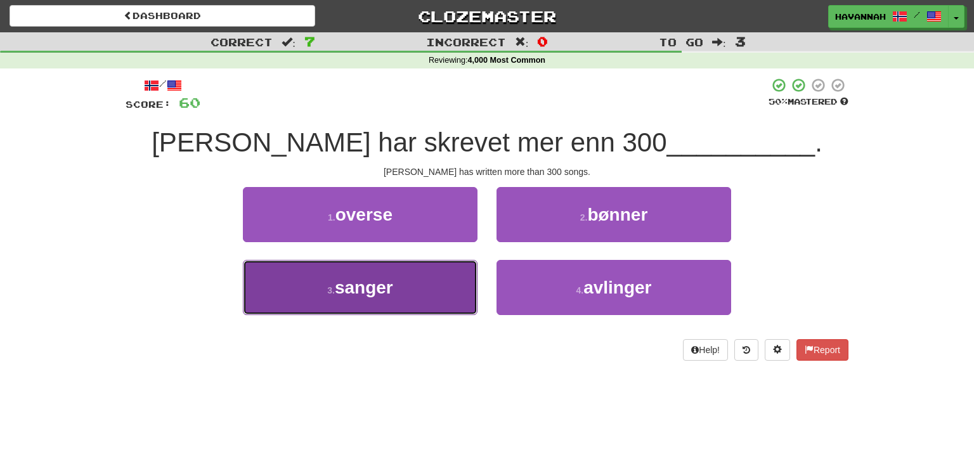
click at [450, 290] on button "3 . sanger" at bounding box center [360, 287] width 235 height 55
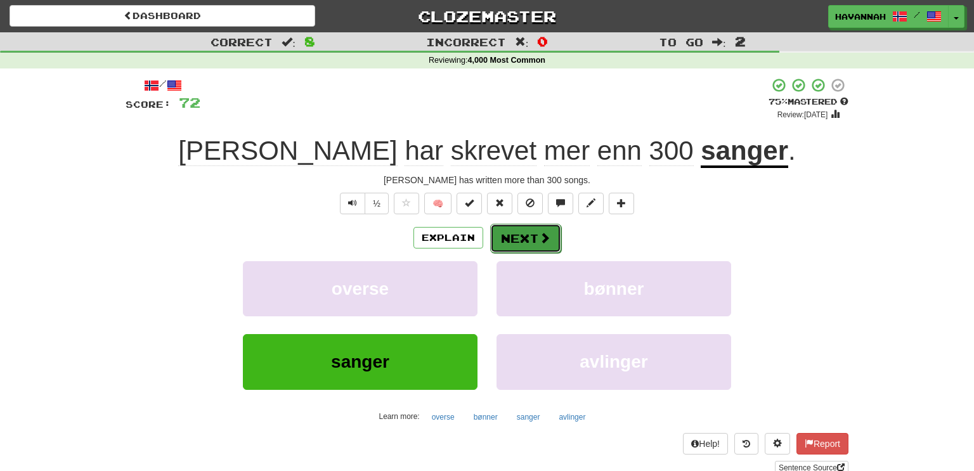
click at [517, 236] on button "Next" at bounding box center [525, 238] width 71 height 29
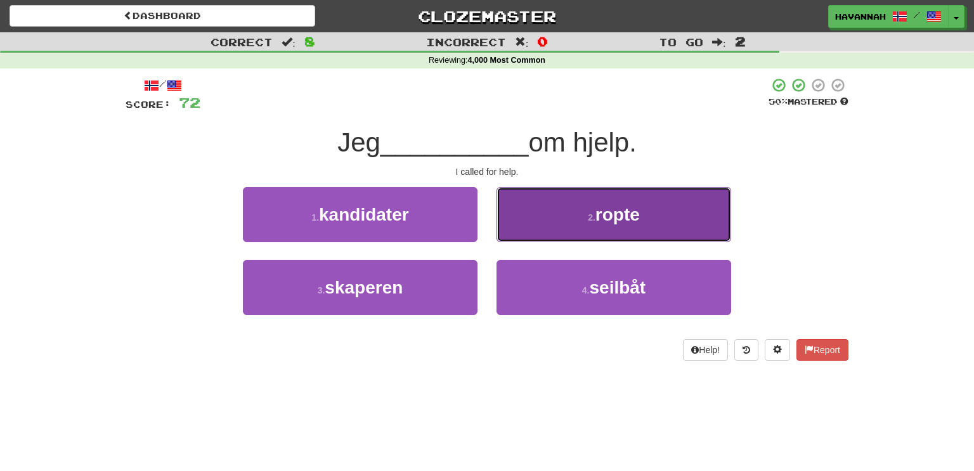
click at [591, 229] on button "2 . ropte" at bounding box center [614, 214] width 235 height 55
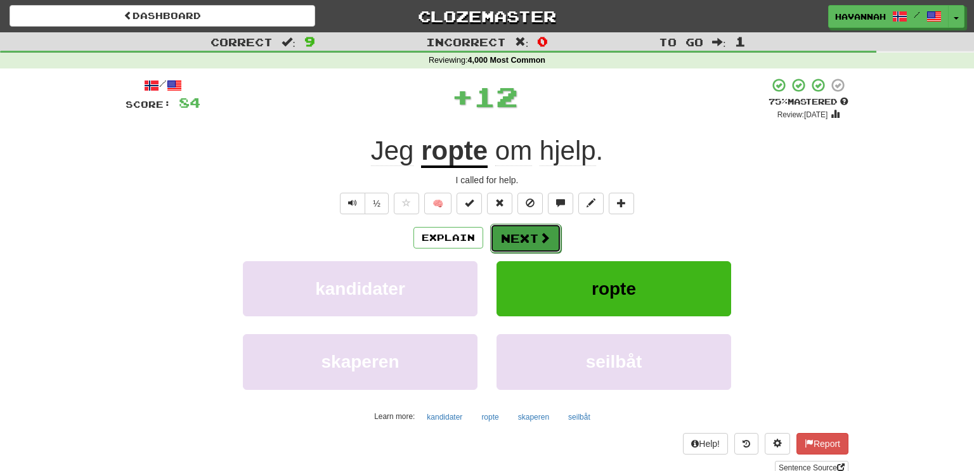
click at [543, 240] on span at bounding box center [544, 237] width 11 height 11
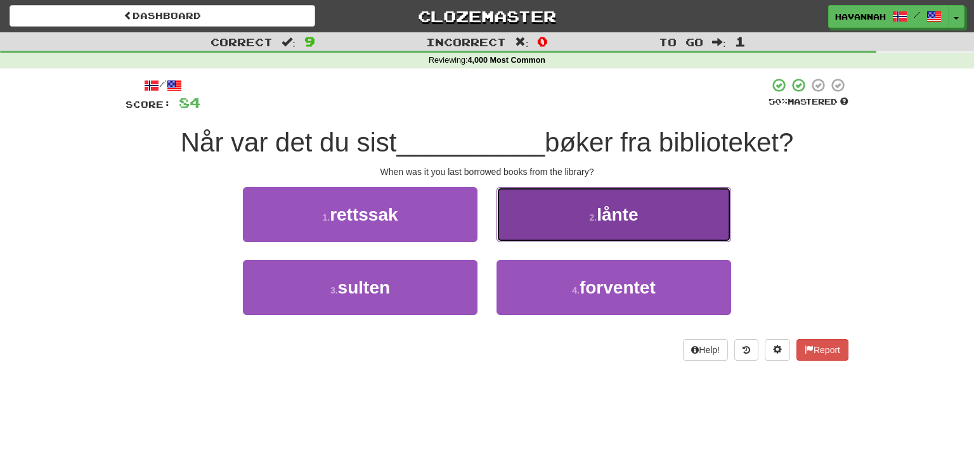
click at [552, 228] on button "2 . lånte" at bounding box center [614, 214] width 235 height 55
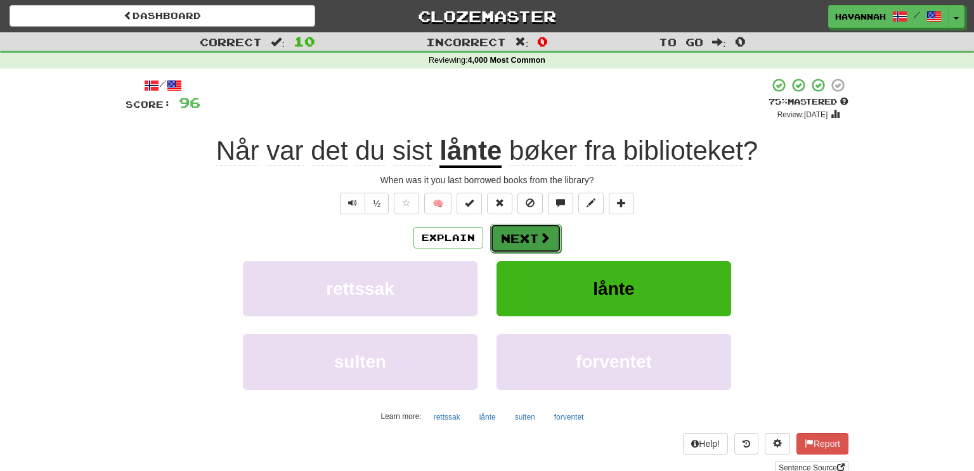
click at [550, 230] on button "Next" at bounding box center [525, 238] width 71 height 29
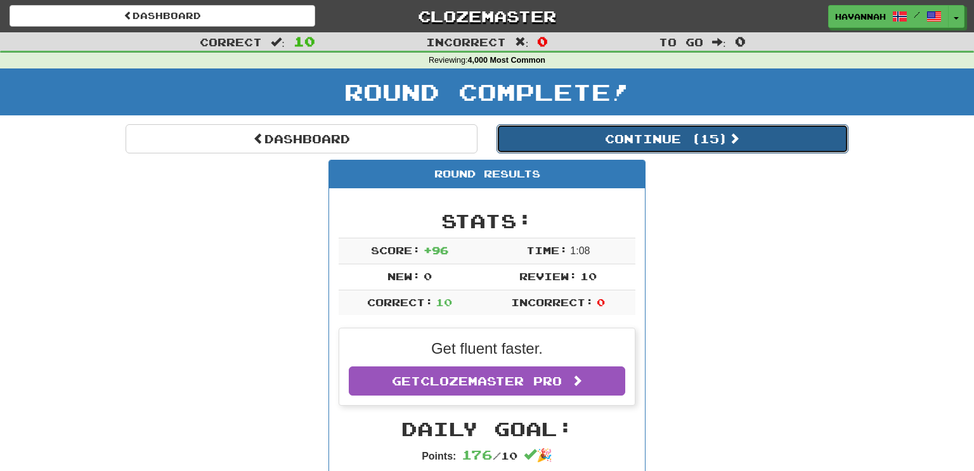
click at [644, 140] on button "Continue ( 15 )" at bounding box center [673, 138] width 352 height 29
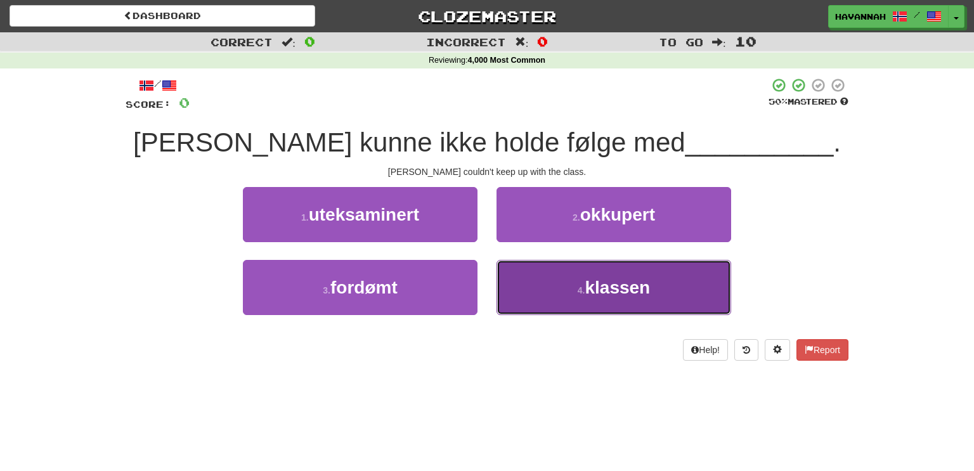
click at [680, 276] on button "4 . klassen" at bounding box center [614, 287] width 235 height 55
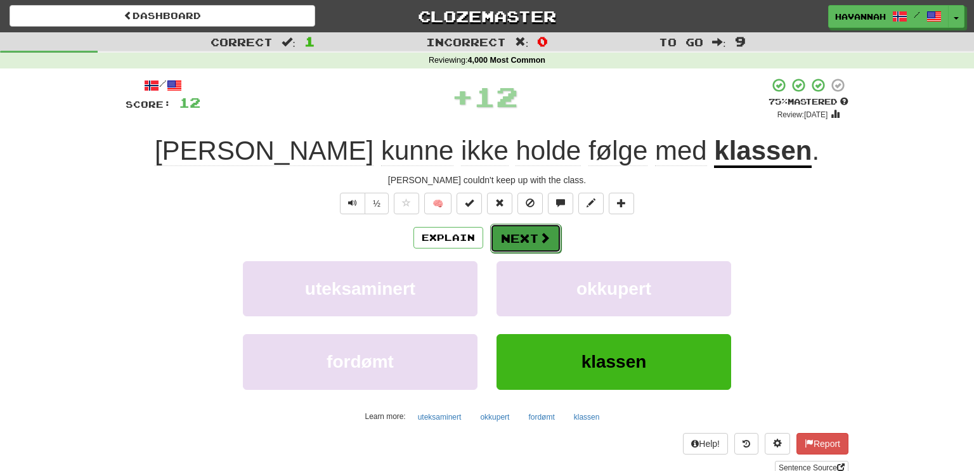
click at [528, 243] on button "Next" at bounding box center [525, 238] width 71 height 29
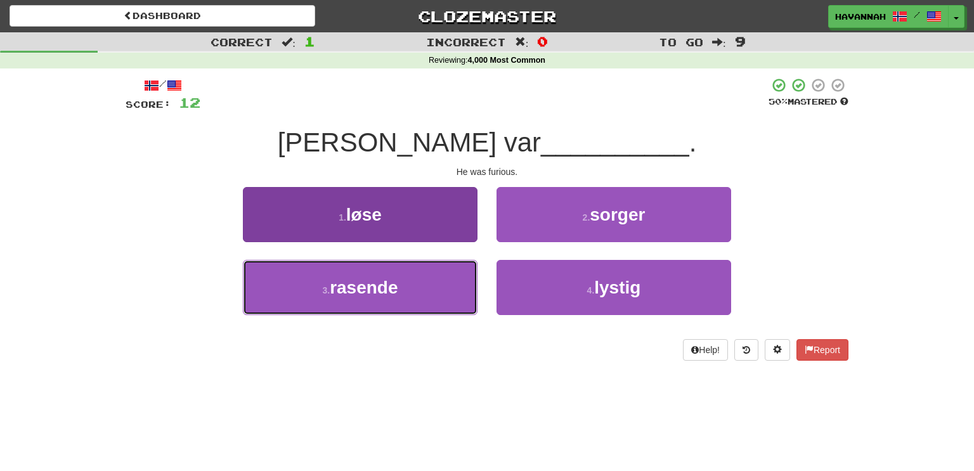
drag, startPoint x: 451, startPoint y: 287, endPoint x: 459, endPoint y: 289, distance: 8.3
click at [451, 289] on button "3 . rasende" at bounding box center [360, 287] width 235 height 55
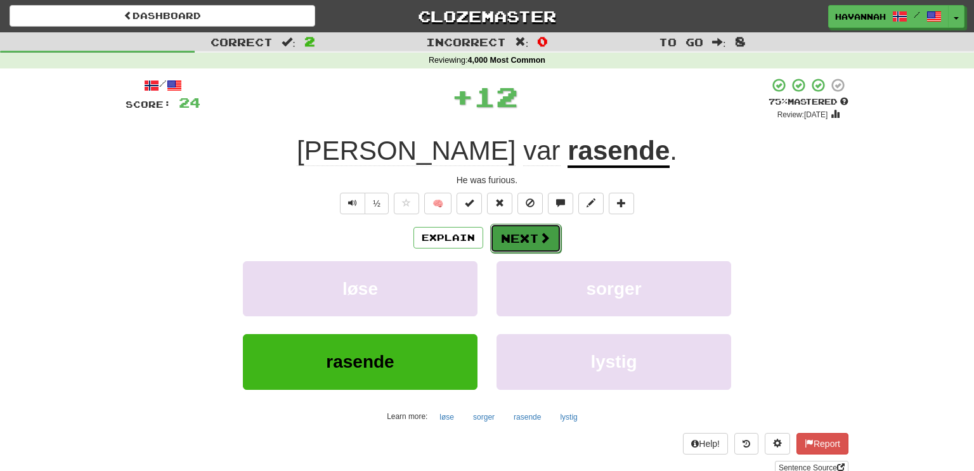
click at [507, 229] on button "Next" at bounding box center [525, 238] width 71 height 29
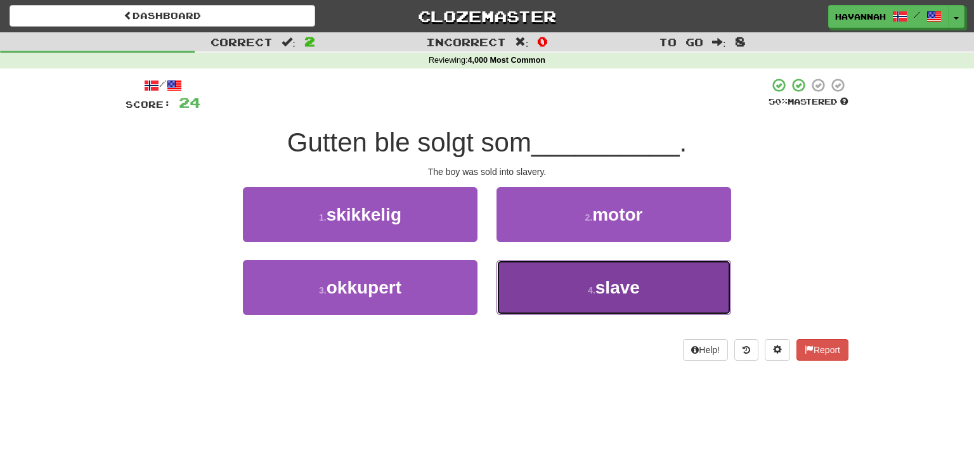
click at [631, 276] on button "4 . slave" at bounding box center [614, 287] width 235 height 55
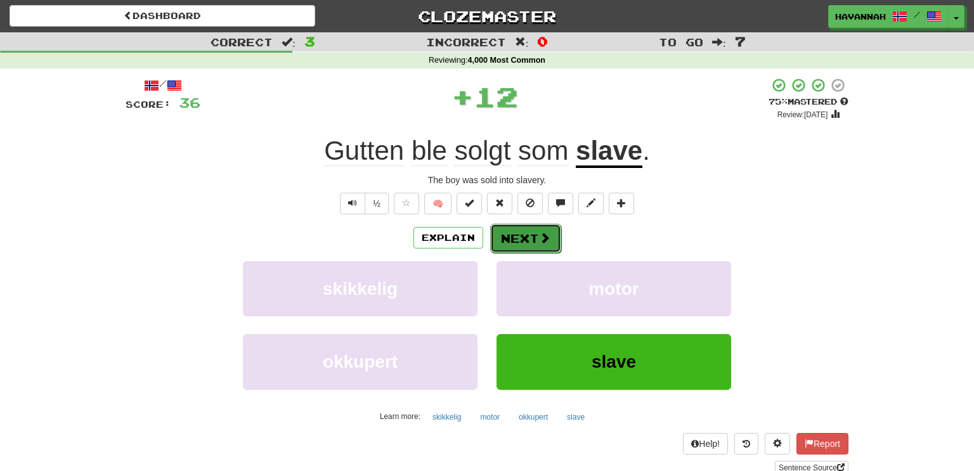
click at [500, 235] on button "Next" at bounding box center [525, 238] width 71 height 29
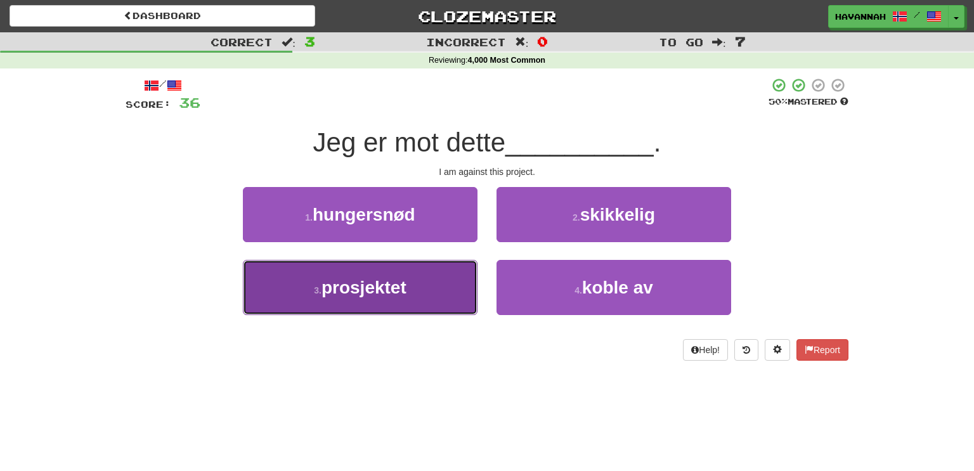
click at [435, 292] on button "3 . prosjektet" at bounding box center [360, 287] width 235 height 55
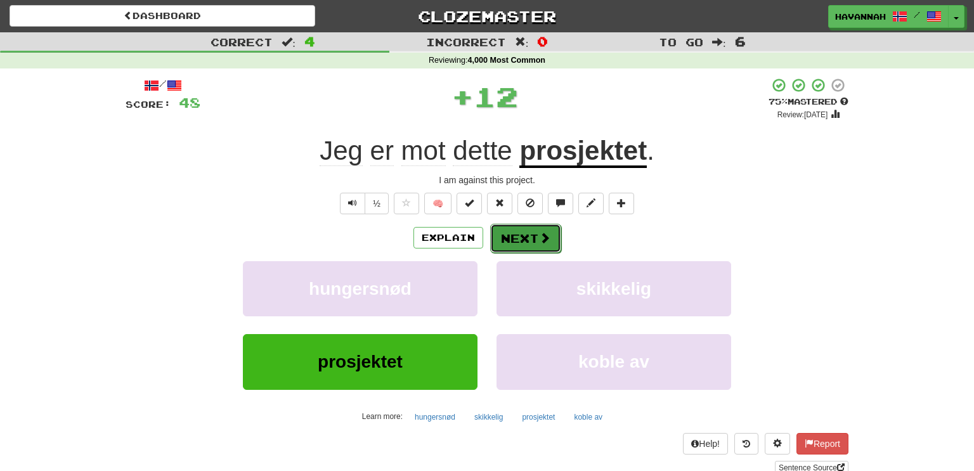
click at [514, 236] on button "Next" at bounding box center [525, 238] width 71 height 29
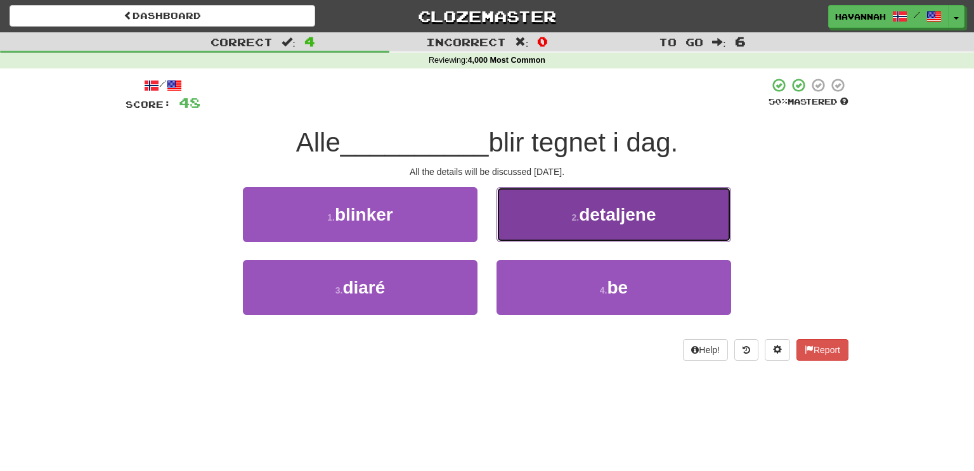
click at [697, 215] on button "2 . detaljene" at bounding box center [614, 214] width 235 height 55
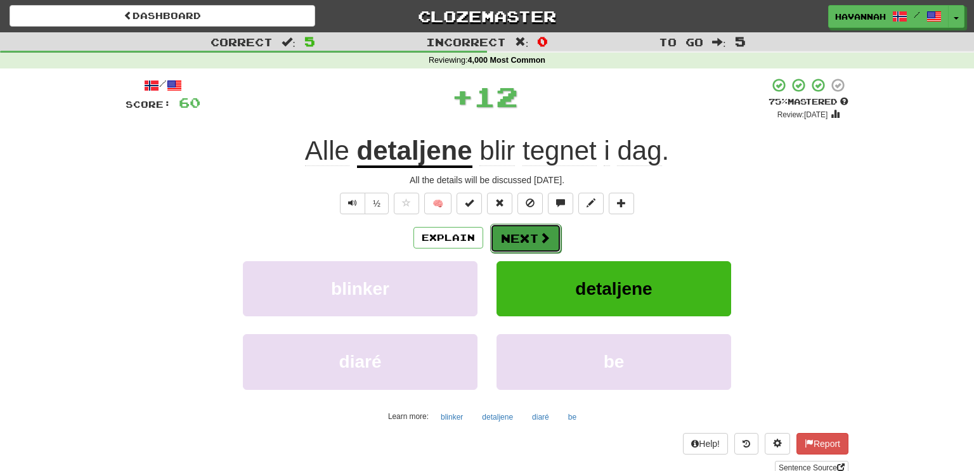
click at [542, 236] on span at bounding box center [544, 237] width 11 height 11
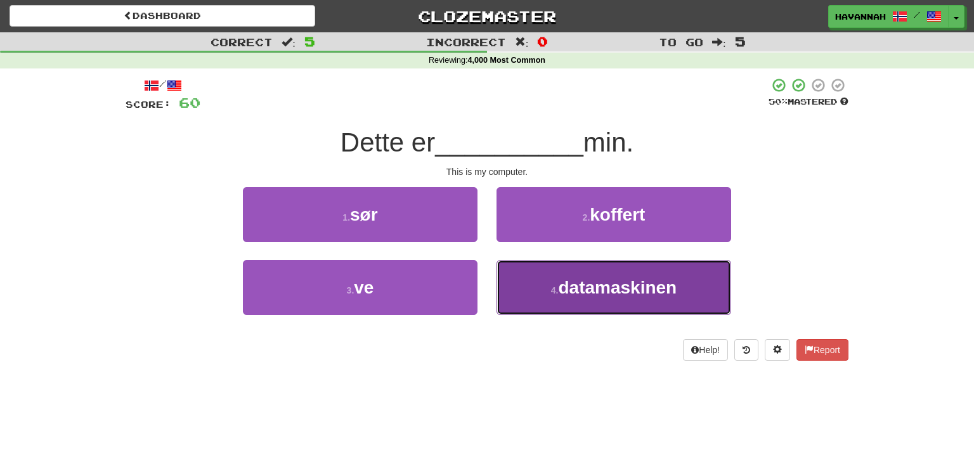
click at [647, 275] on button "4 . datamaskinen" at bounding box center [614, 287] width 235 height 55
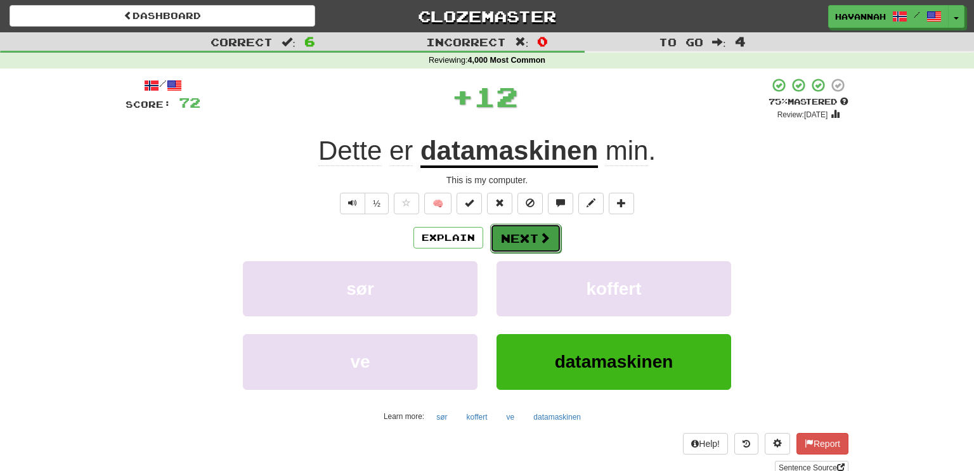
click at [530, 240] on button "Next" at bounding box center [525, 238] width 71 height 29
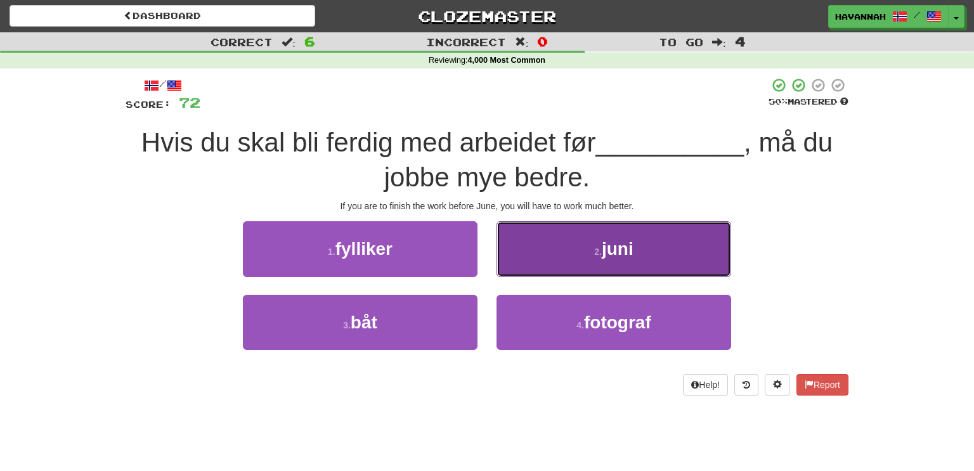
click at [655, 254] on button "2 . juni" at bounding box center [614, 248] width 235 height 55
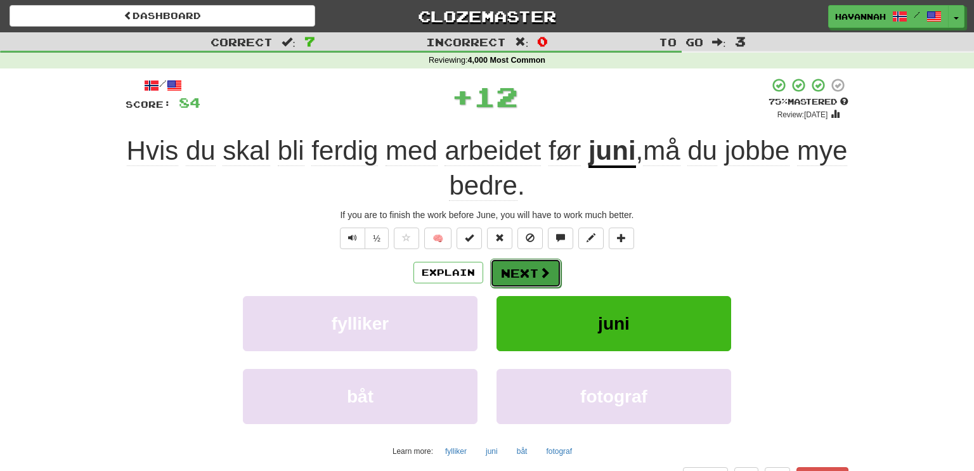
click at [523, 276] on button "Next" at bounding box center [525, 273] width 71 height 29
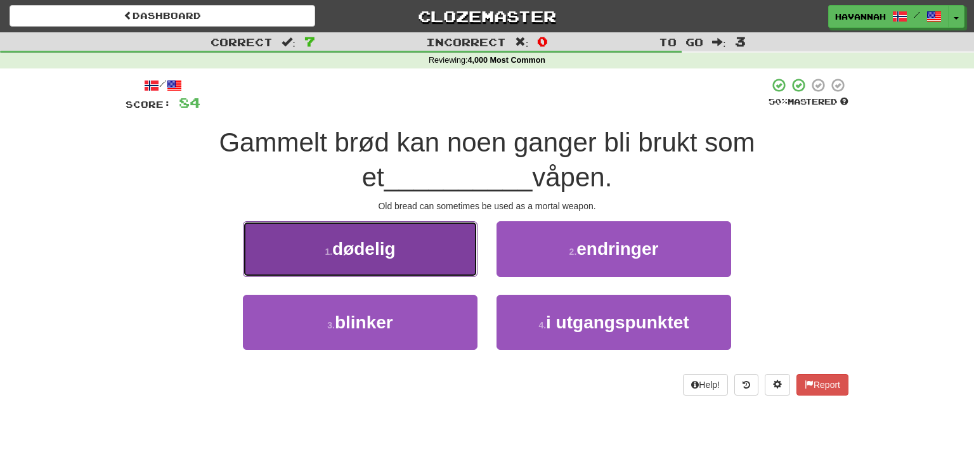
click at [456, 259] on button "1 . dødelig" at bounding box center [360, 248] width 235 height 55
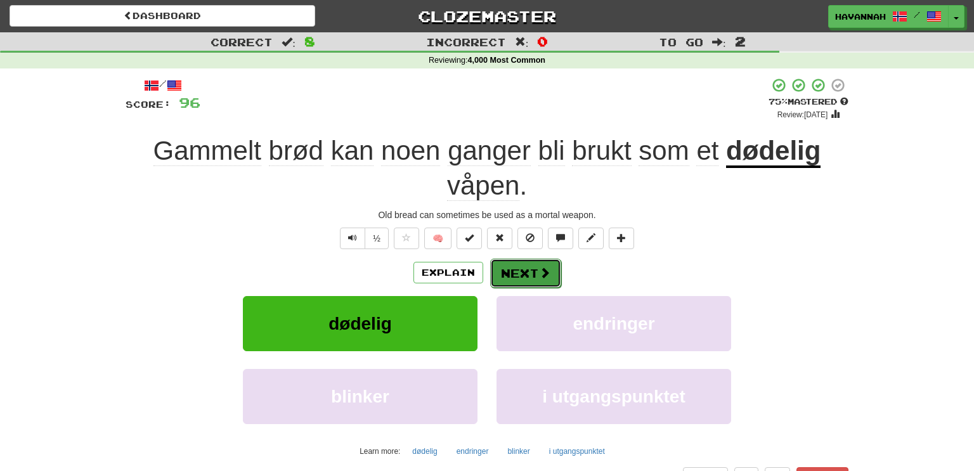
click at [511, 266] on button "Next" at bounding box center [525, 273] width 71 height 29
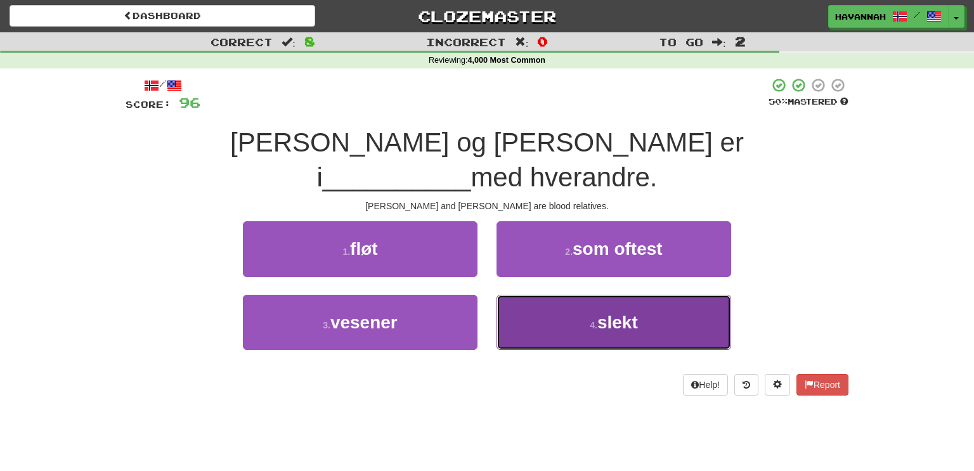
click at [634, 313] on span "slekt" at bounding box center [617, 323] width 41 height 20
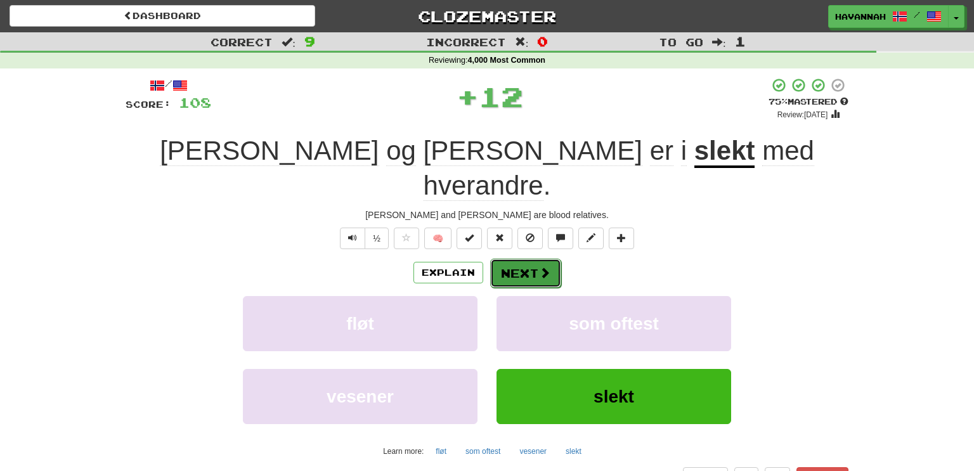
click at [544, 267] on span at bounding box center [544, 272] width 11 height 11
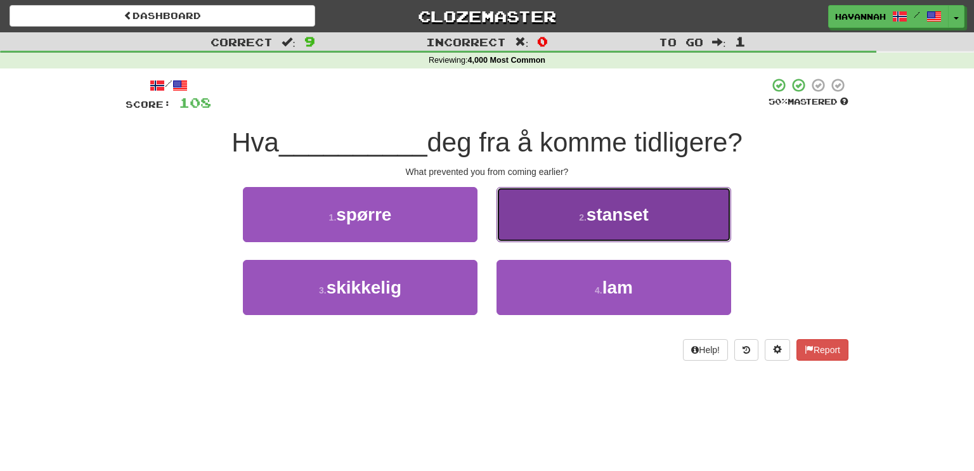
click at [526, 225] on button "2 . stanset" at bounding box center [614, 214] width 235 height 55
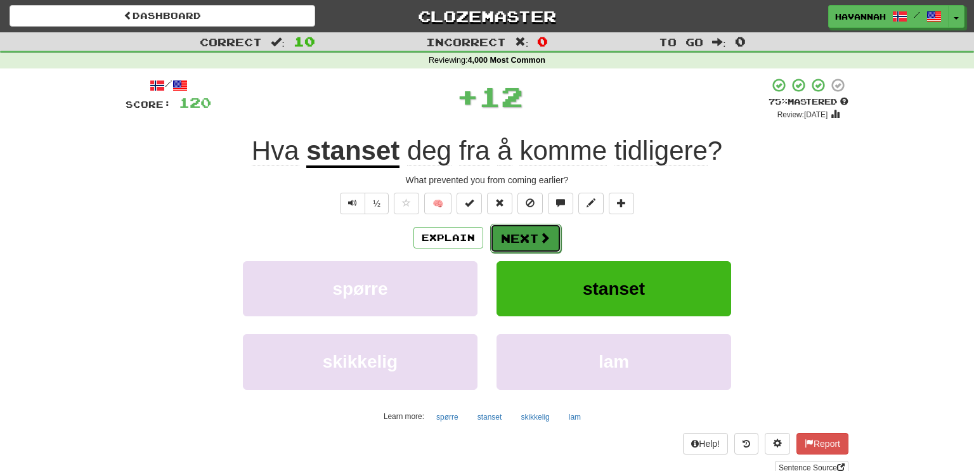
click at [542, 239] on span at bounding box center [544, 237] width 11 height 11
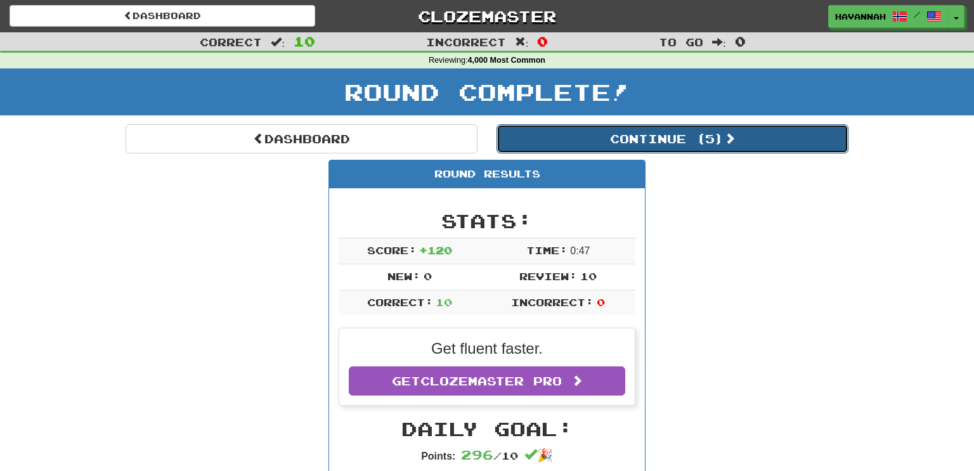
click at [608, 140] on button "Continue ( 5 )" at bounding box center [673, 138] width 352 height 29
